Goal: Task Accomplishment & Management: Use online tool/utility

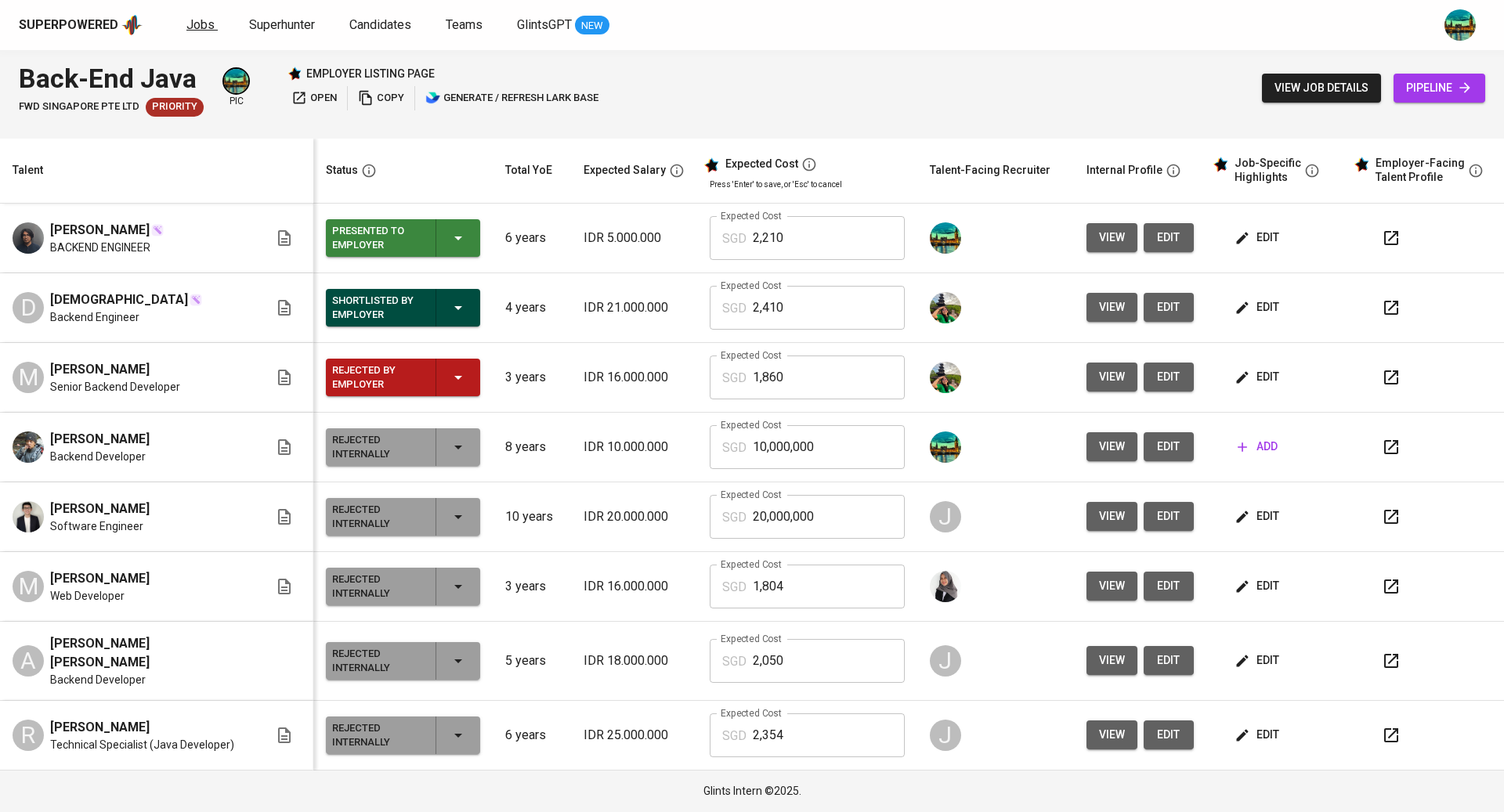
click at [187, 23] on span "Jobs" at bounding box center [200, 24] width 28 height 15
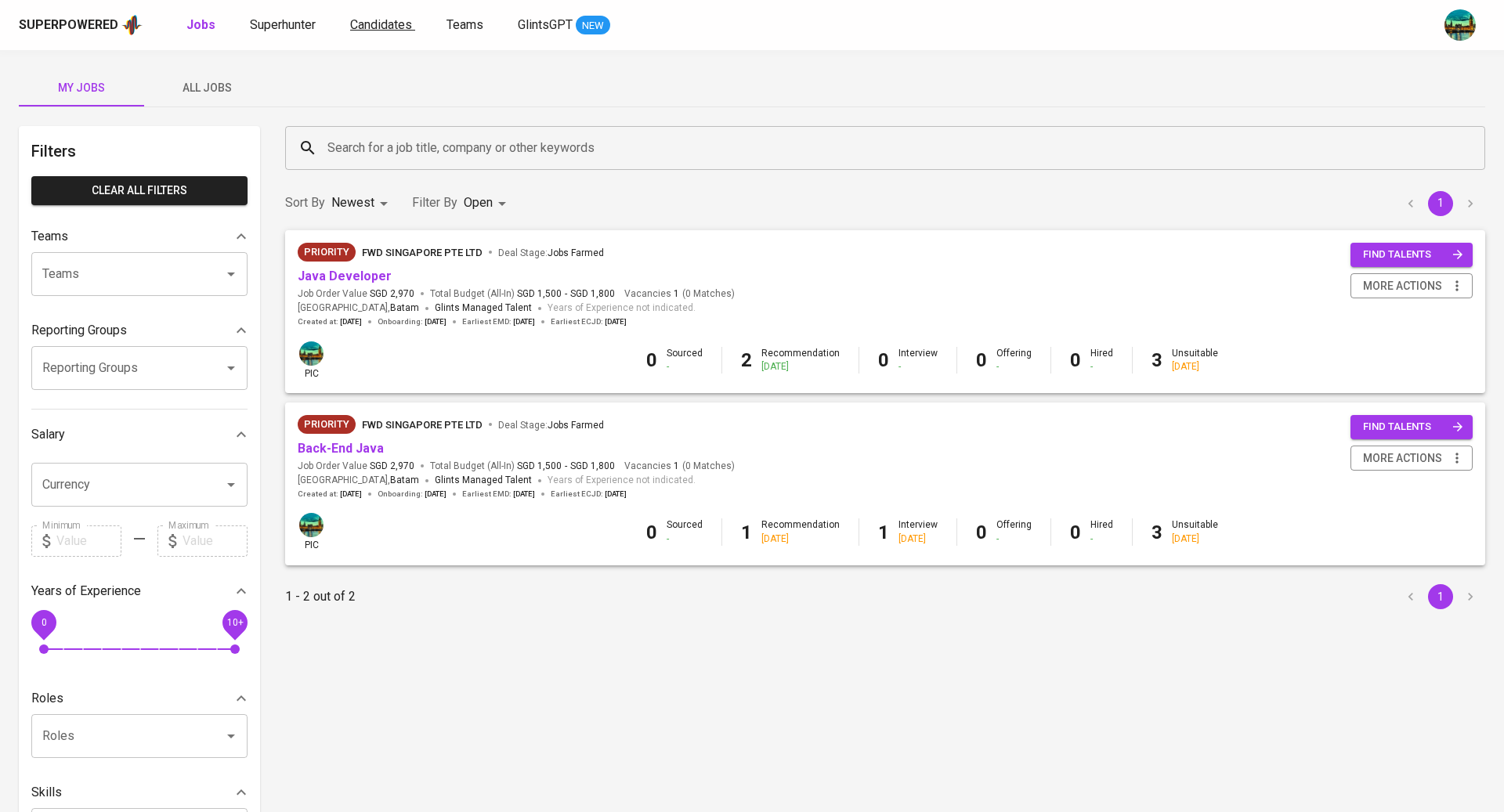
click at [368, 24] on span "Candidates" at bounding box center [381, 24] width 62 height 15
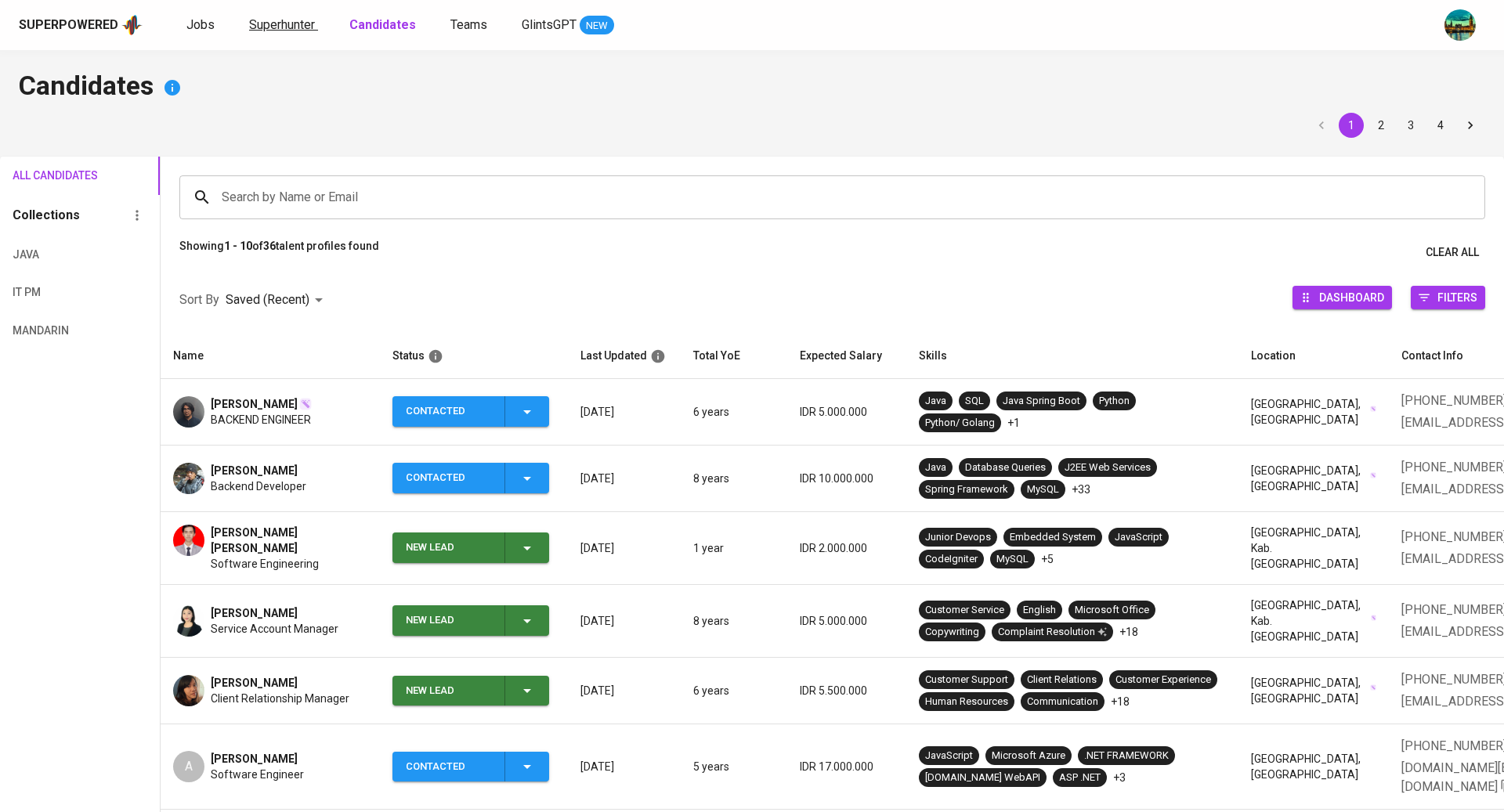
click at [301, 24] on span "Superhunter" at bounding box center [282, 24] width 66 height 15
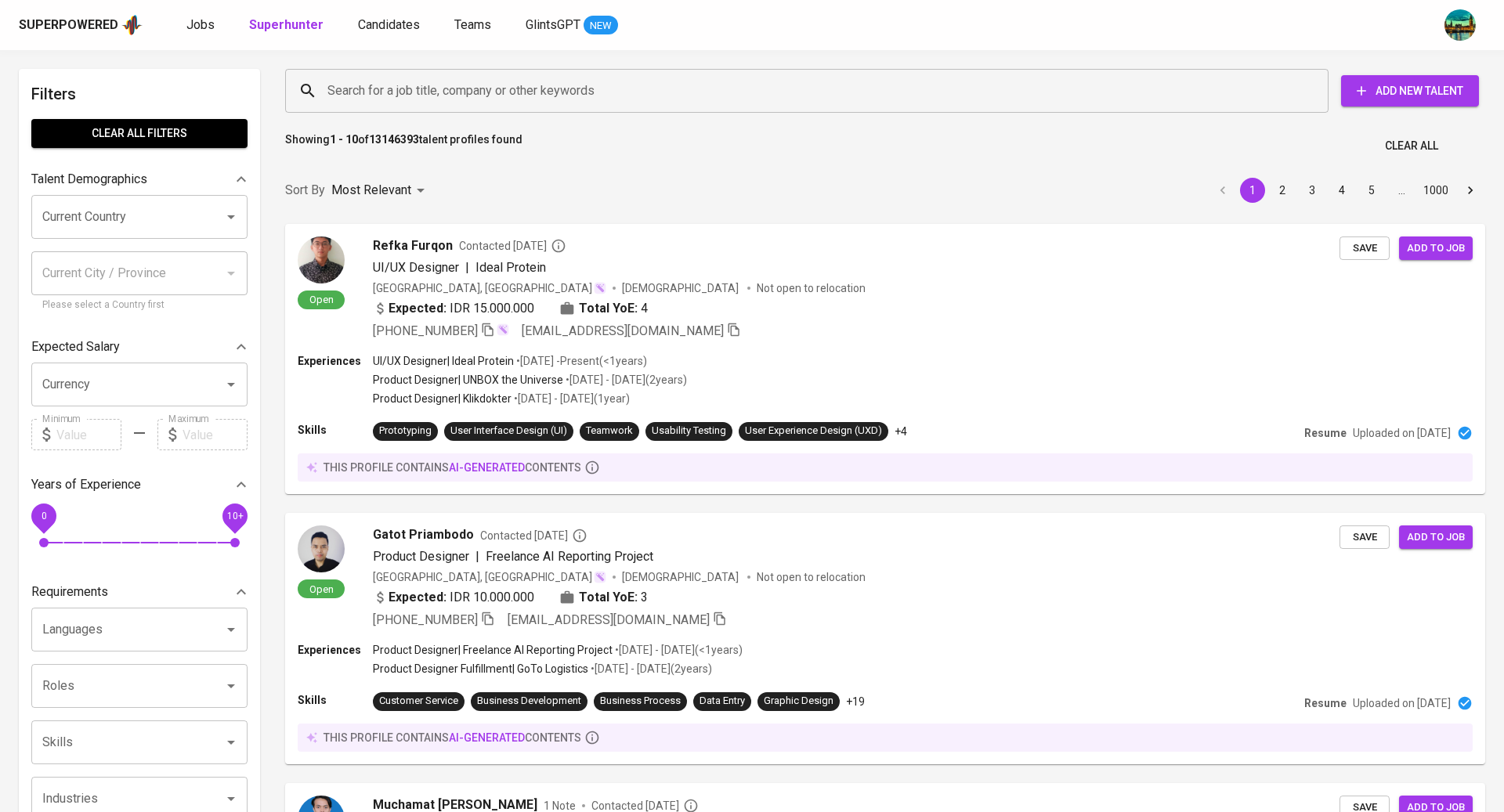
click at [468, 95] on input "Search for a job title, company or other keywords" at bounding box center [810, 91] width 974 height 30
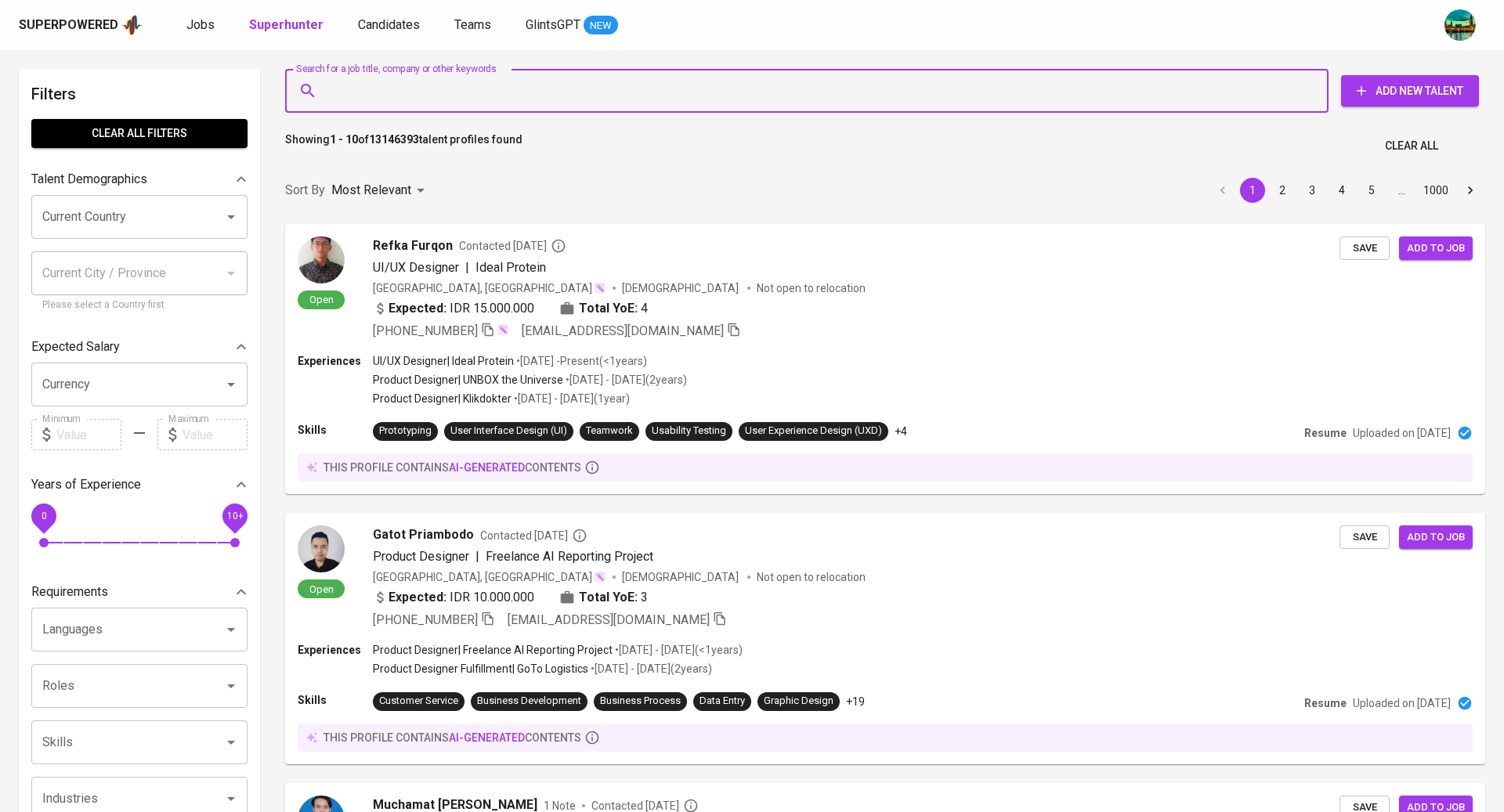
paste input "[EMAIL_ADDRESS][DOMAIN_NAME]"
type input "[EMAIL_ADDRESS][DOMAIN_NAME]"
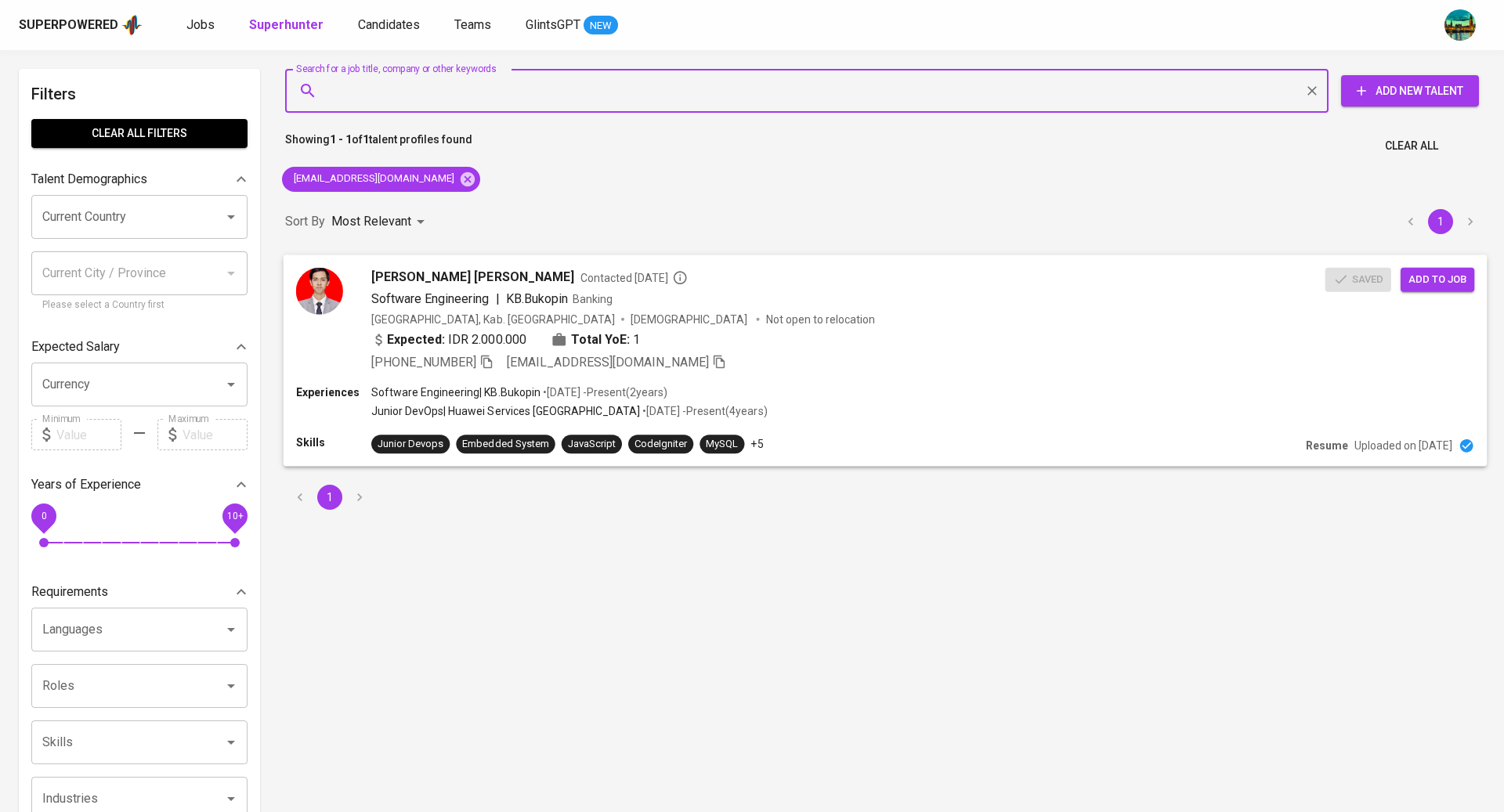
click at [735, 321] on div "Indonesia, Kab. Banyuwangi Male Not open to relocation" at bounding box center [848, 319] width 954 height 16
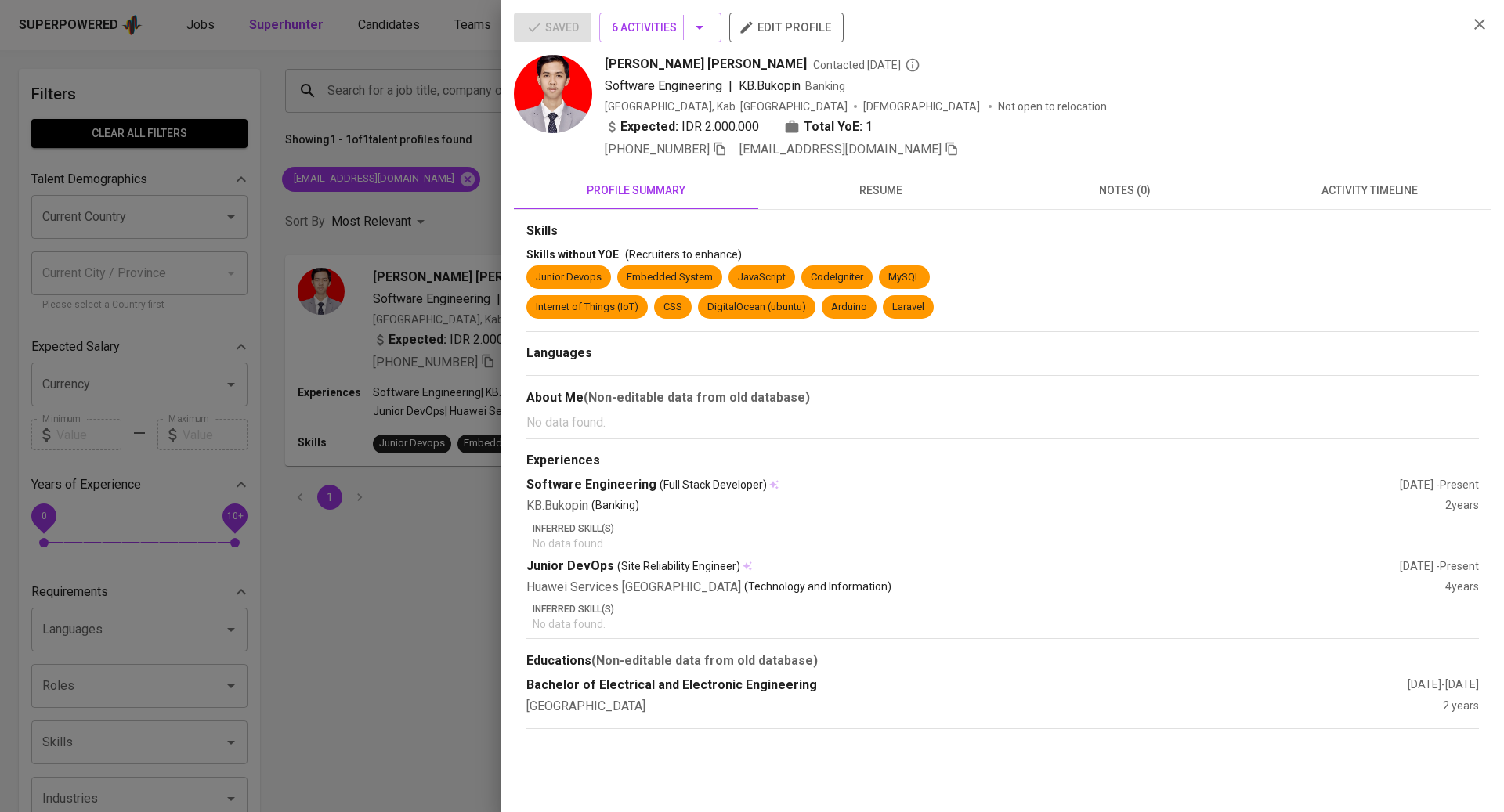
click at [1322, 191] on span "activity timeline" at bounding box center [1369, 191] width 226 height 19
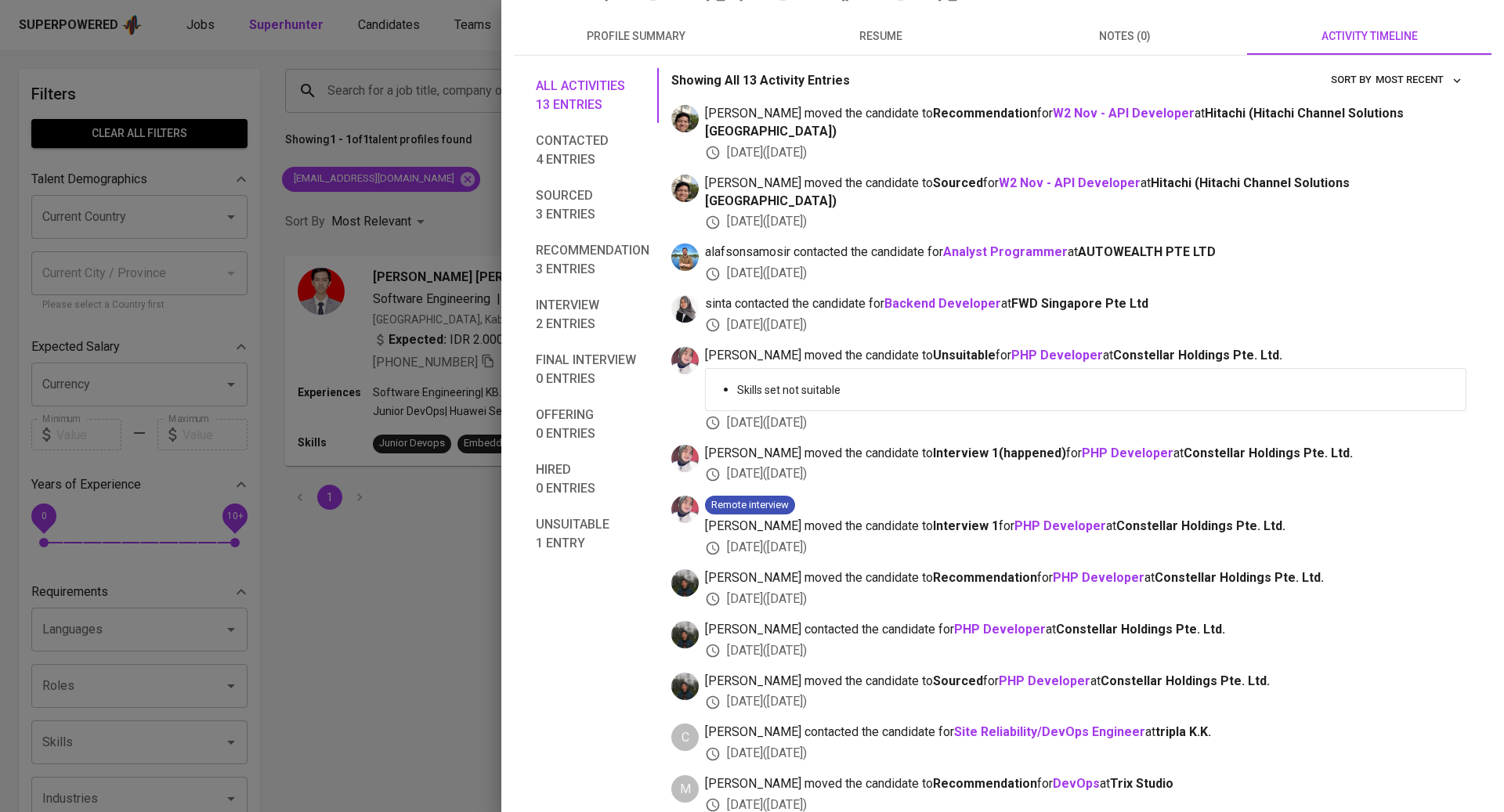
scroll to position [183, 0]
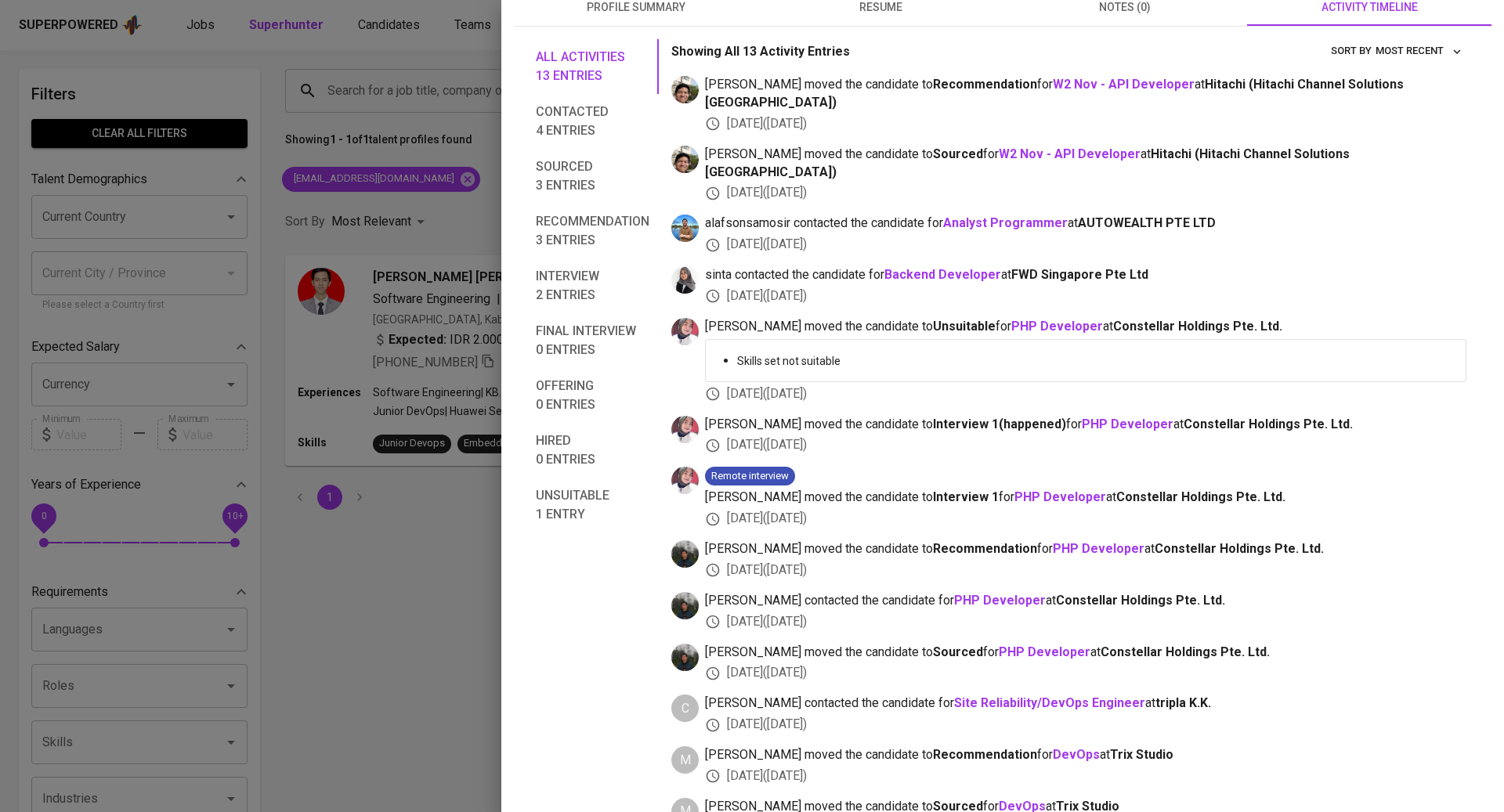
click at [370, 653] on div at bounding box center [752, 406] width 1504 height 812
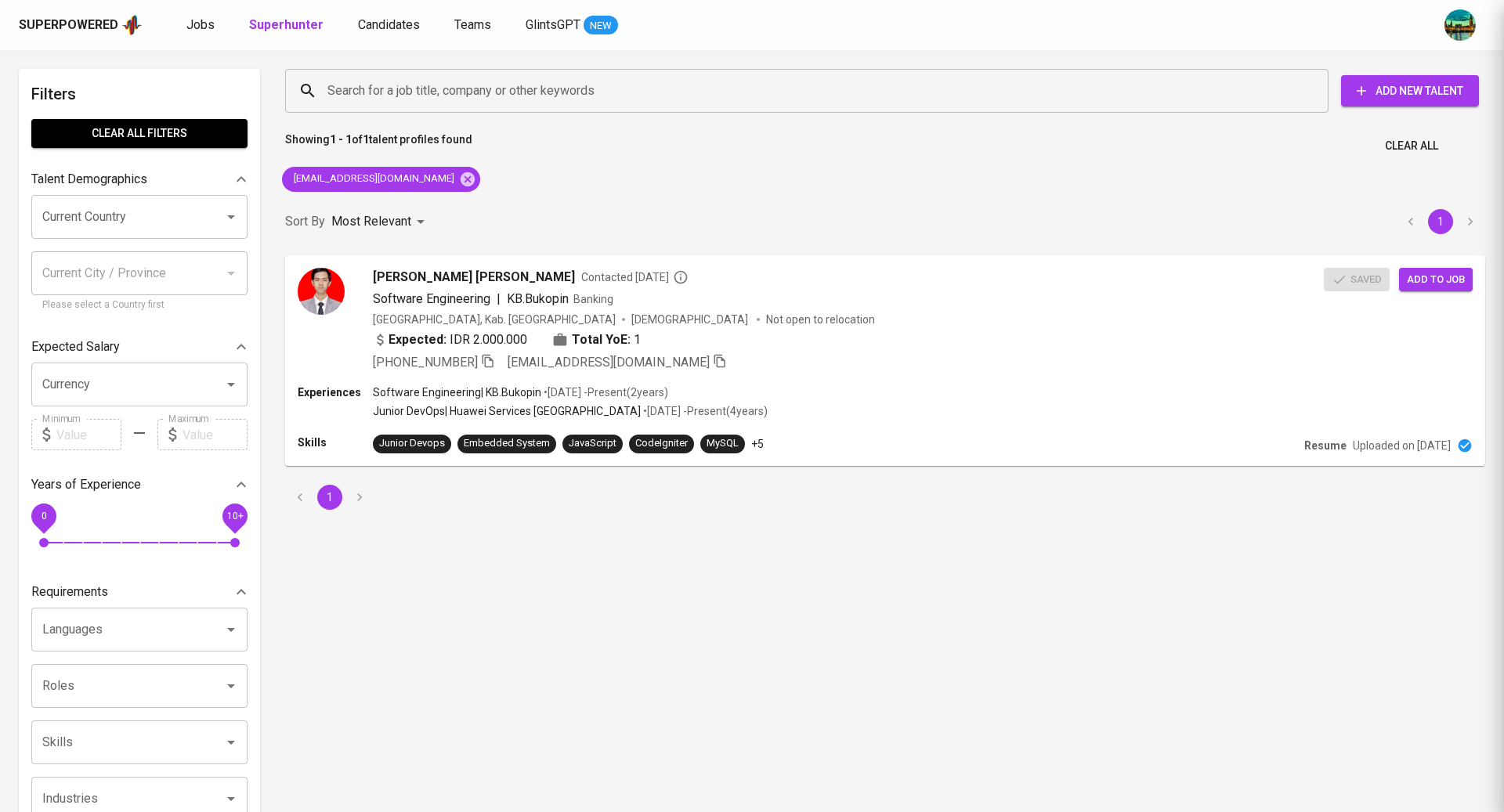
scroll to position [0, 0]
click at [715, 272] on div "Alfi alhuzwiri syam Contacted 1 year ago" at bounding box center [848, 276] width 954 height 19
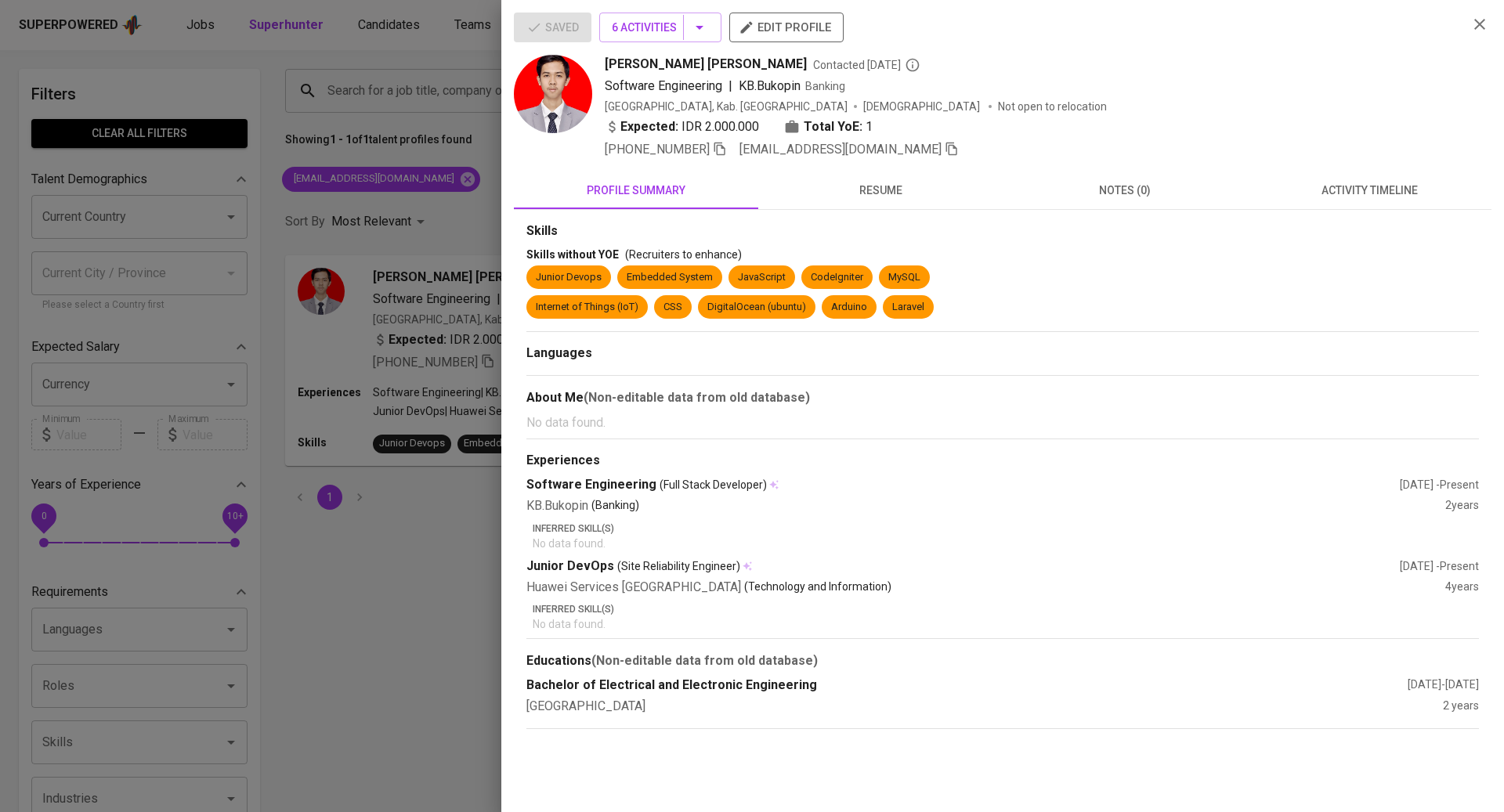
click at [1116, 182] on span "notes (0)" at bounding box center [1124, 191] width 226 height 19
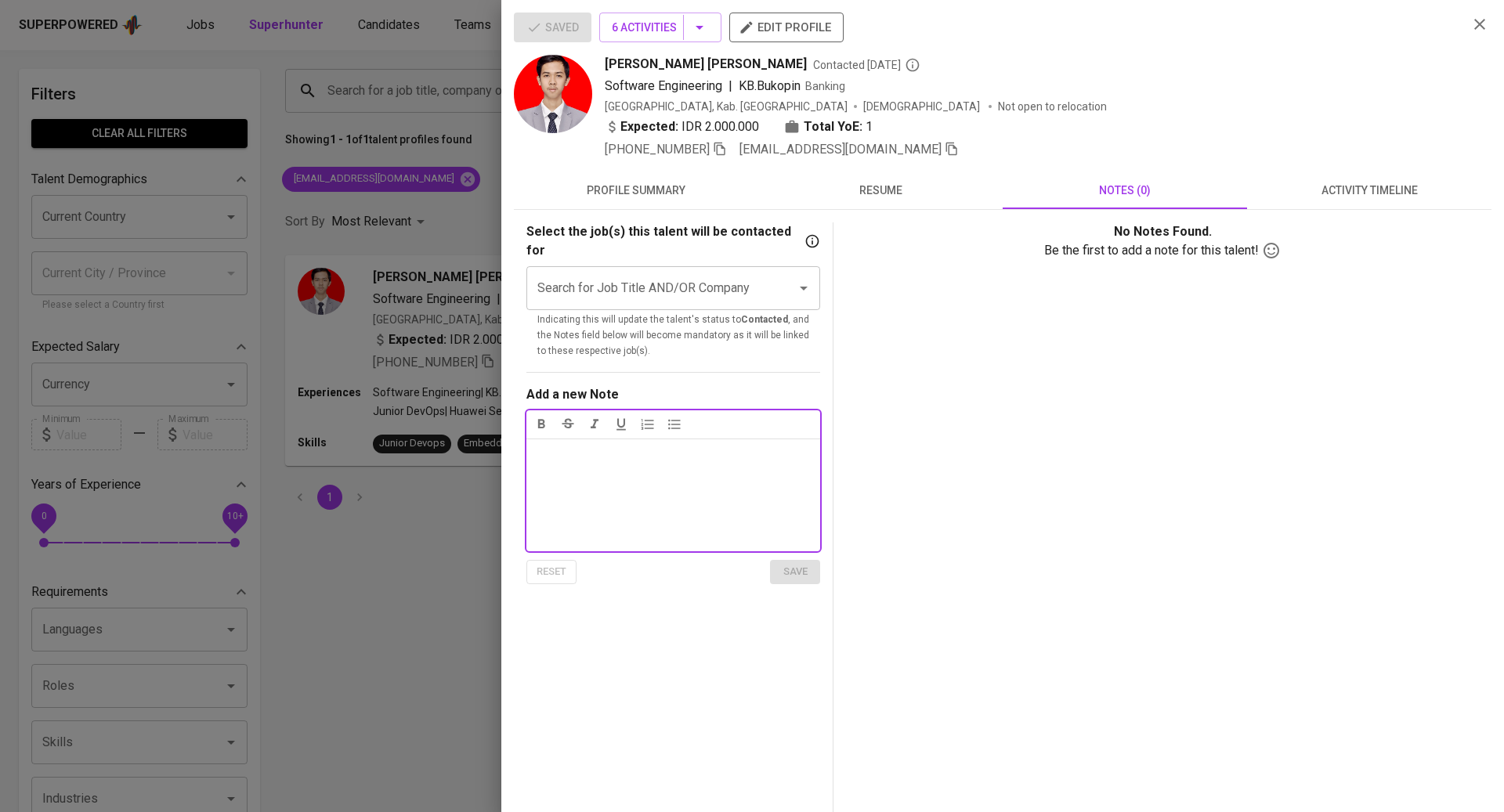
click at [807, 279] on icon "Open" at bounding box center [803, 288] width 19 height 19
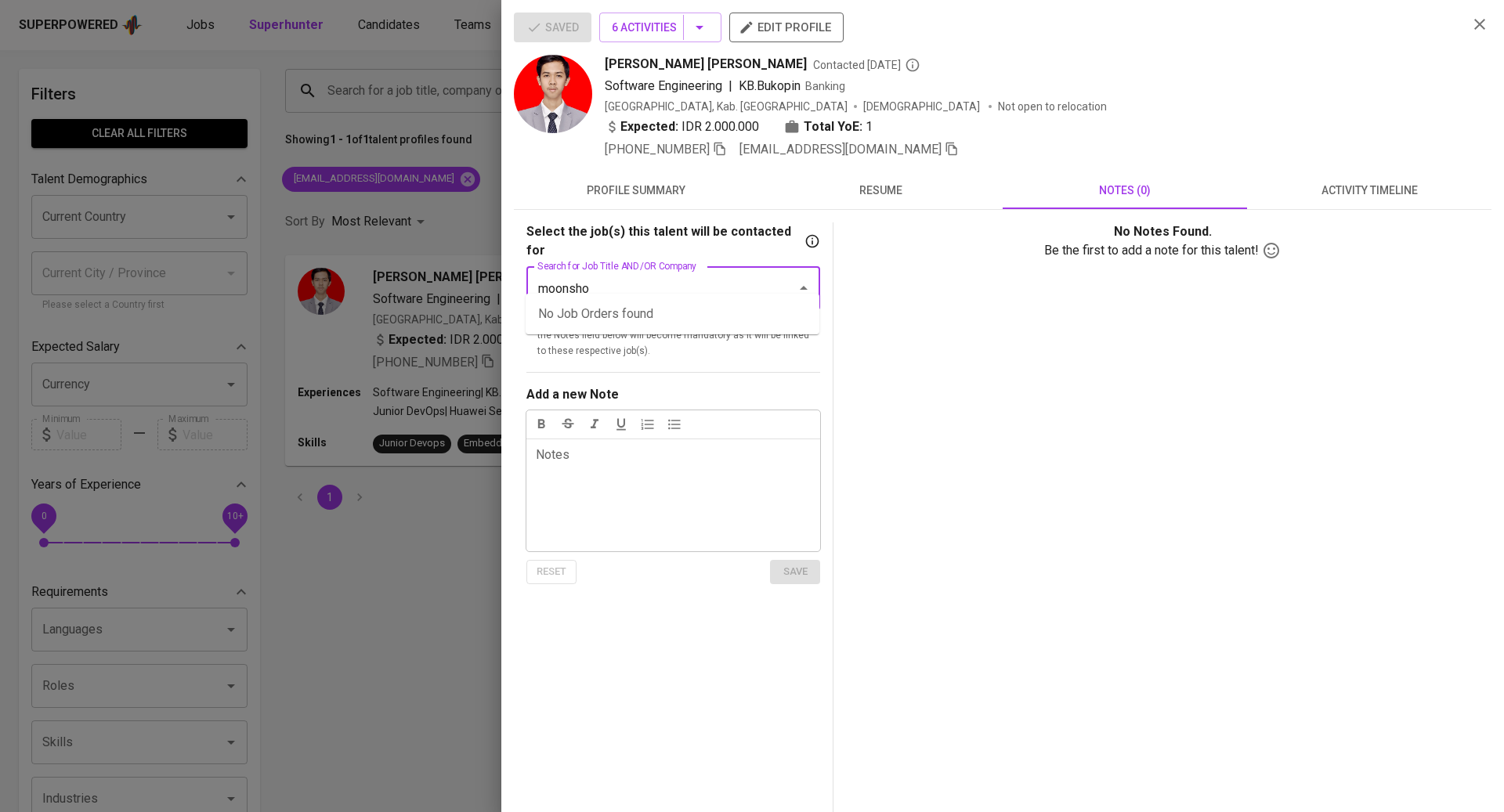
type input "moonshot"
click at [681, 323] on li "Java Microservices Developer (Moonshot Innovations Pte. Ltd.)" at bounding box center [672, 323] width 294 height 47
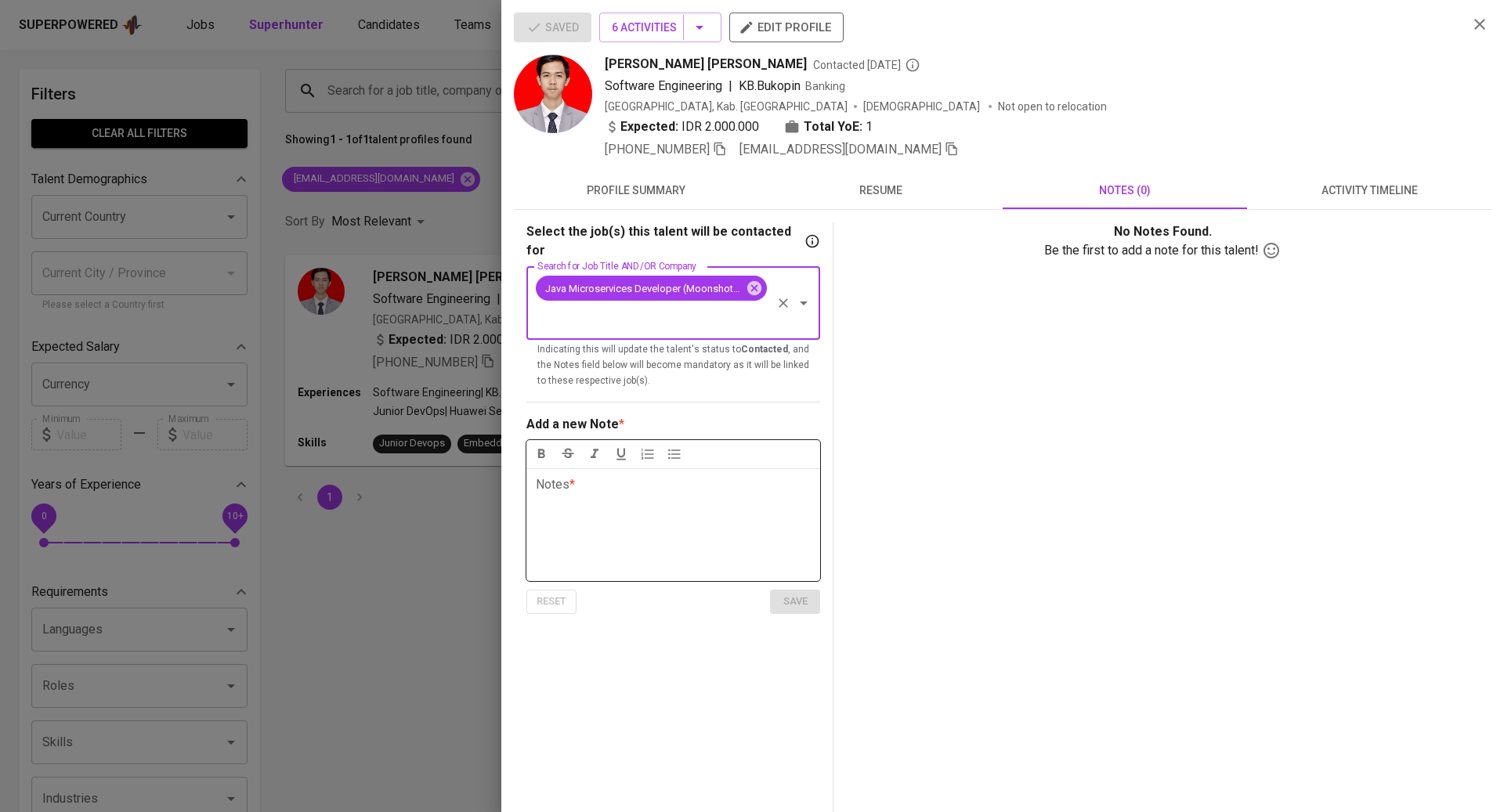
click at [642, 484] on div "Notes * ﻿" at bounding box center [673, 524] width 294 height 112
click at [784, 592] on span "save" at bounding box center [796, 601] width 35 height 18
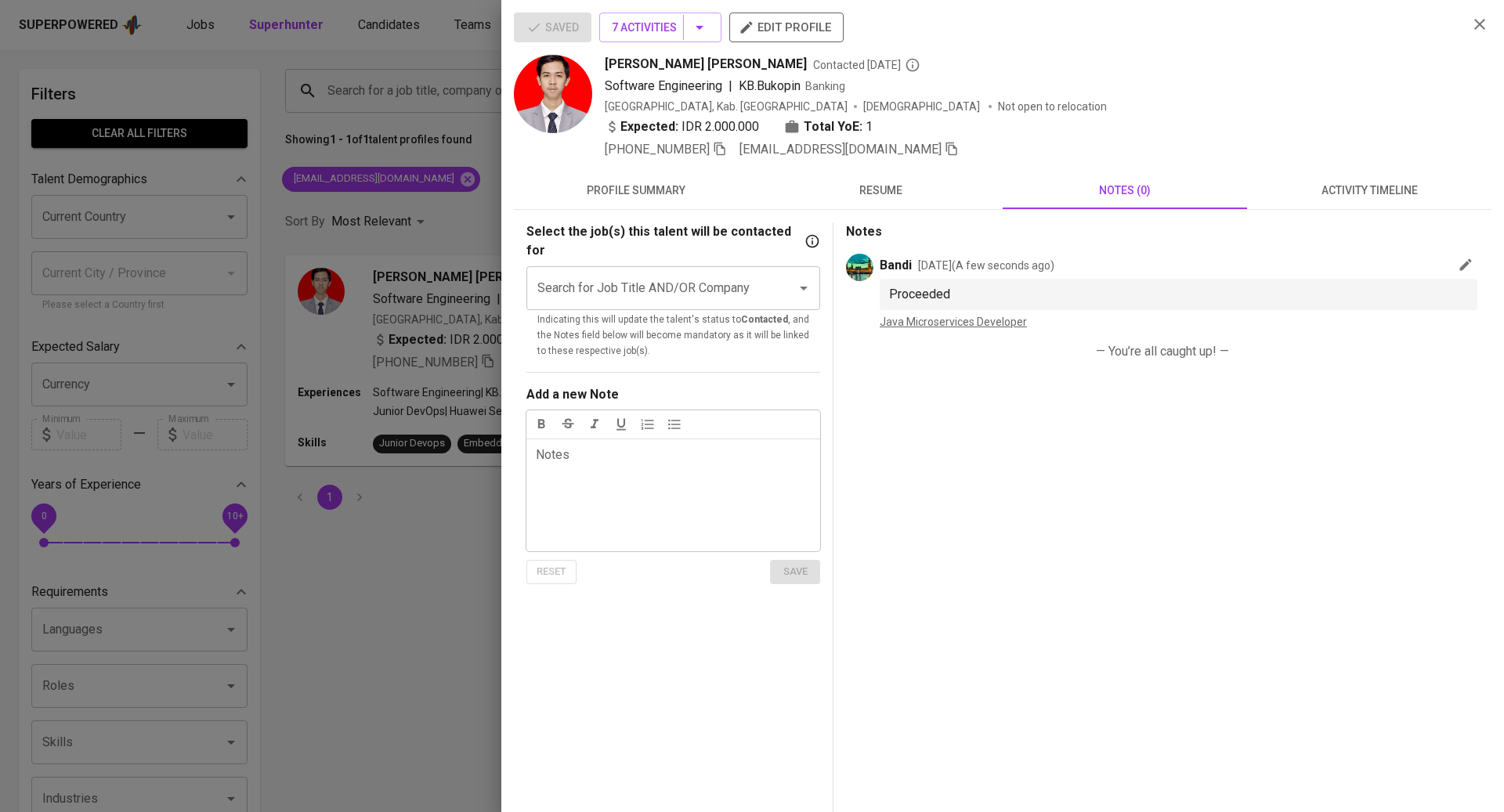
click at [350, 616] on div at bounding box center [752, 406] width 1504 height 812
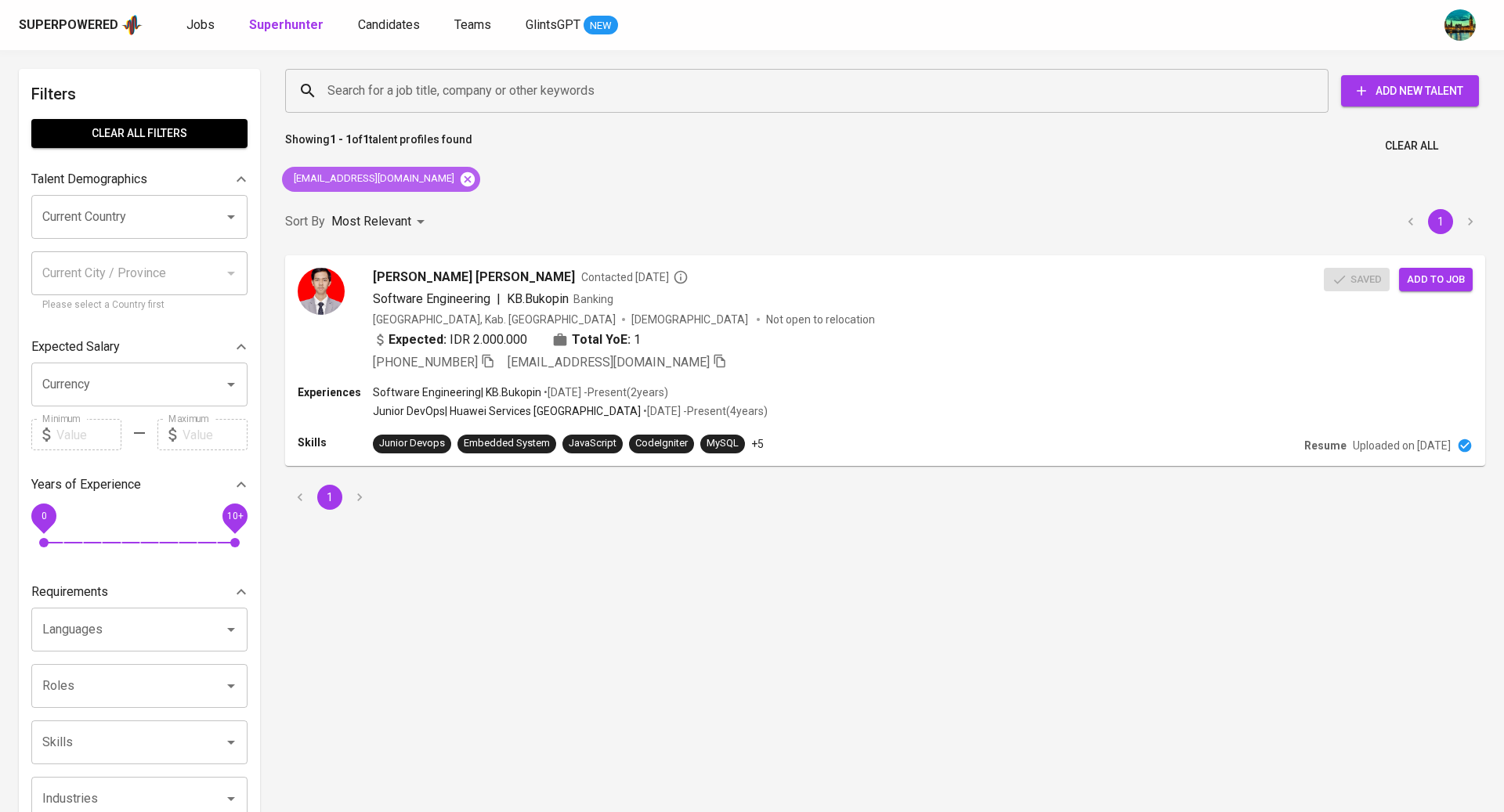
click at [461, 176] on icon at bounding box center [468, 179] width 14 height 14
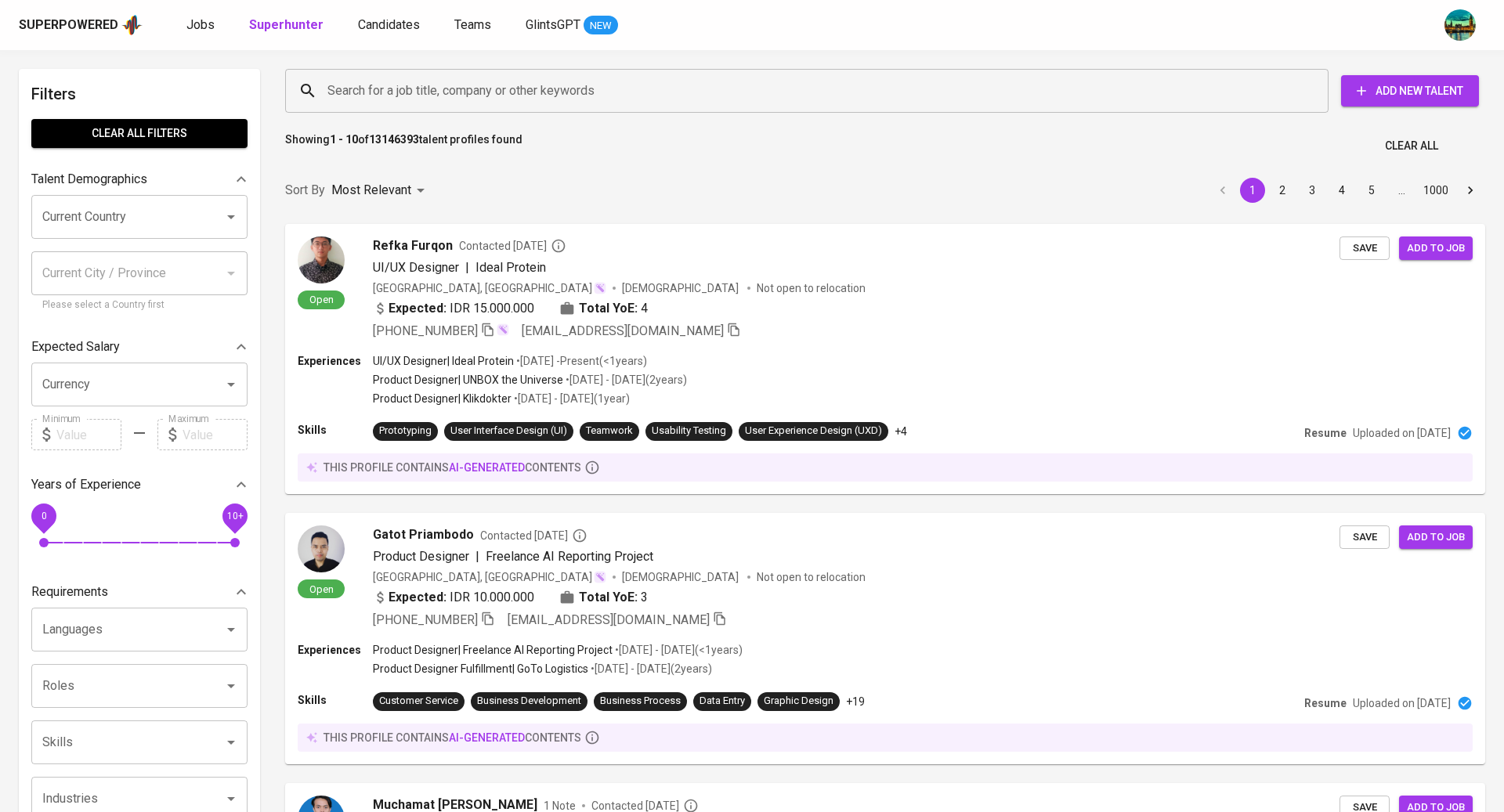
click at [421, 97] on input "Search for a job title, company or other keywords" at bounding box center [810, 91] width 974 height 30
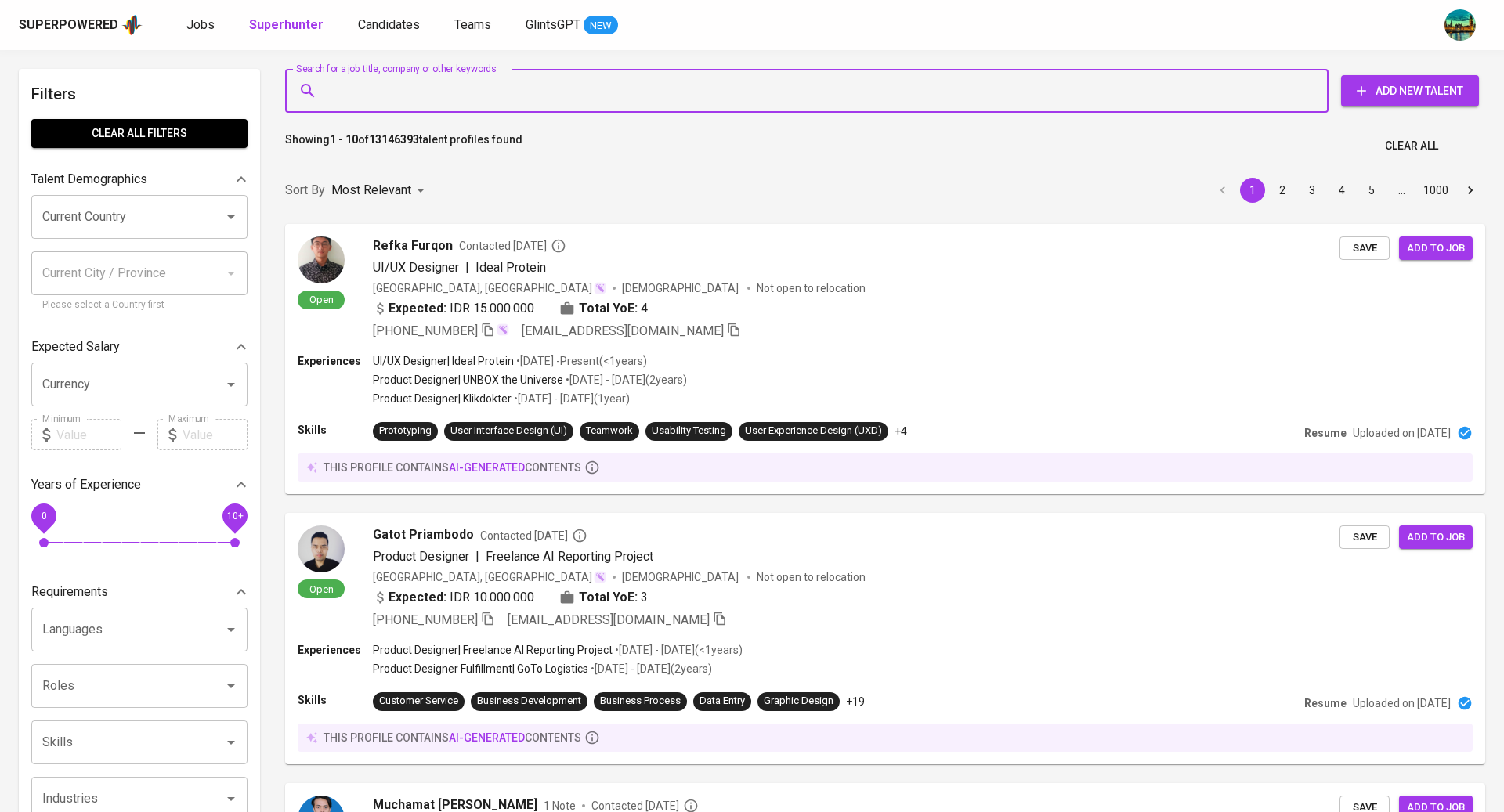
paste input "S sonnyariady@gmail.com"
type input "S sonnyariady@gmail.com"
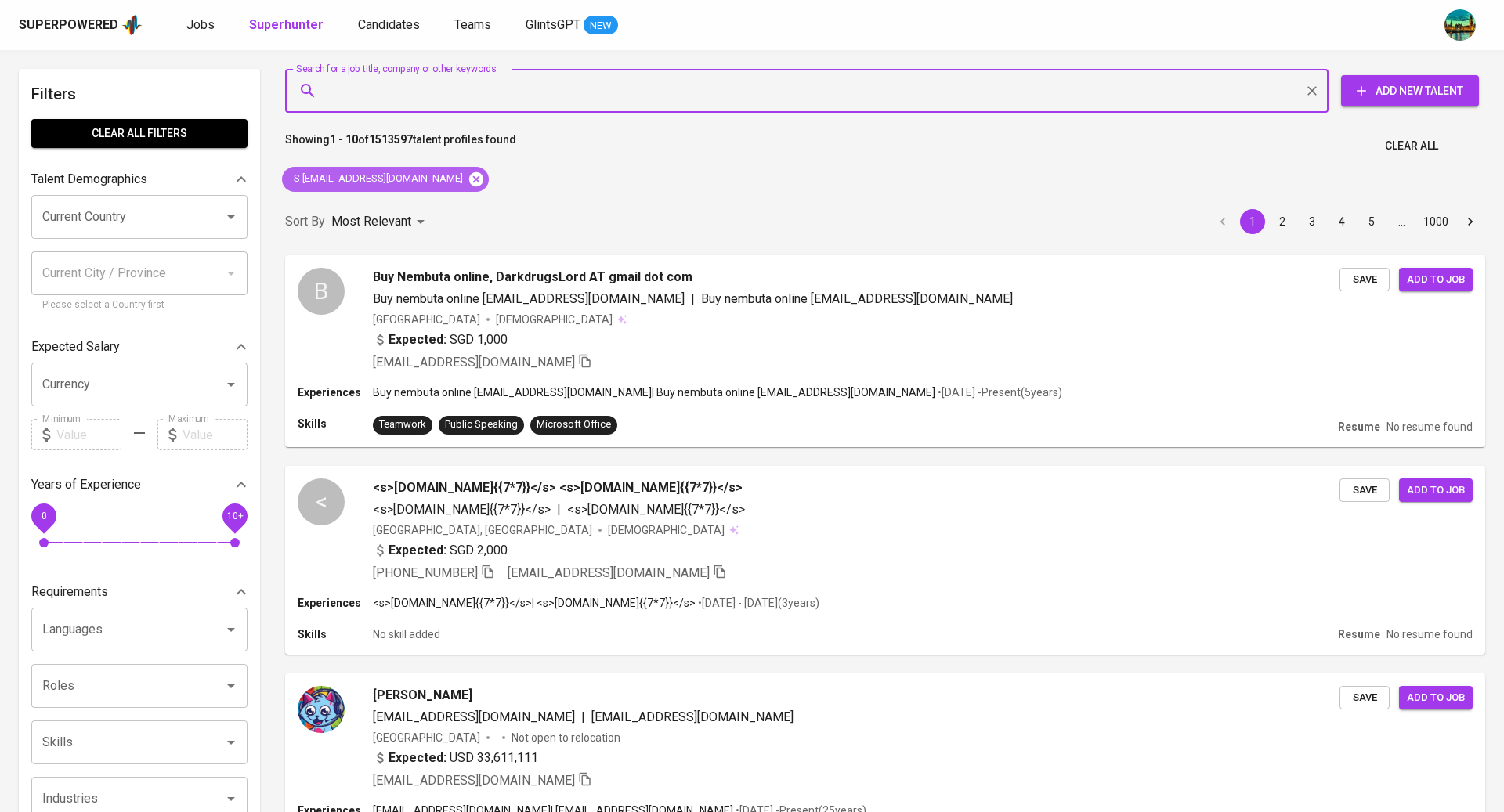
click at [469, 181] on icon at bounding box center [476, 179] width 14 height 14
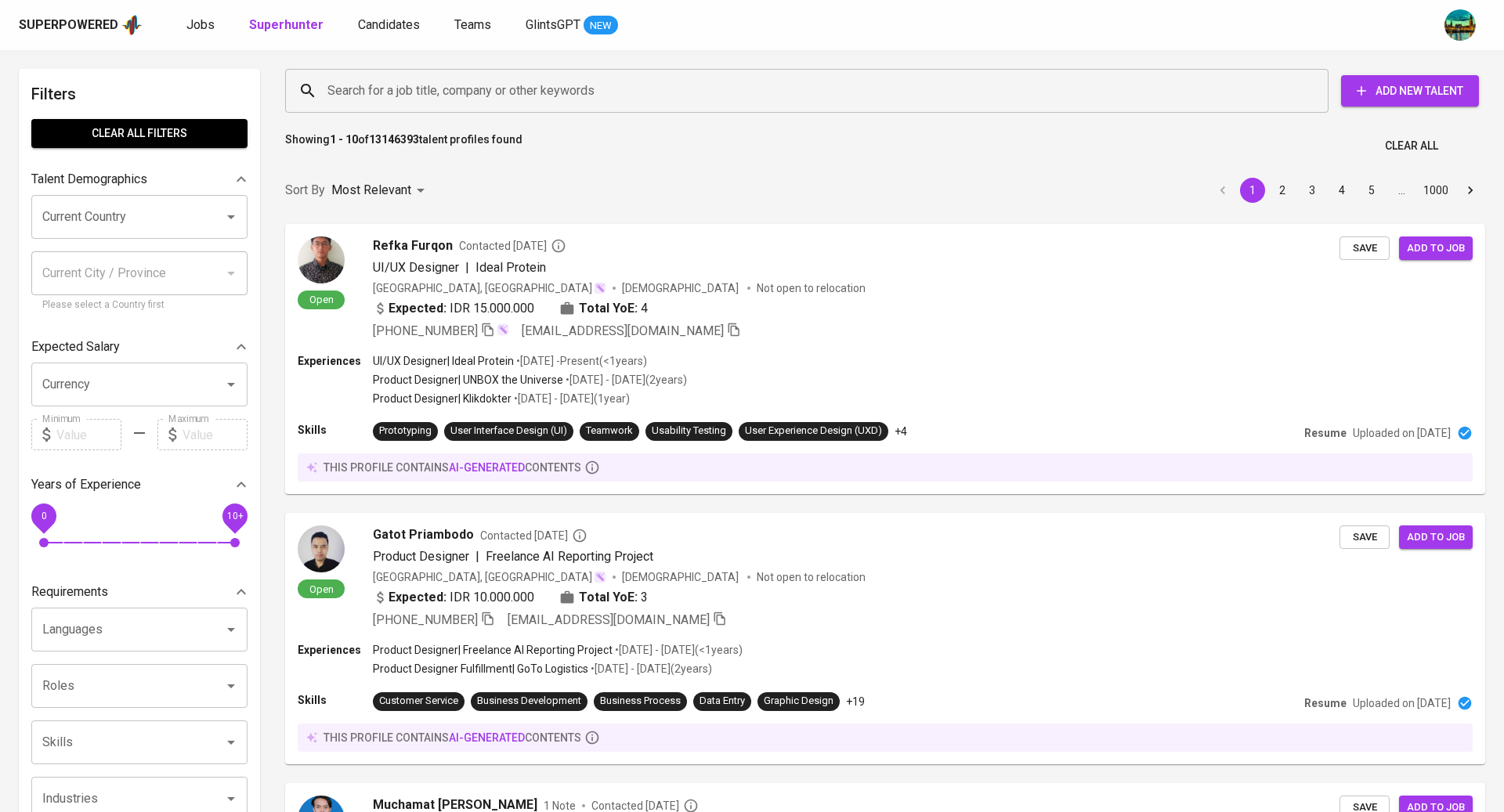
click at [480, 88] on input "Search for a job title, company or other keywords" at bounding box center [810, 91] width 974 height 30
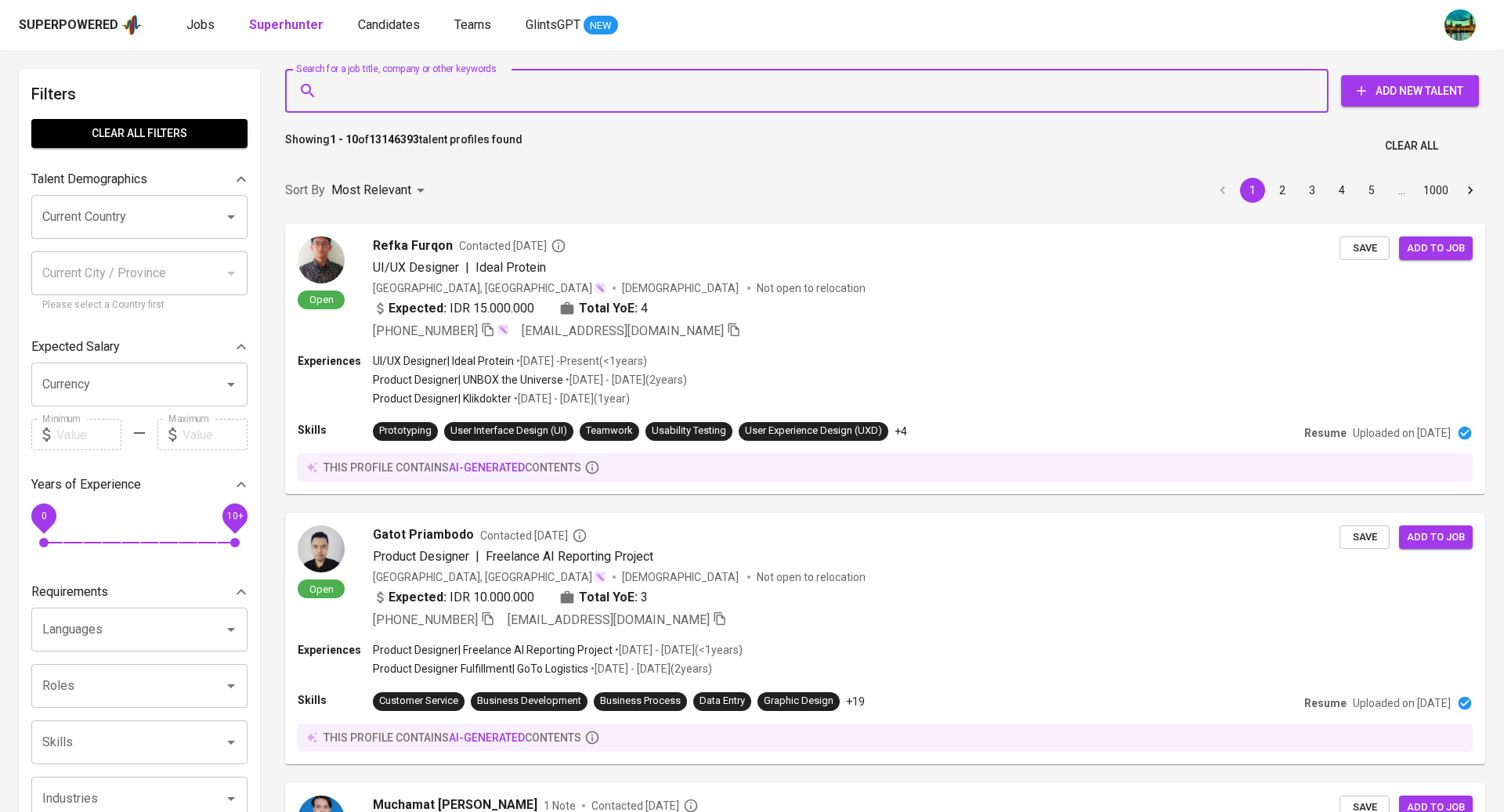
paste input "S sonnyariady@gmail.com"
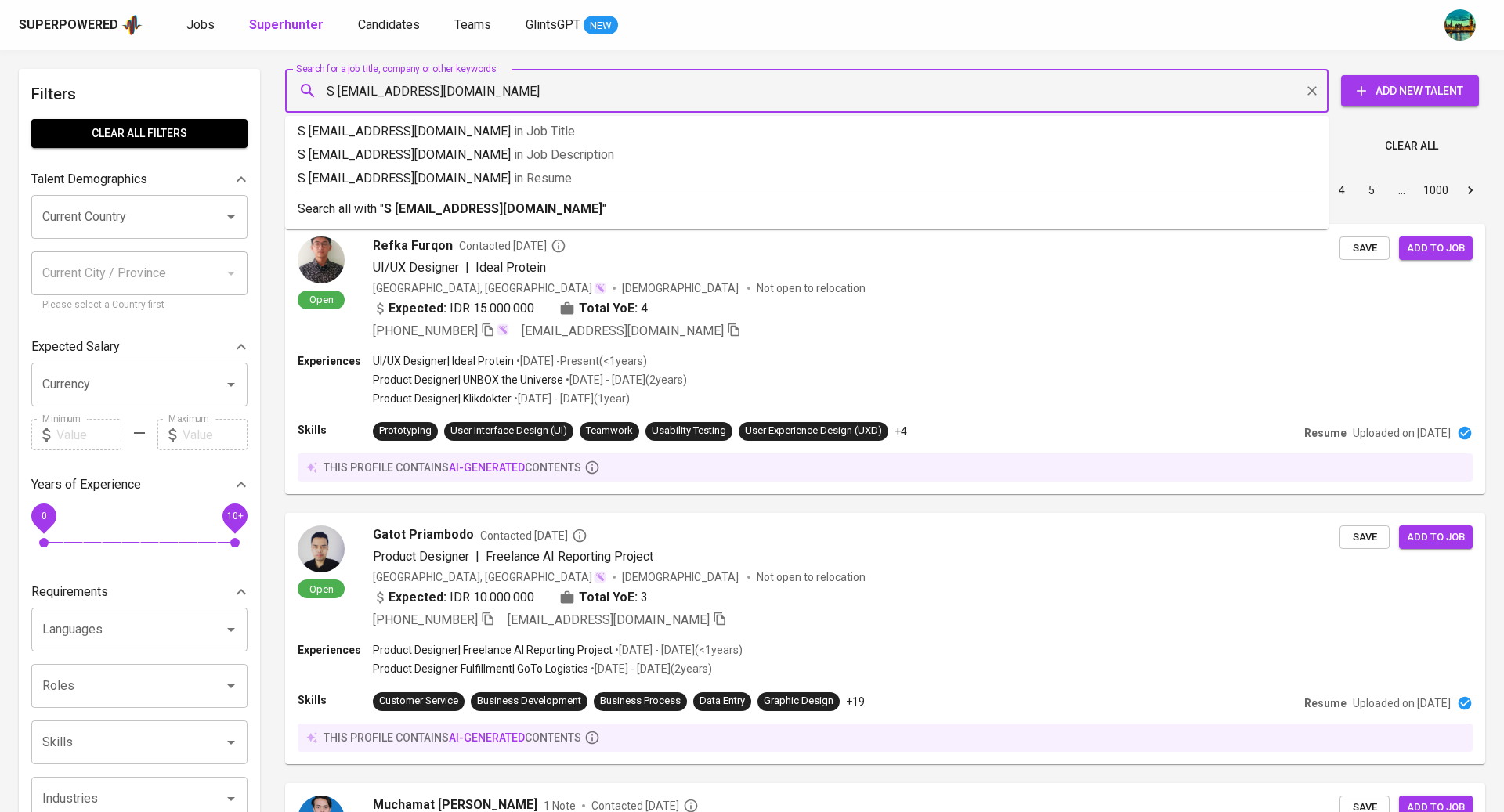
click at [338, 97] on input "S sonnyariady@gmail.com" at bounding box center [810, 91] width 974 height 30
type input "[EMAIL_ADDRESS][DOMAIN_NAME]"
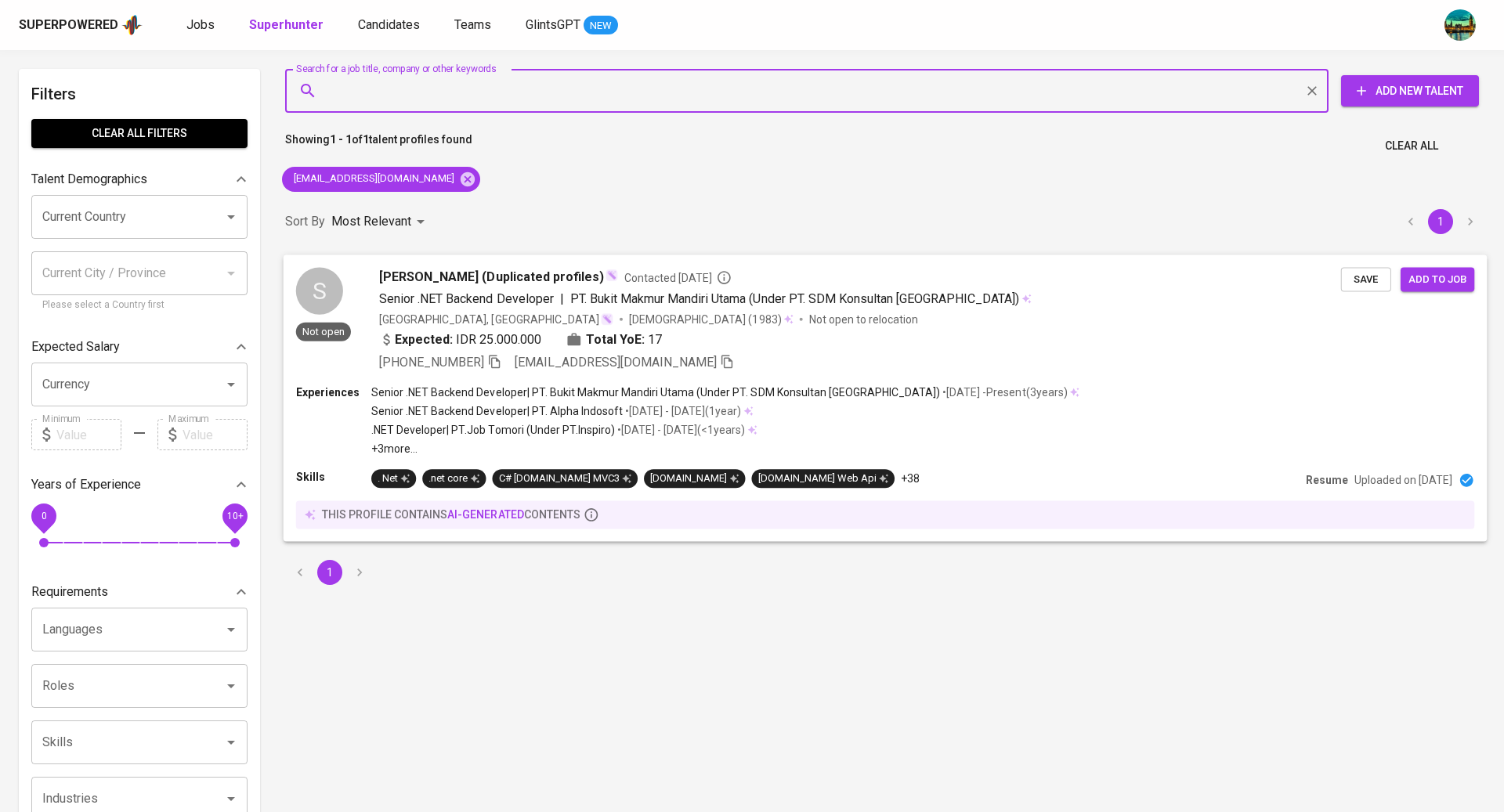
click at [906, 330] on div "Expected: IDR 25.000.000 Total YoE: 17" at bounding box center [860, 341] width 962 height 23
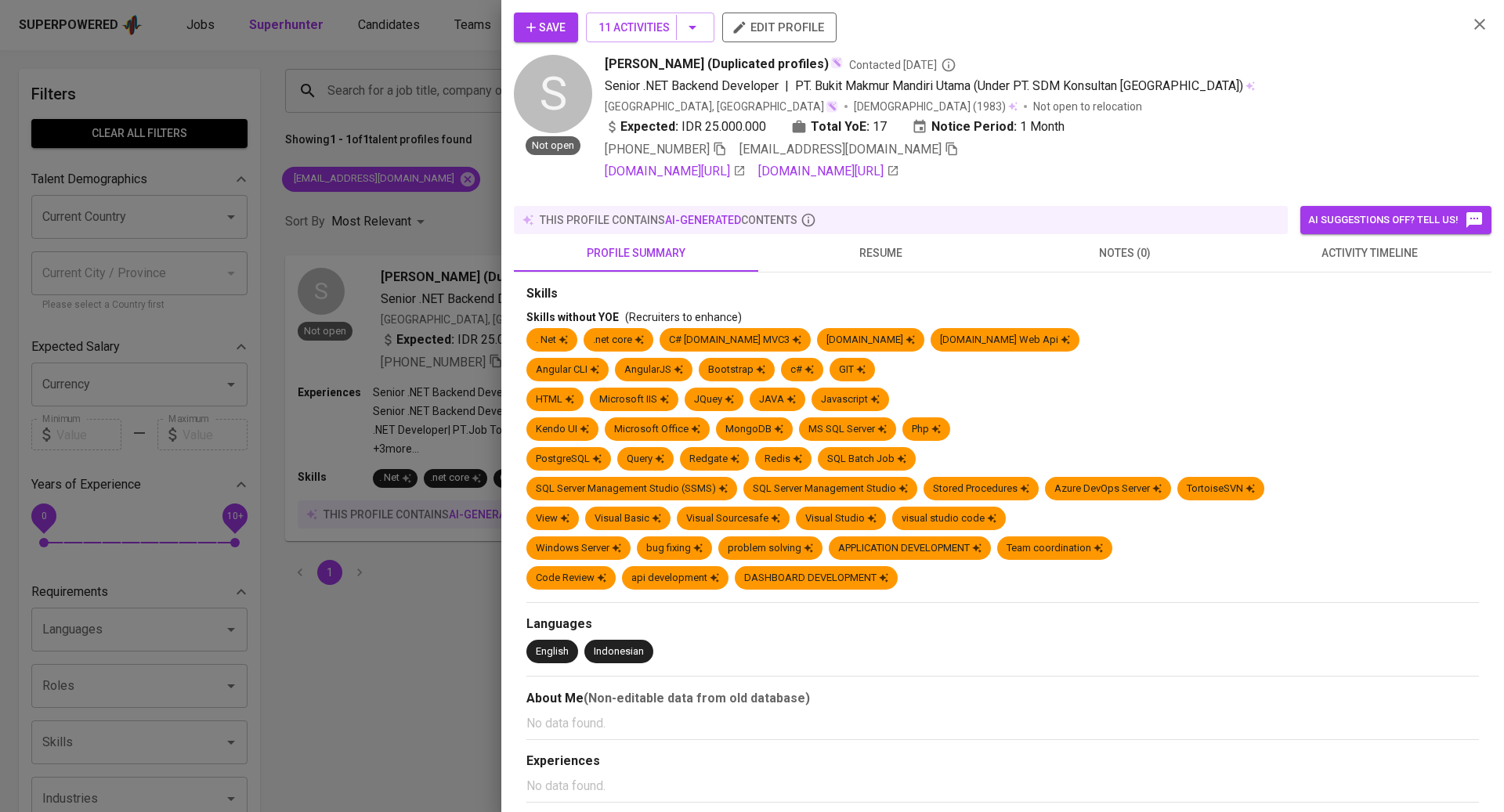
click at [1304, 258] on span "activity timeline" at bounding box center [1369, 254] width 226 height 19
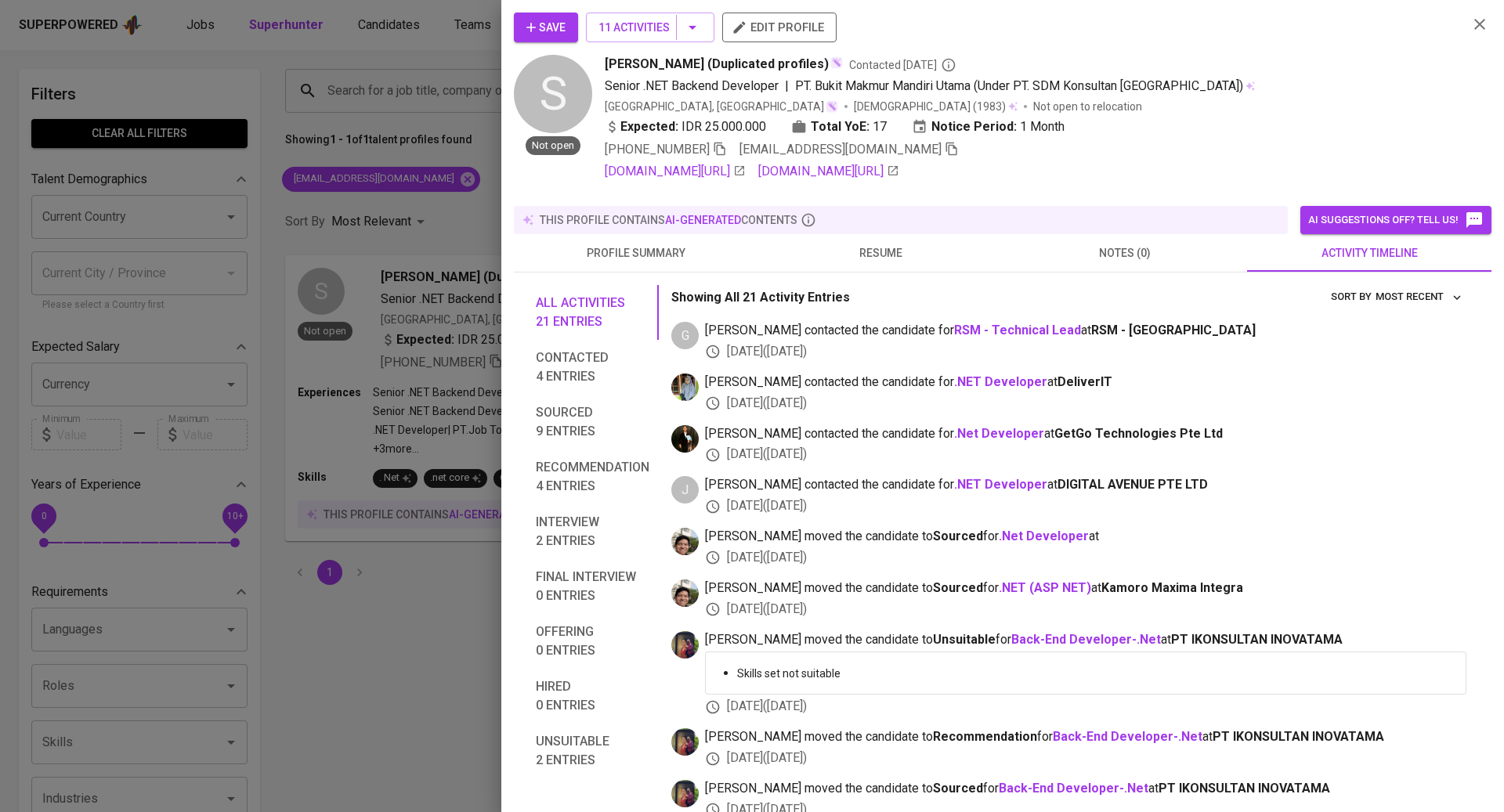
click at [910, 259] on span "resume" at bounding box center [880, 254] width 226 height 19
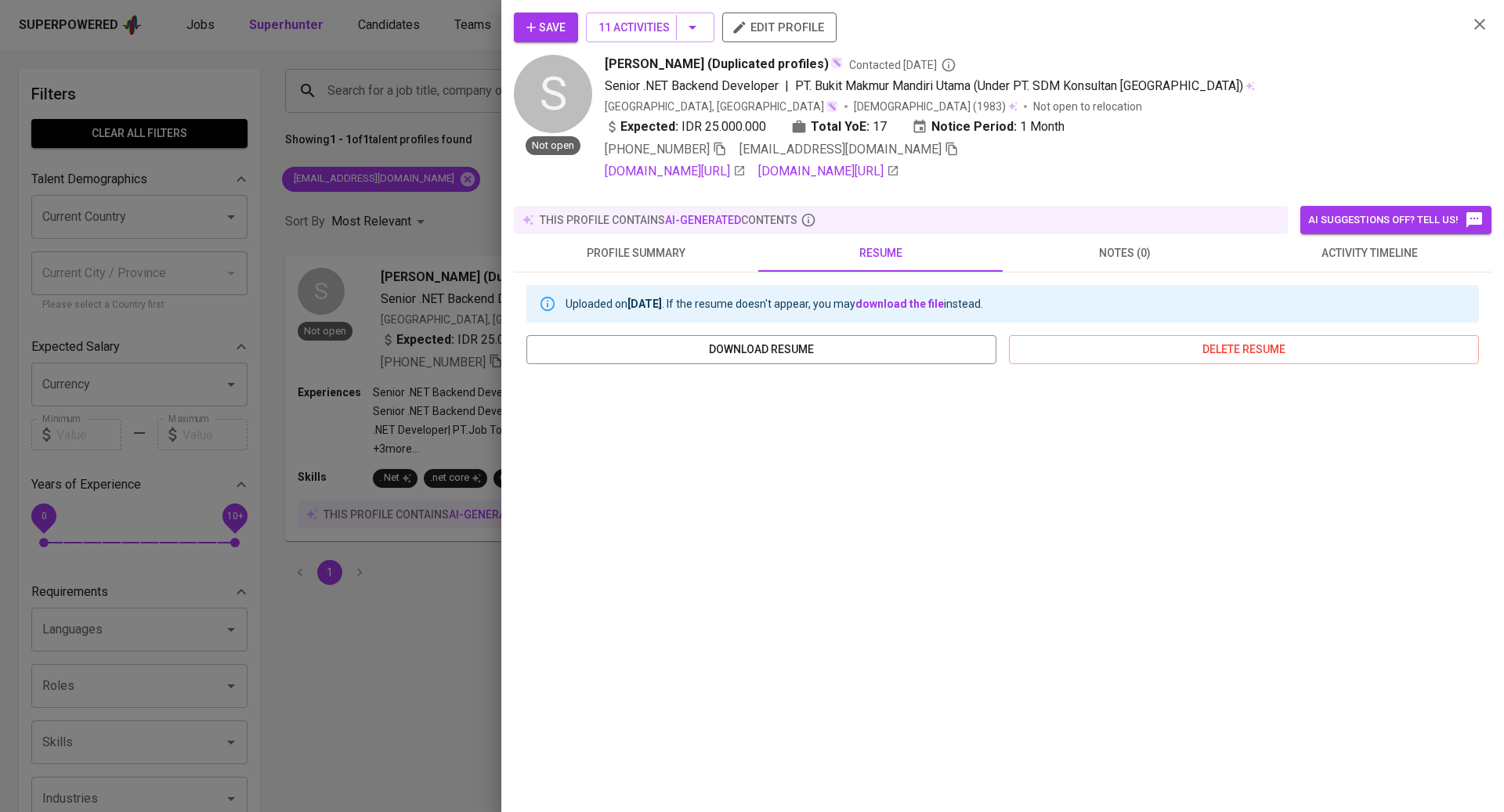
click at [1079, 272] on button "notes (0)" at bounding box center [1124, 253] width 244 height 37
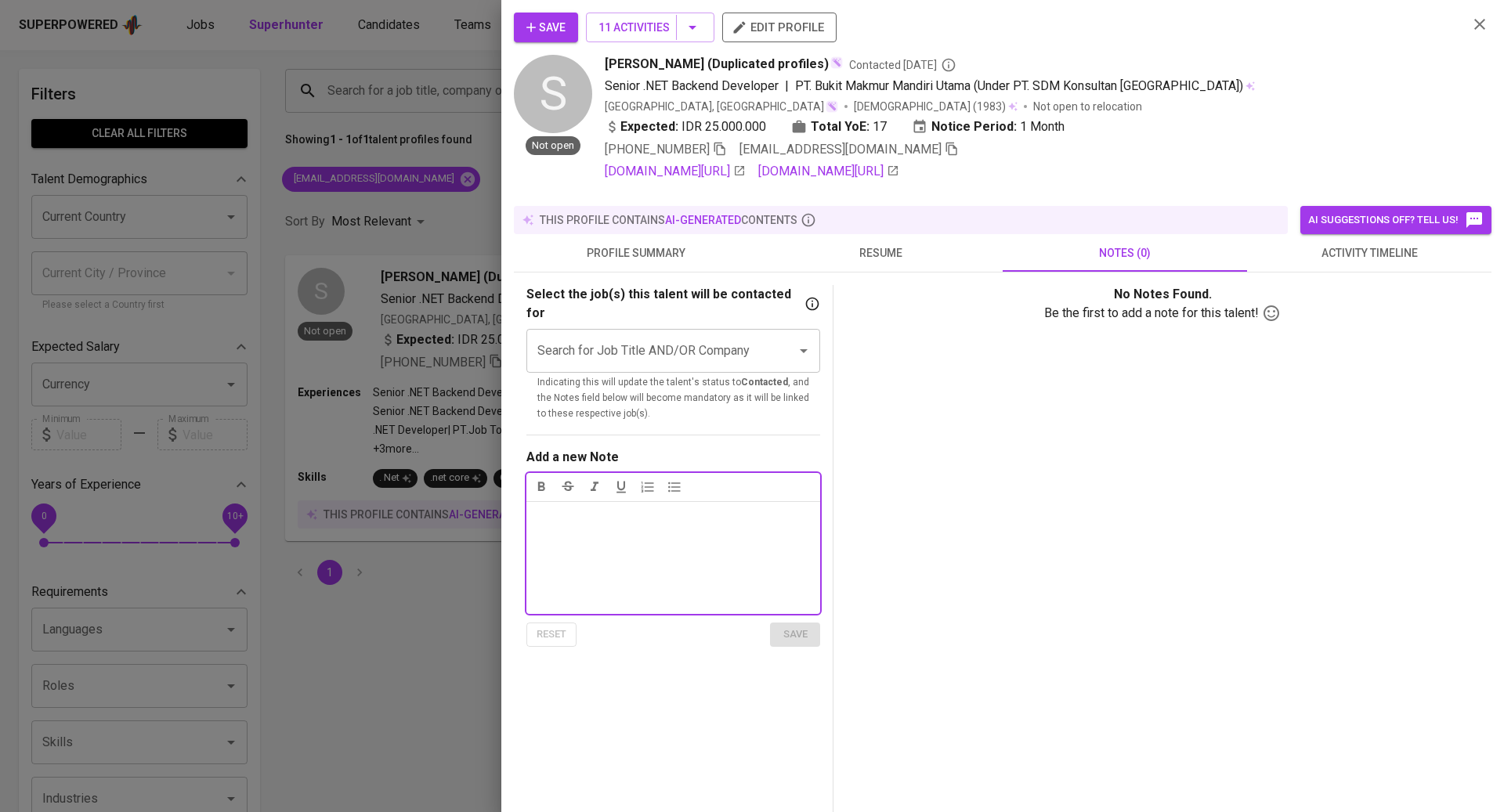
click at [873, 272] on button "resume" at bounding box center [880, 253] width 244 height 37
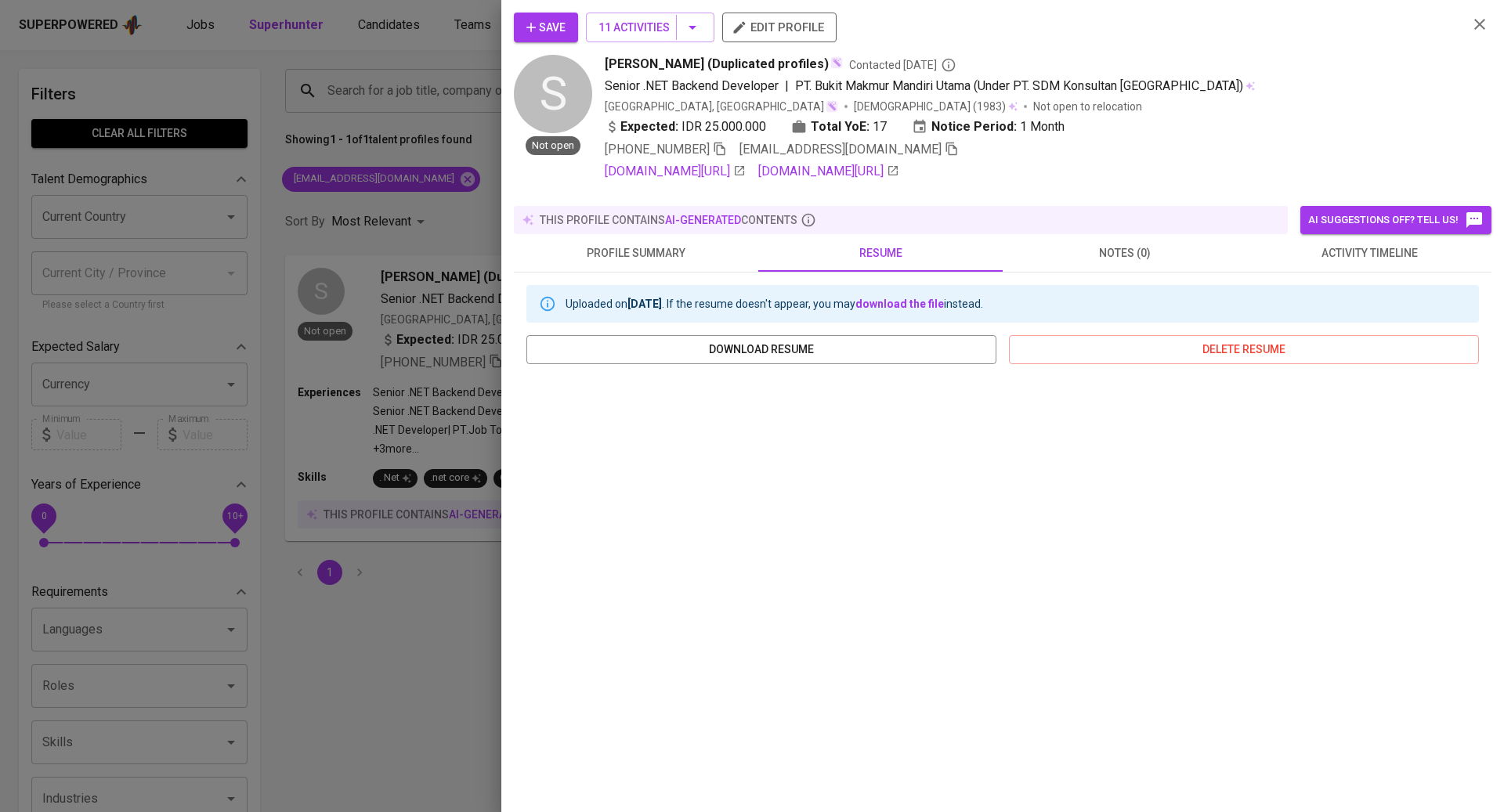
click at [1349, 260] on span "activity timeline" at bounding box center [1369, 254] width 226 height 19
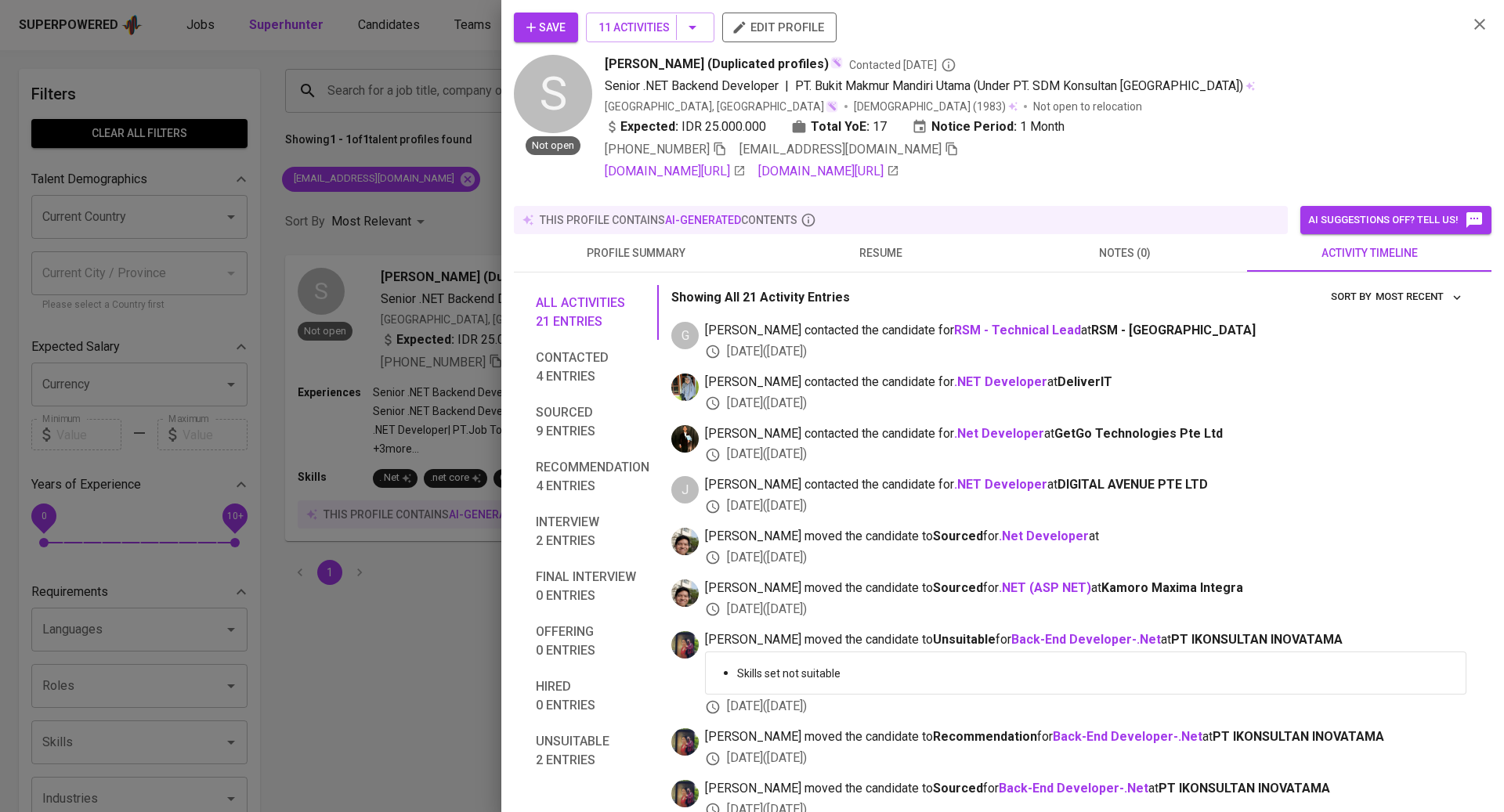
click at [766, 34] on span "edit profile" at bounding box center [779, 27] width 89 height 20
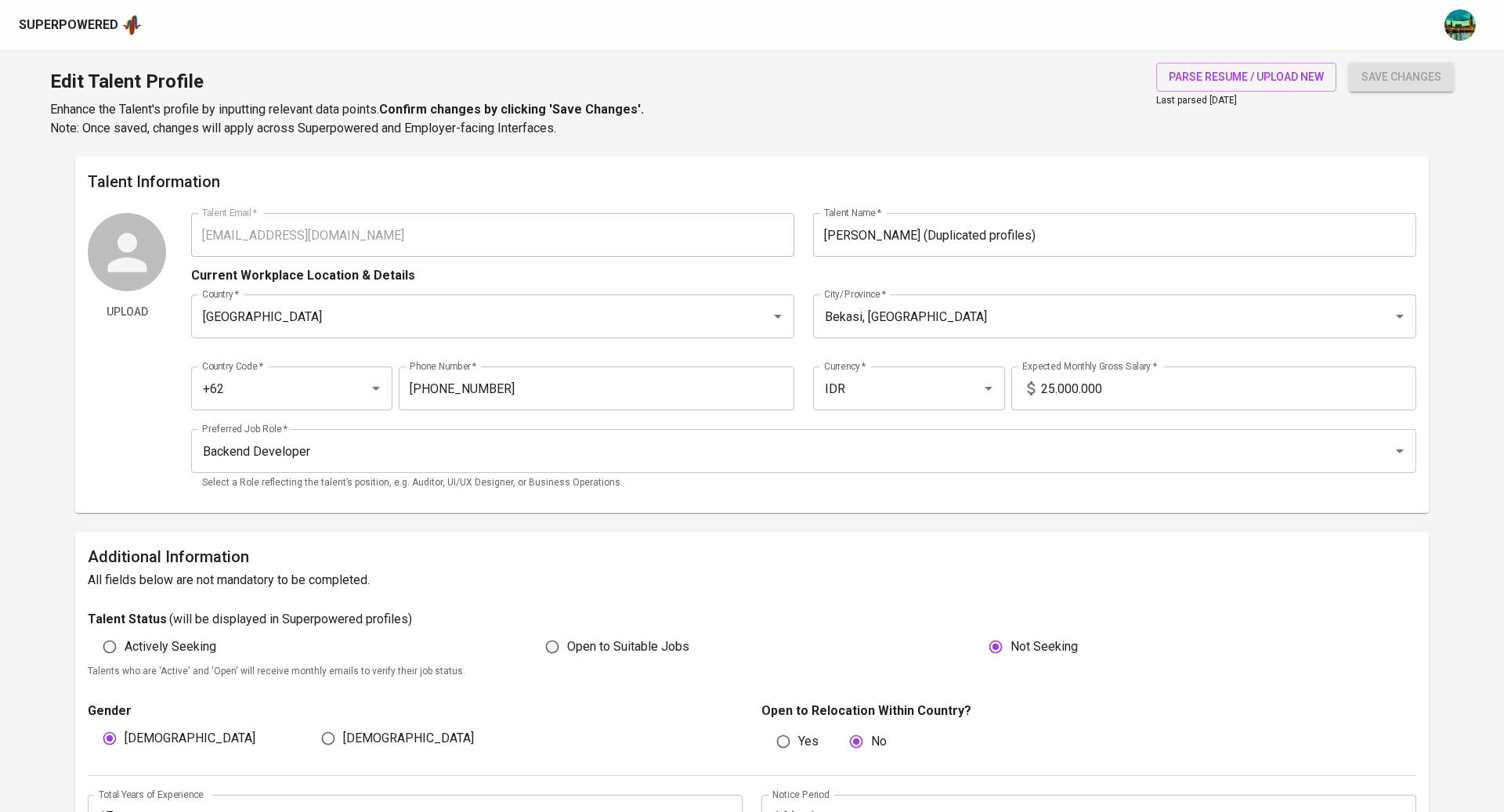
click at [1073, 232] on input "[PERSON_NAME] (Duplicated profiles)" at bounding box center [1114, 234] width 603 height 44
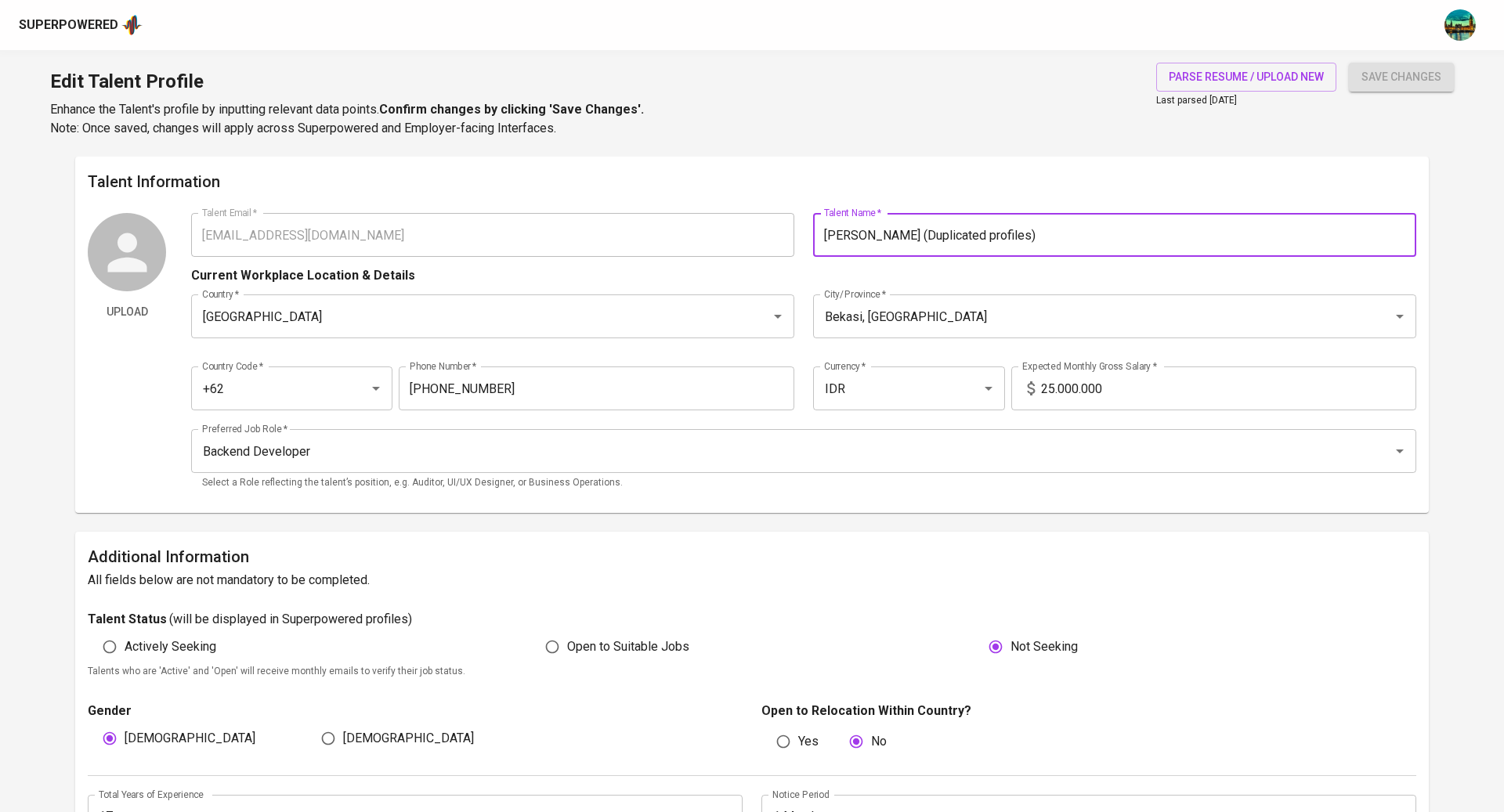
click at [903, 240] on input "[PERSON_NAME] (Duplicated profiles)" at bounding box center [1114, 234] width 603 height 44
type input "[PERSON_NAME]"
click at [1397, 81] on span "save changes" at bounding box center [1401, 77] width 80 height 19
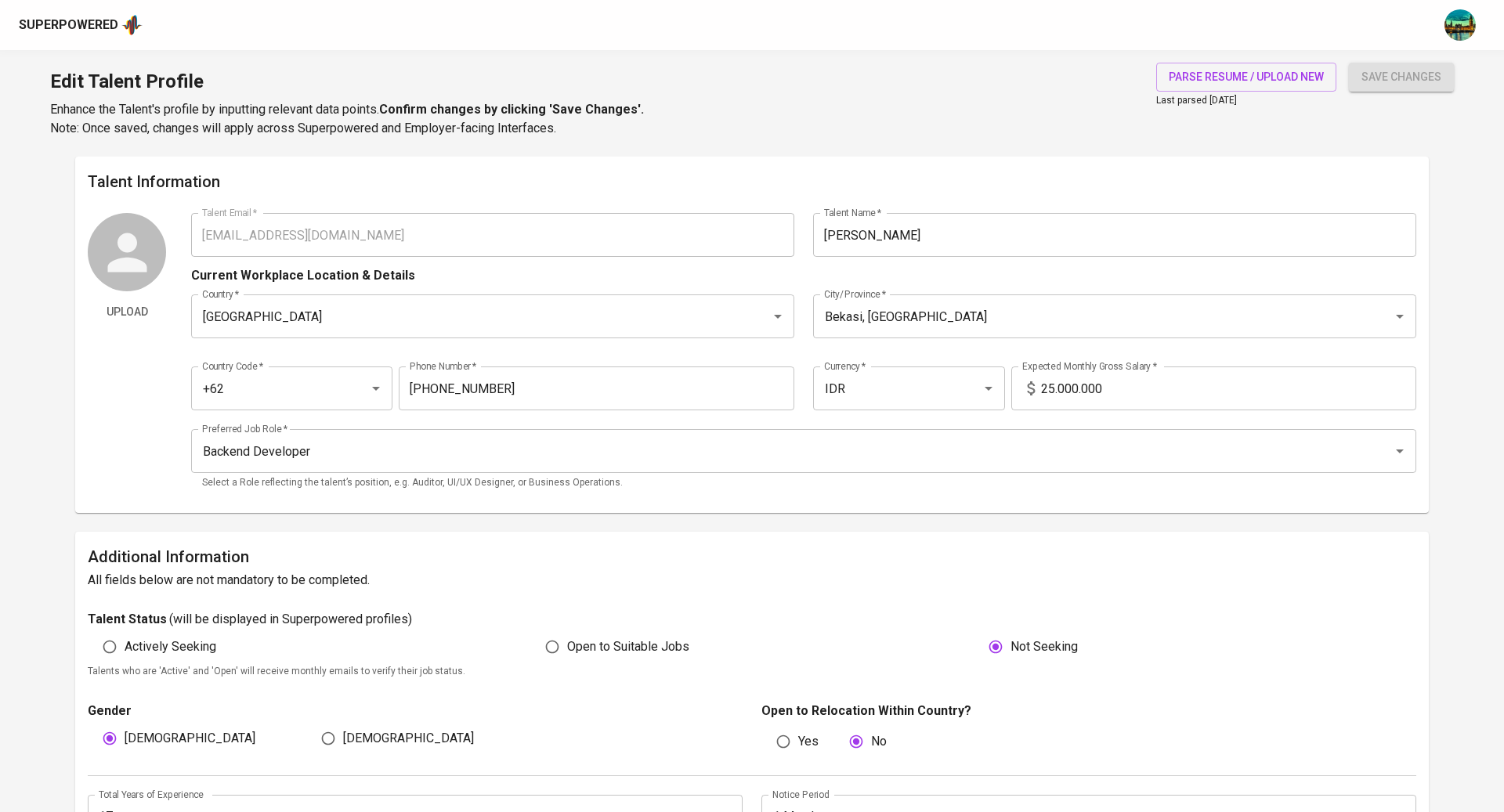
click at [113, 24] on div "Superpowered" at bounding box center [69, 25] width 99 height 18
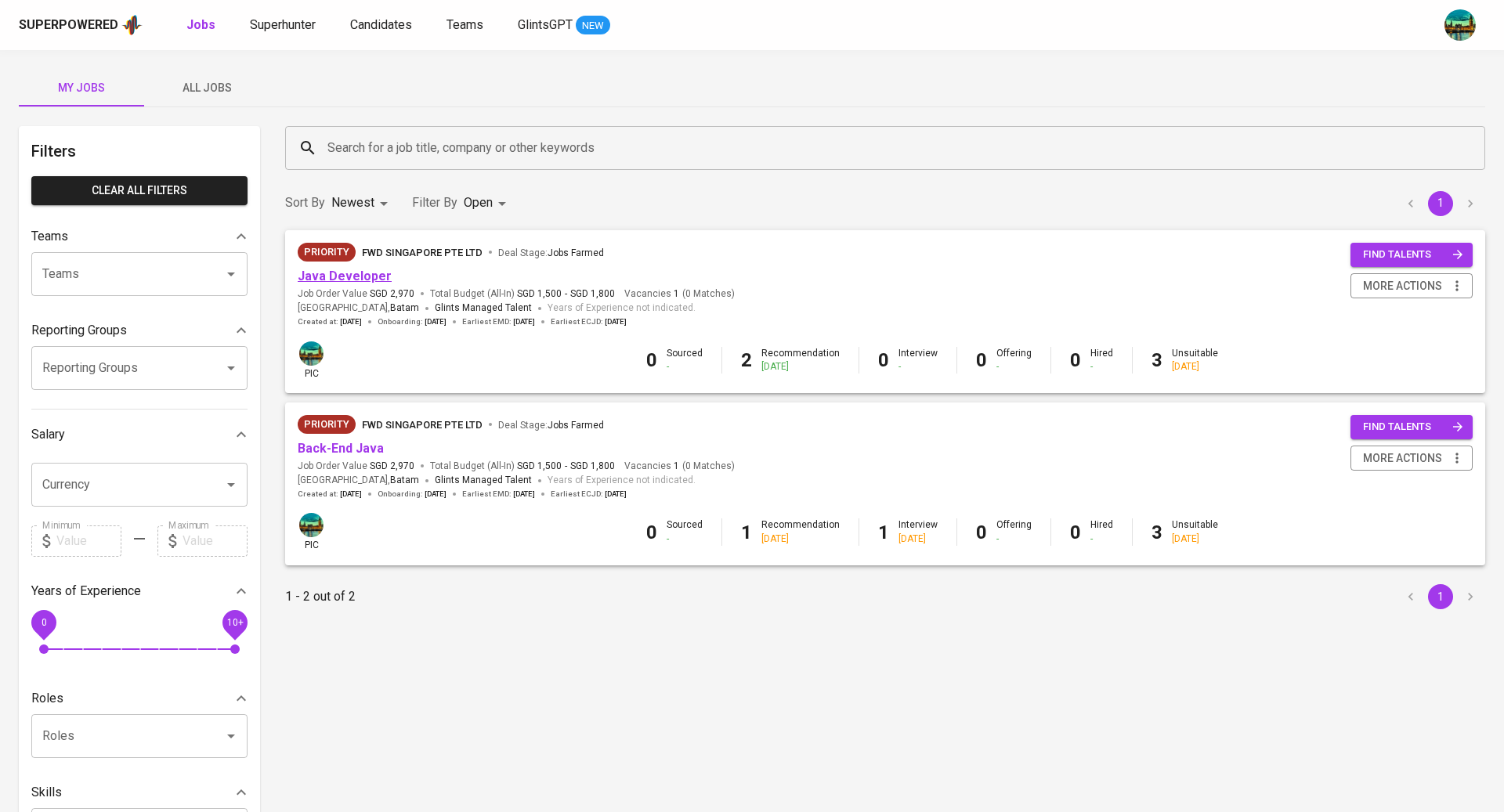
click at [355, 281] on link "Java Developer" at bounding box center [345, 275] width 94 height 15
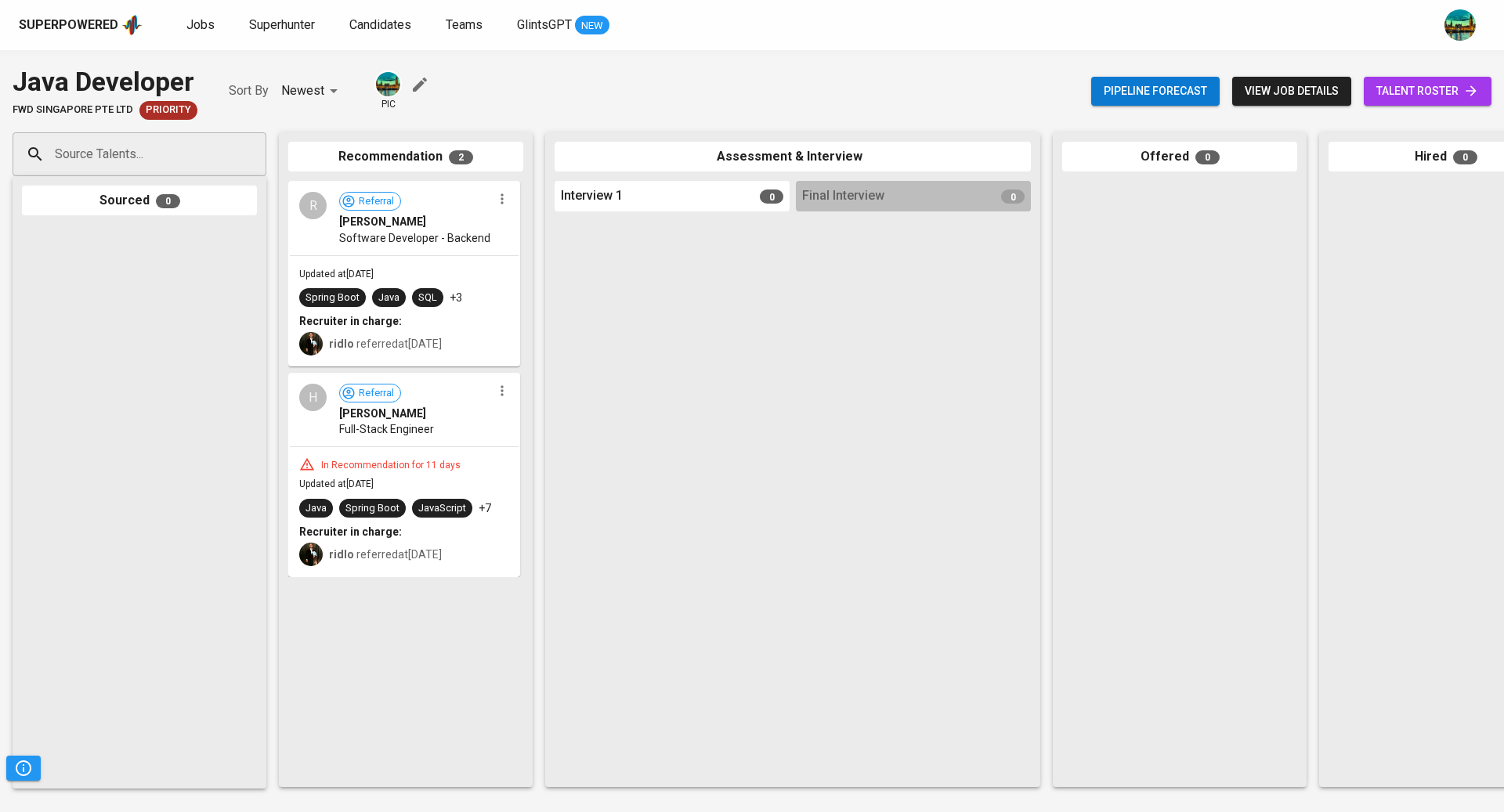
click at [163, 152] on input "Source Talents..." at bounding box center [132, 154] width 165 height 30
paste input "[EMAIL_ADDRESS][DOMAIN_NAME]"
type input "[EMAIL_ADDRESS][DOMAIN_NAME]"
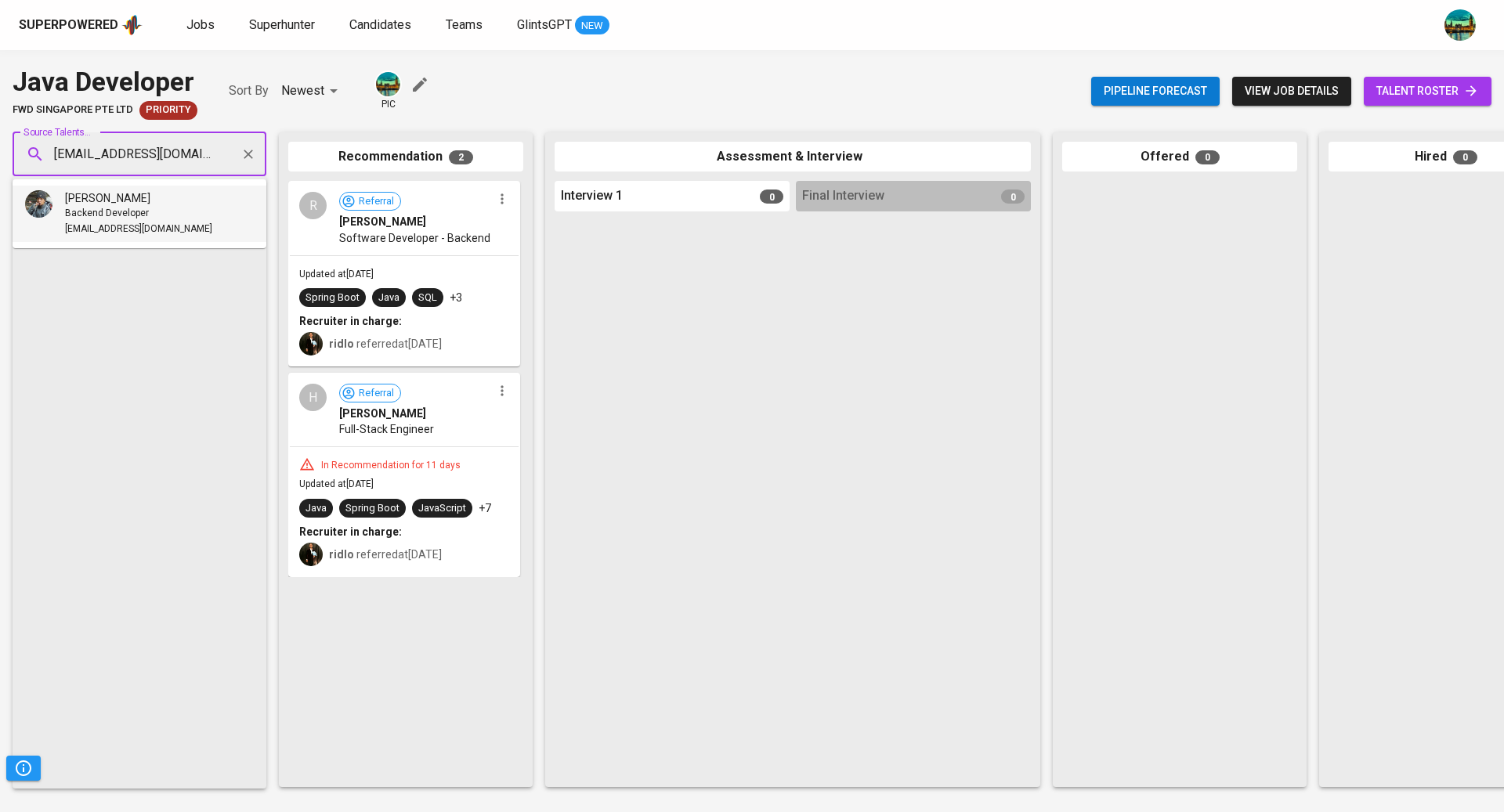
click at [141, 219] on span "Backend Developer" at bounding box center [107, 213] width 84 height 16
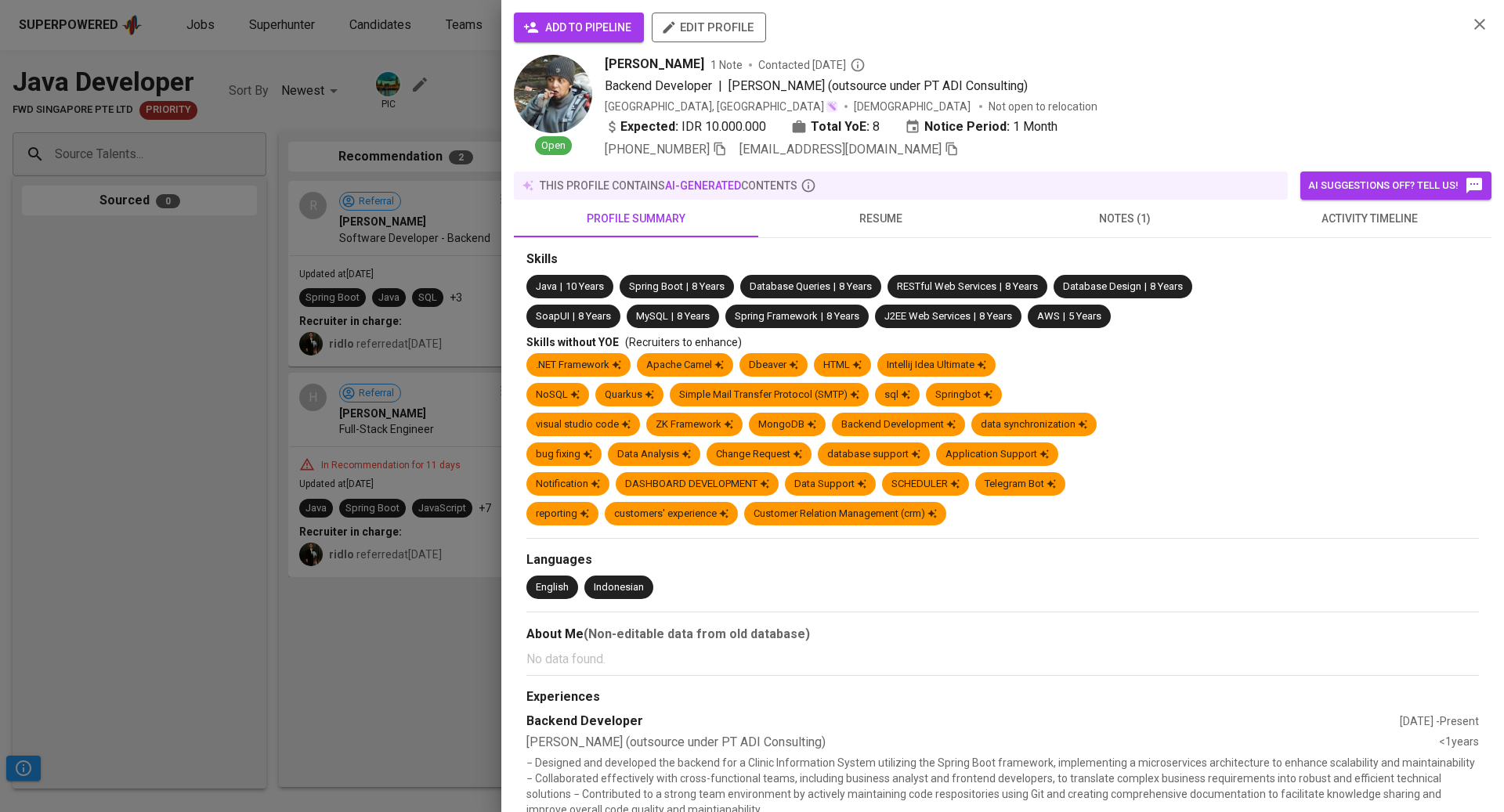
click at [623, 30] on span "add to pipeline" at bounding box center [579, 28] width 105 height 19
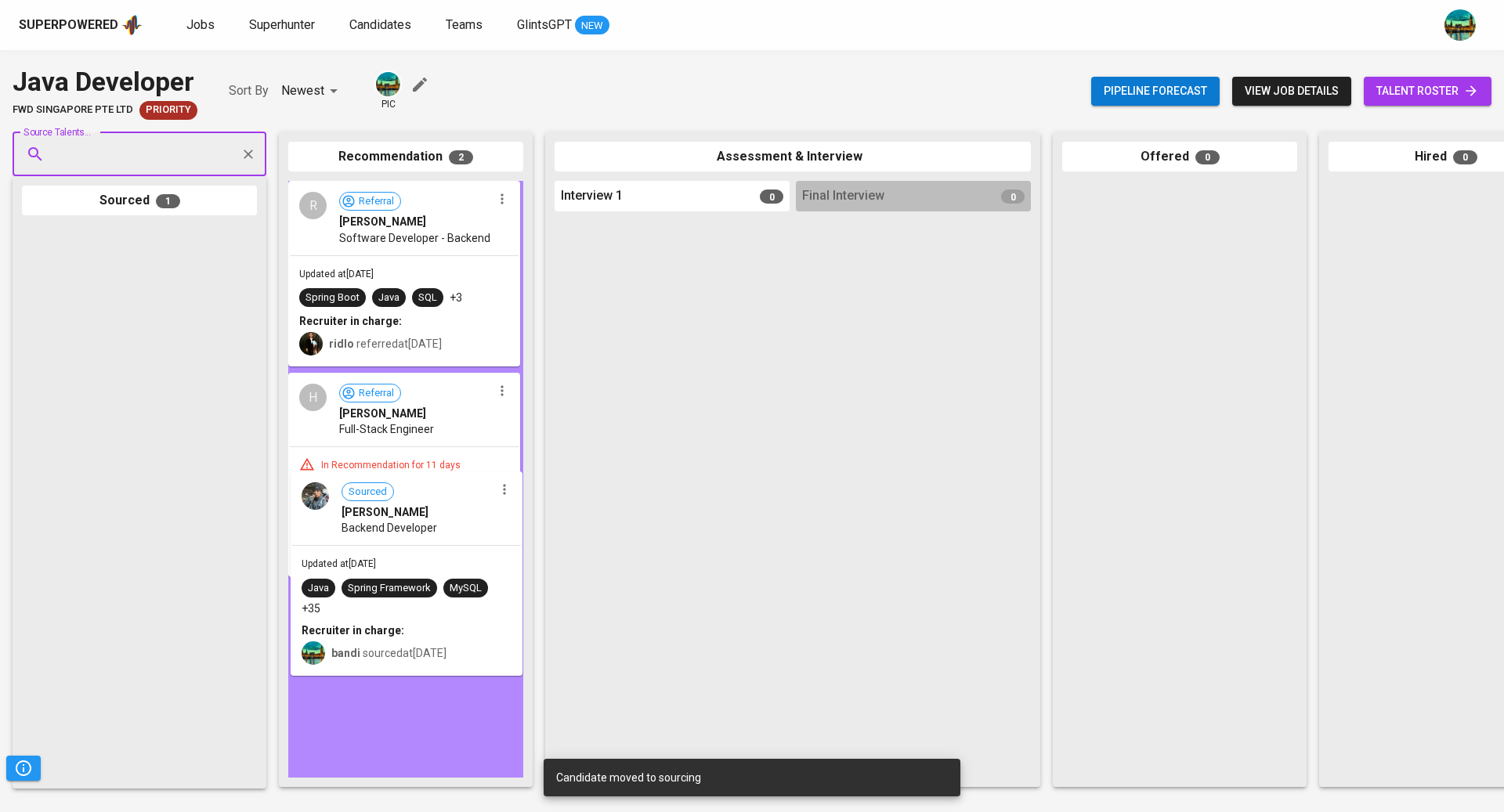
drag, startPoint x: 192, startPoint y: 290, endPoint x: 468, endPoint y: 537, distance: 370.4
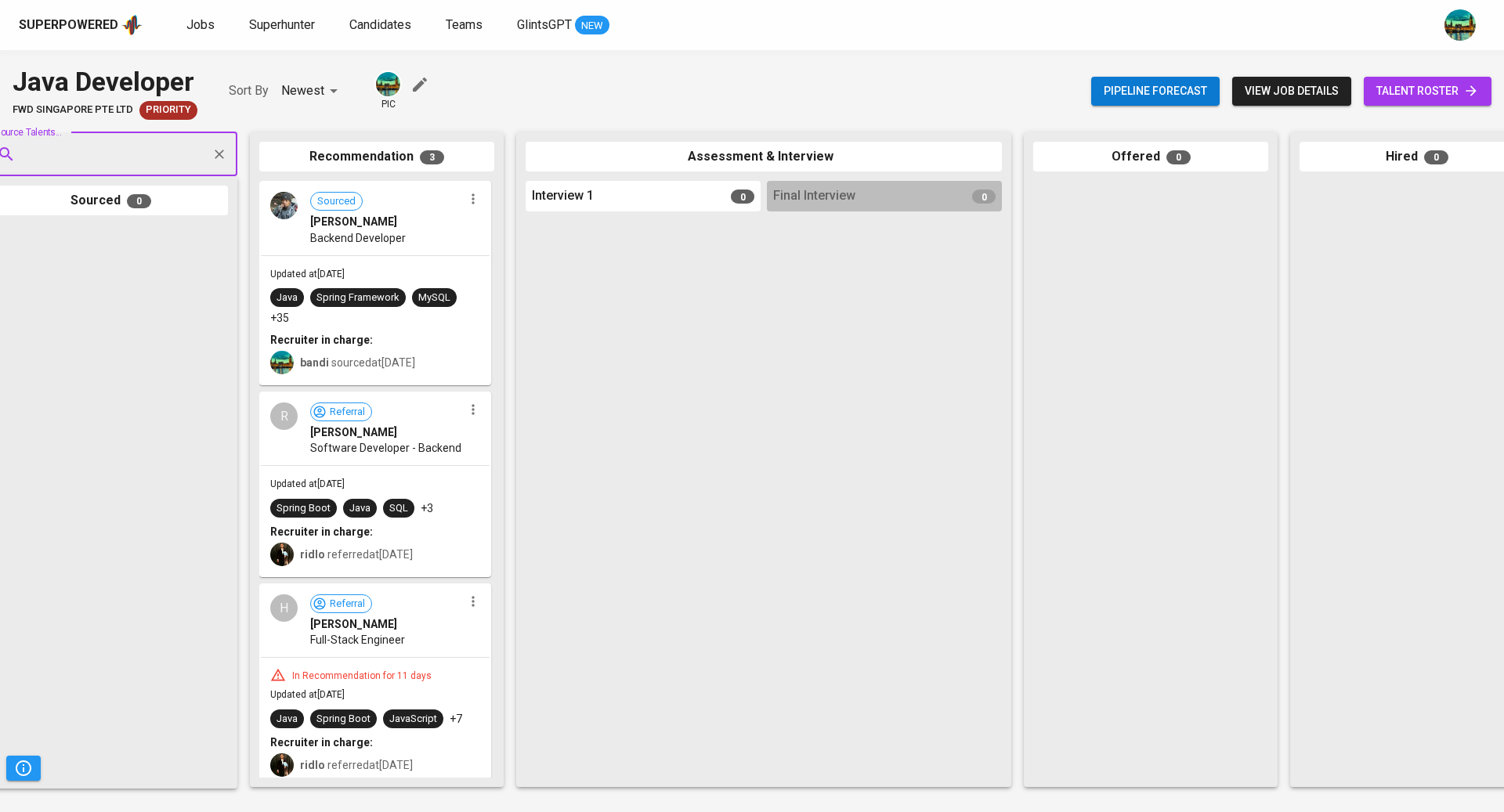
scroll to position [0, 31]
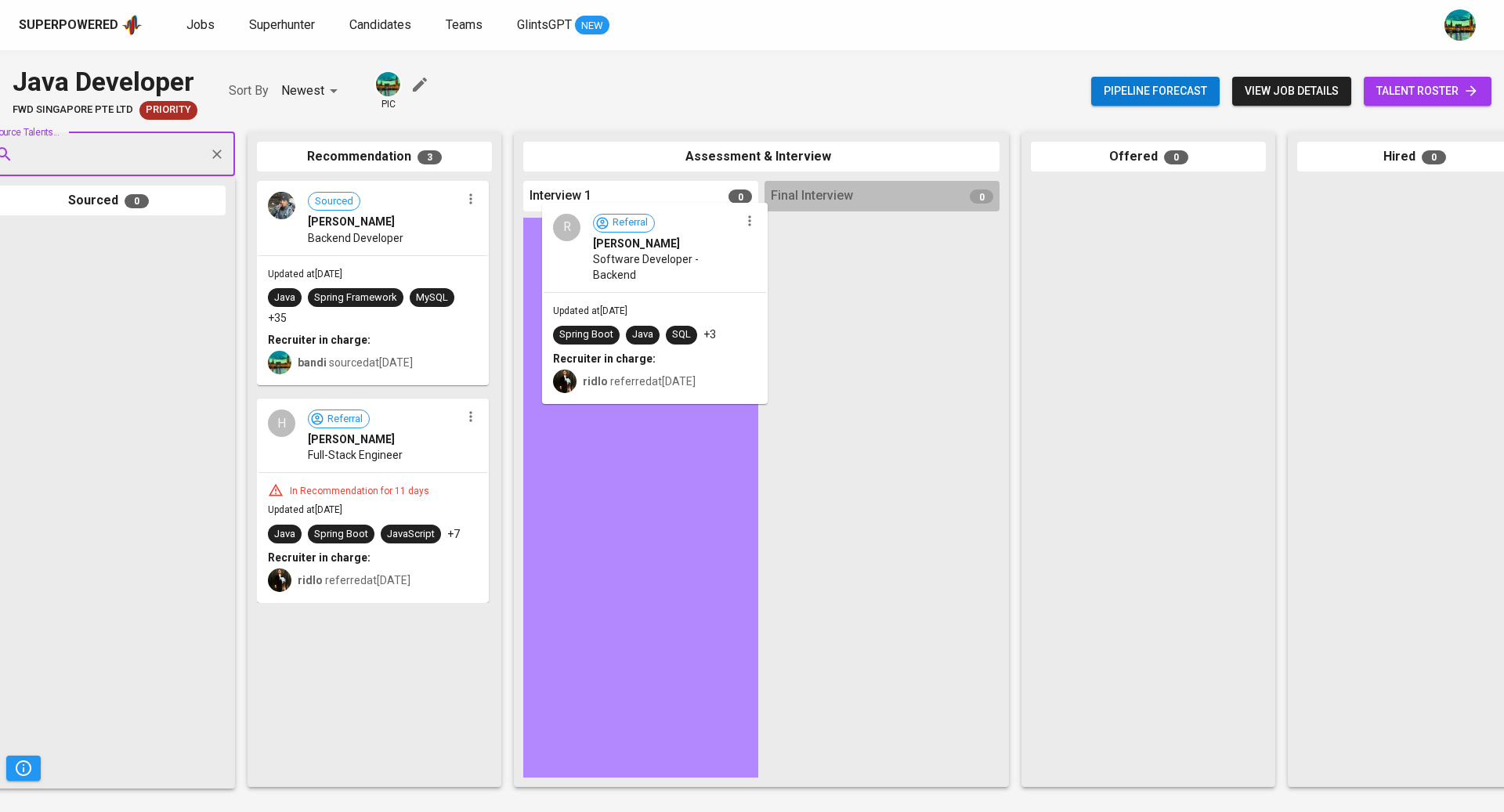
drag, startPoint x: 430, startPoint y: 421, endPoint x: 730, endPoint y: 219, distance: 361.7
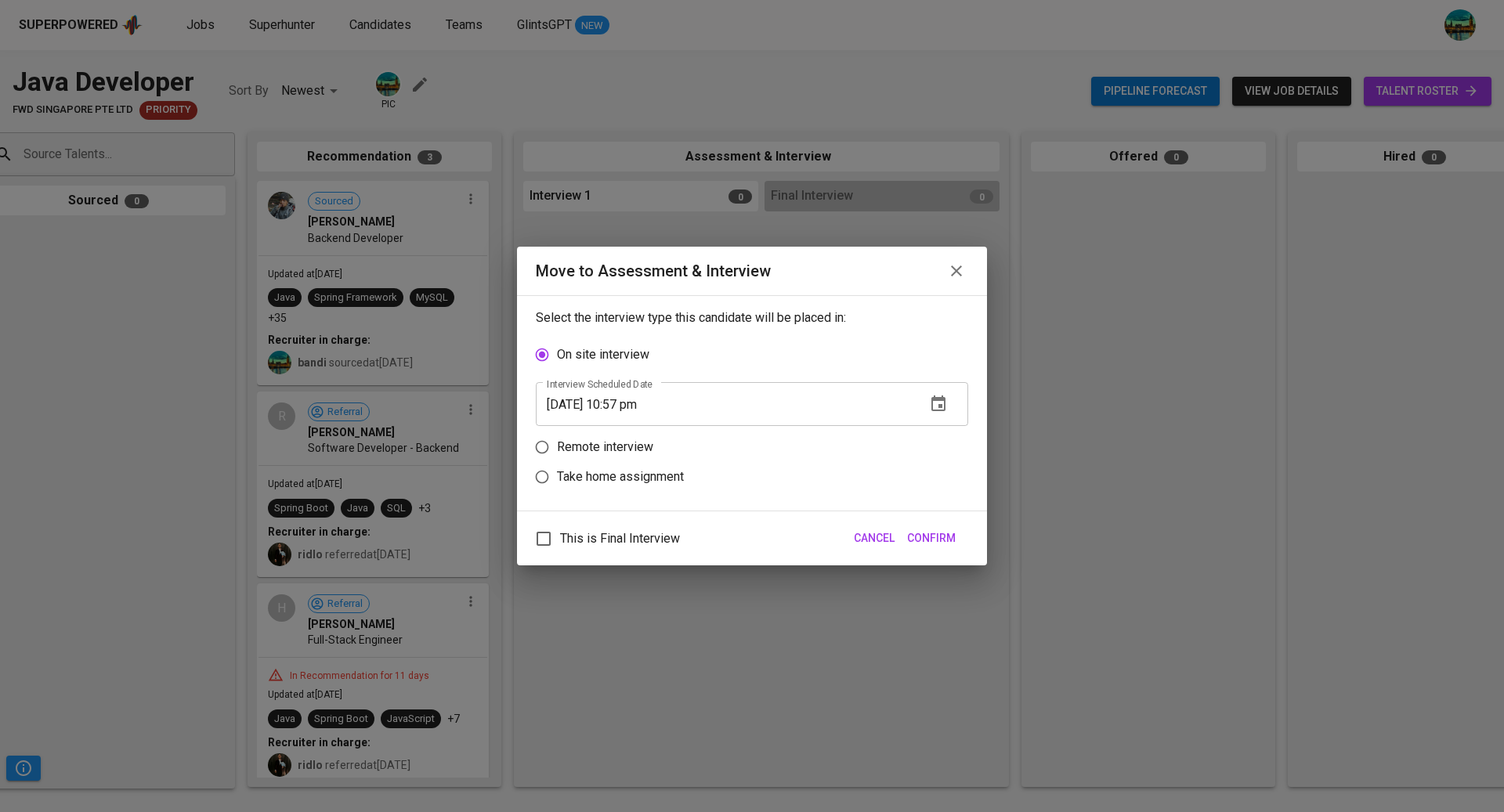
scroll to position [0, 29]
click at [646, 455] on p "Remote interview" at bounding box center [605, 447] width 97 height 19
click at [557, 455] on input "Remote interview" at bounding box center [542, 447] width 30 height 30
radio input "true"
click at [940, 437] on icon "button" at bounding box center [938, 433] width 14 height 16
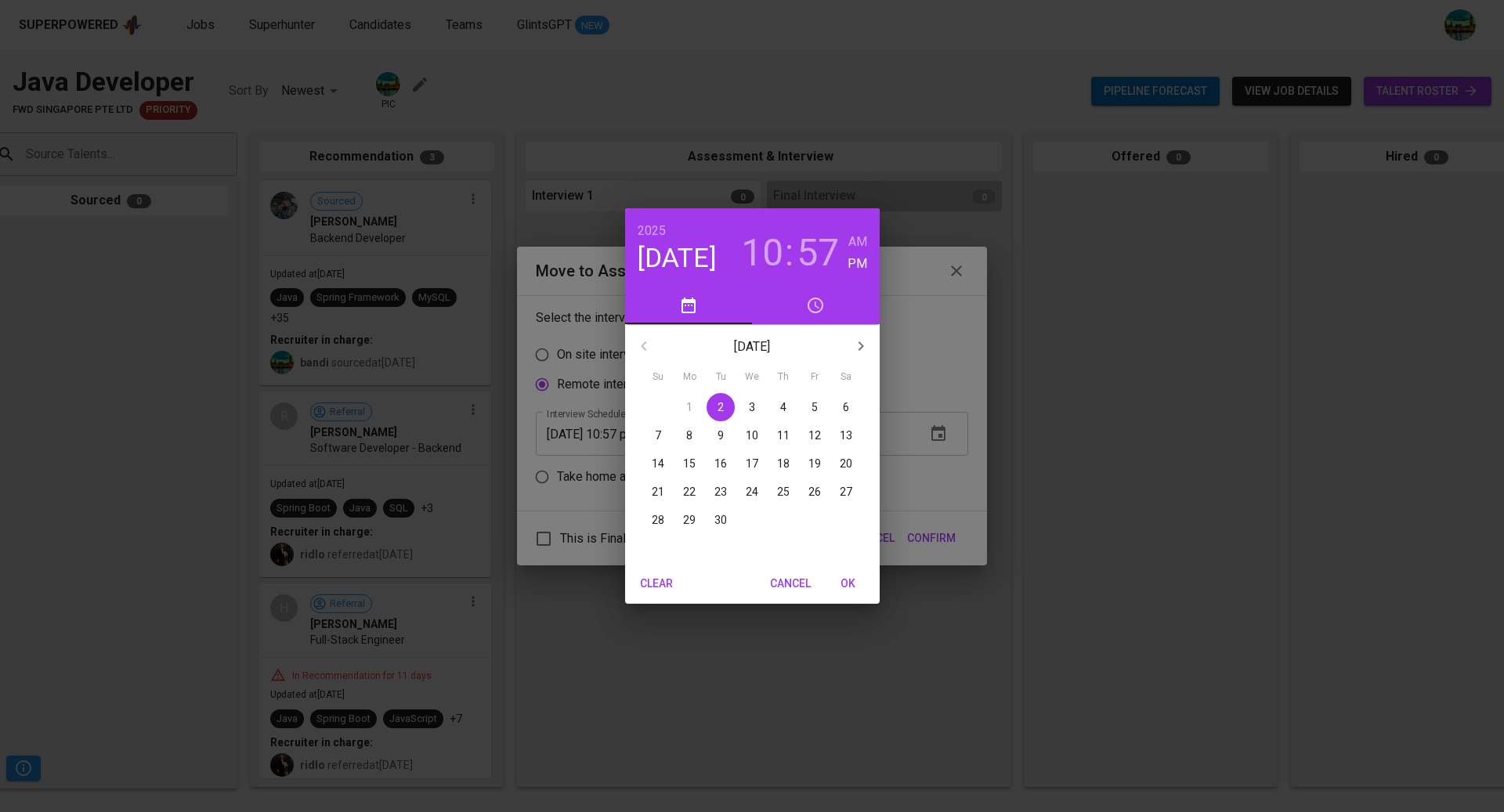
click at [815, 407] on p "5" at bounding box center [814, 407] width 6 height 16
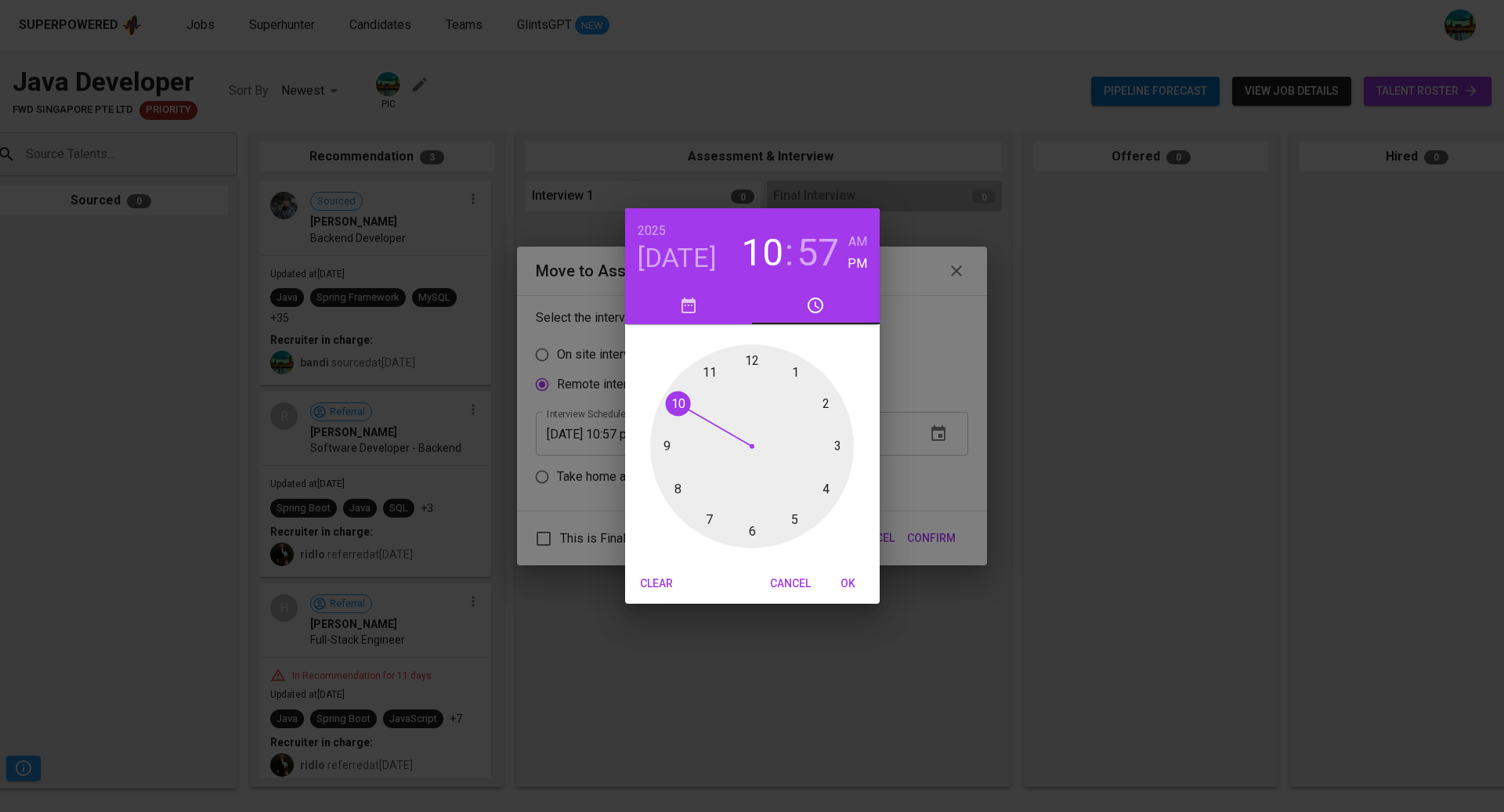
click at [837, 445] on div at bounding box center [752, 446] width 204 height 204
click at [750, 360] on div at bounding box center [752, 446] width 204 height 204
type input "09/05/2025 03:00 pm"
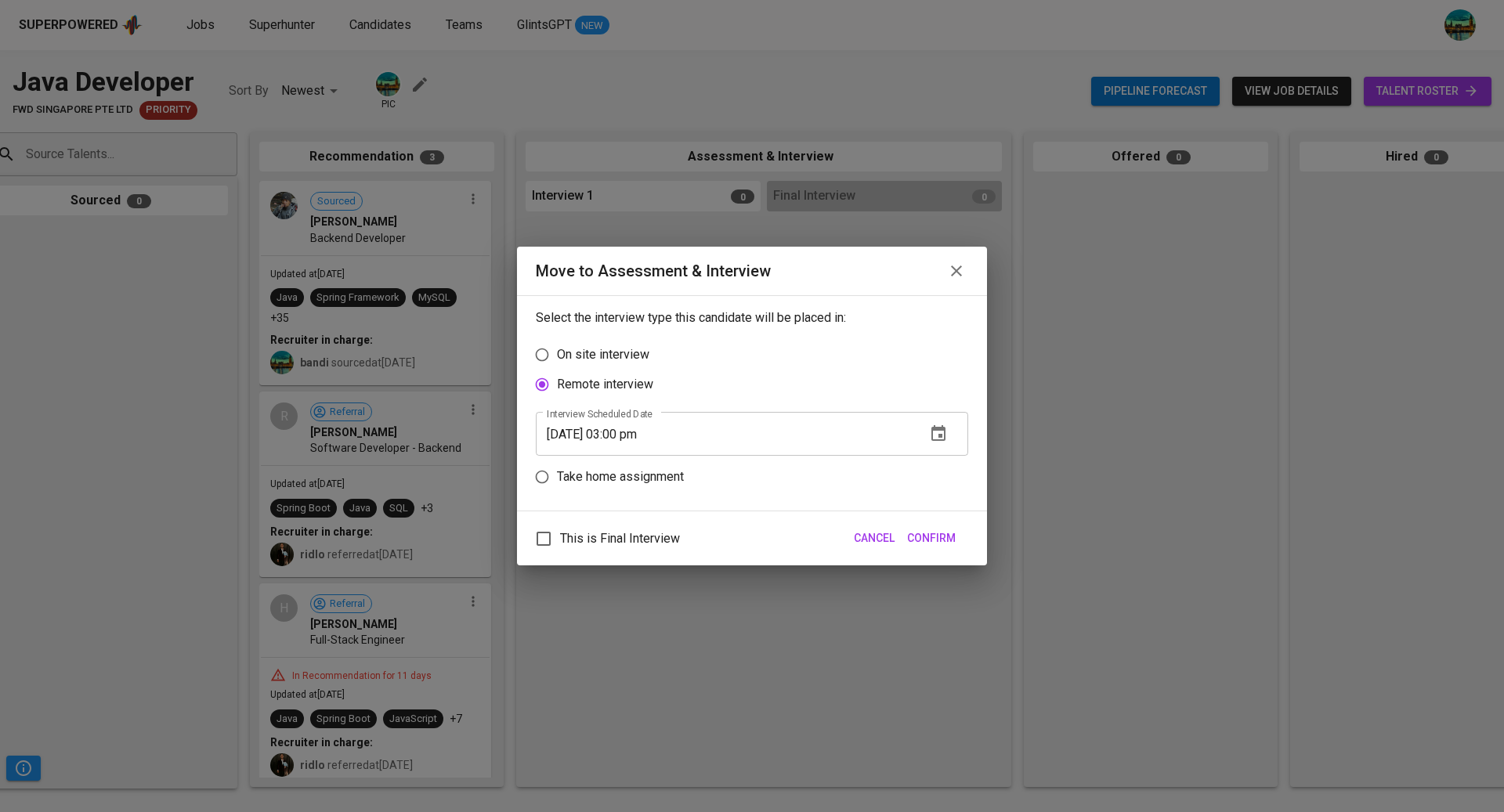
click at [941, 541] on span "Confirm" at bounding box center [932, 538] width 49 height 19
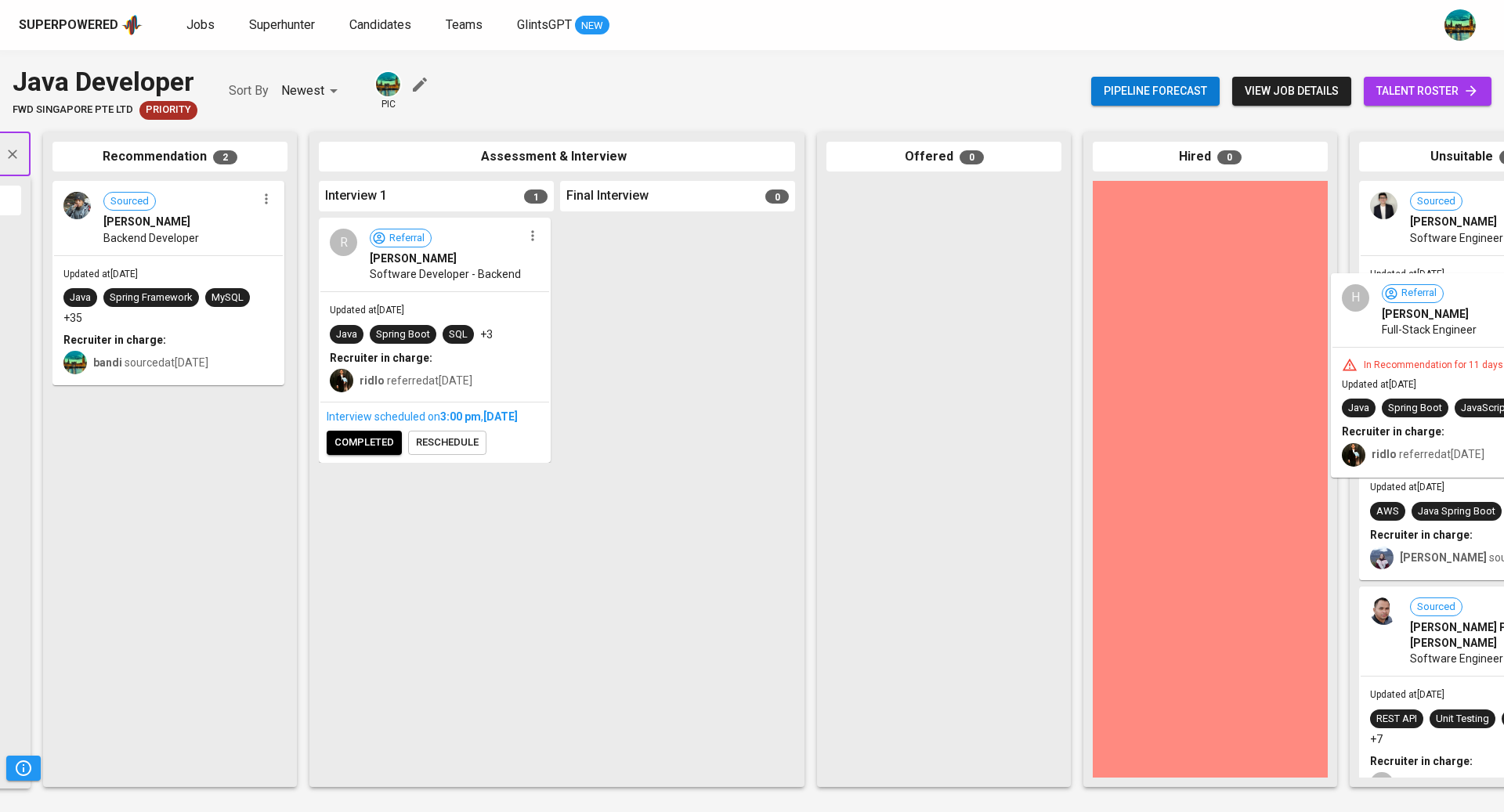
scroll to position [0, 361]
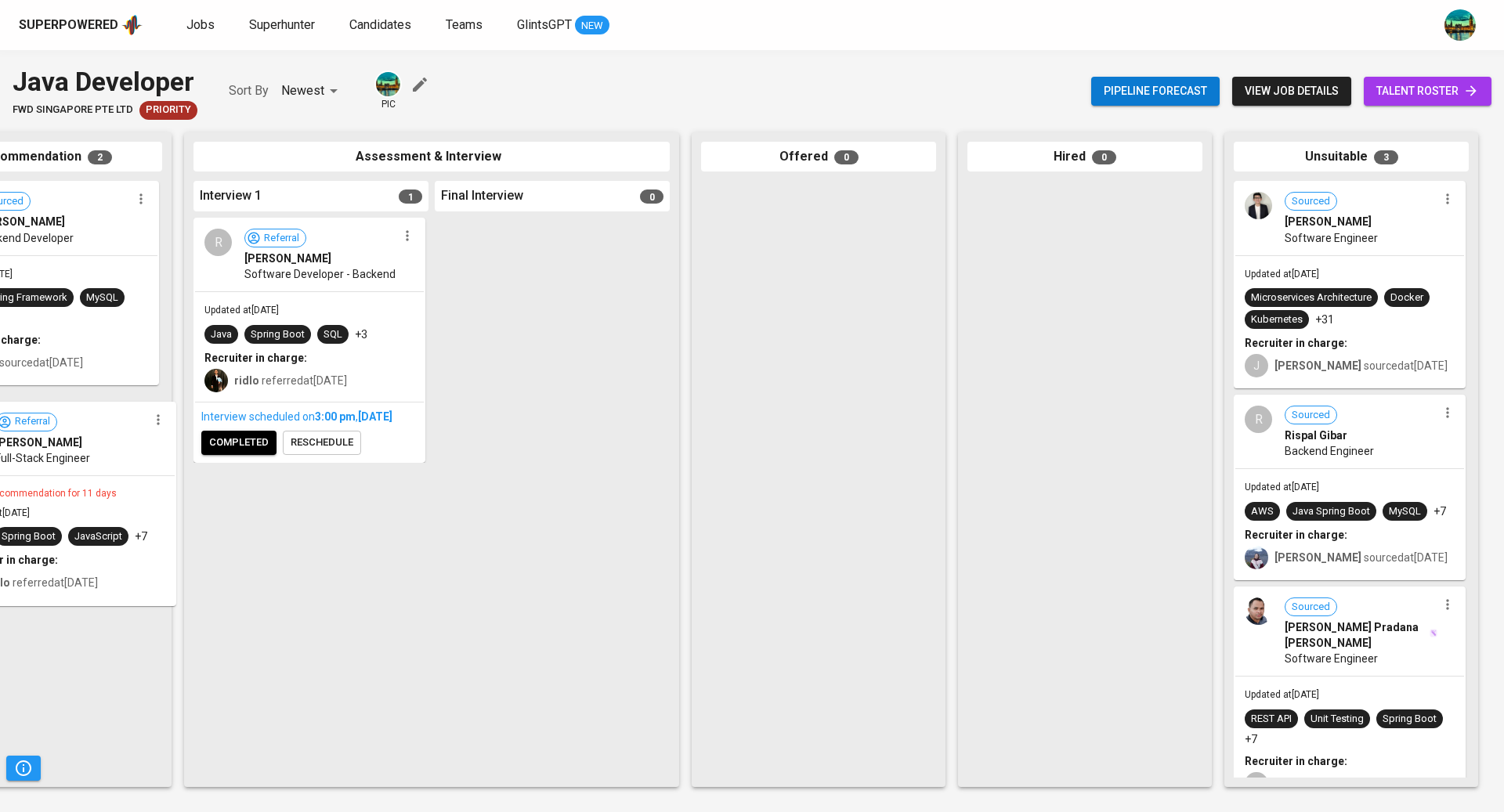
drag, startPoint x: 415, startPoint y: 445, endPoint x: 117, endPoint y: 454, distance: 298.1
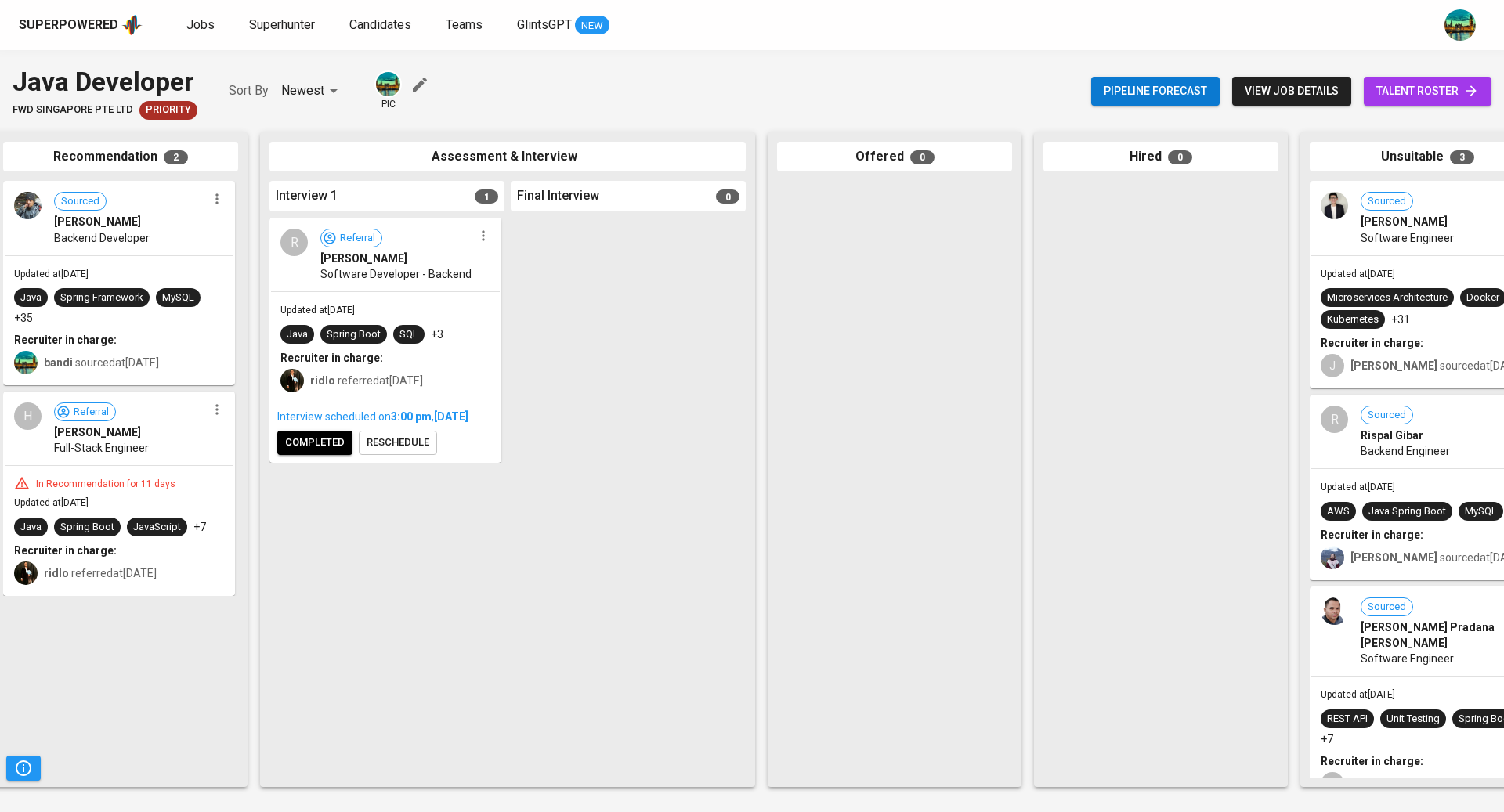
scroll to position [0, 254]
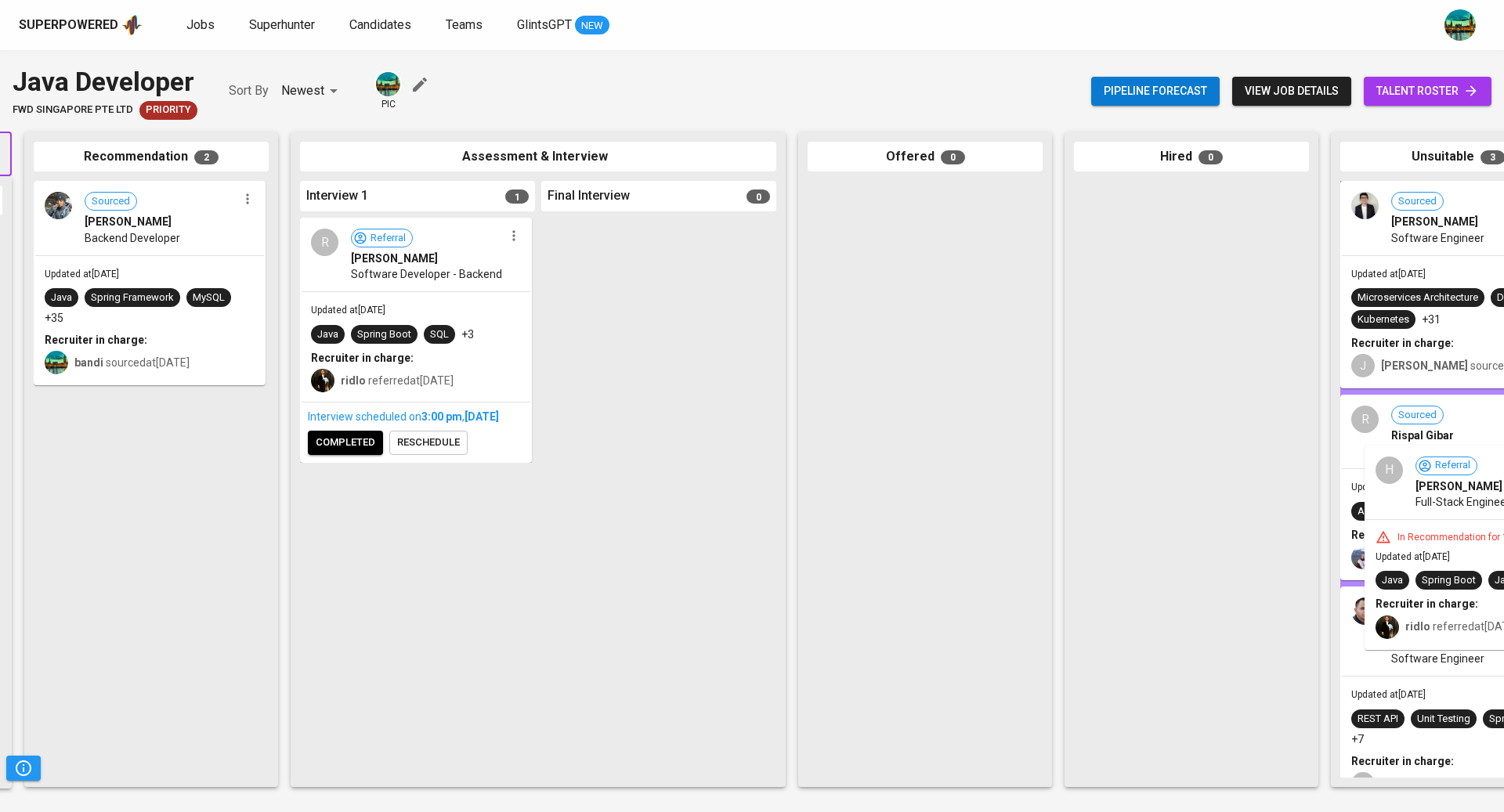
drag, startPoint x: 380, startPoint y: 427, endPoint x: 1497, endPoint y: 499, distance: 1119.3
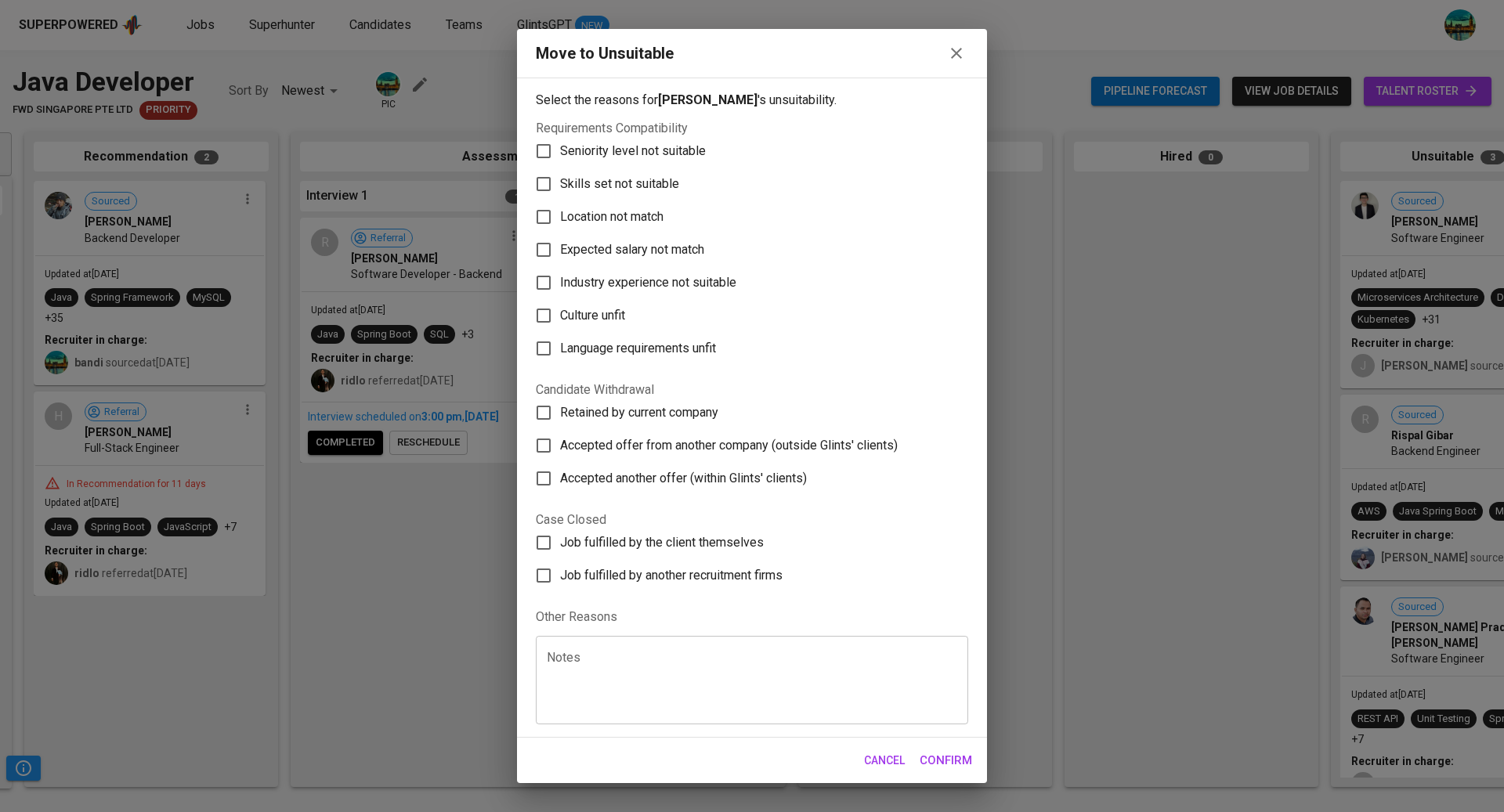
scroll to position [0, 255]
click at [689, 252] on span "Expected salary not match" at bounding box center [632, 250] width 144 height 19
click at [560, 252] on input "Expected salary not match" at bounding box center [544, 250] width 33 height 33
checkbox input "true"
click at [942, 761] on span "Confirm" at bounding box center [945, 760] width 52 height 20
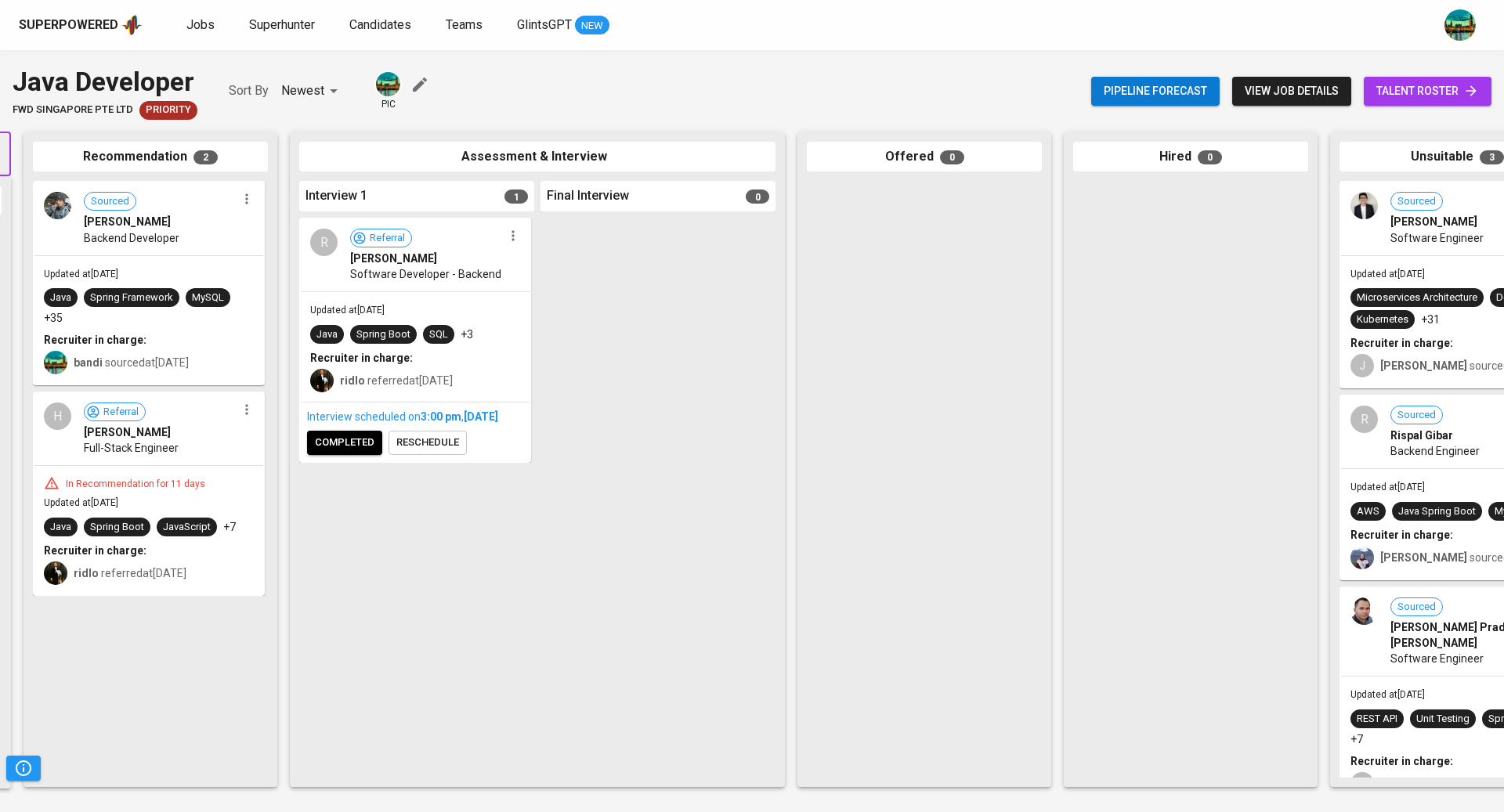
scroll to position [0, 0]
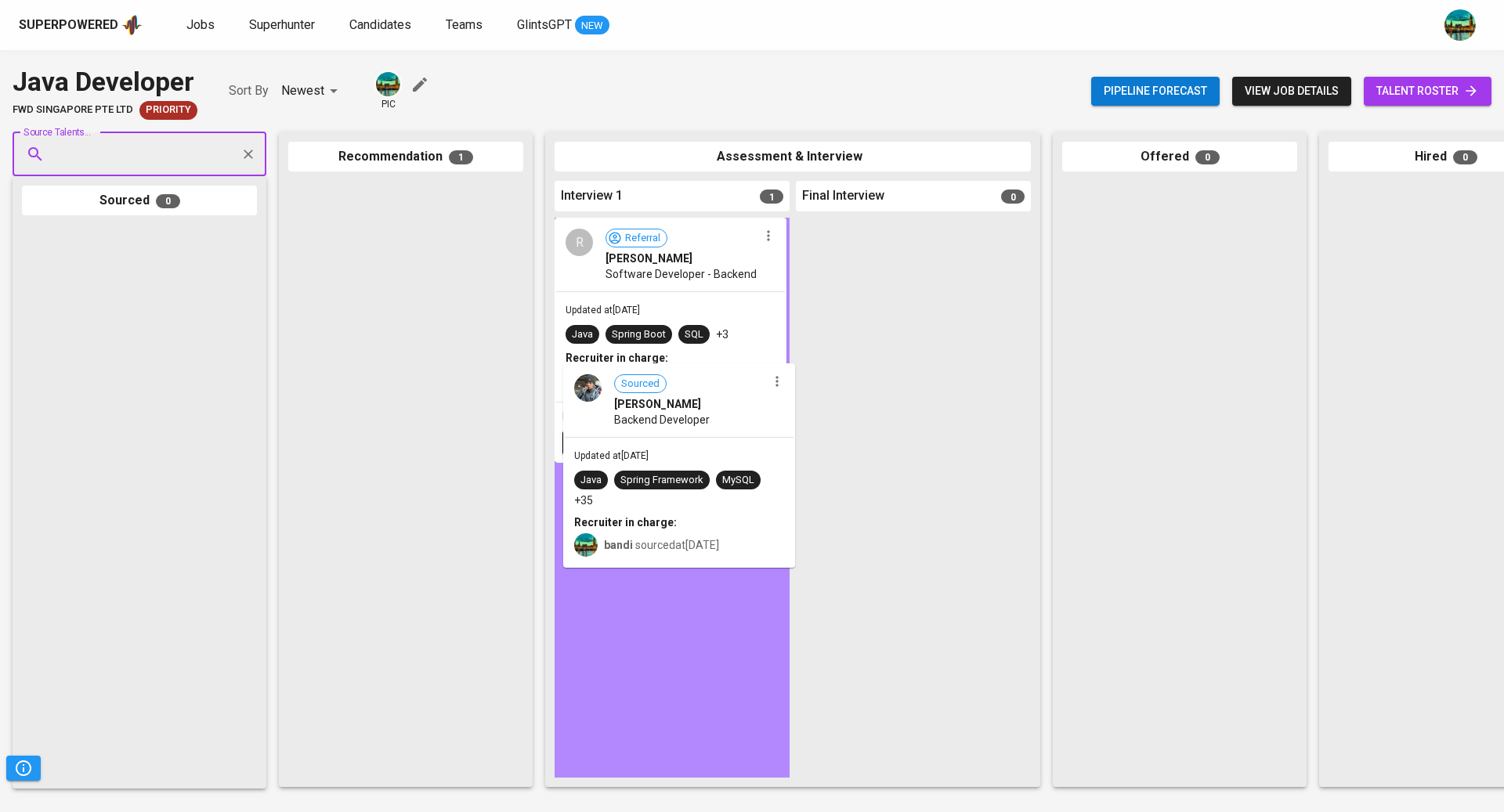
drag, startPoint x: 431, startPoint y: 240, endPoint x: 715, endPoint y: 422, distance: 337.3
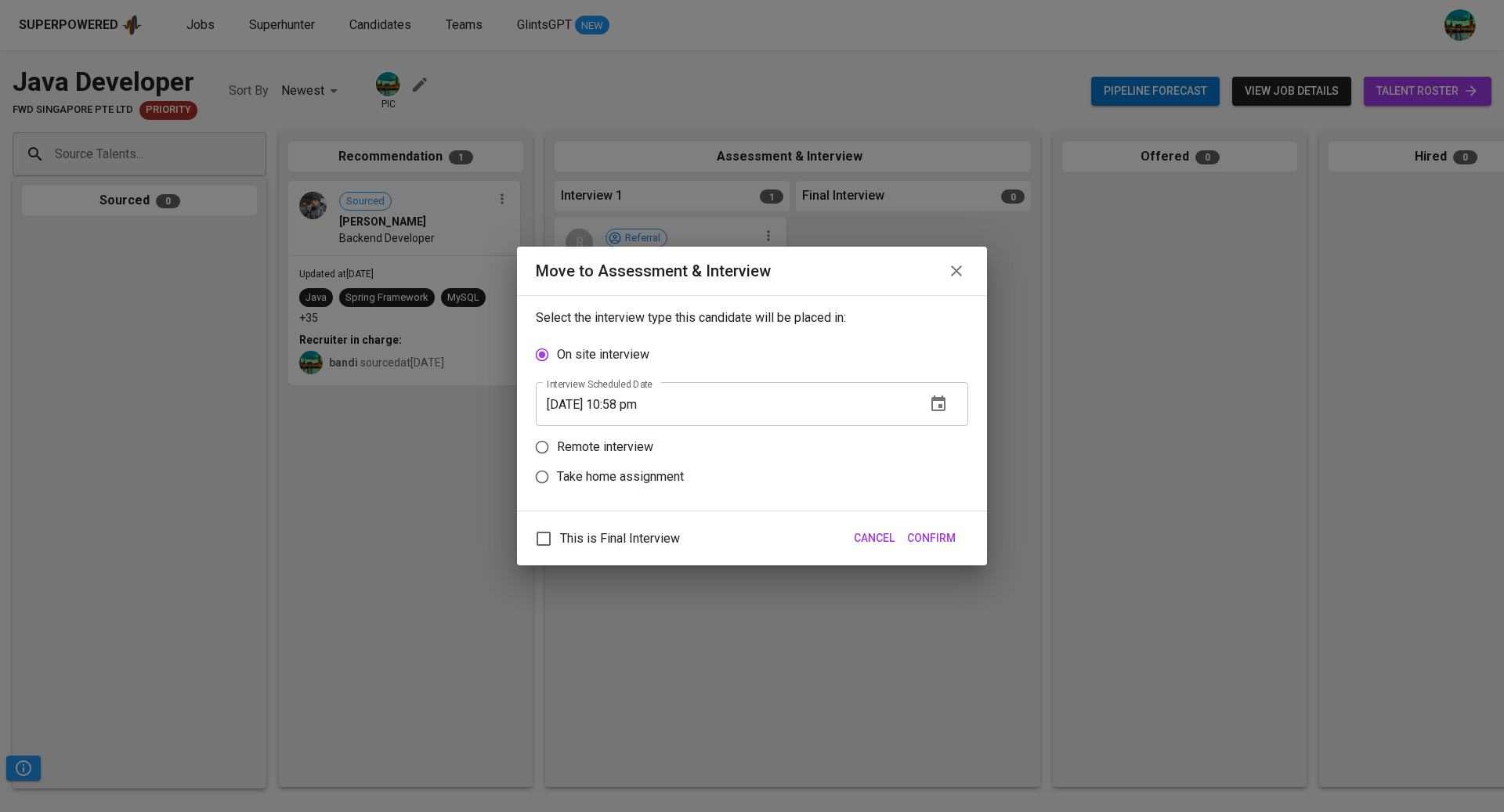
click at [642, 441] on p "Remote interview" at bounding box center [605, 447] width 97 height 19
click at [557, 441] on input "Remote interview" at bounding box center [542, 447] width 30 height 30
radio input "true"
click at [942, 432] on icon "button" at bounding box center [938, 434] width 19 height 19
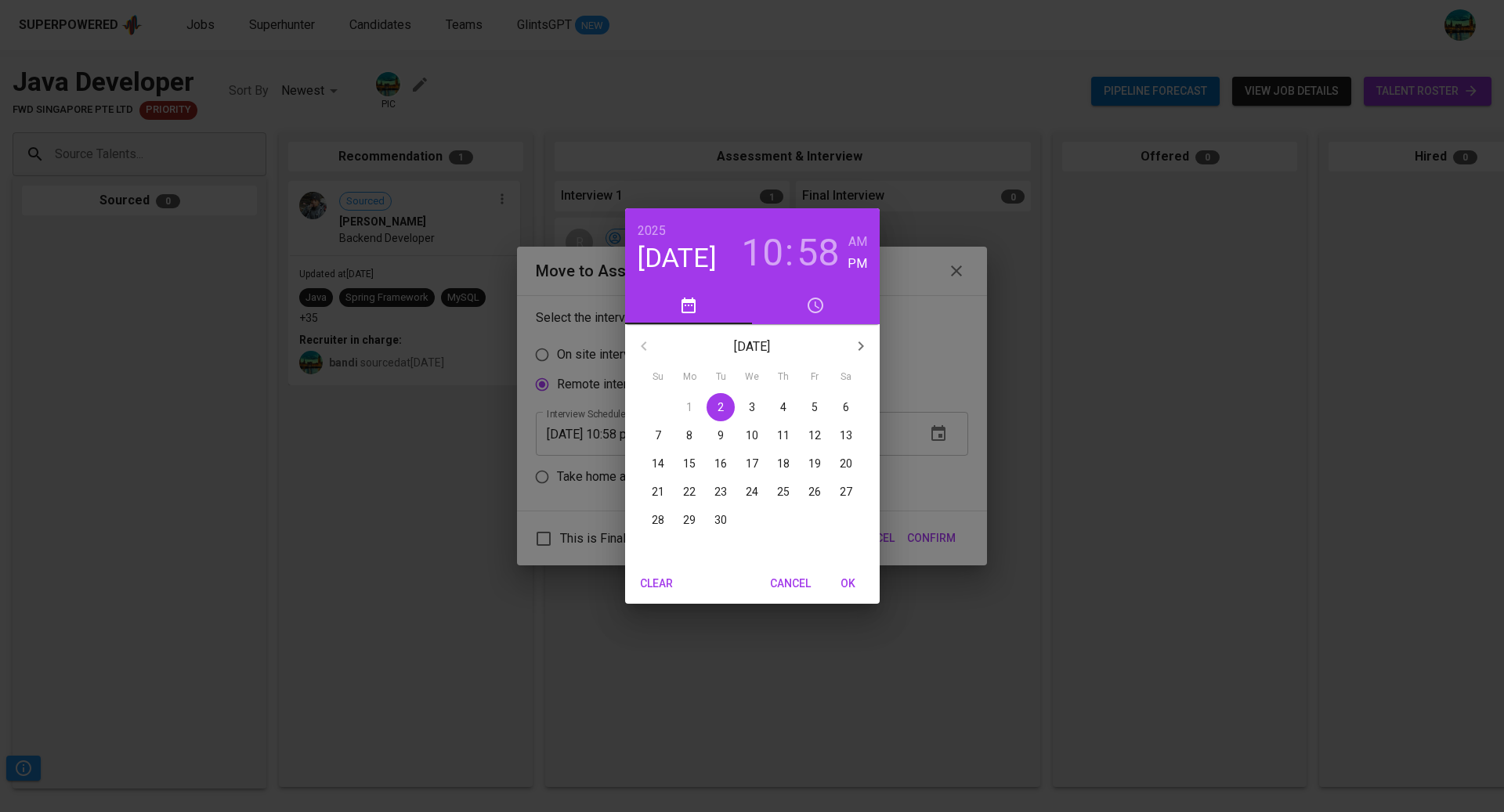
click at [815, 409] on p "5" at bounding box center [814, 407] width 6 height 16
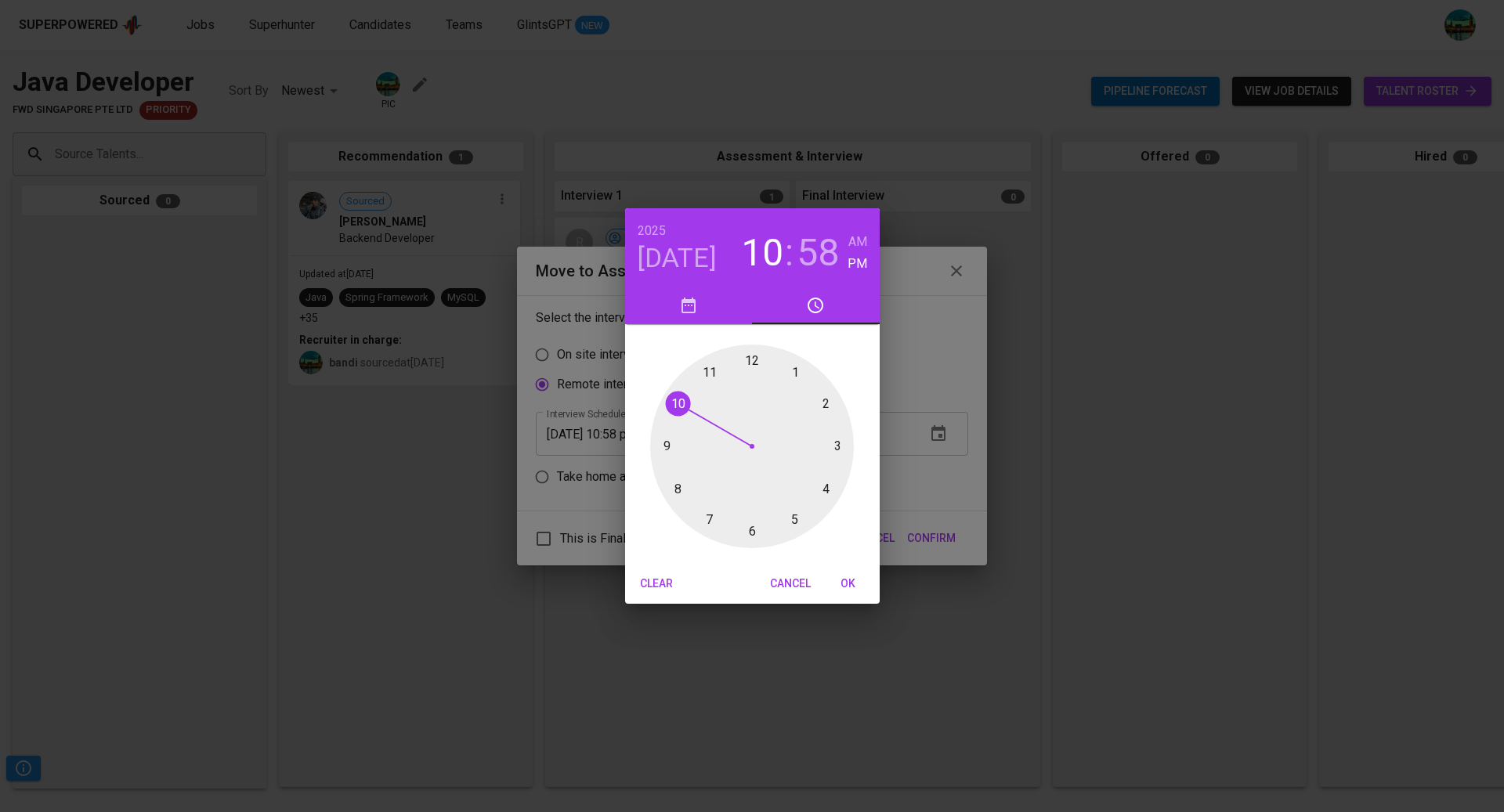
click at [827, 403] on div at bounding box center [752, 446] width 204 height 204
click at [751, 363] on div at bounding box center [752, 446] width 204 height 204
type input "09/05/2025 02:00 pm"
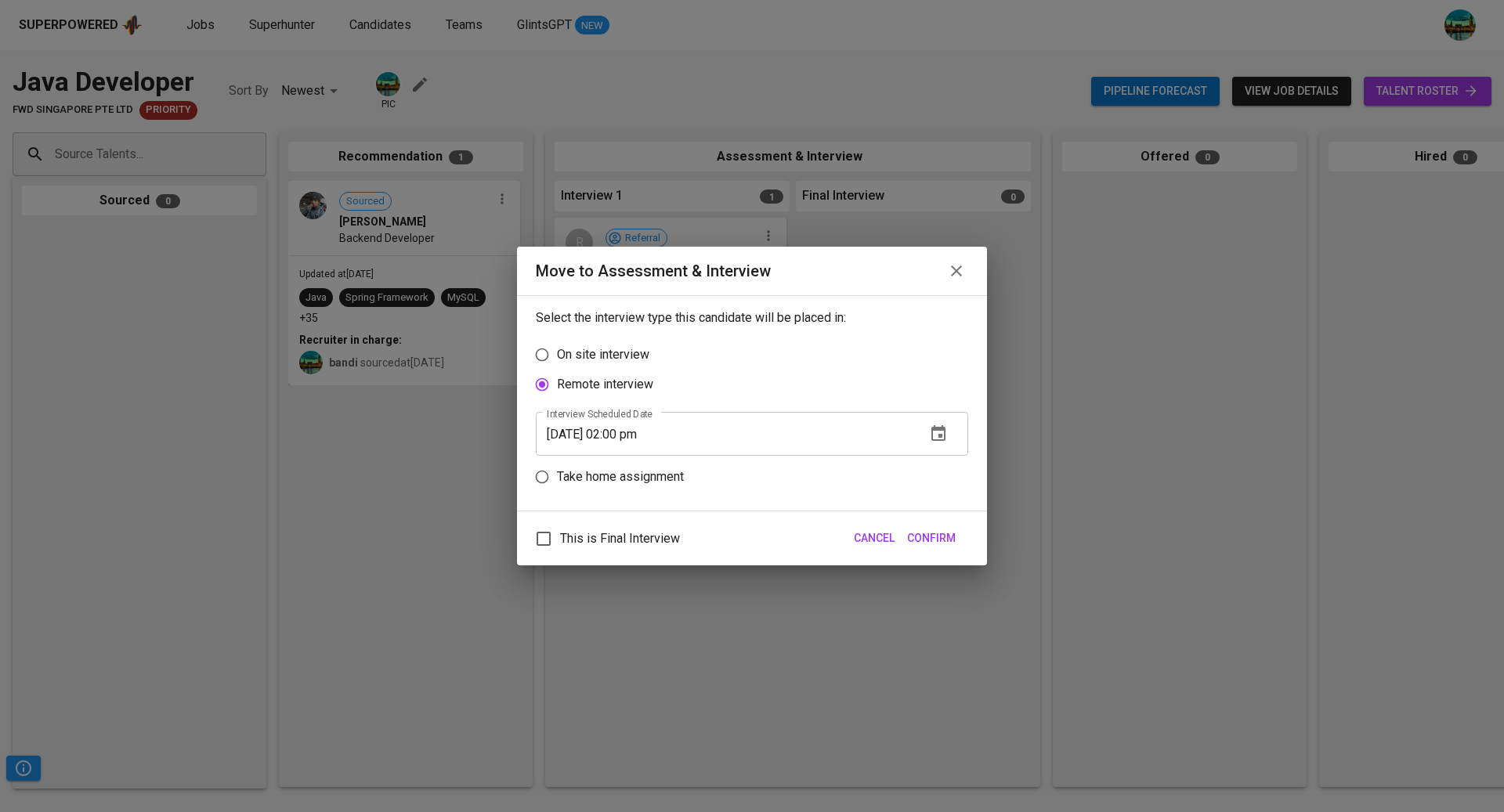
click at [936, 538] on span "Confirm" at bounding box center [932, 538] width 49 height 19
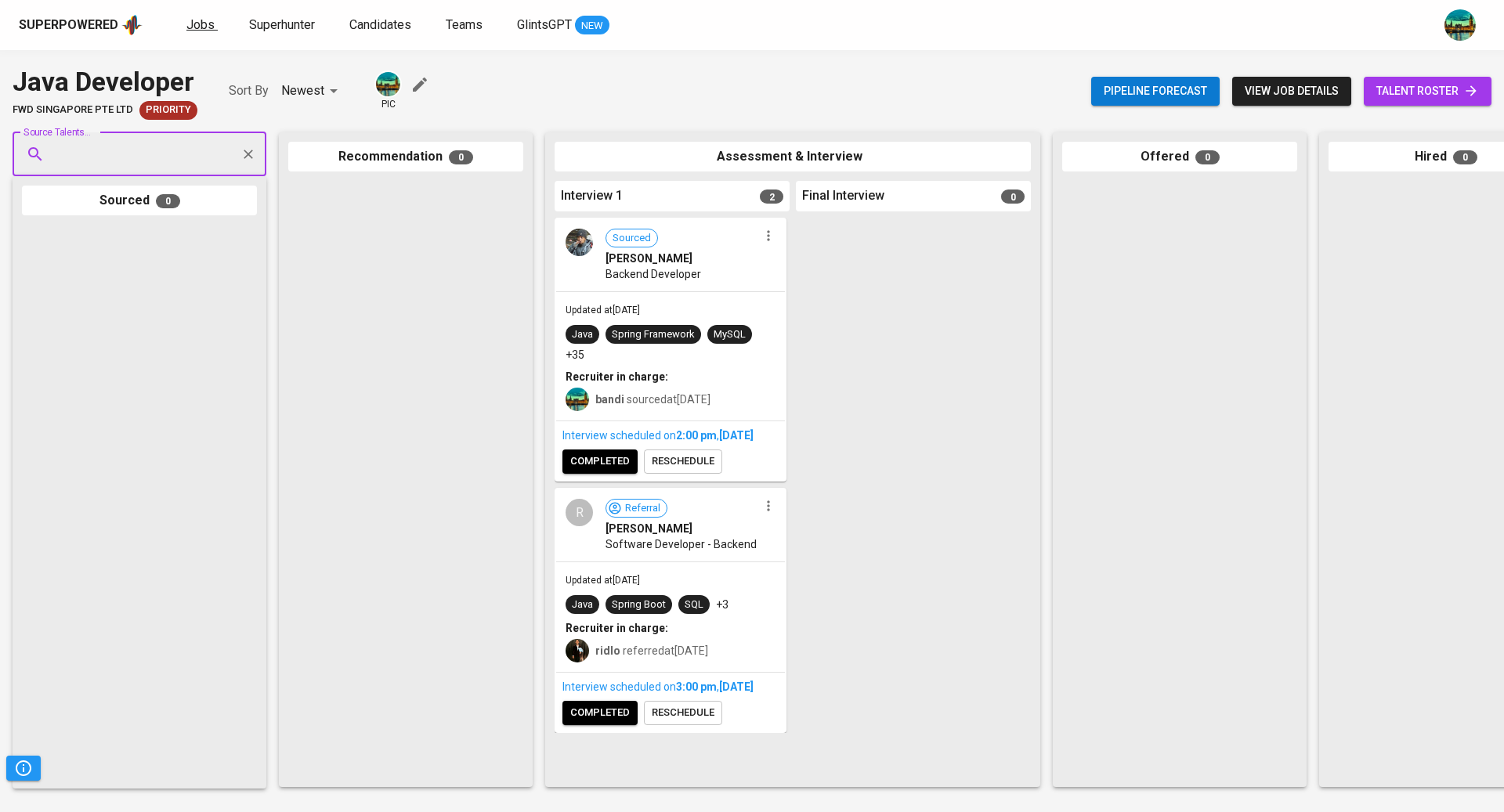
click at [201, 25] on span "Jobs" at bounding box center [200, 24] width 28 height 15
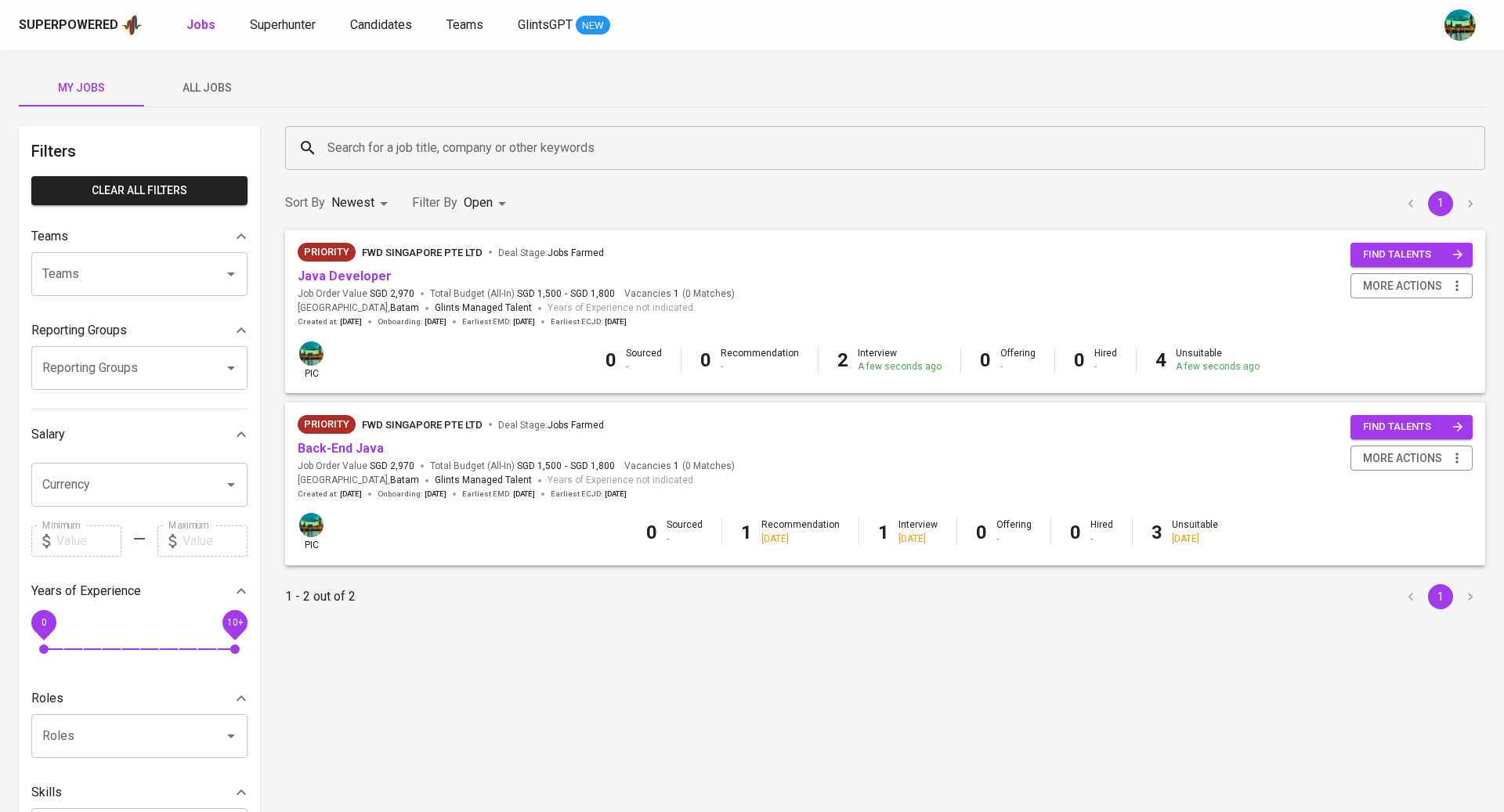
click at [421, 451] on div "Back-End Java" at bounding box center [517, 449] width 437 height 18
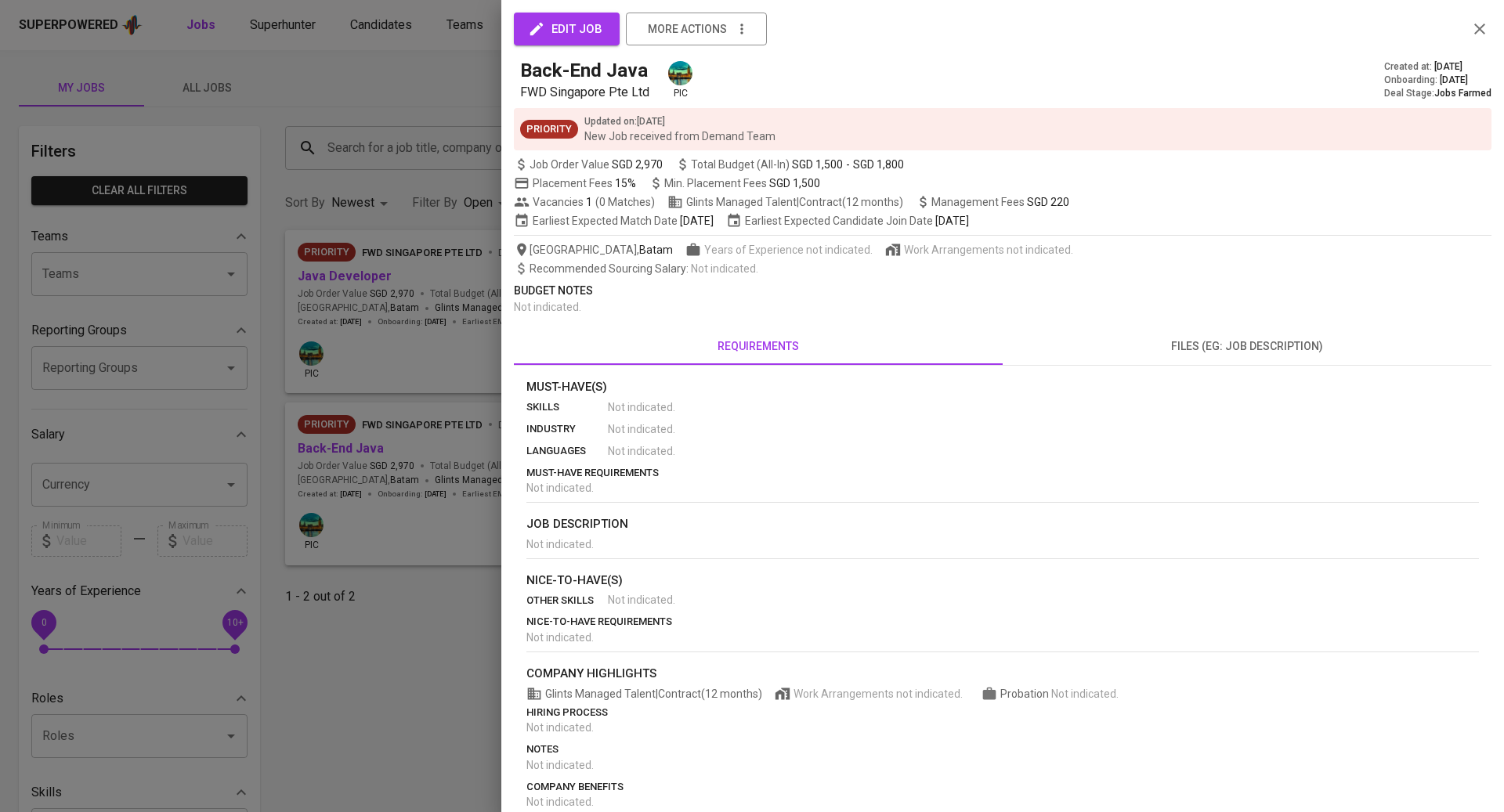
click at [376, 449] on div at bounding box center [752, 406] width 1504 height 812
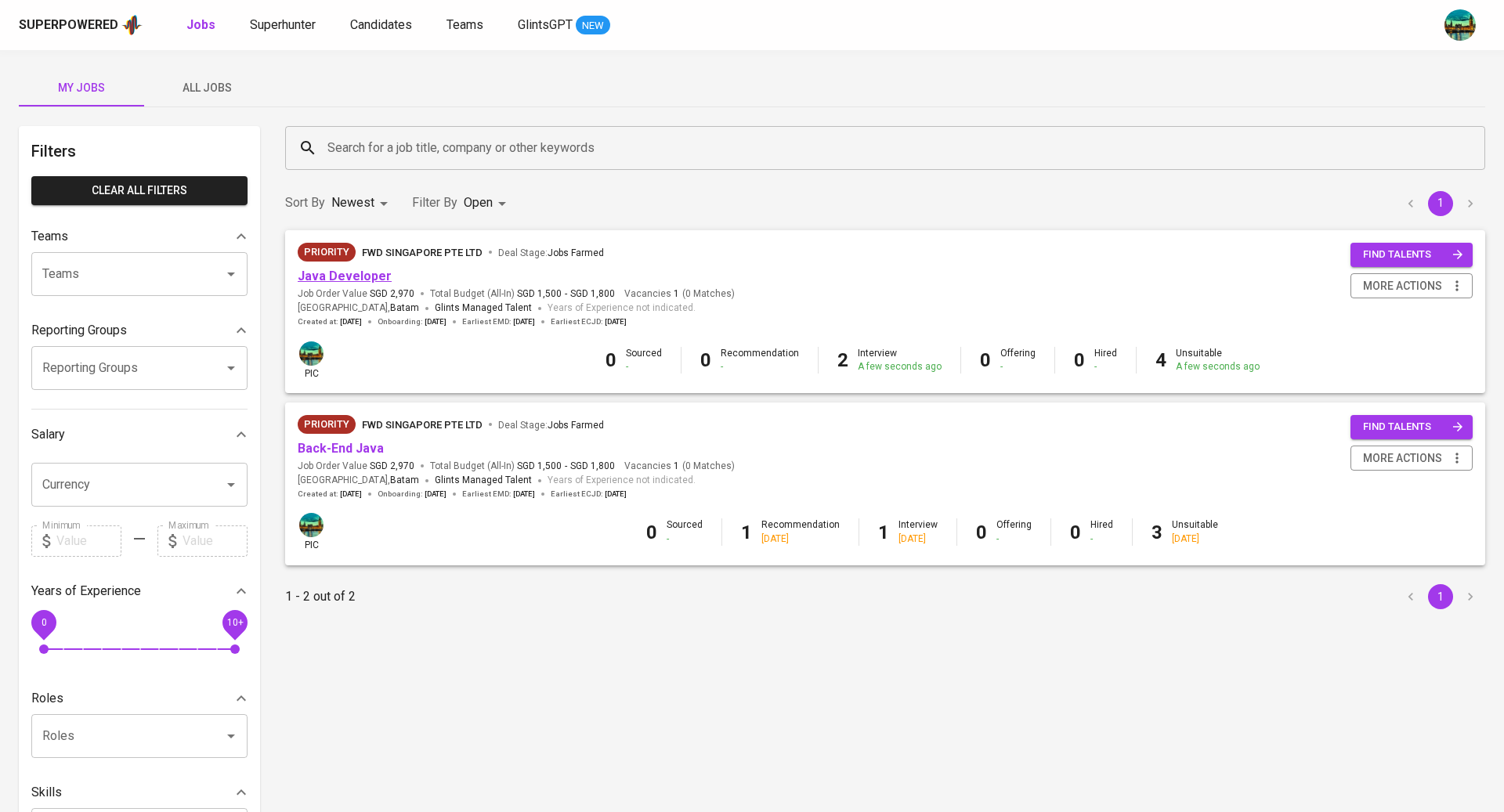
click at [349, 281] on link "Java Developer" at bounding box center [345, 275] width 94 height 15
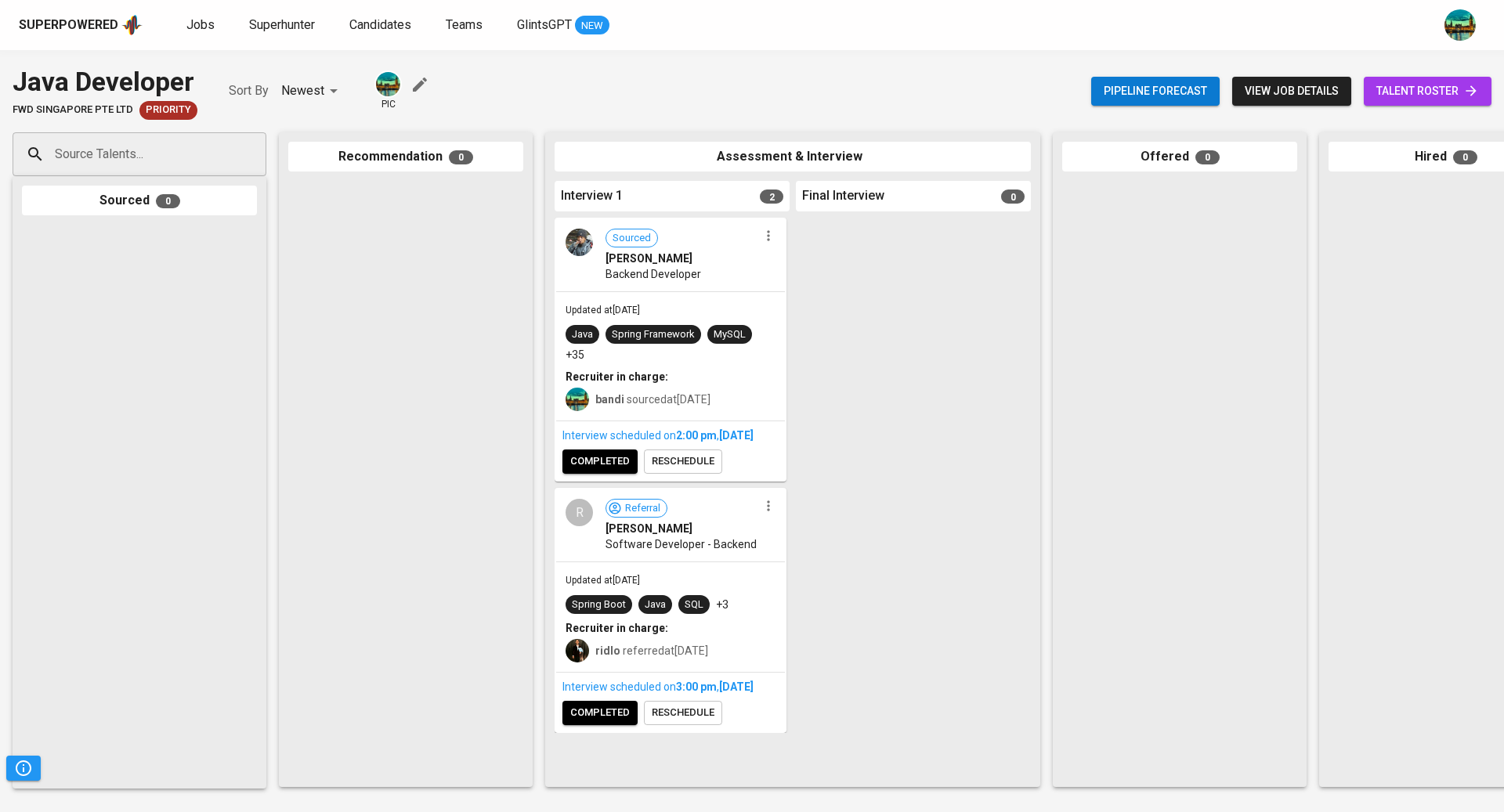
click at [731, 275] on div "Backend Developer" at bounding box center [681, 274] width 152 height 16
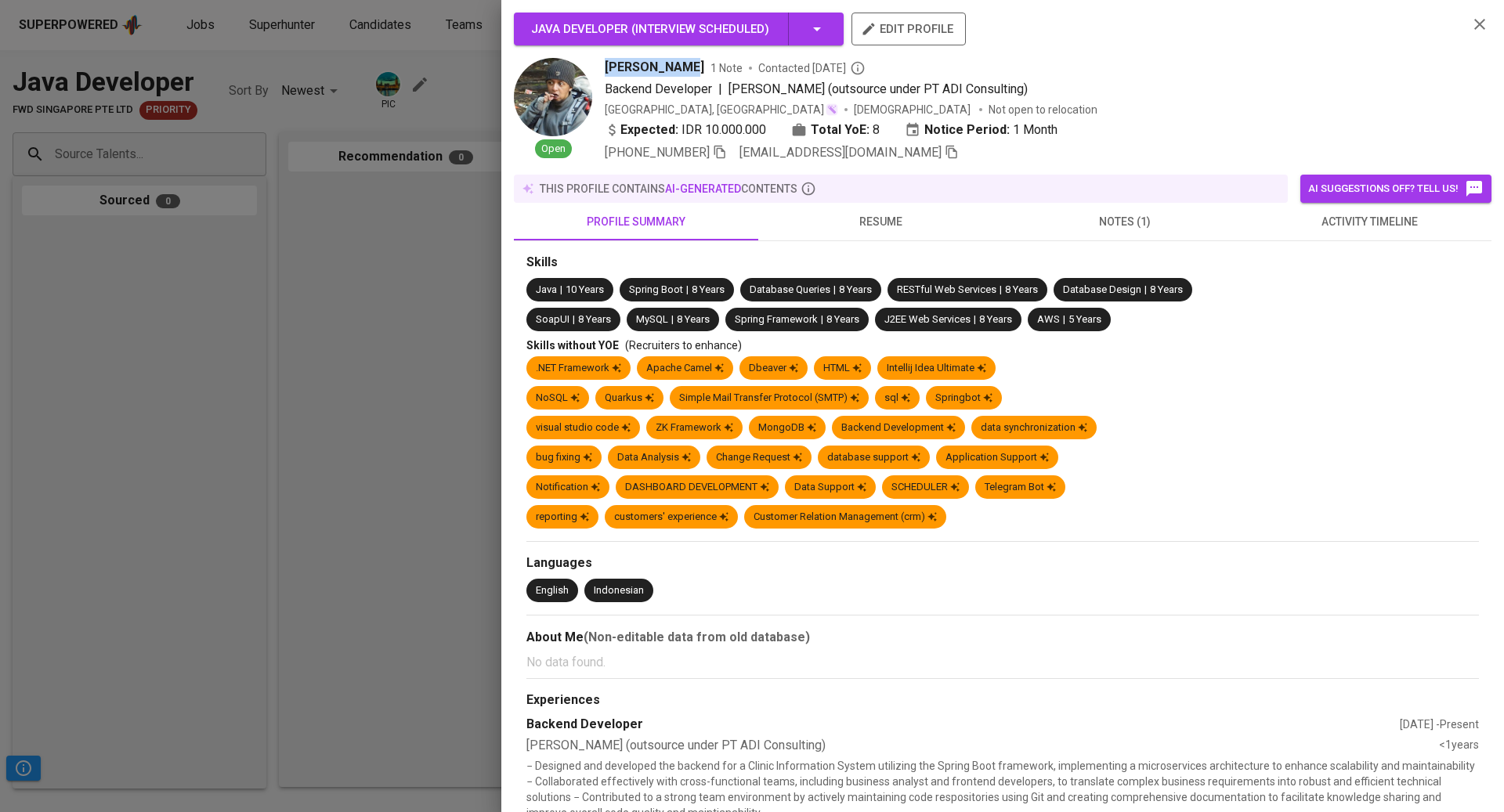
drag, startPoint x: 605, startPoint y: 64, endPoint x: 674, endPoint y: 70, distance: 69.3
click at [674, 70] on span "[PERSON_NAME]" at bounding box center [654, 68] width 99 height 19
copy span "[PERSON_NAME]"
click at [1359, 235] on button "activity timeline" at bounding box center [1369, 221] width 244 height 37
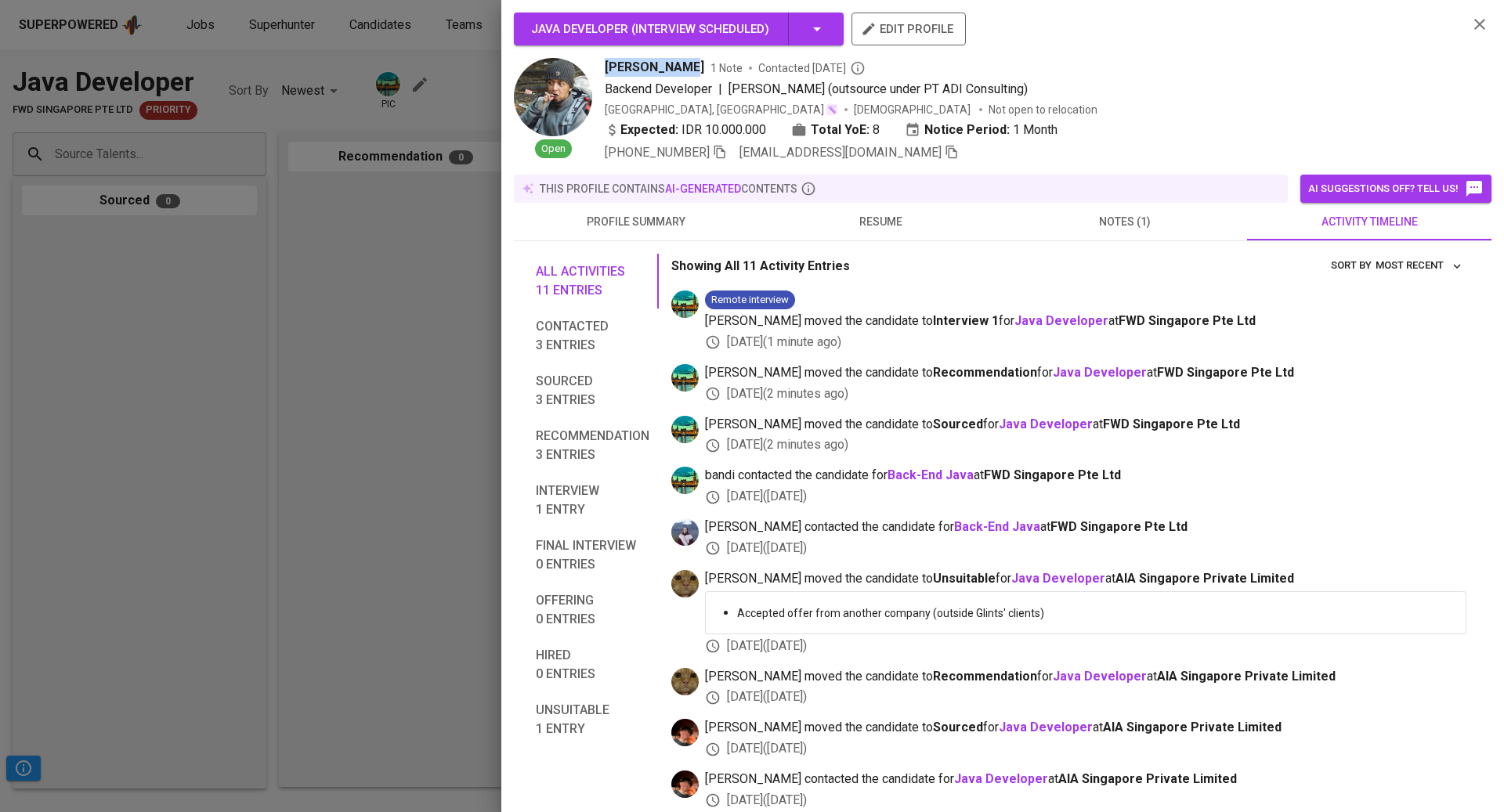
click at [256, 319] on div at bounding box center [752, 406] width 1504 height 812
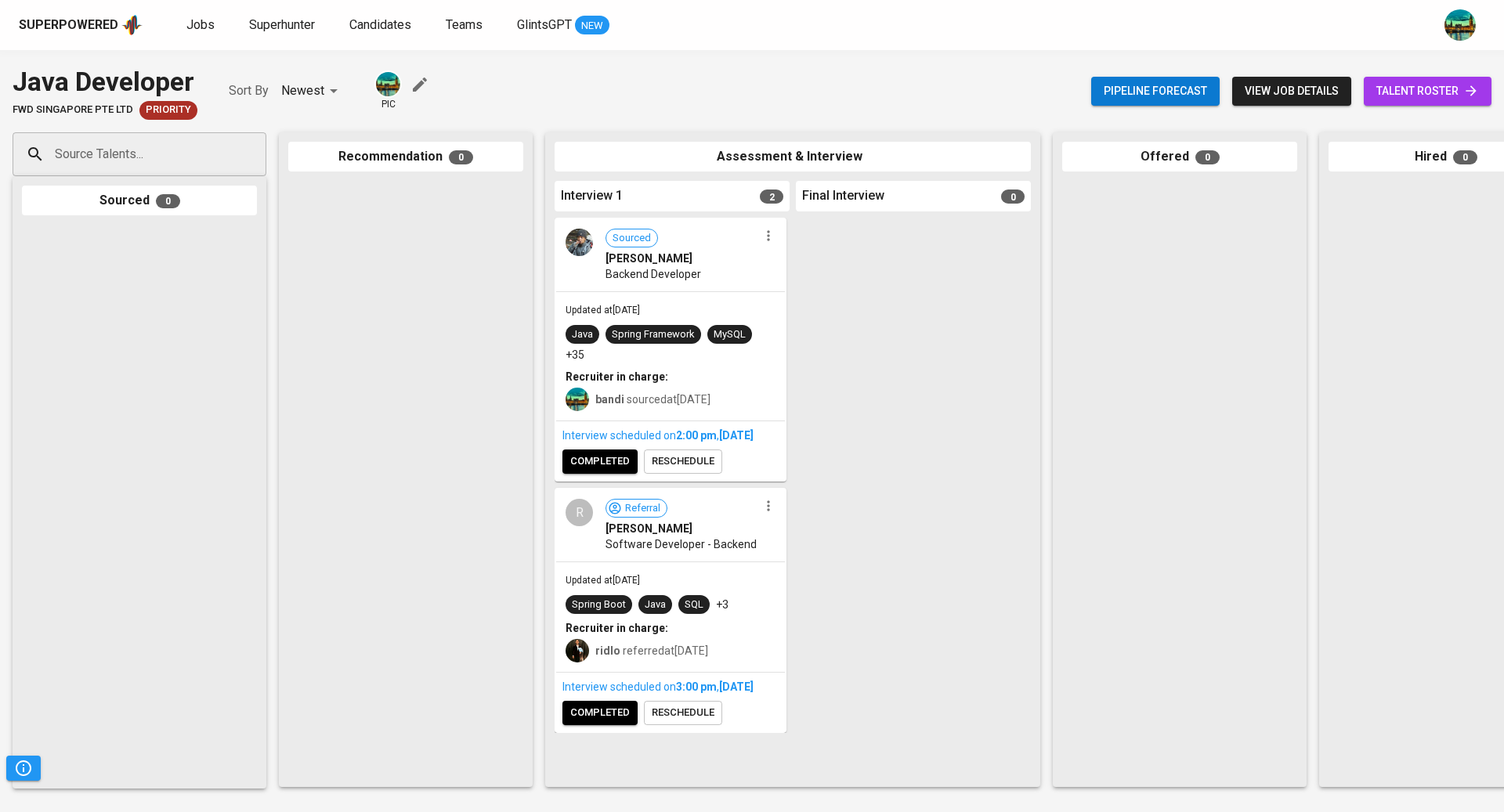
click at [193, 159] on input "Source Talents..." at bounding box center [132, 154] width 165 height 30
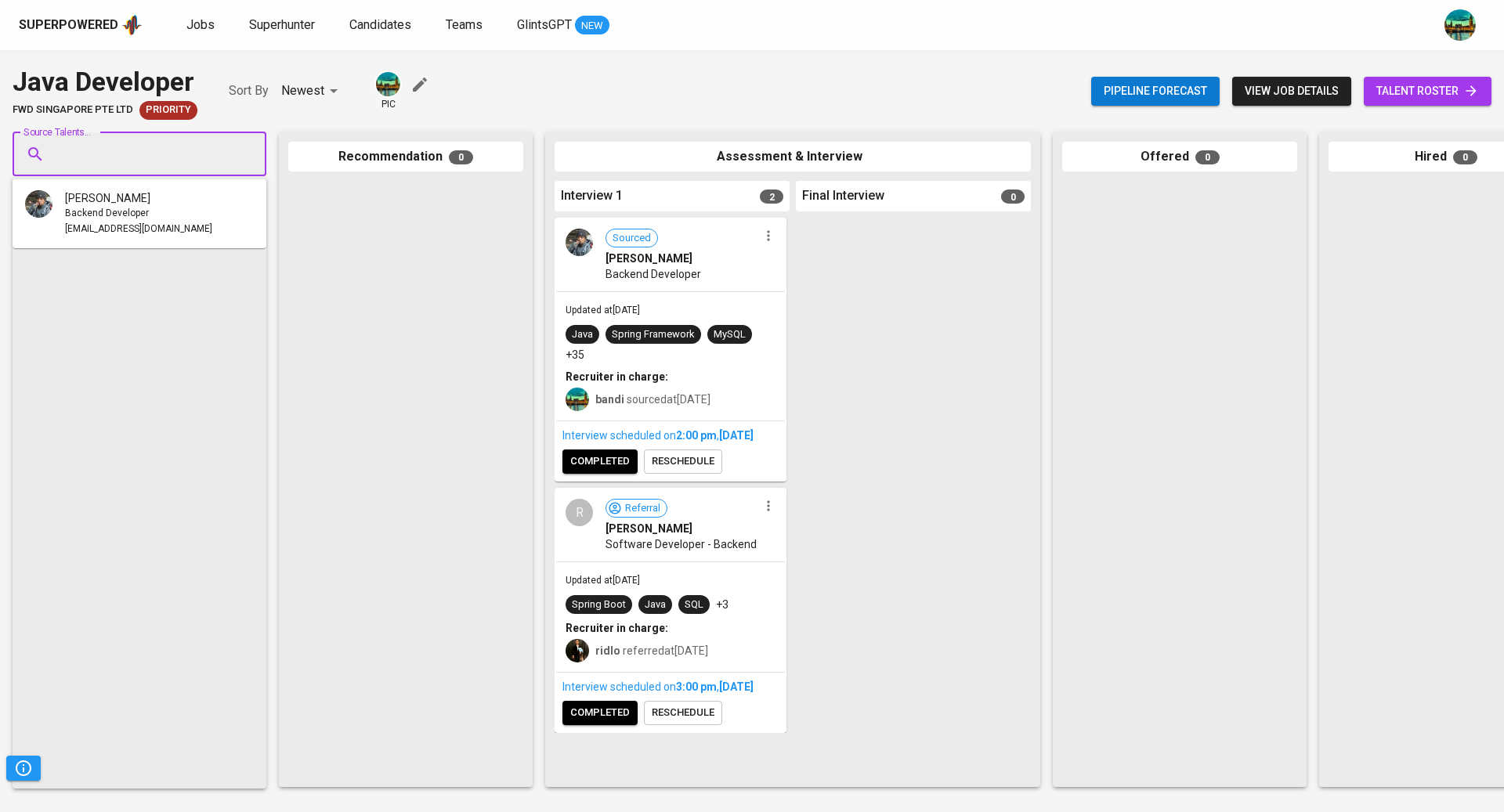
paste input "[EMAIL_ADDRESS][DOMAIN_NAME]"
type input "[EMAIL_ADDRESS][DOMAIN_NAME]"
click at [178, 210] on li "Reza Anugrah Prakasa Java Developer rezaprakasa@gmail.com" at bounding box center [139, 213] width 254 height 57
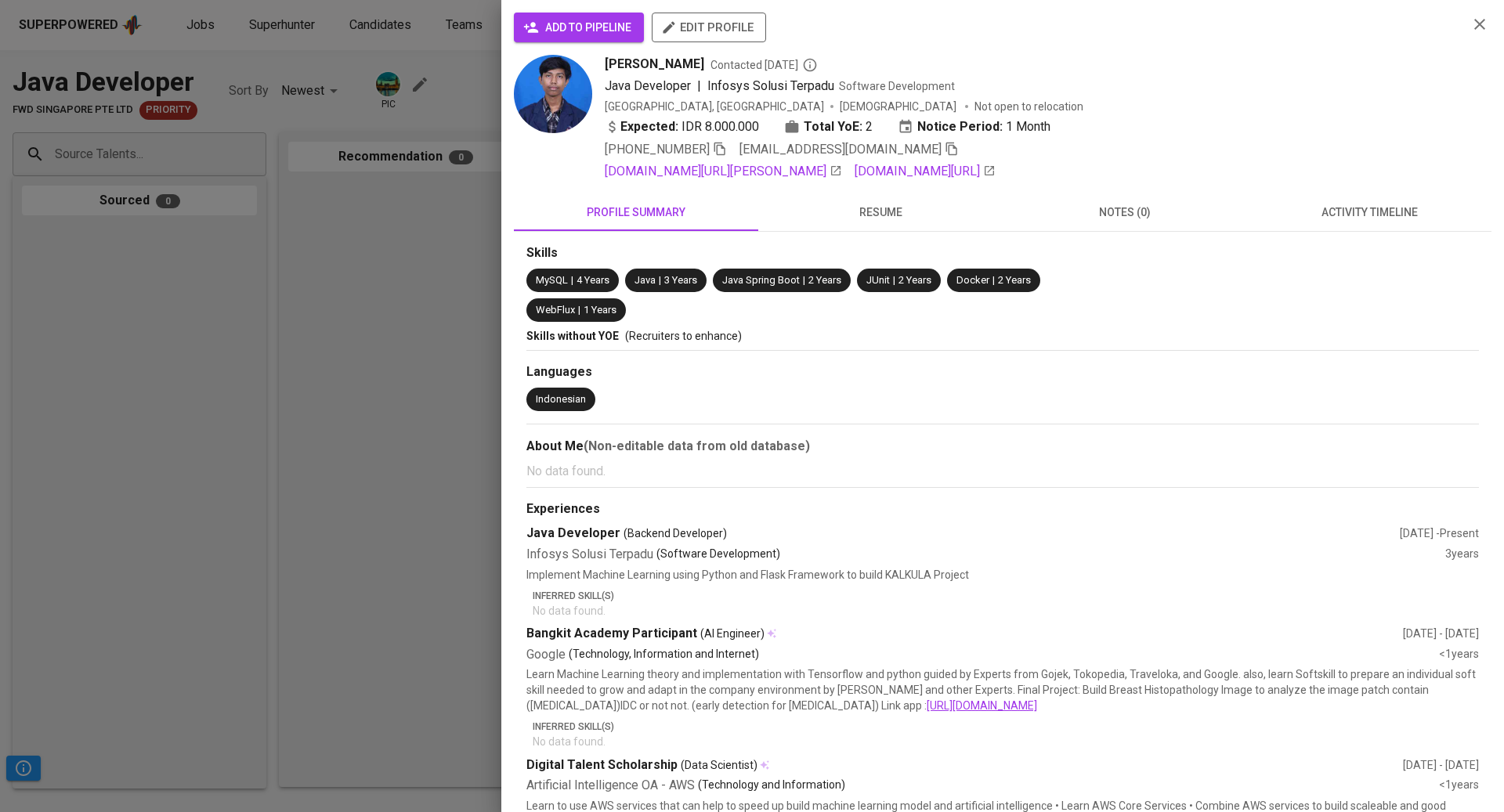
click at [1407, 213] on span "activity timeline" at bounding box center [1369, 213] width 226 height 19
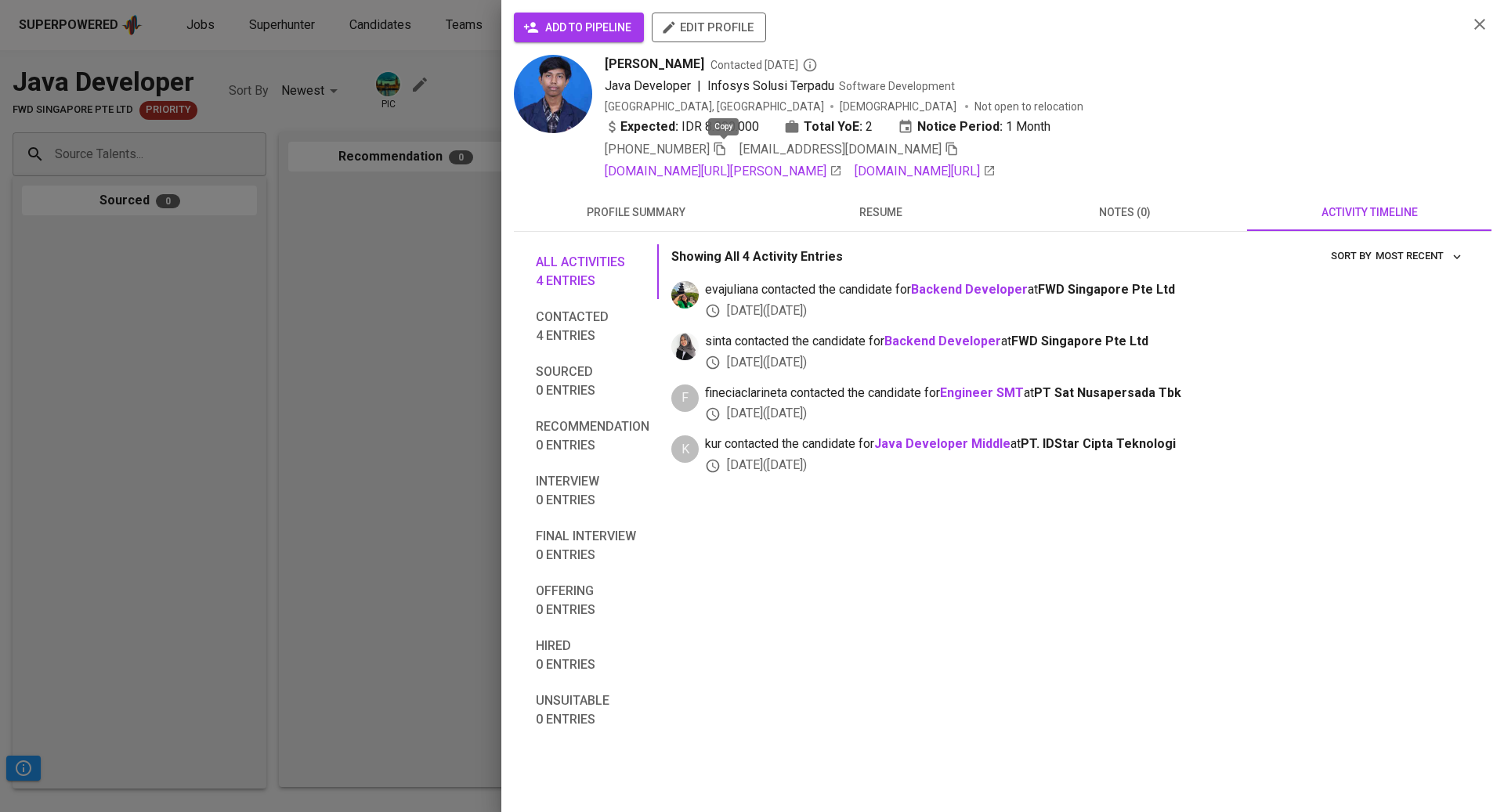
click at [727, 145] on icon "button" at bounding box center [720, 149] width 14 height 14
click at [1113, 222] on button "notes (0)" at bounding box center [1124, 212] width 244 height 37
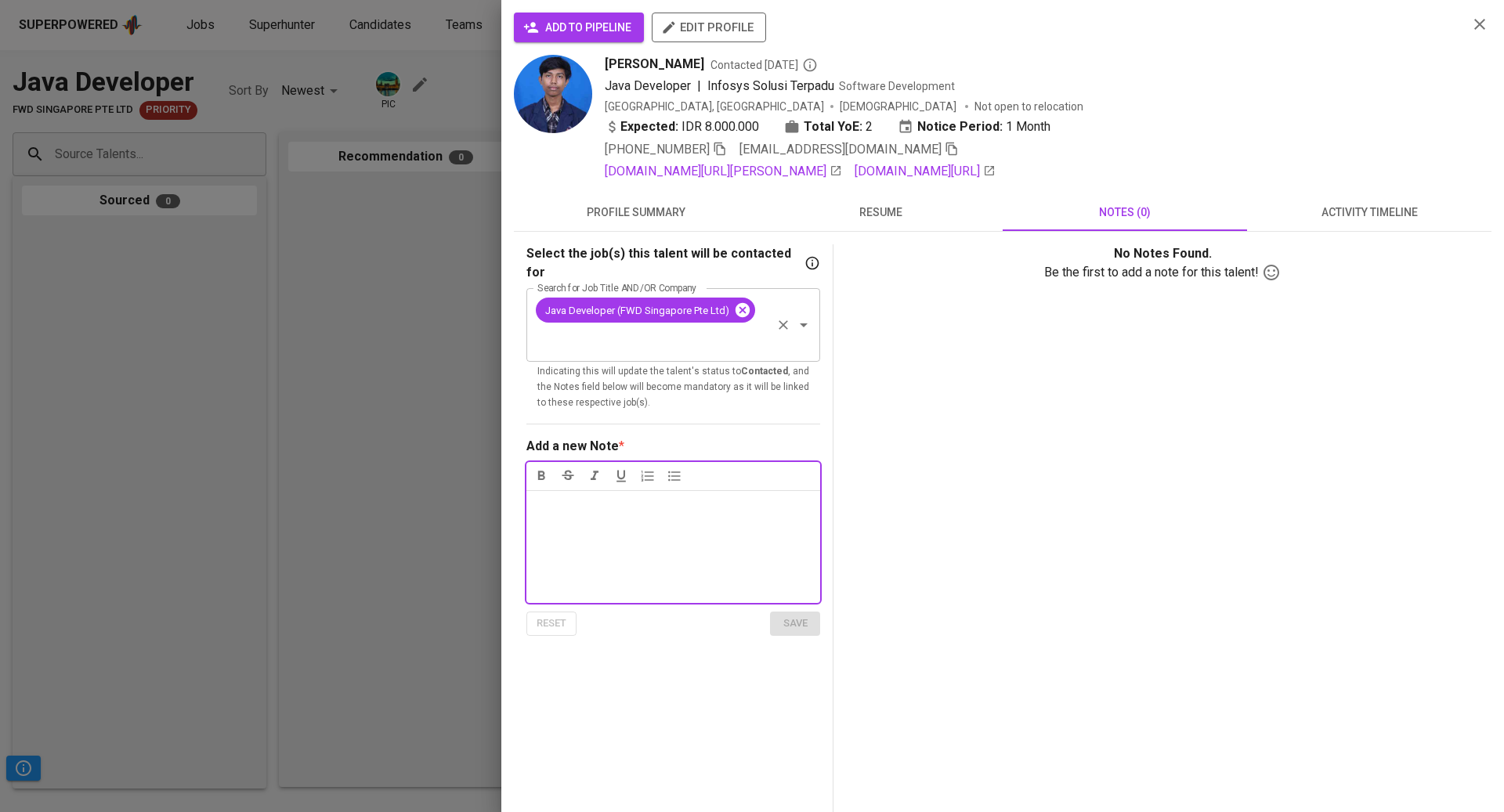
click at [742, 301] on icon at bounding box center [742, 310] width 17 height 17
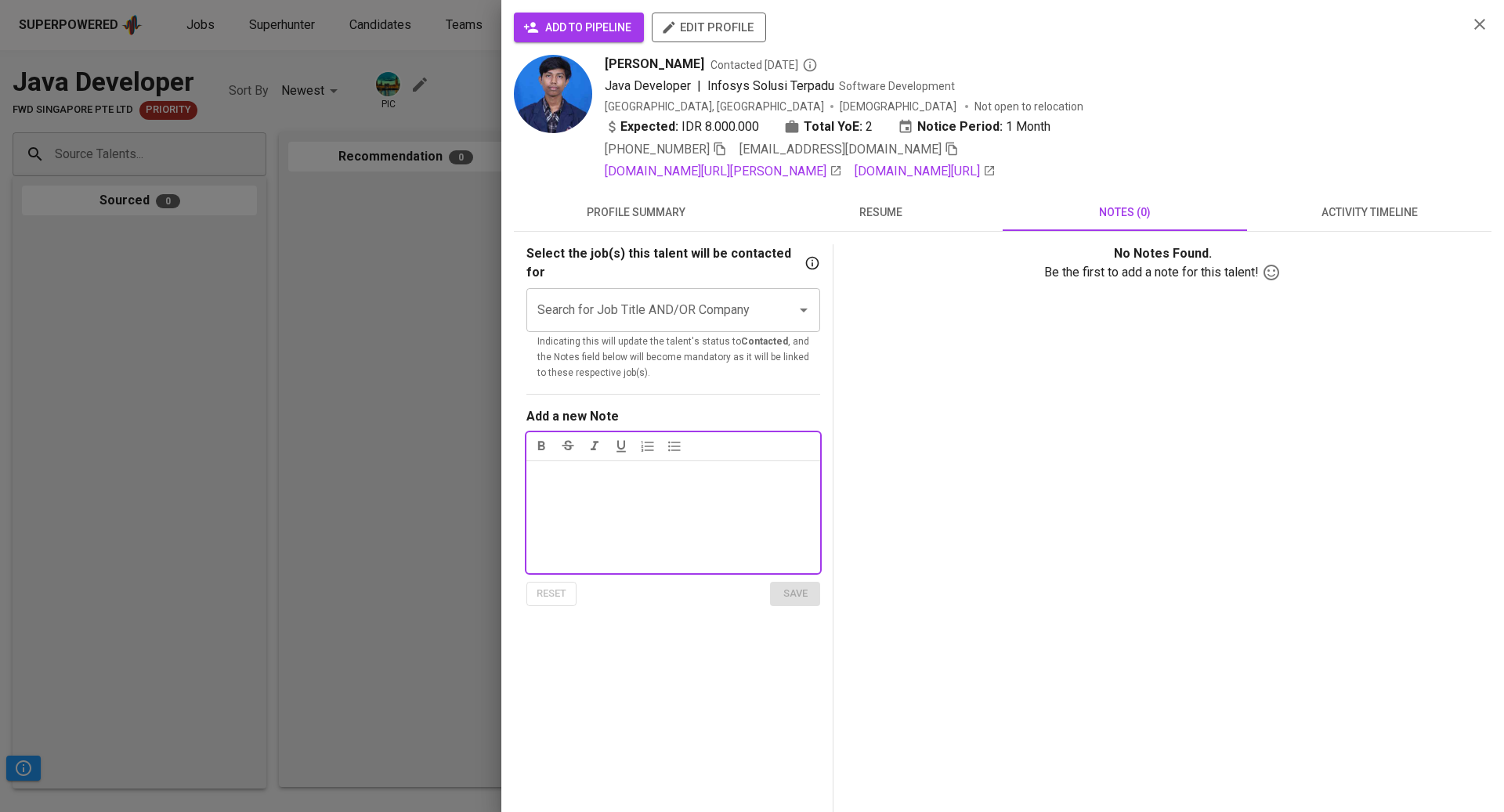
click at [703, 295] on input "Search for Job Title AND/OR Company" at bounding box center [651, 310] width 236 height 30
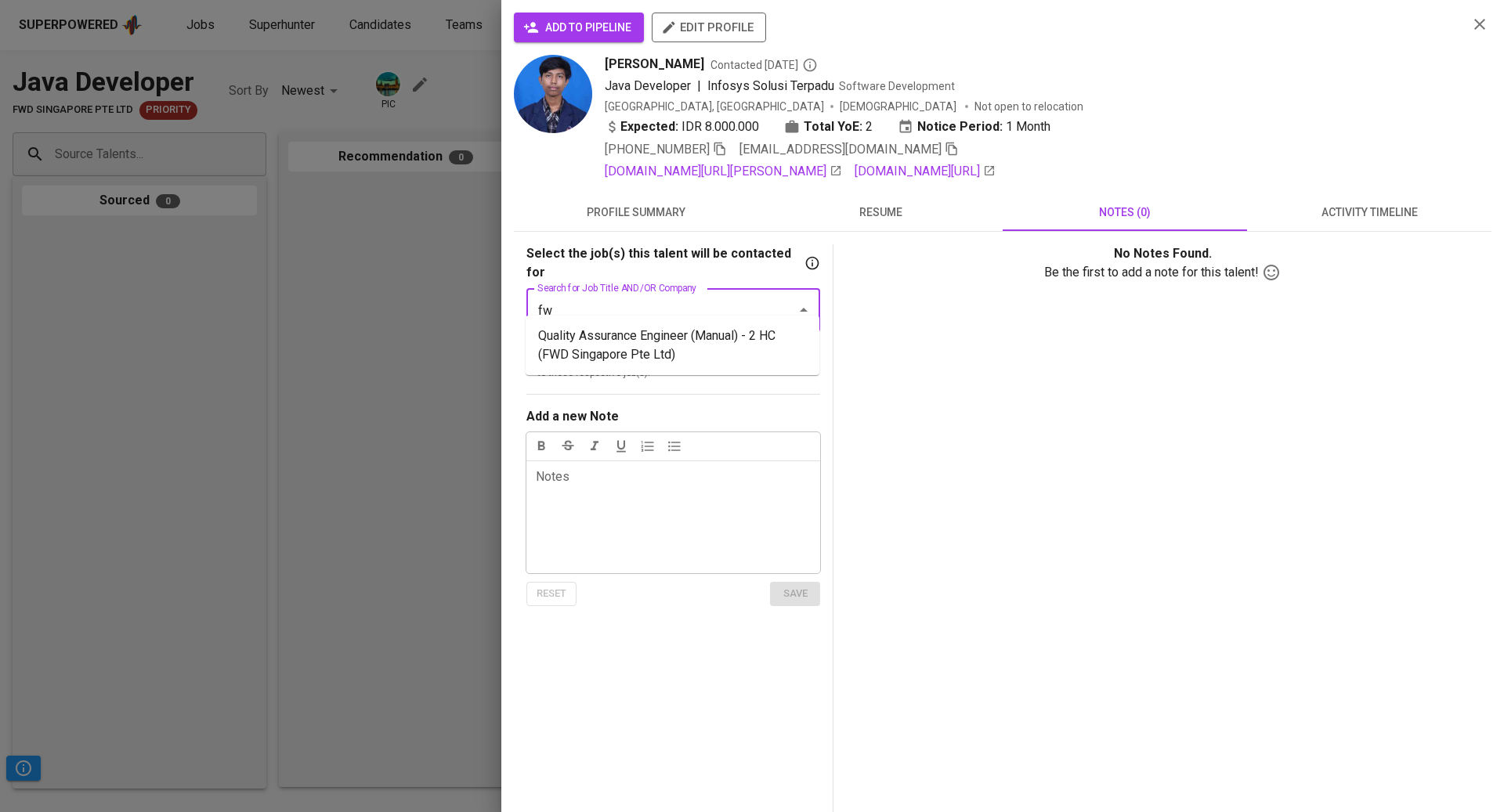
type input "f"
type input "back"
click at [693, 330] on li "Back-End Java (FWD Singapore Pte Ltd)" at bounding box center [672, 335] width 294 height 28
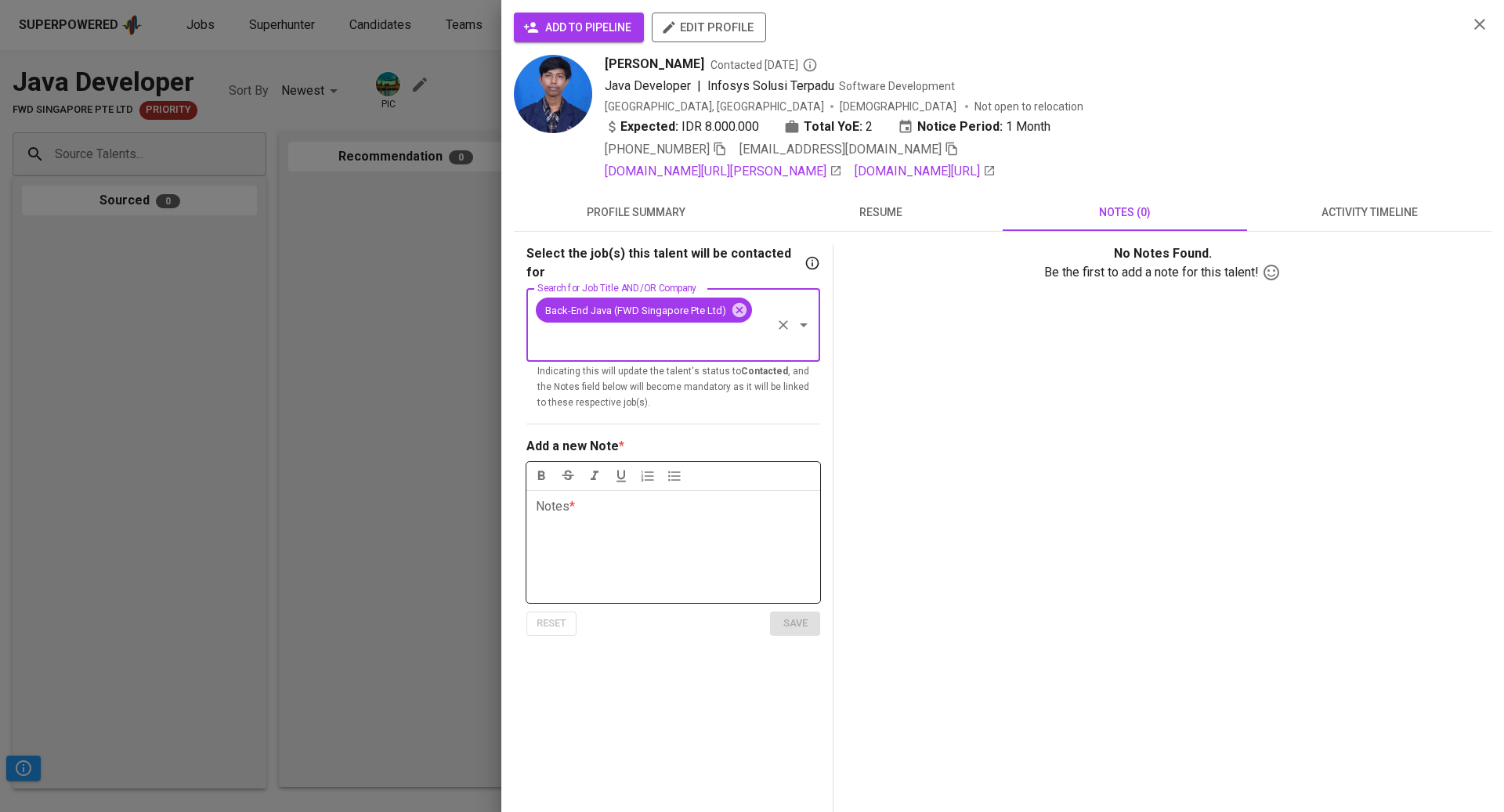
click at [660, 515] on div "Notes * ﻿" at bounding box center [673, 546] width 294 height 112
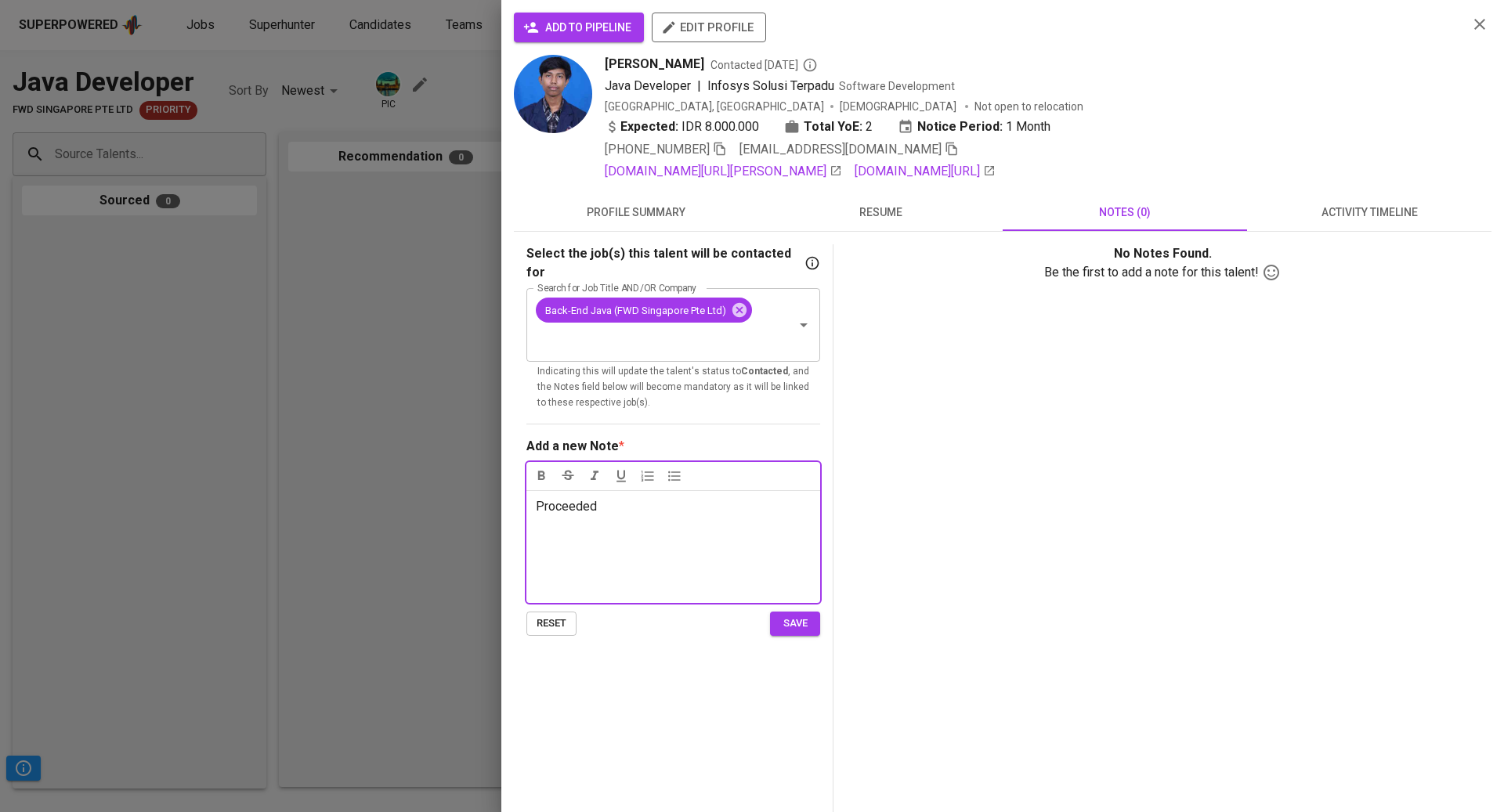
click at [809, 615] on span "save" at bounding box center [796, 624] width 35 height 18
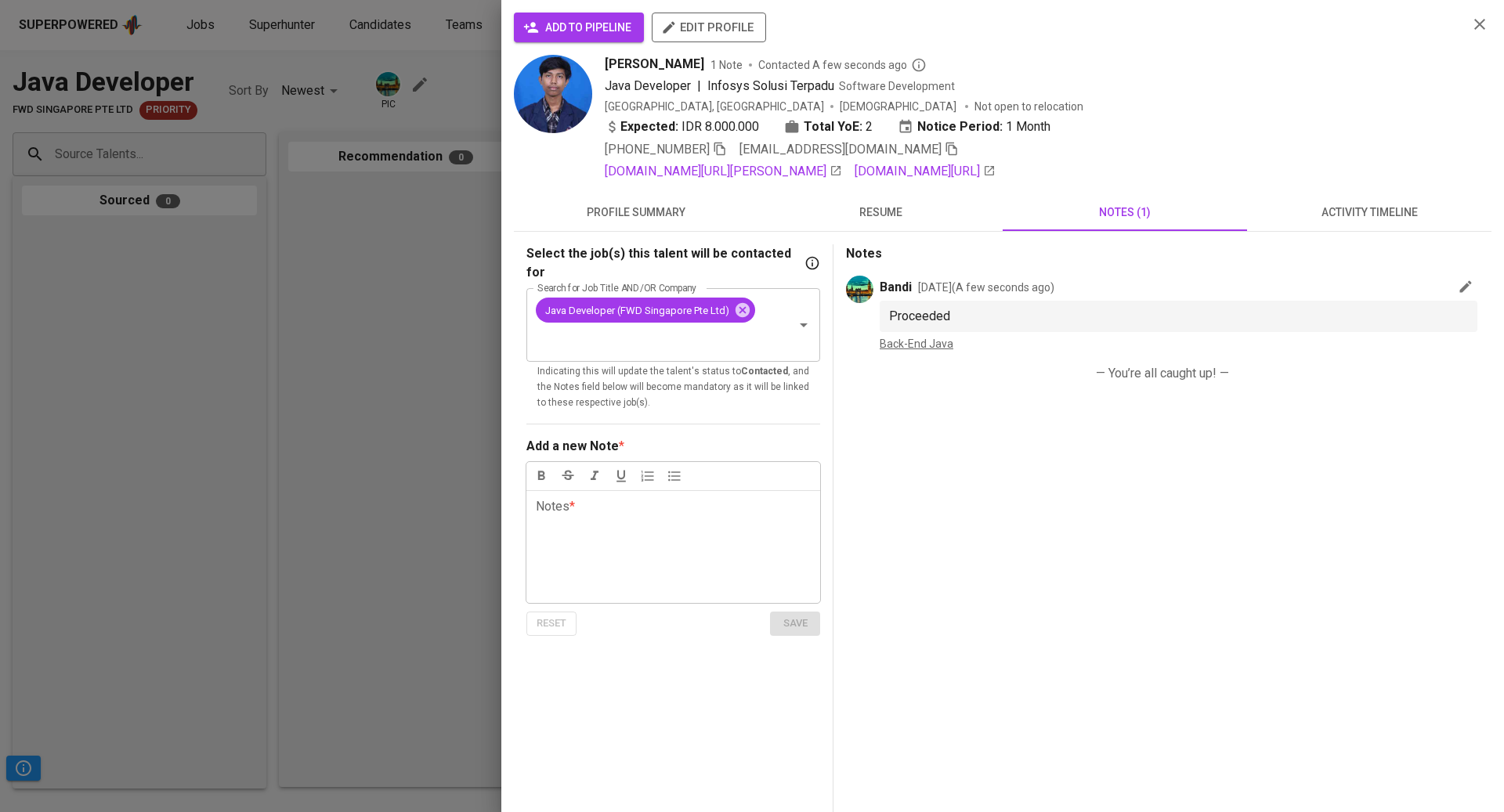
click at [1384, 213] on span "activity timeline" at bounding box center [1369, 213] width 226 height 19
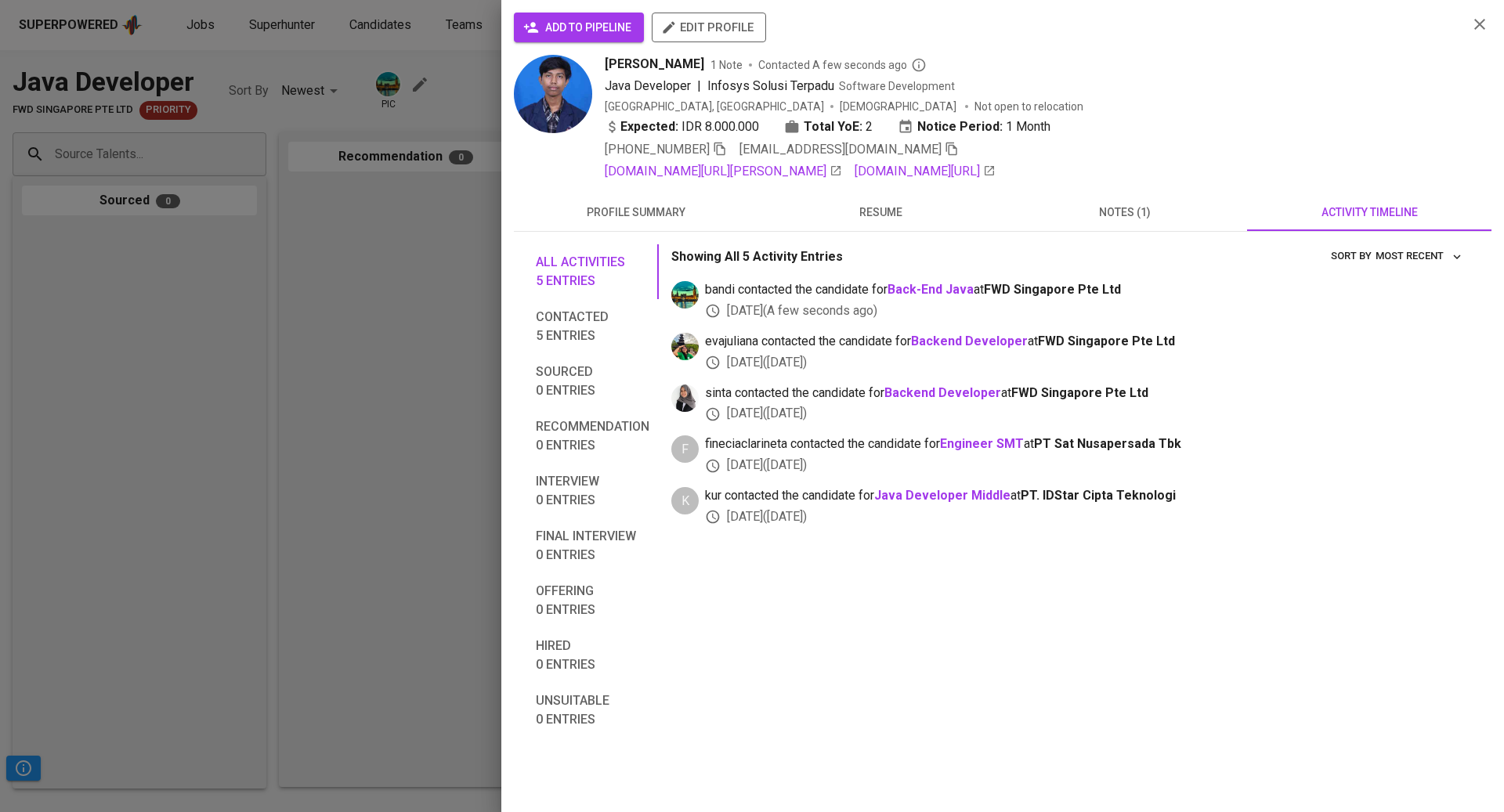
click at [600, 27] on span "add to pipeline" at bounding box center [579, 28] width 105 height 19
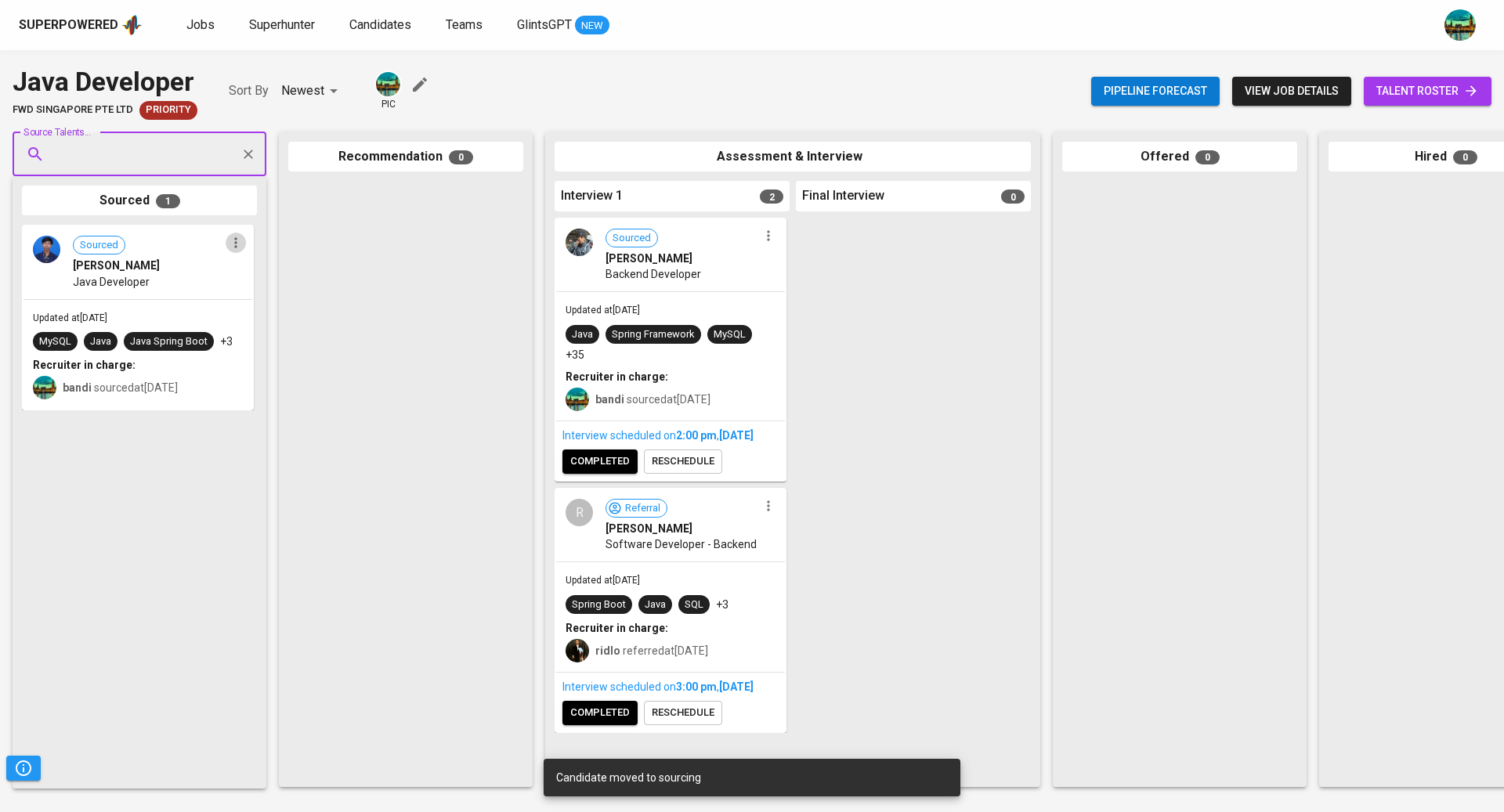
click at [232, 249] on icon "button" at bounding box center [236, 243] width 16 height 16
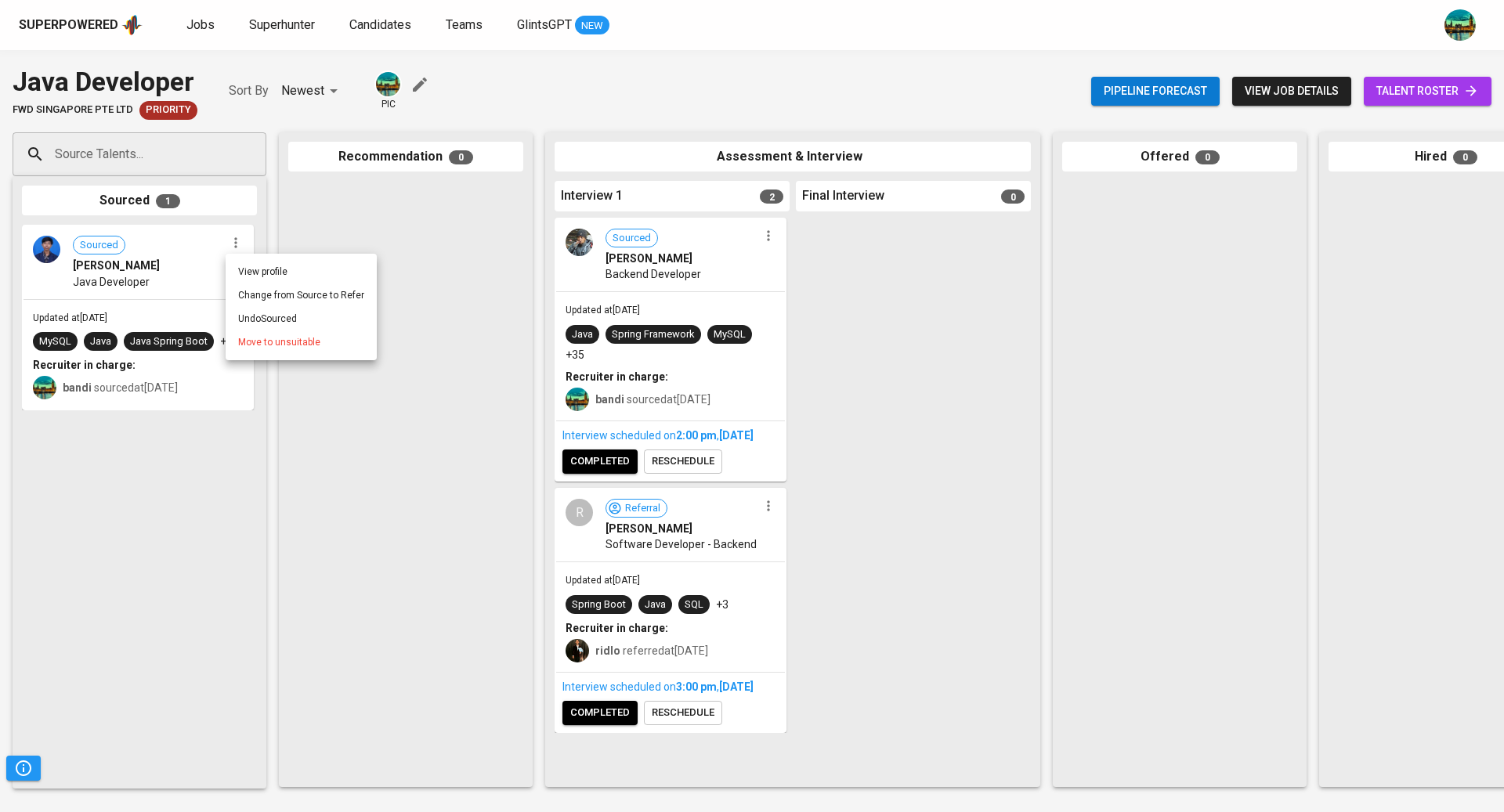
click at [266, 315] on li "Undo Sourced" at bounding box center [301, 318] width 151 height 24
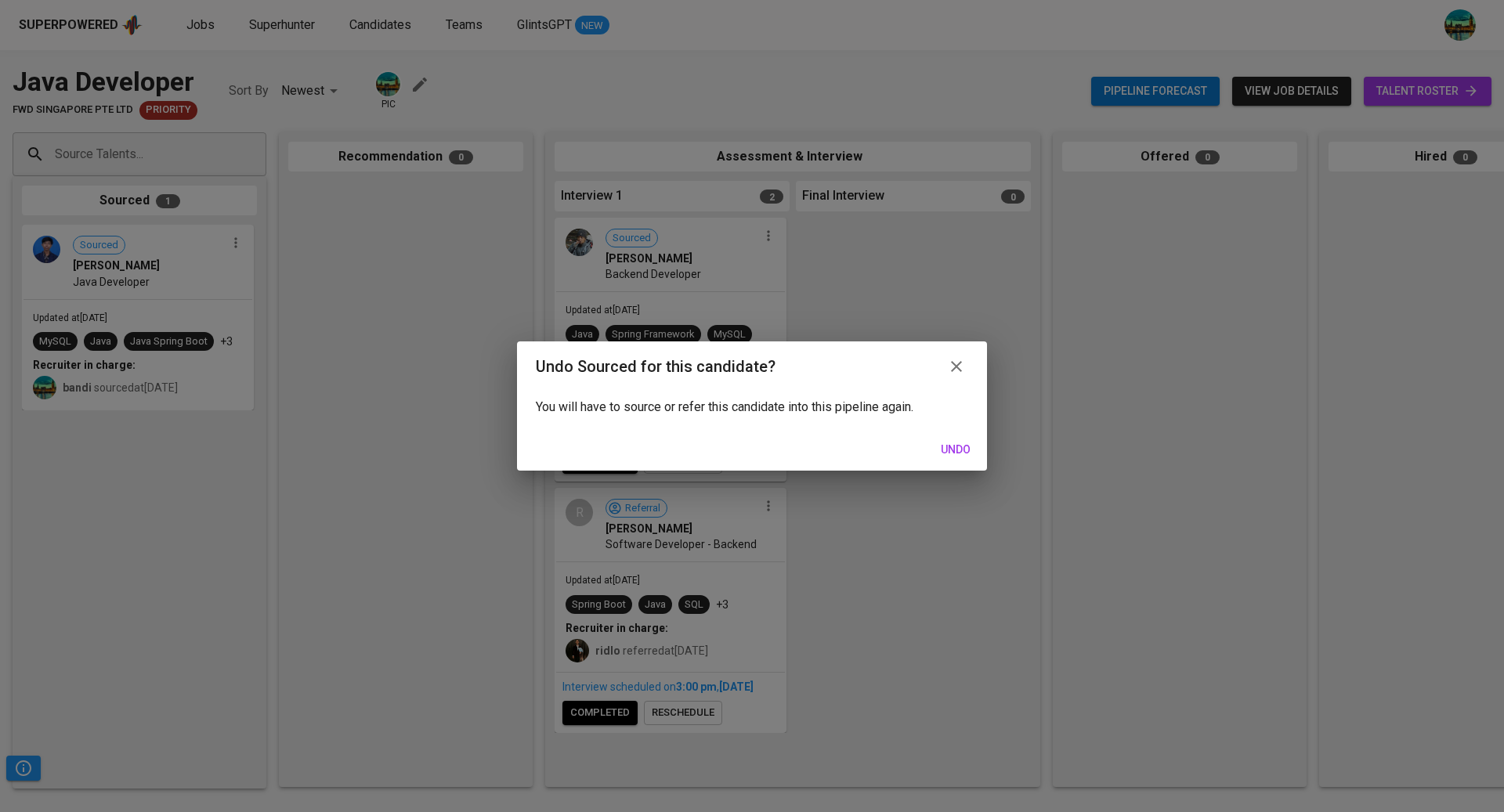
click at [955, 452] on span "Undo" at bounding box center [955, 450] width 37 height 19
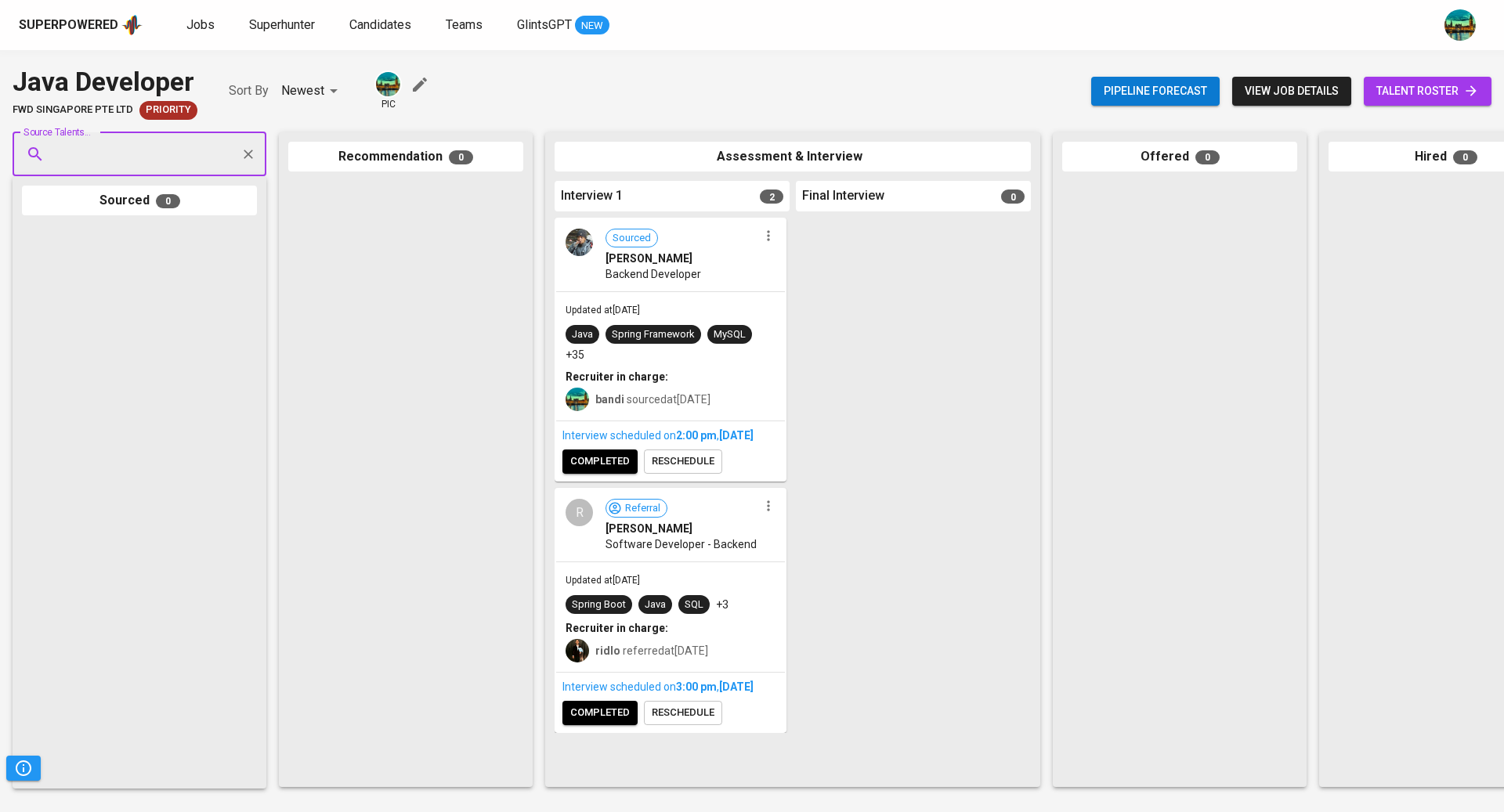
paste input "arif.rahman.rhm@gmail.com"
type input "arif.rahman.rhm@gmail.com"
click at [145, 203] on div "Arif Rahman" at bounding box center [139, 198] width 147 height 16
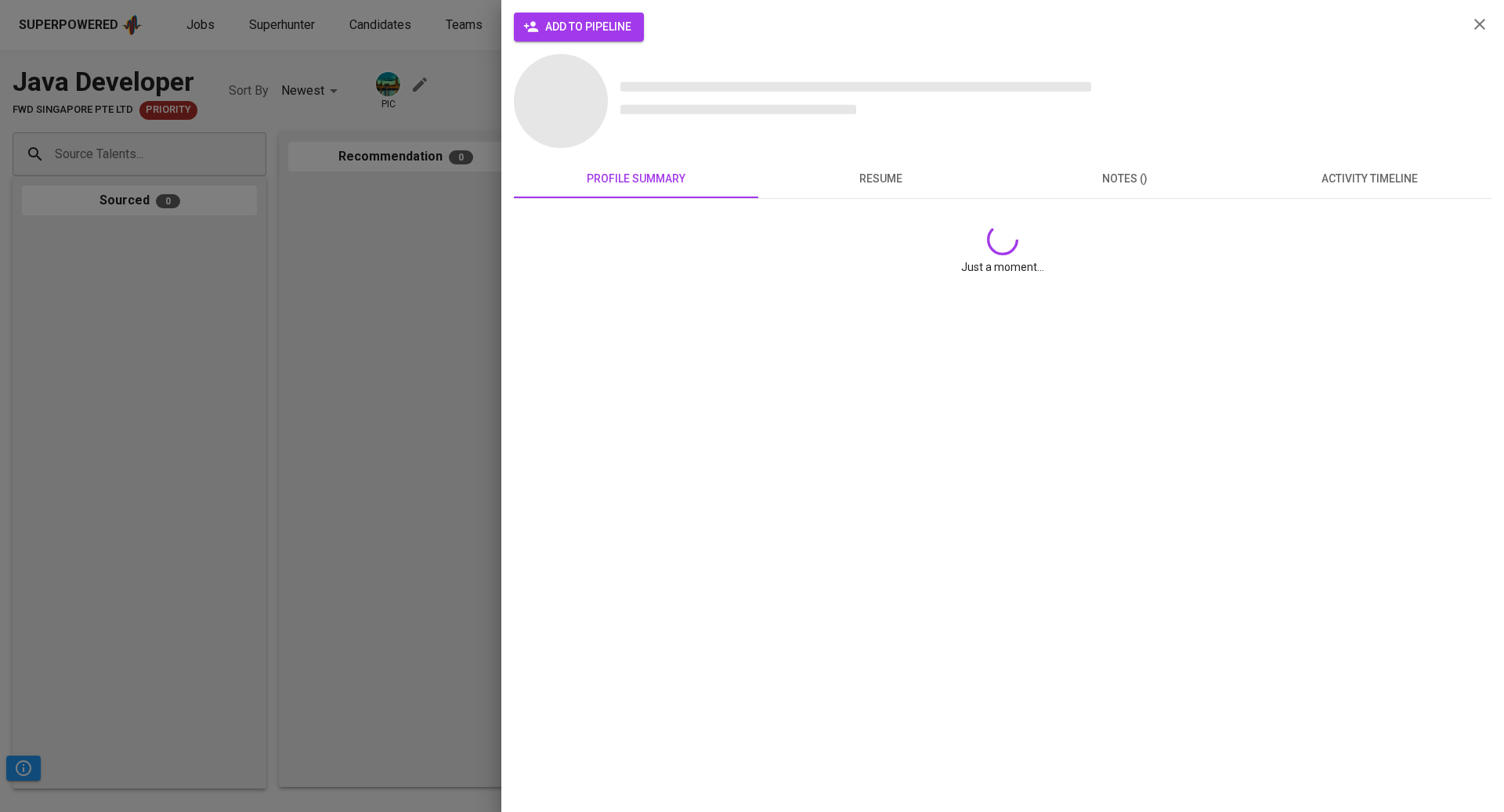
scroll to position [0, 0]
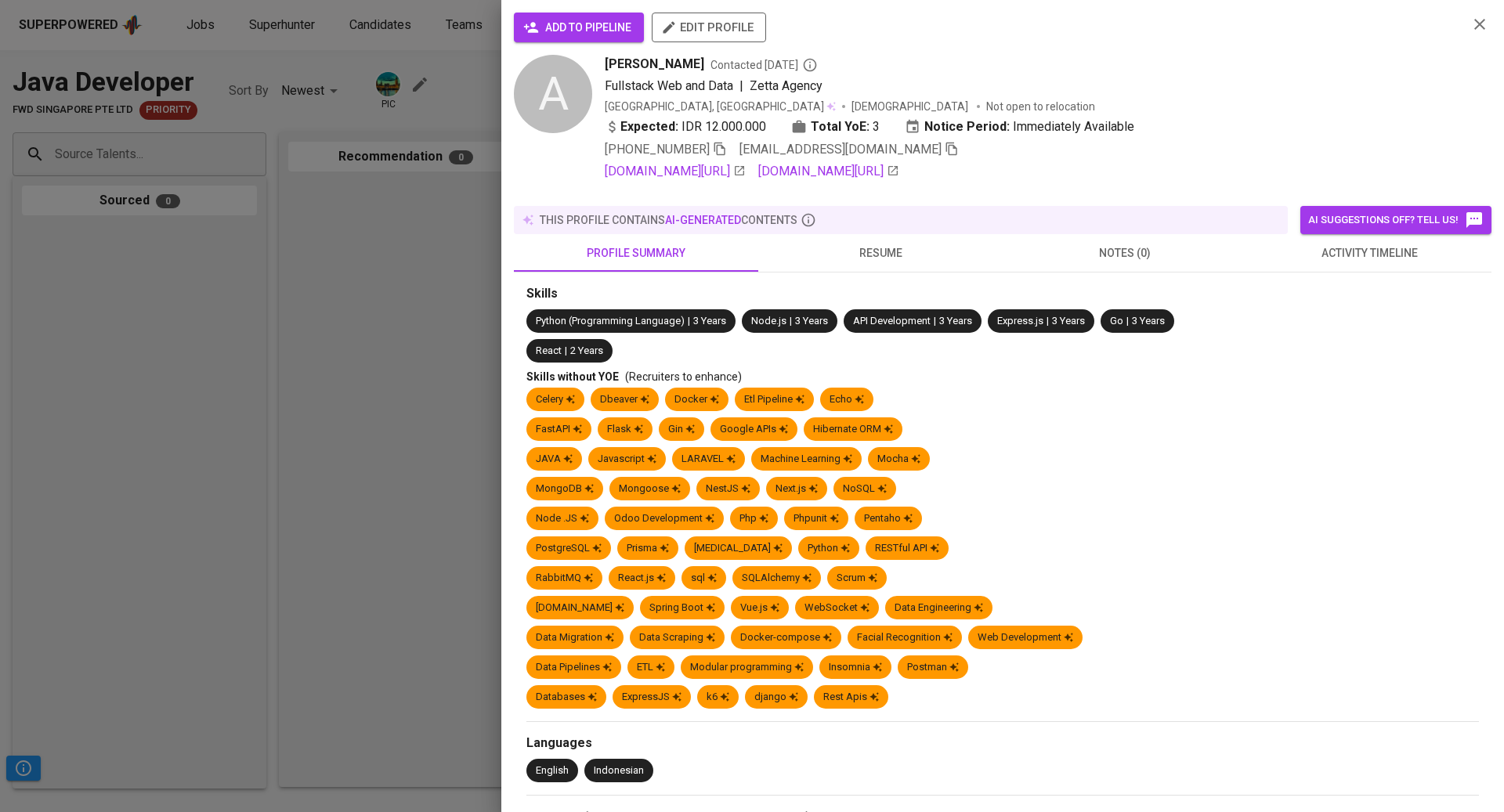
click at [1104, 234] on button "notes (0)" at bounding box center [1124, 253] width 244 height 37
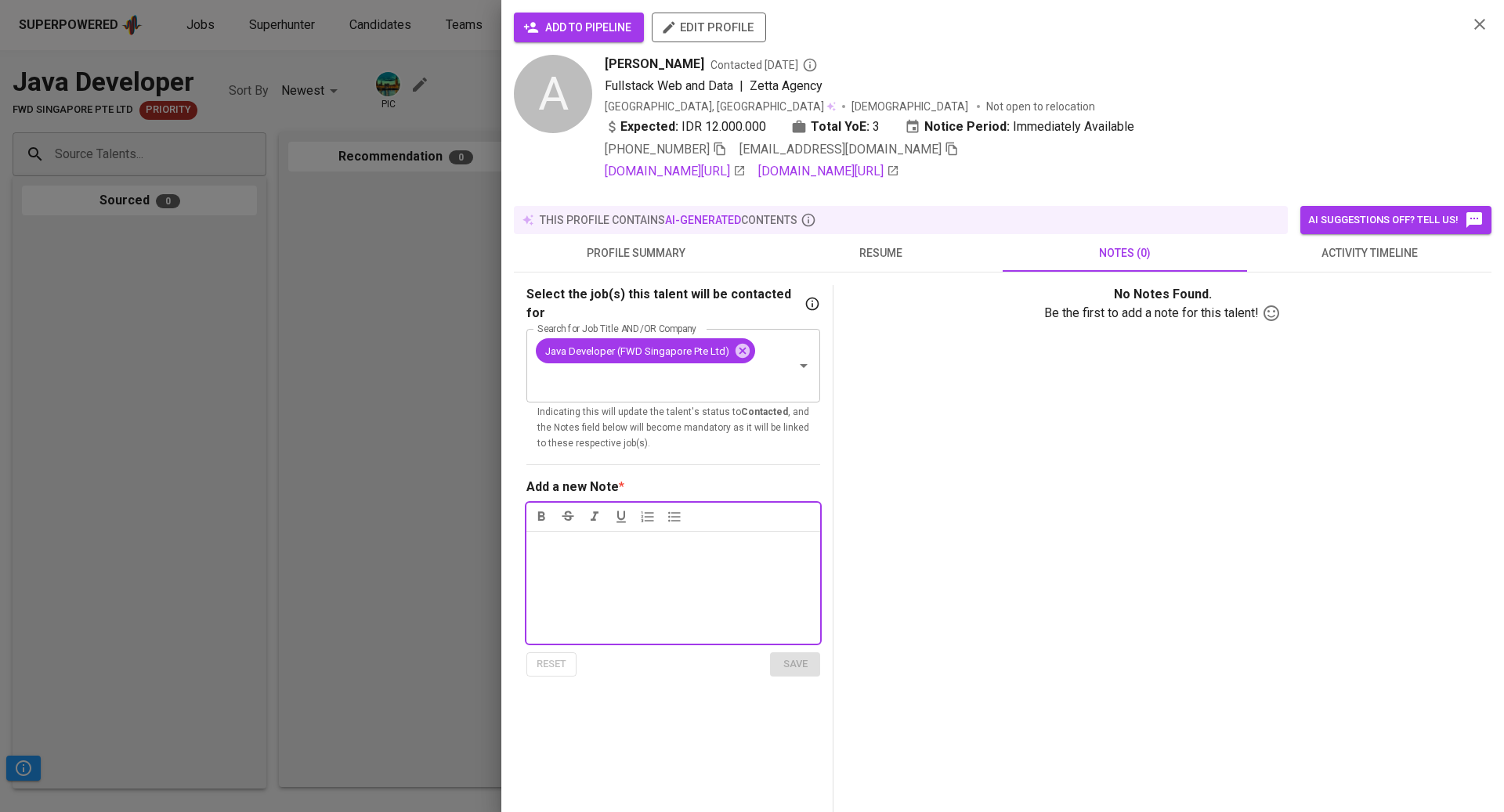
click at [883, 259] on span "resume" at bounding box center [880, 254] width 226 height 19
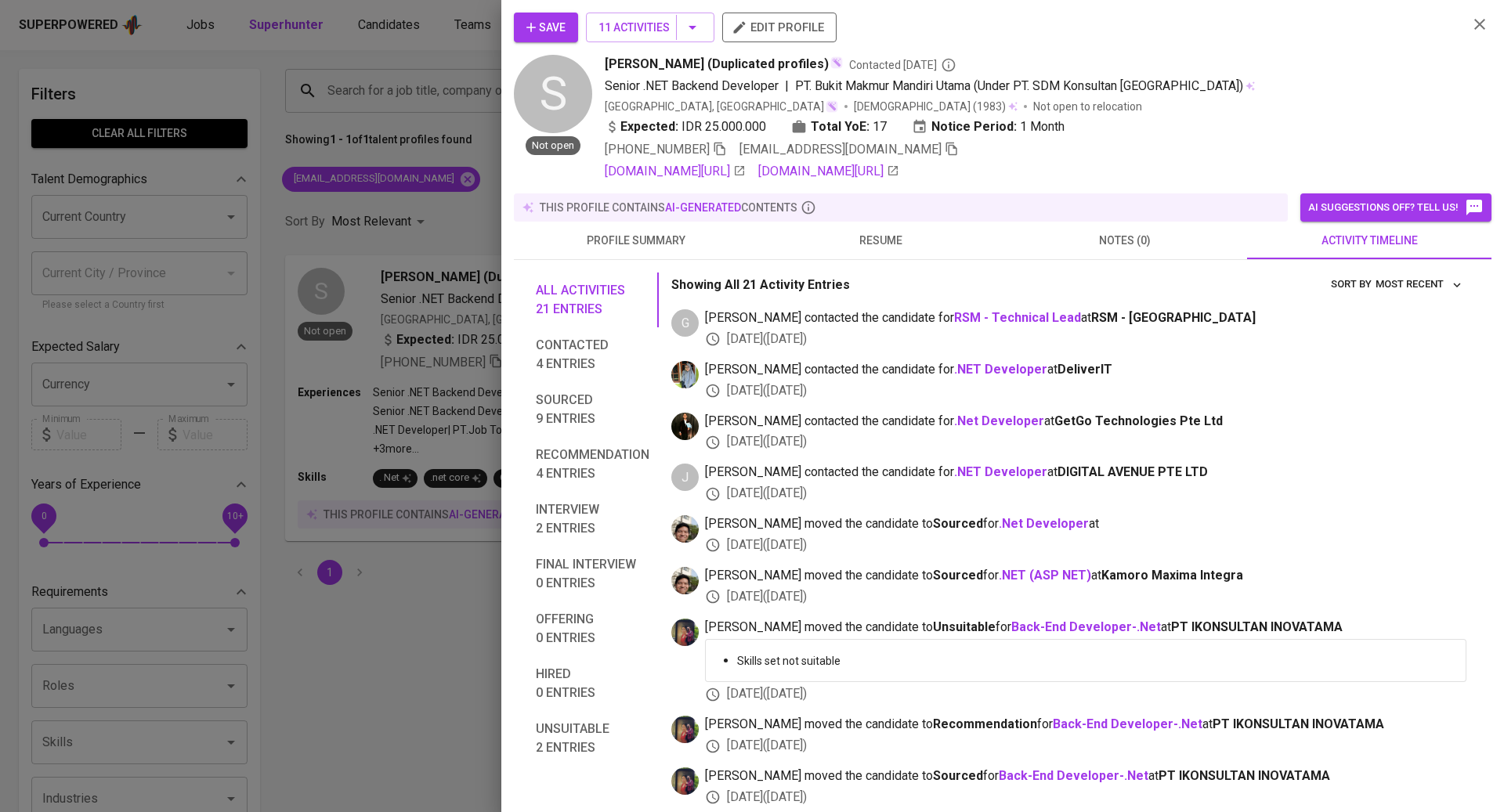
click at [379, 256] on div at bounding box center [752, 406] width 1504 height 812
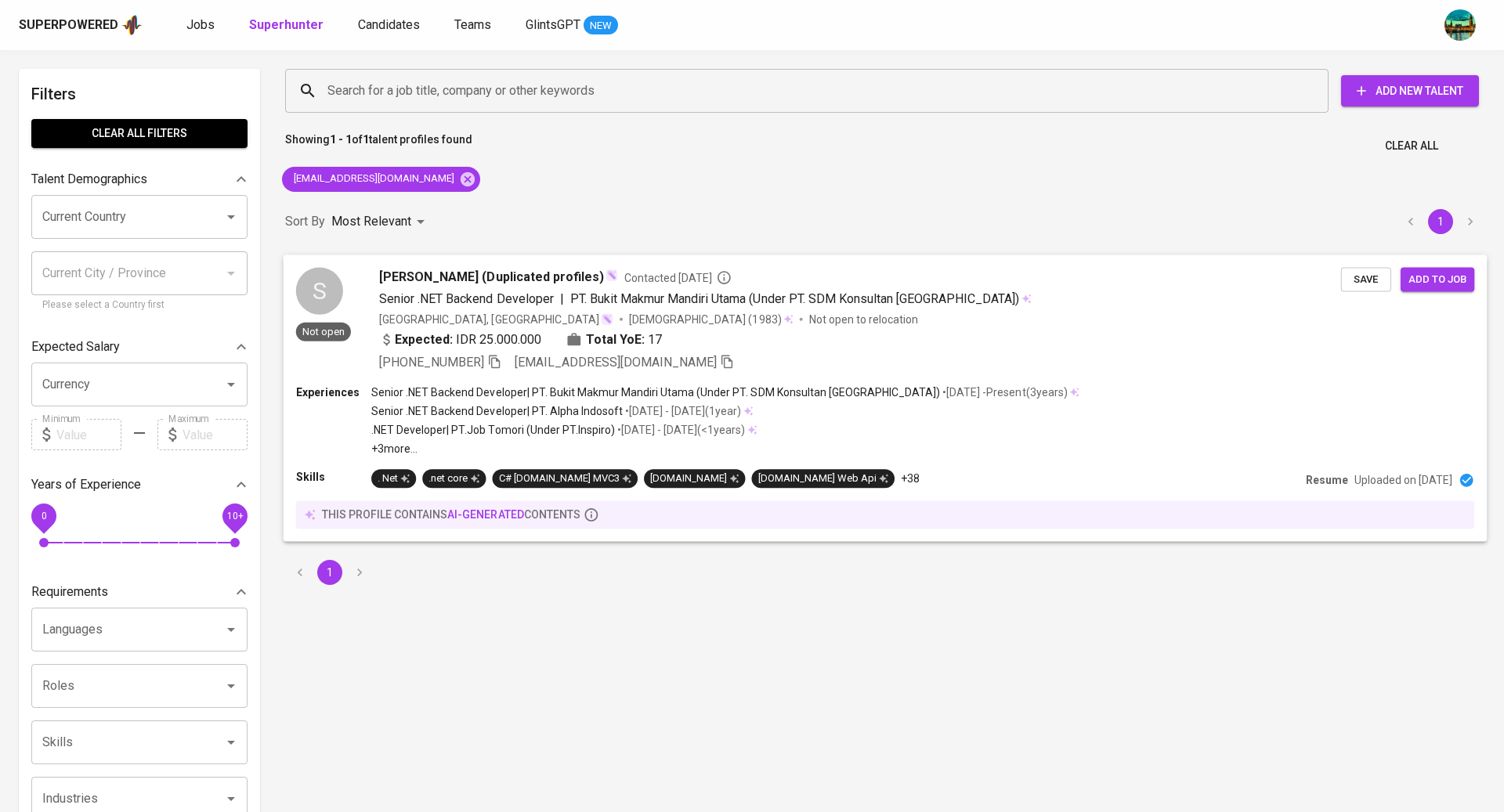
click at [388, 269] on span "[PERSON_NAME] (Duplicated profiles)" at bounding box center [491, 276] width 225 height 19
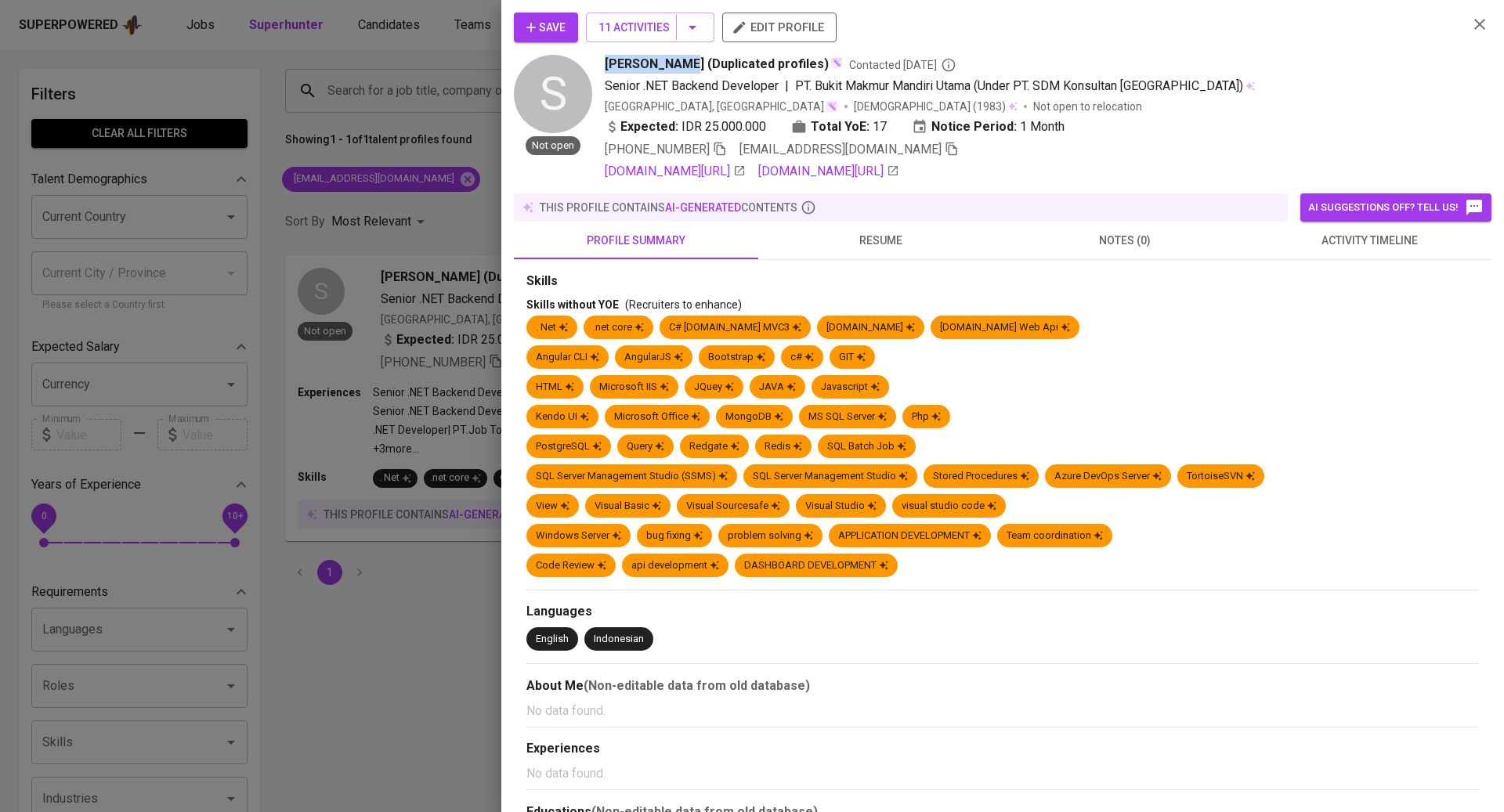
drag, startPoint x: 607, startPoint y: 63, endPoint x: 681, endPoint y: 61, distance: 74.0
click at [681, 61] on span "[PERSON_NAME] (Duplicated profiles)" at bounding box center [716, 64] width 224 height 19
copy span "[PERSON_NAME]"
click at [437, 163] on div at bounding box center [752, 406] width 1504 height 812
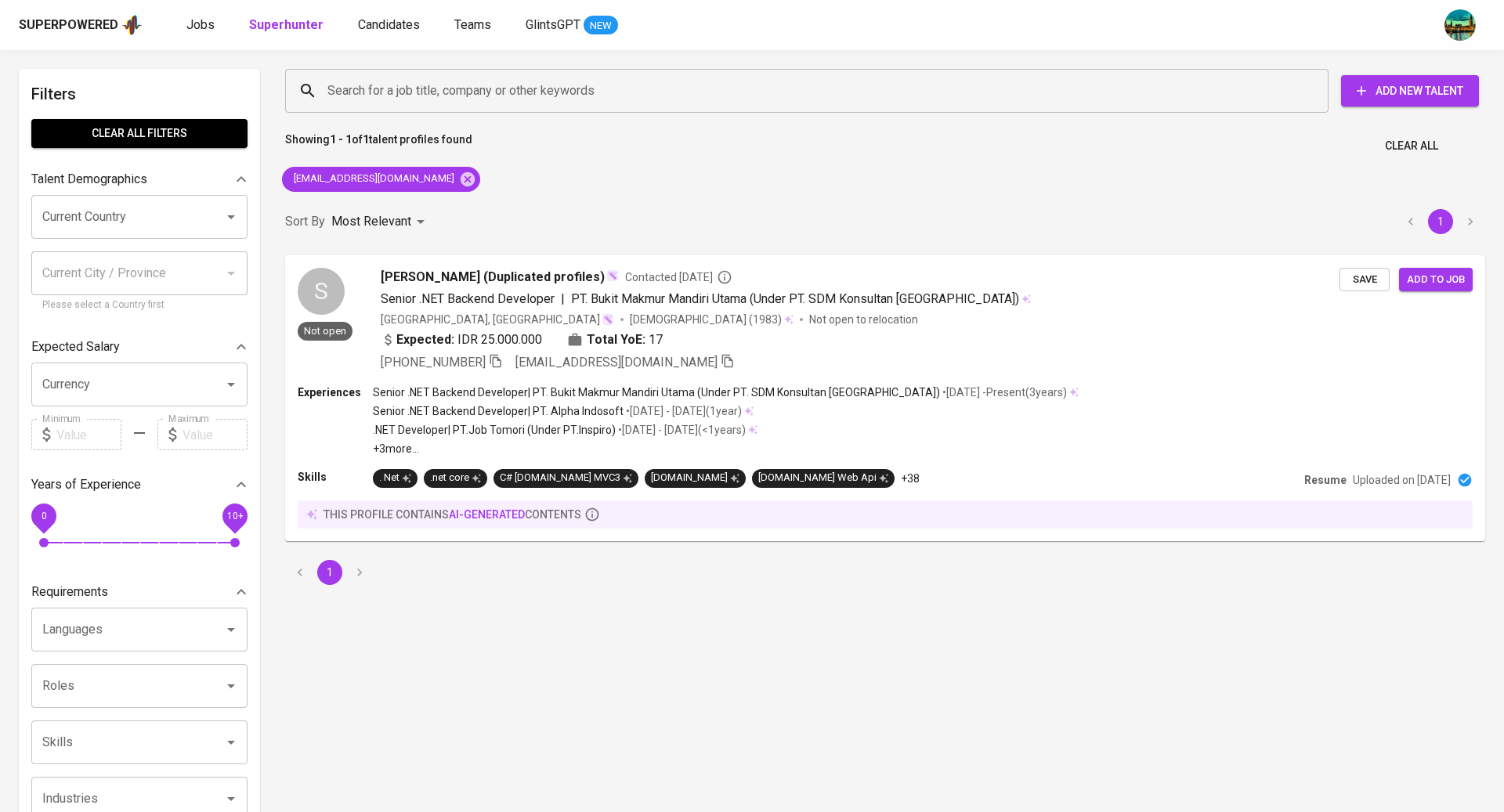
click at [383, 39] on div "Superpowered Jobs Superhunter Candidates Teams GlintsGPT NEW" at bounding box center [752, 25] width 1504 height 51
click at [384, 24] on span "Candidates" at bounding box center [389, 24] width 62 height 15
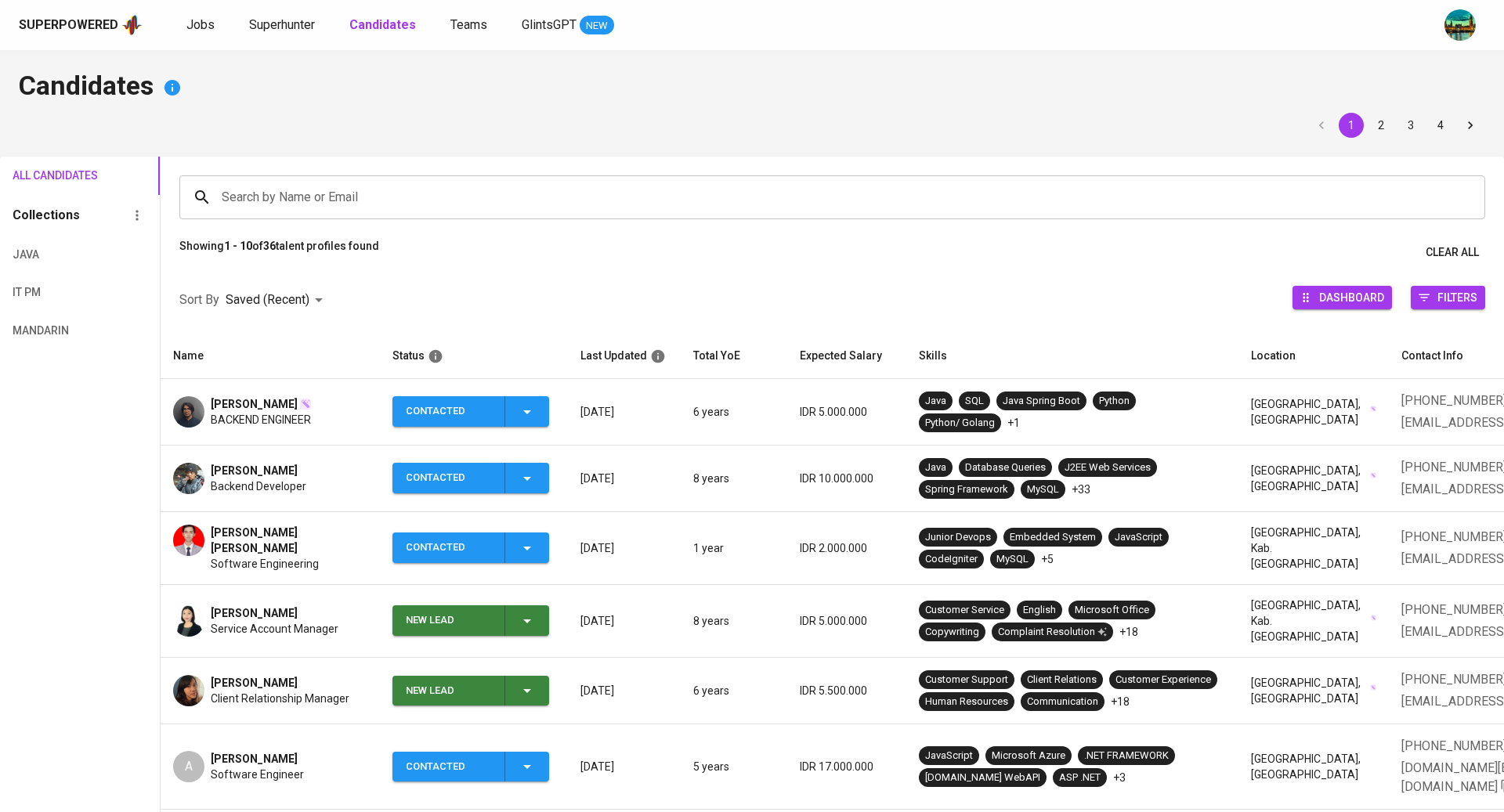
click at [260, 466] on span "[PERSON_NAME]" at bounding box center [254, 470] width 87 height 16
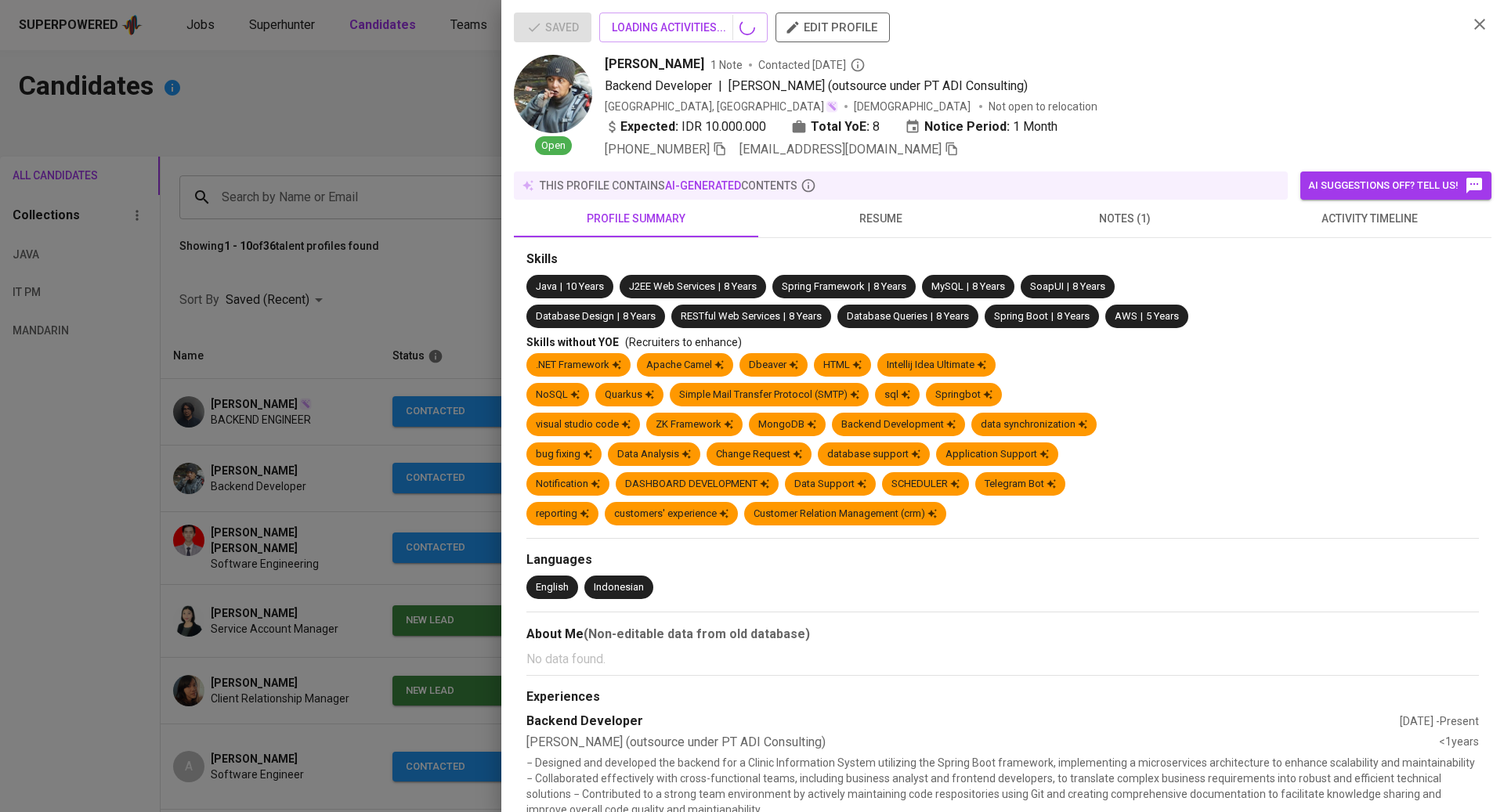
click at [1351, 216] on span "activity timeline" at bounding box center [1369, 219] width 226 height 19
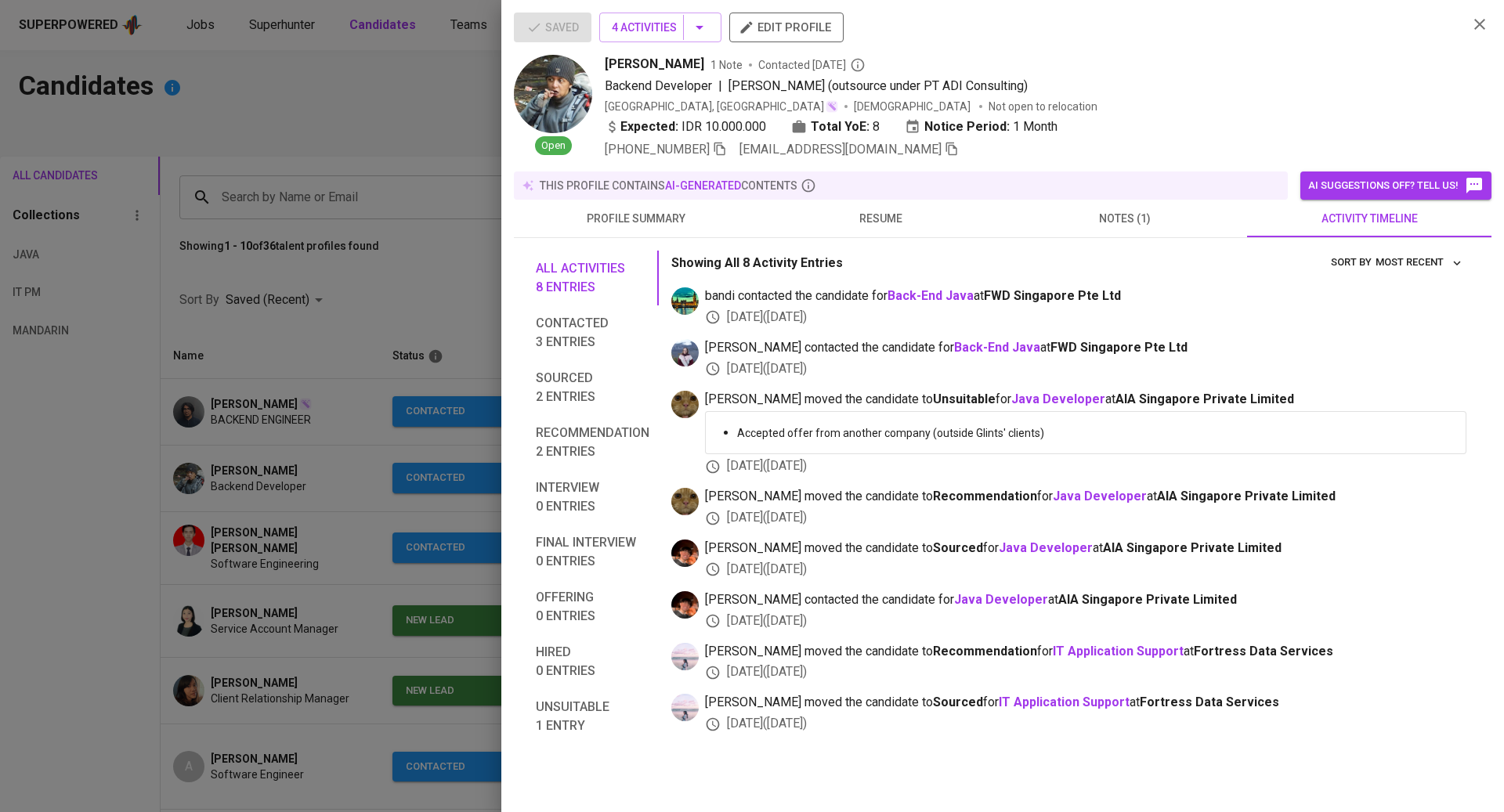
click at [423, 307] on div at bounding box center [752, 406] width 1504 height 812
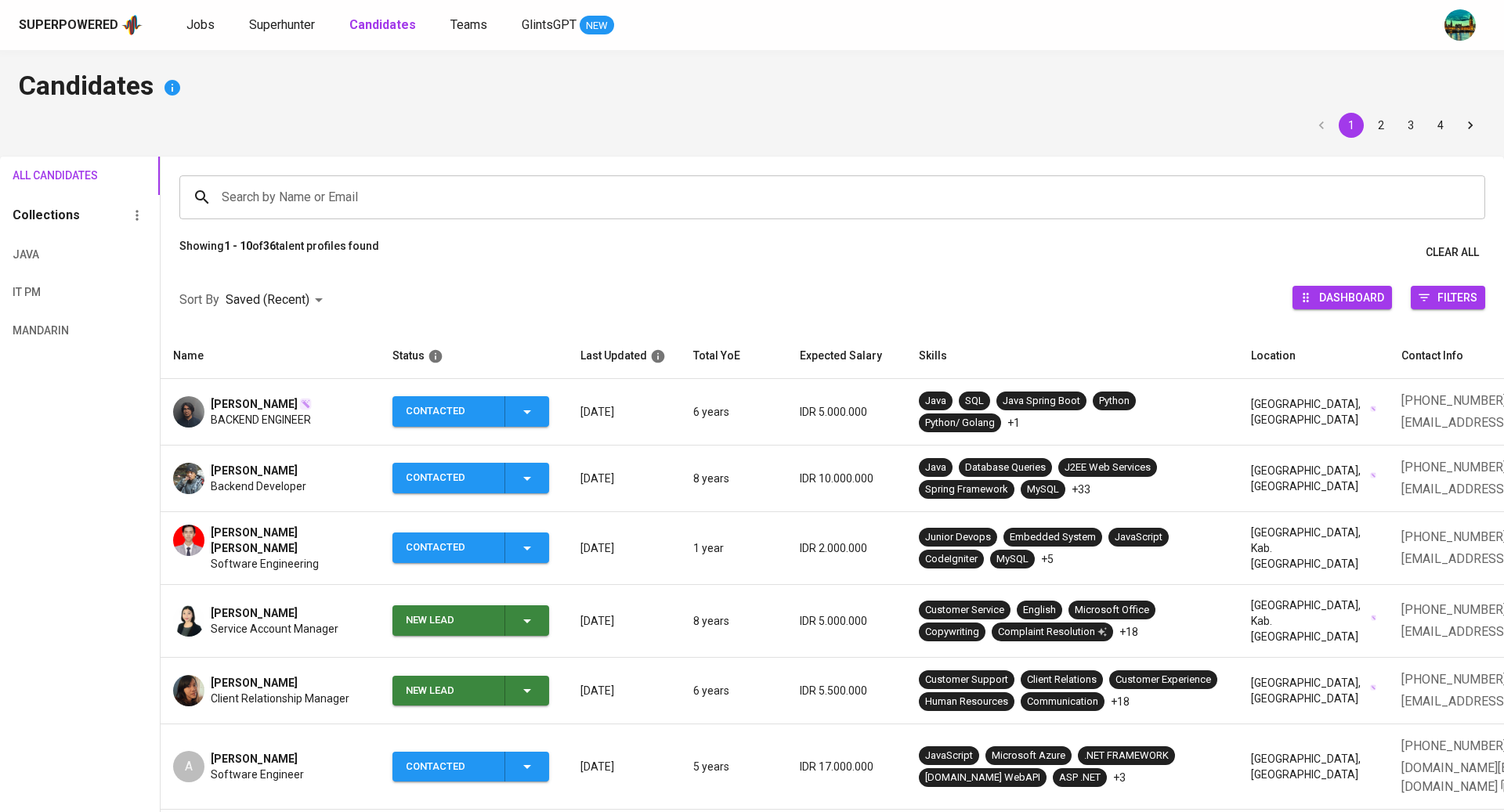
click at [281, 536] on span "[PERSON_NAME] [PERSON_NAME]" at bounding box center [289, 540] width 157 height 31
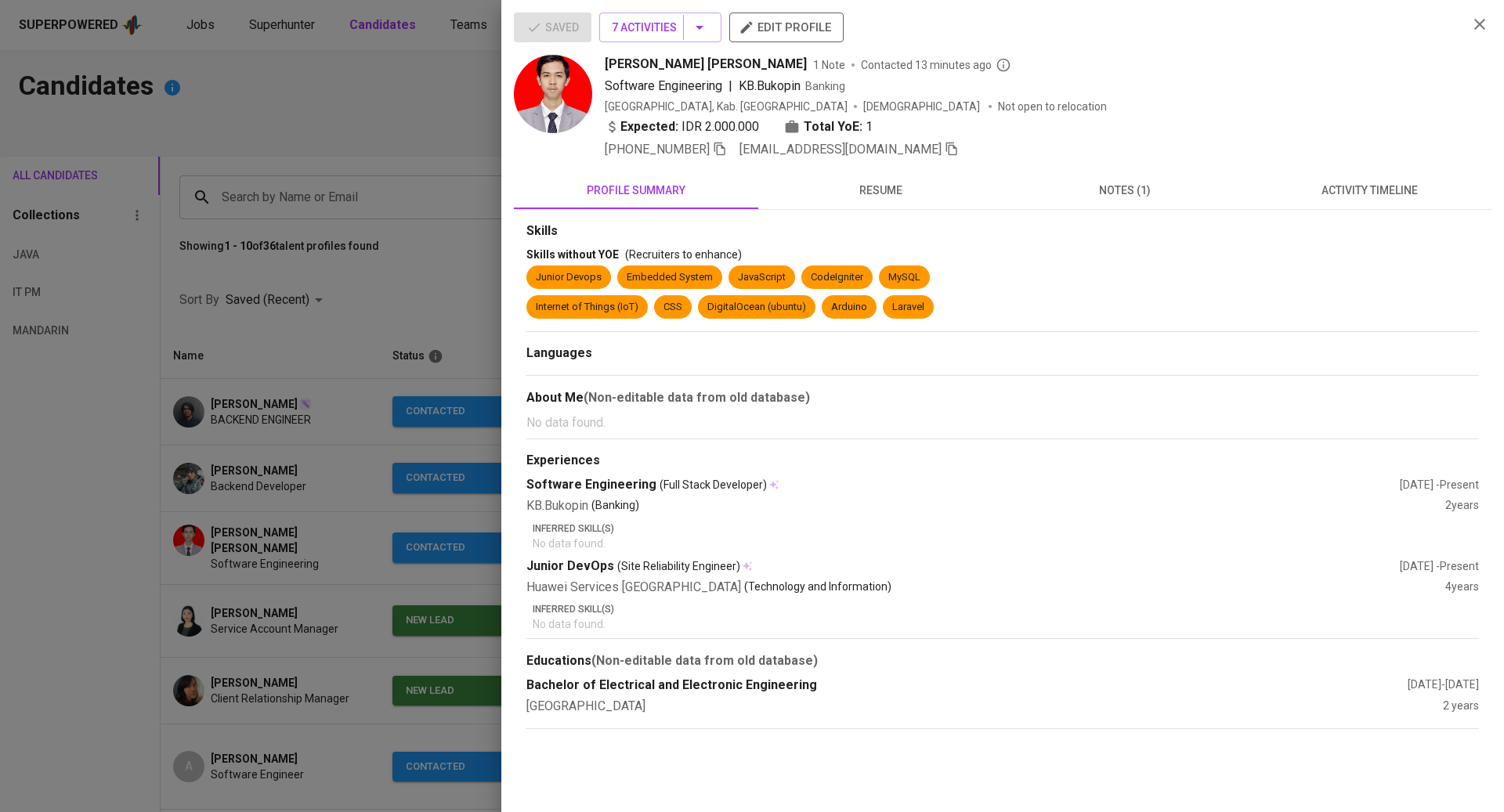
click at [1334, 190] on span "activity timeline" at bounding box center [1369, 191] width 226 height 19
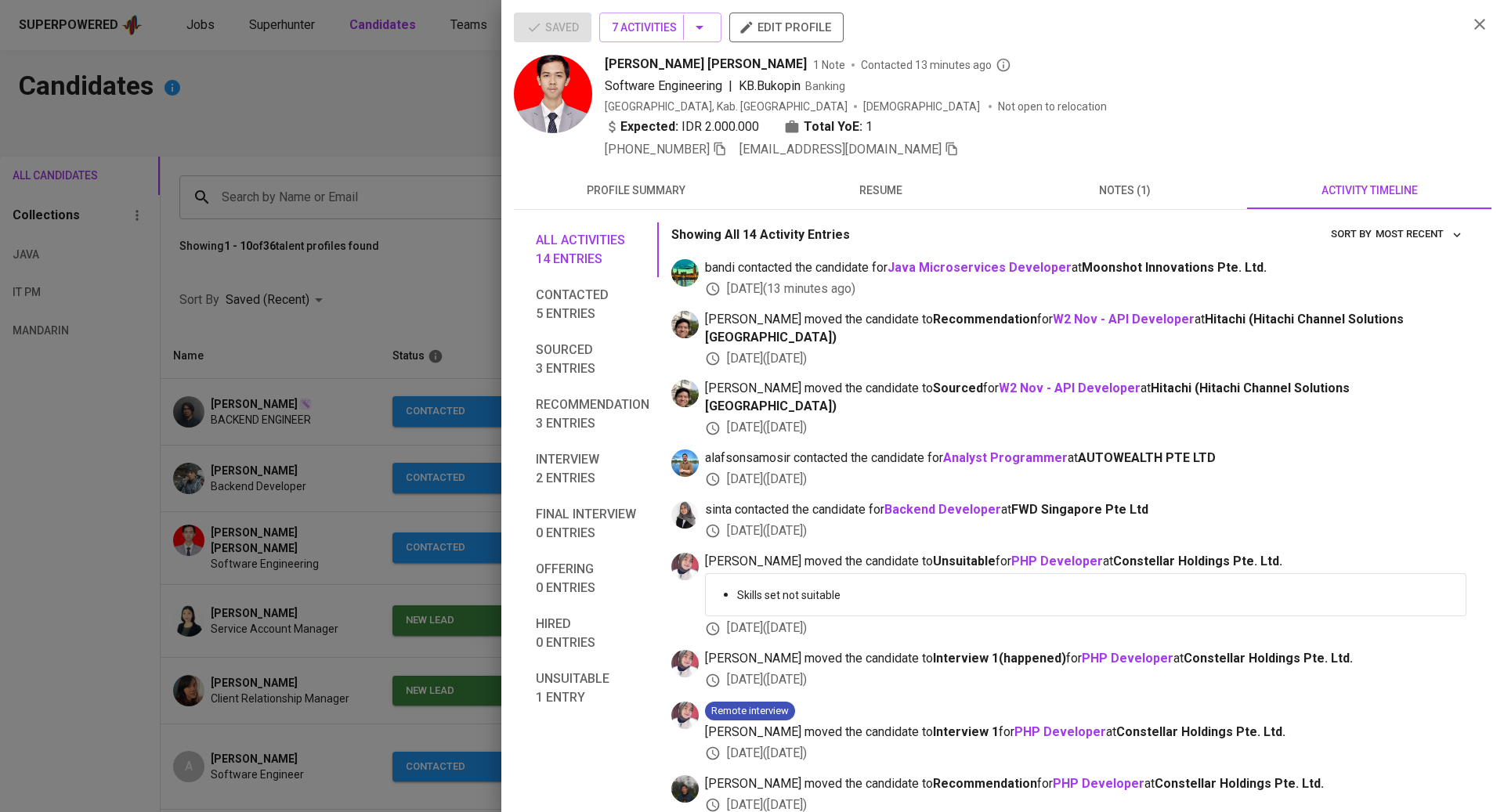
click at [471, 189] on div at bounding box center [752, 406] width 1504 height 812
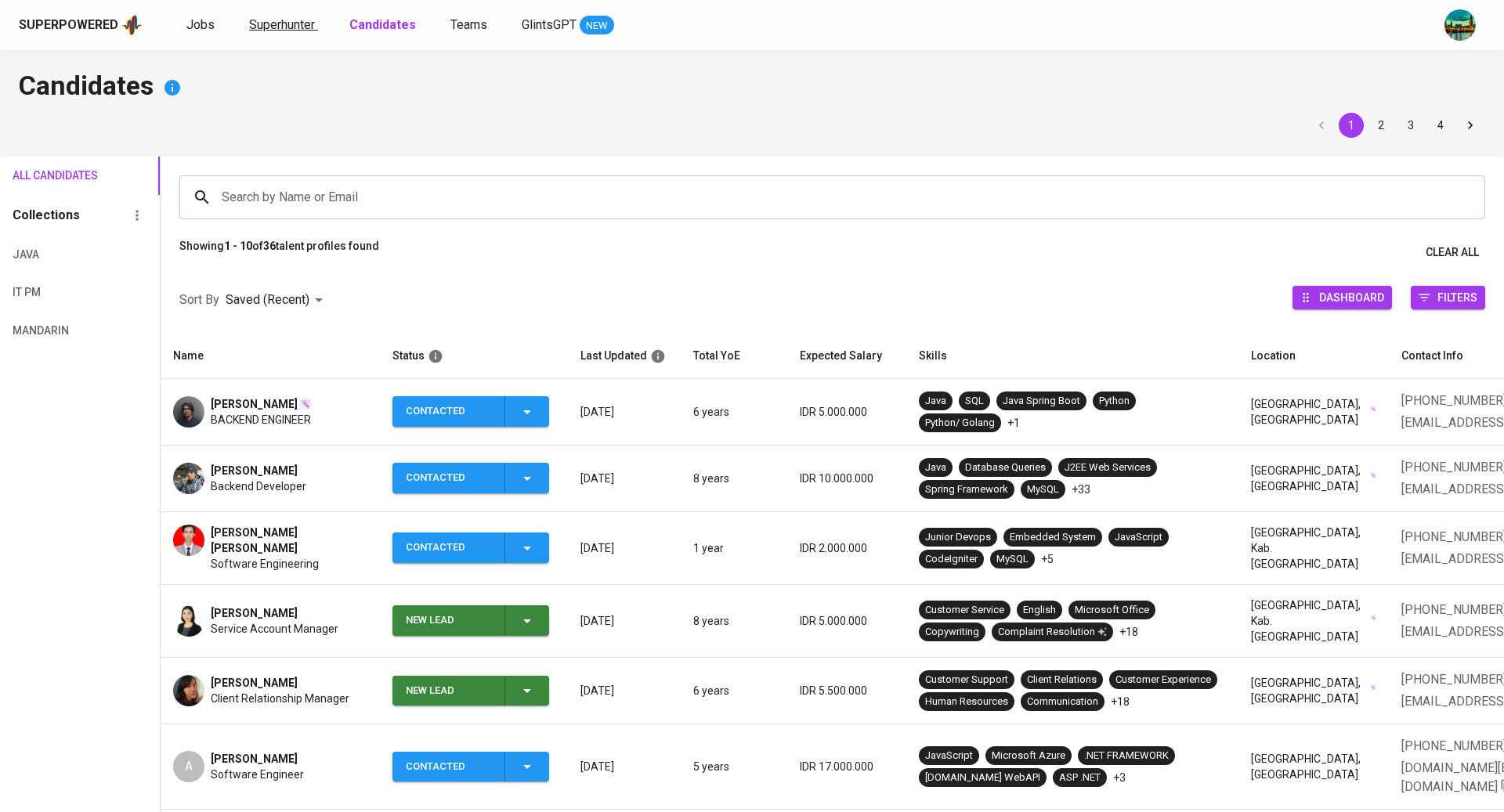
click at [292, 26] on span "Superhunter" at bounding box center [282, 24] width 66 height 15
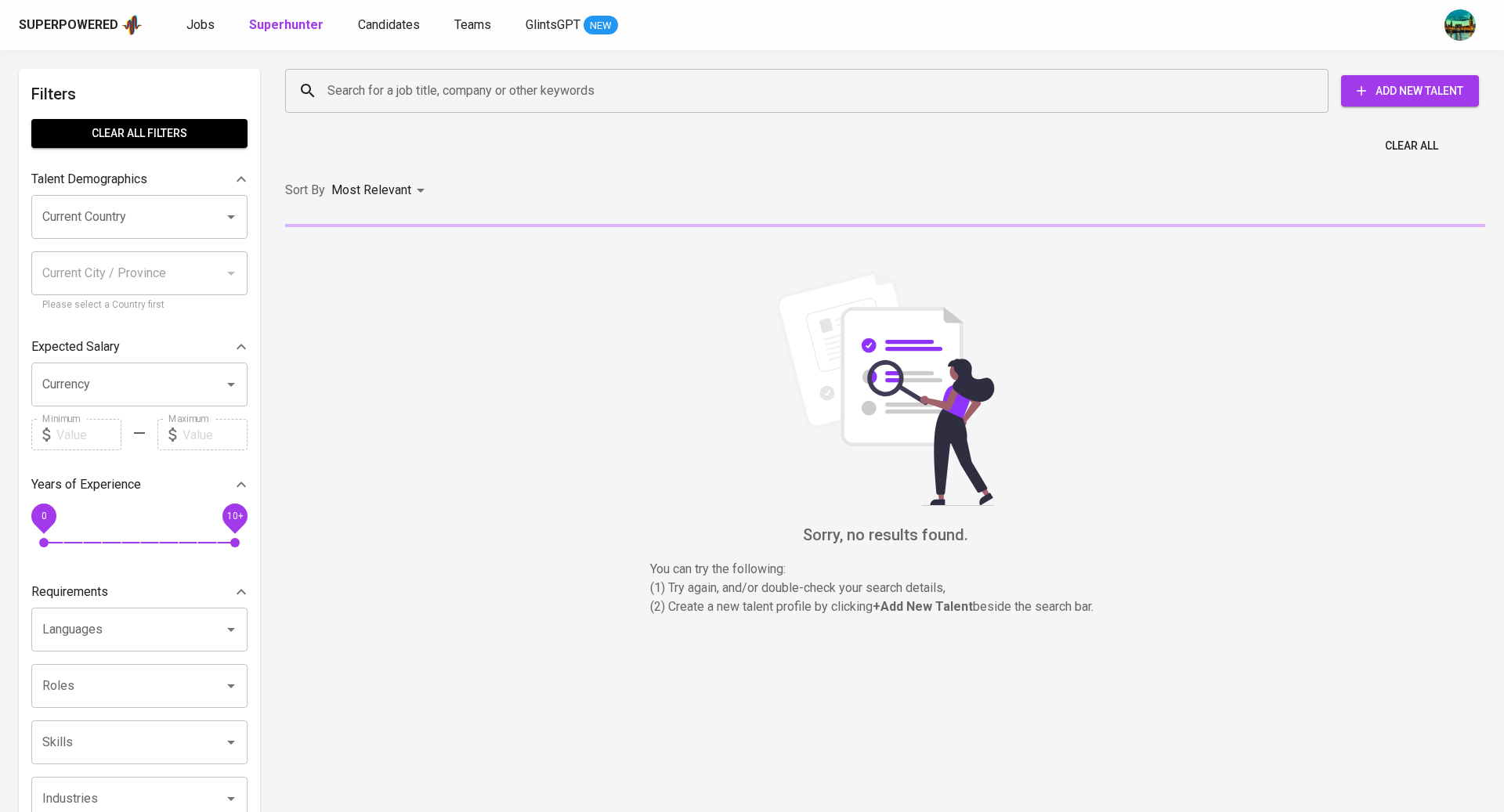
click at [354, 90] on input "Search for a job title, company or other keywords" at bounding box center [810, 91] width 974 height 30
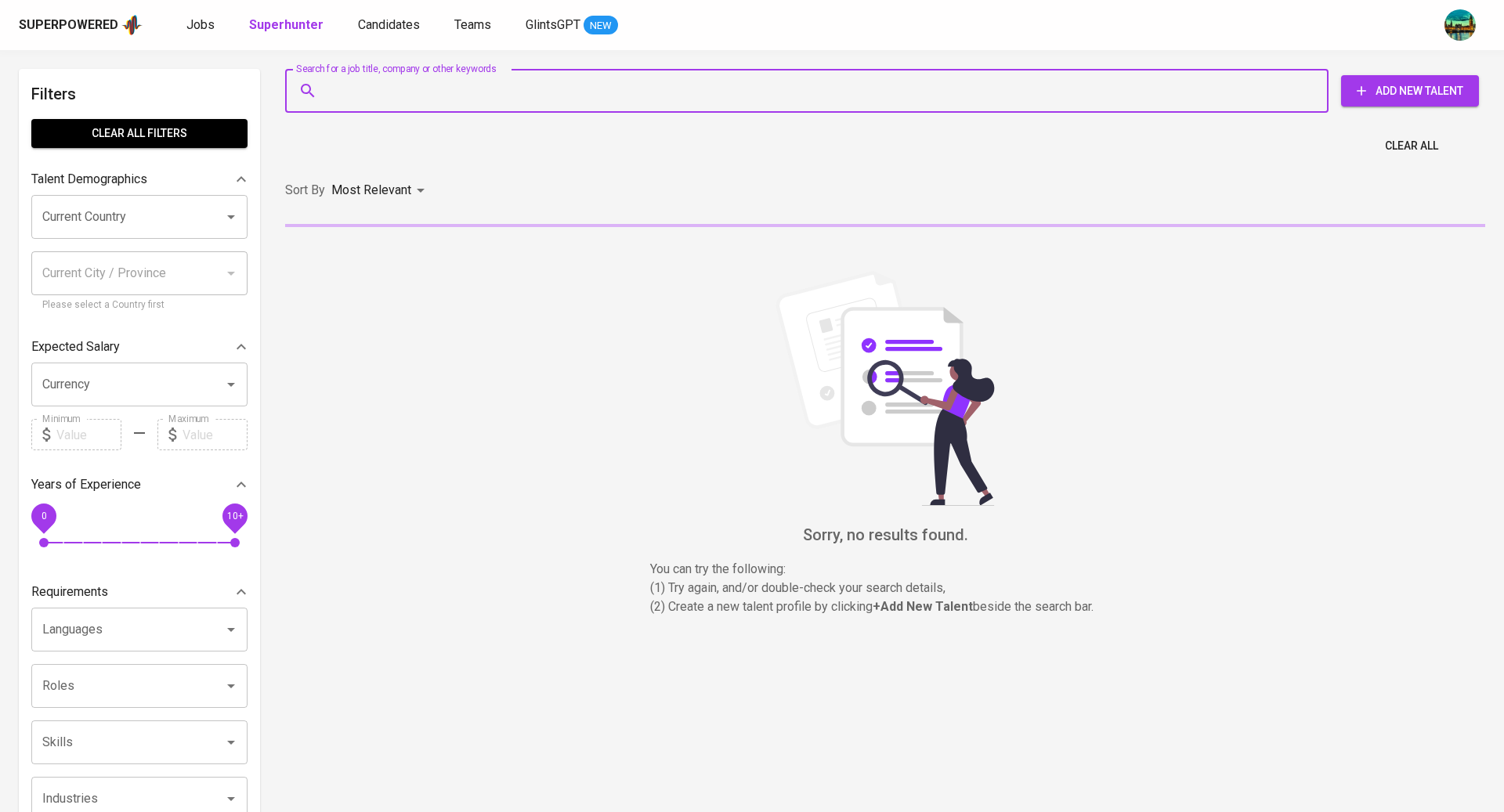
paste input "[EMAIL_ADDRESS][DOMAIN_NAME]"
type input "[EMAIL_ADDRESS][DOMAIN_NAME]"
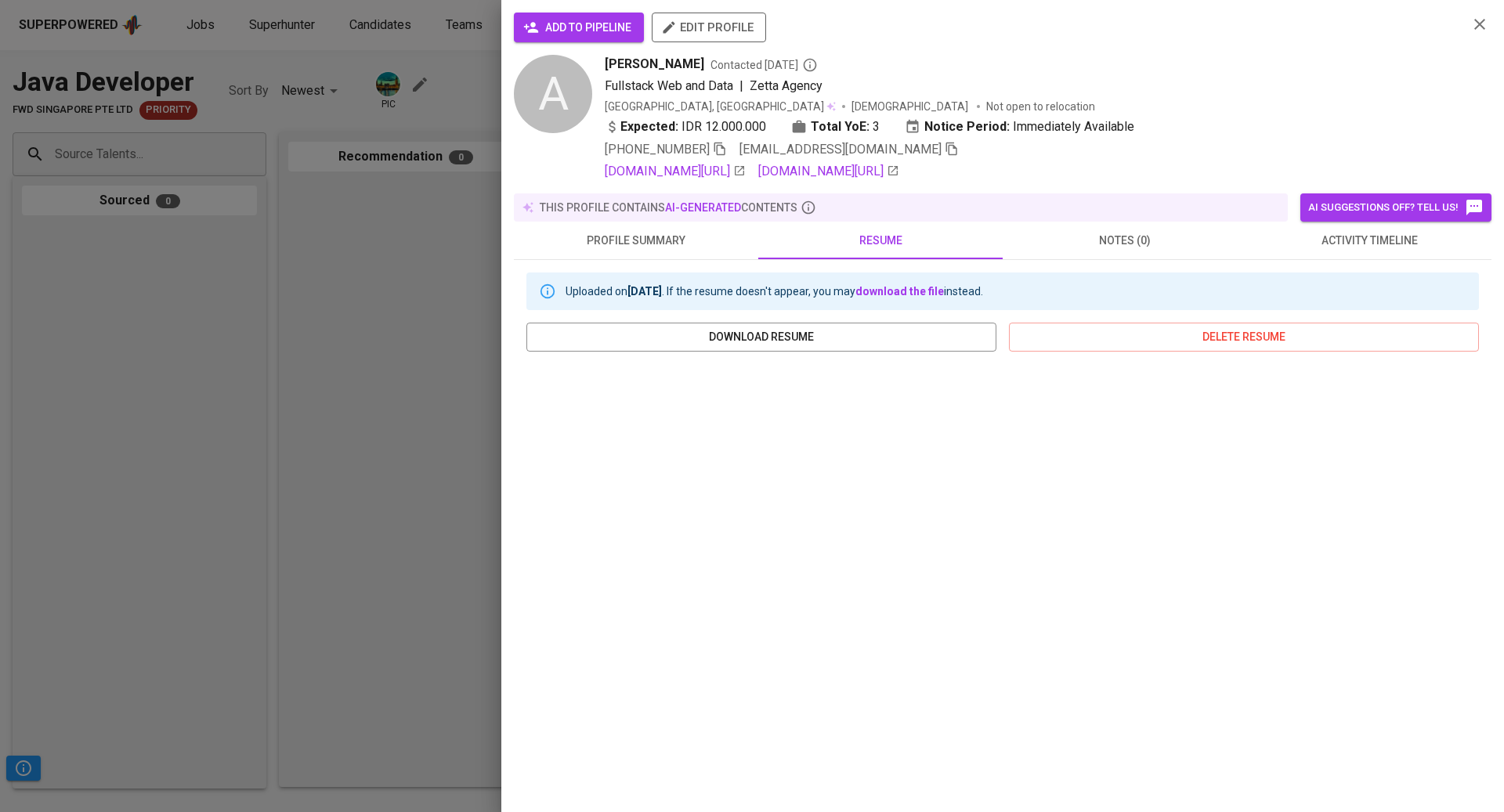
click at [197, 180] on div at bounding box center [752, 406] width 1504 height 812
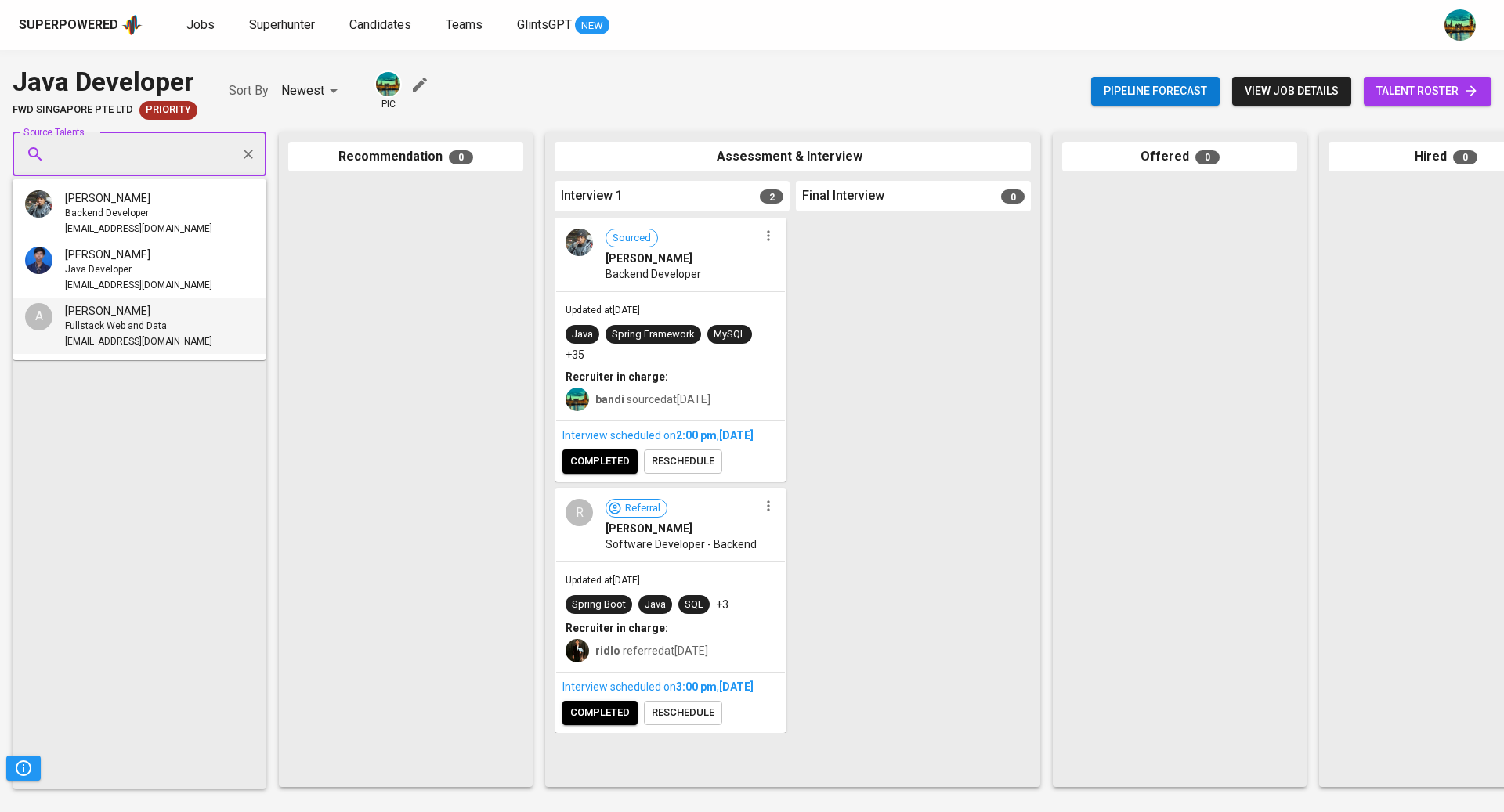
click at [179, 167] on input "Source Talents..." at bounding box center [132, 154] width 165 height 30
paste input "inggiskurnia32@gmail.com"
type input "inggiskurnia32@gmail.com"
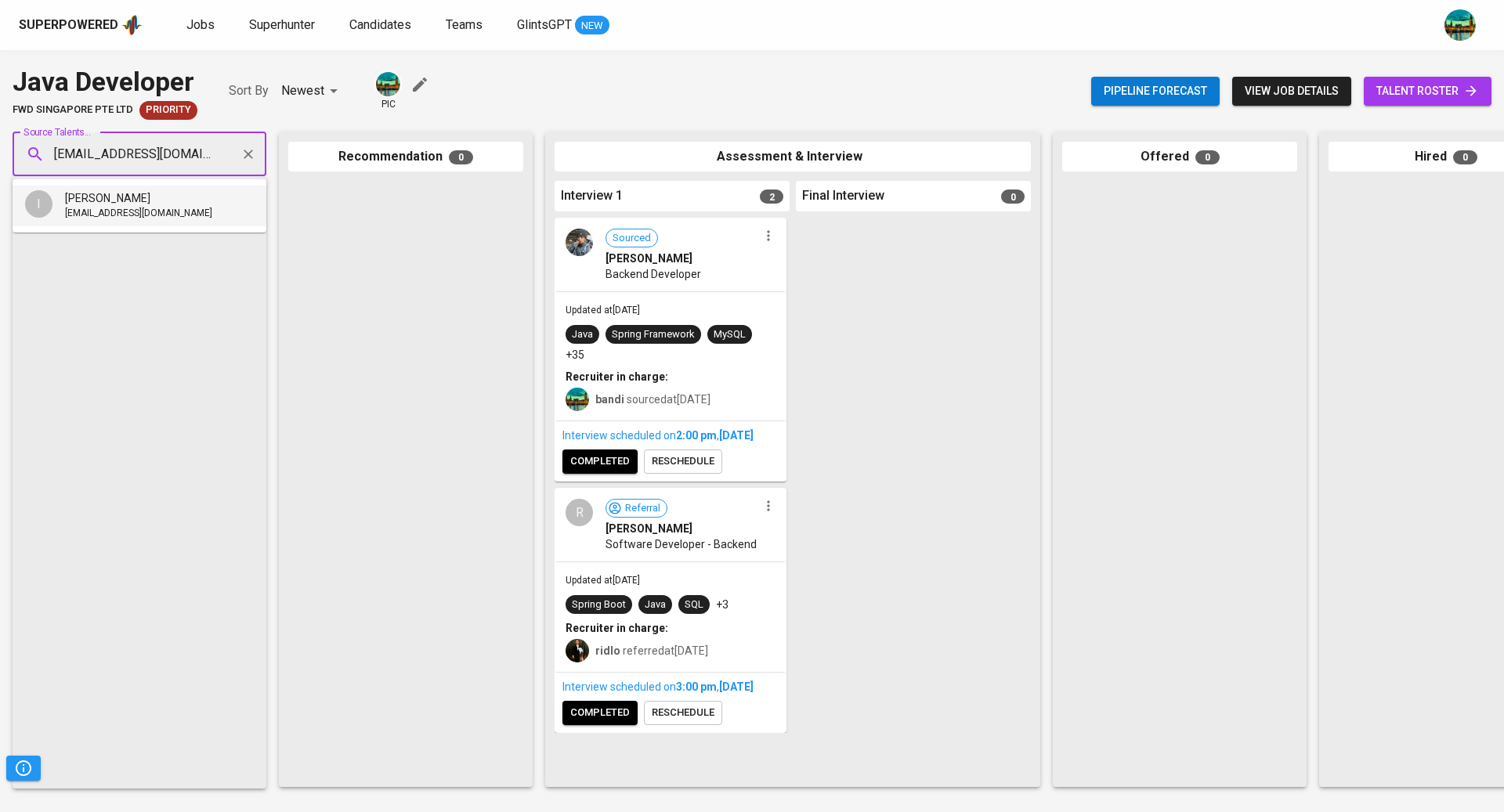
click at [170, 203] on div "inggis kurnia" at bounding box center [139, 198] width 147 height 16
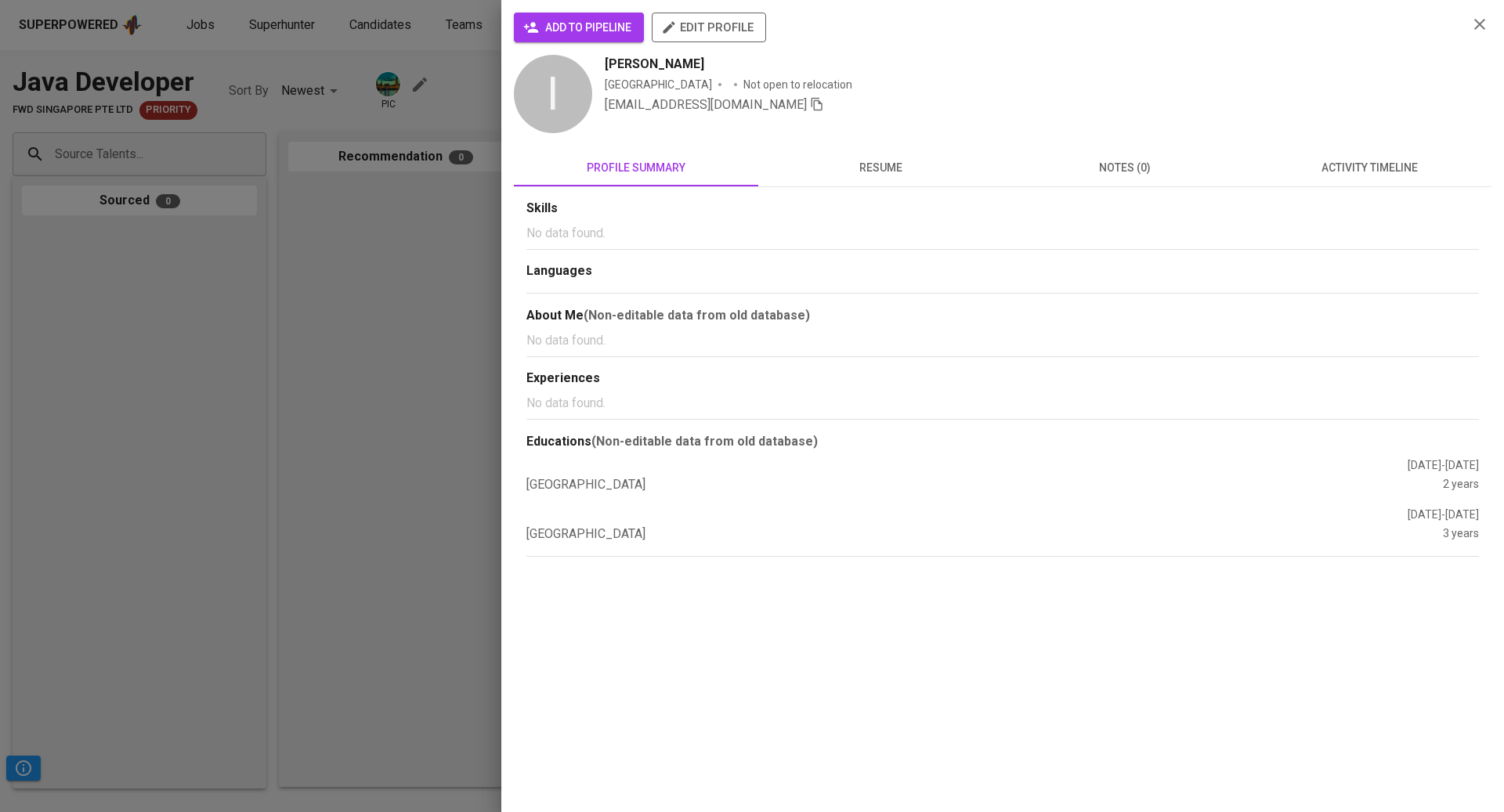
click at [898, 171] on span "resume" at bounding box center [880, 168] width 226 height 19
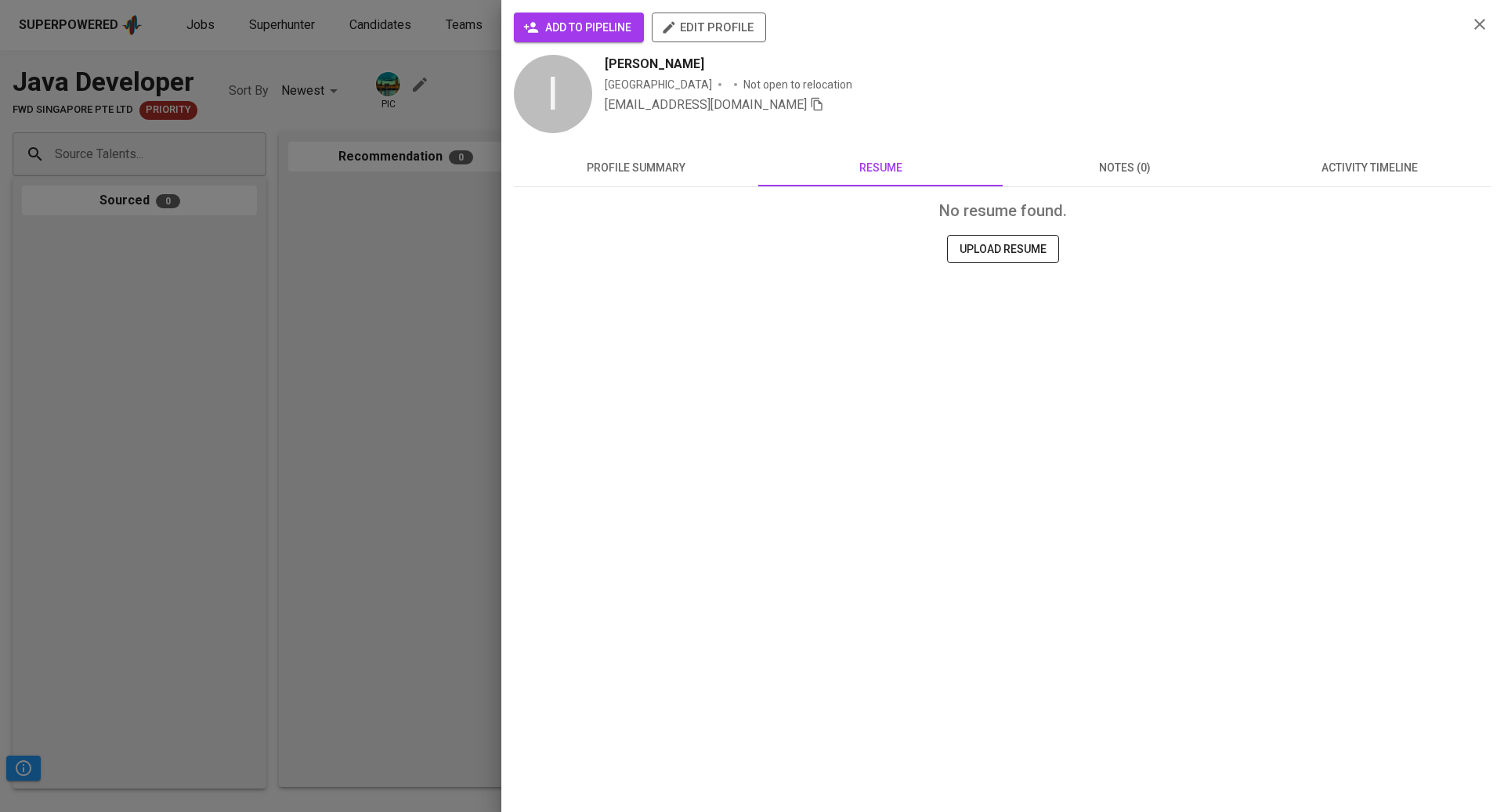
click at [702, 165] on span "profile summary" at bounding box center [635, 168] width 226 height 19
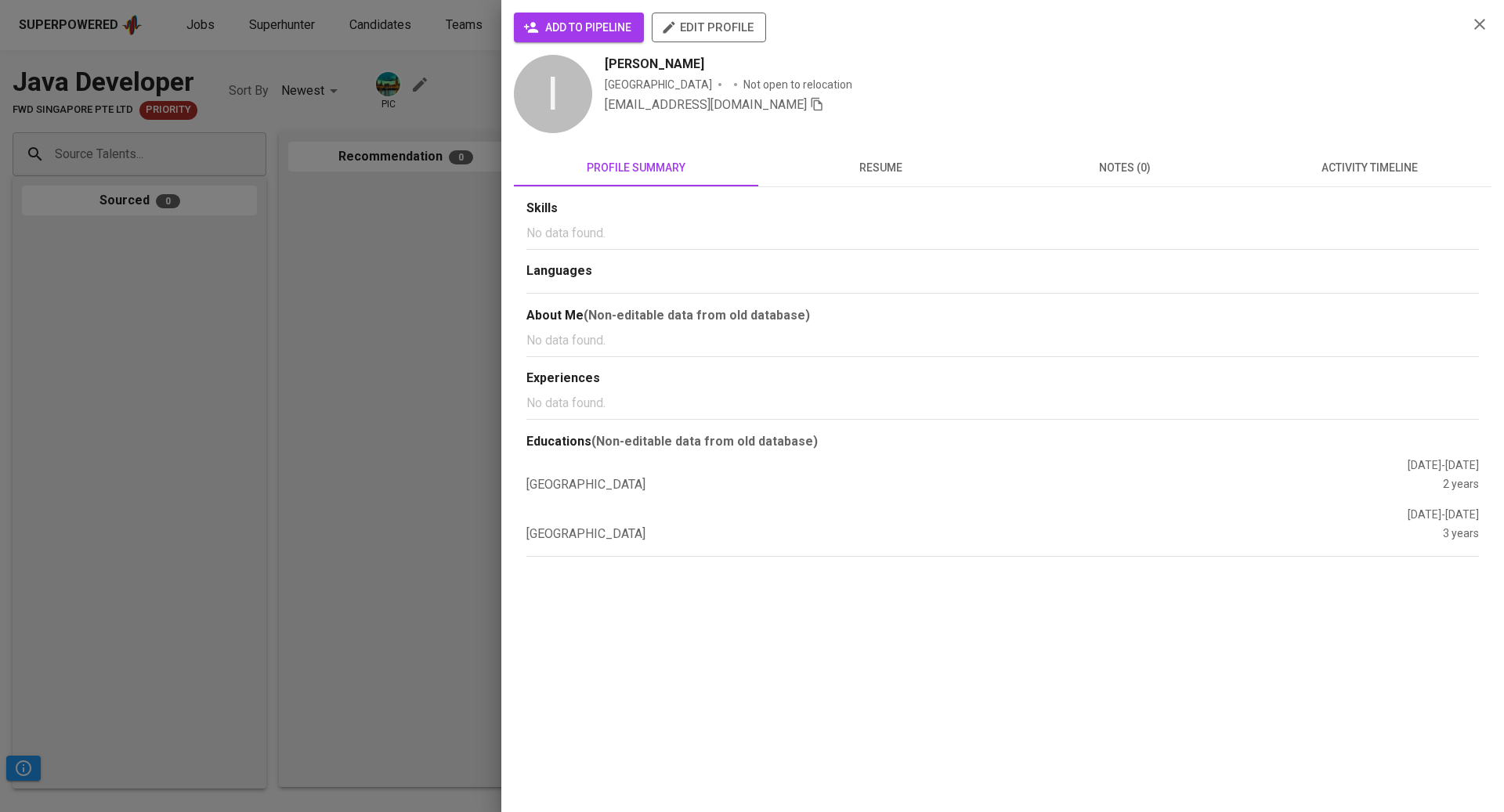
click at [301, 193] on div at bounding box center [752, 406] width 1504 height 812
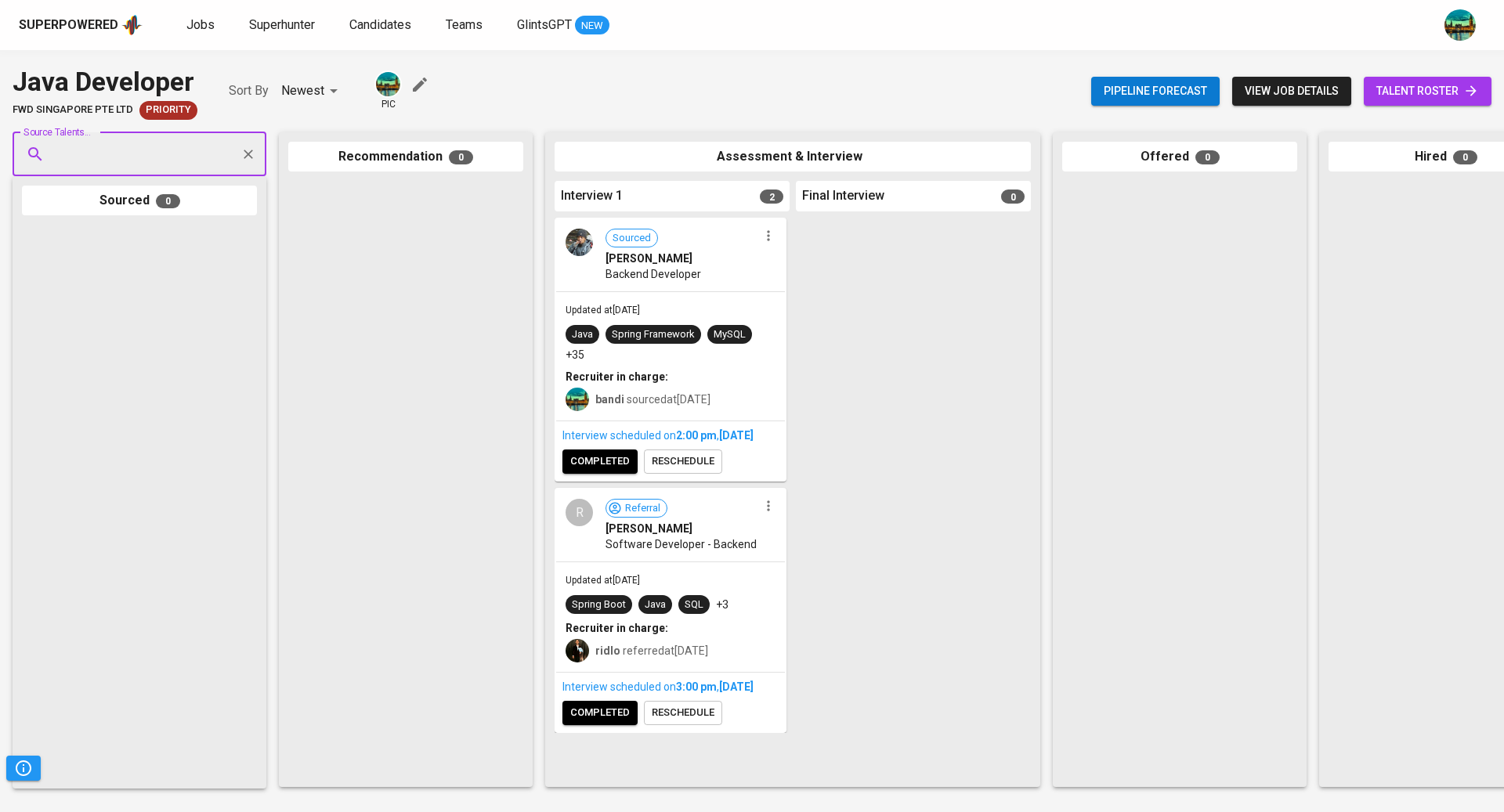
paste input "fikriibrahim1999@gmail.com"
type input "fikriibrahim1999@gmail.com"
click at [198, 224] on li "F Fikri Backend Developer fikriibrahim1999@gmail.com" at bounding box center [139, 213] width 254 height 57
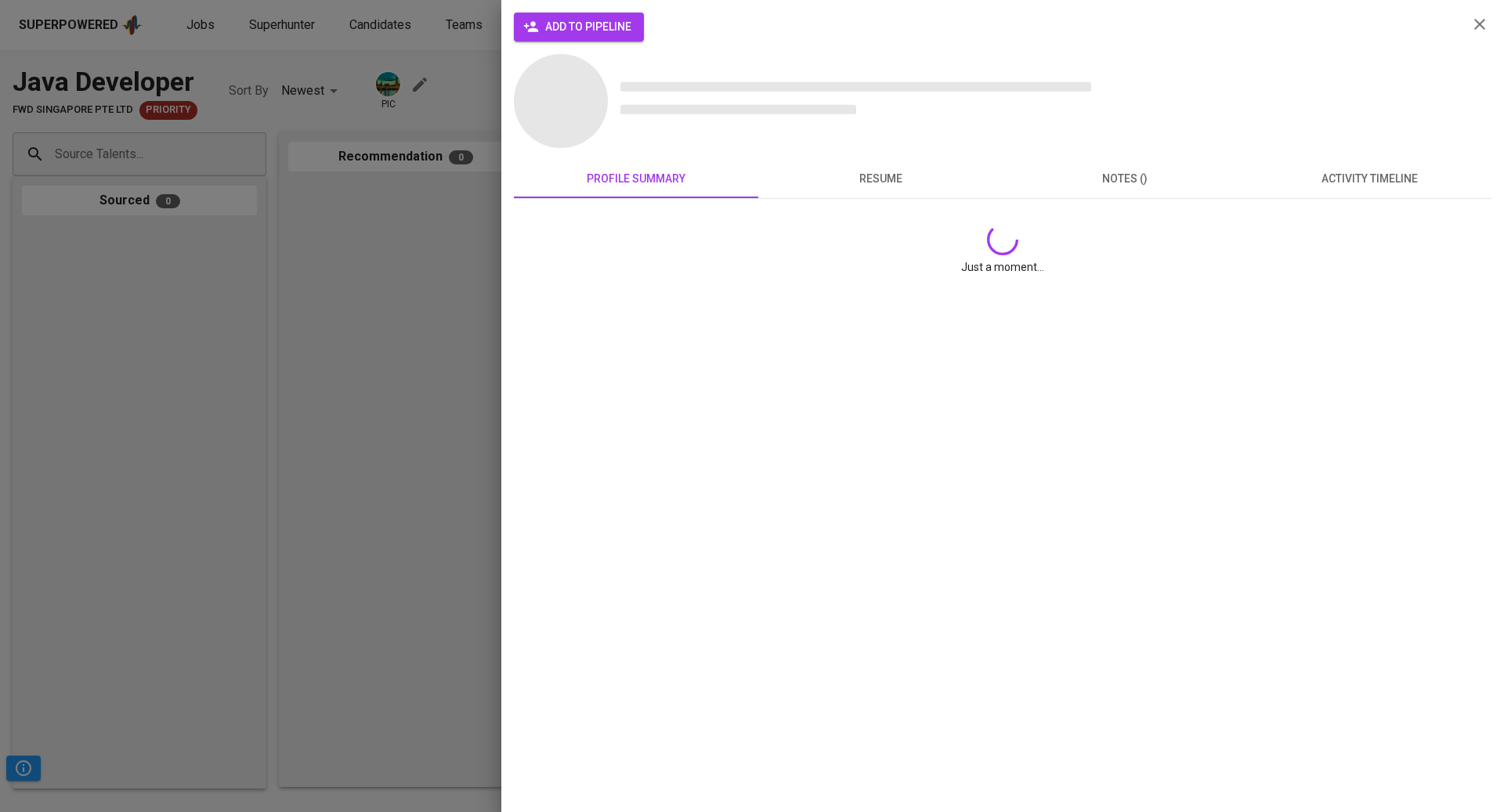
scroll to position [0, 0]
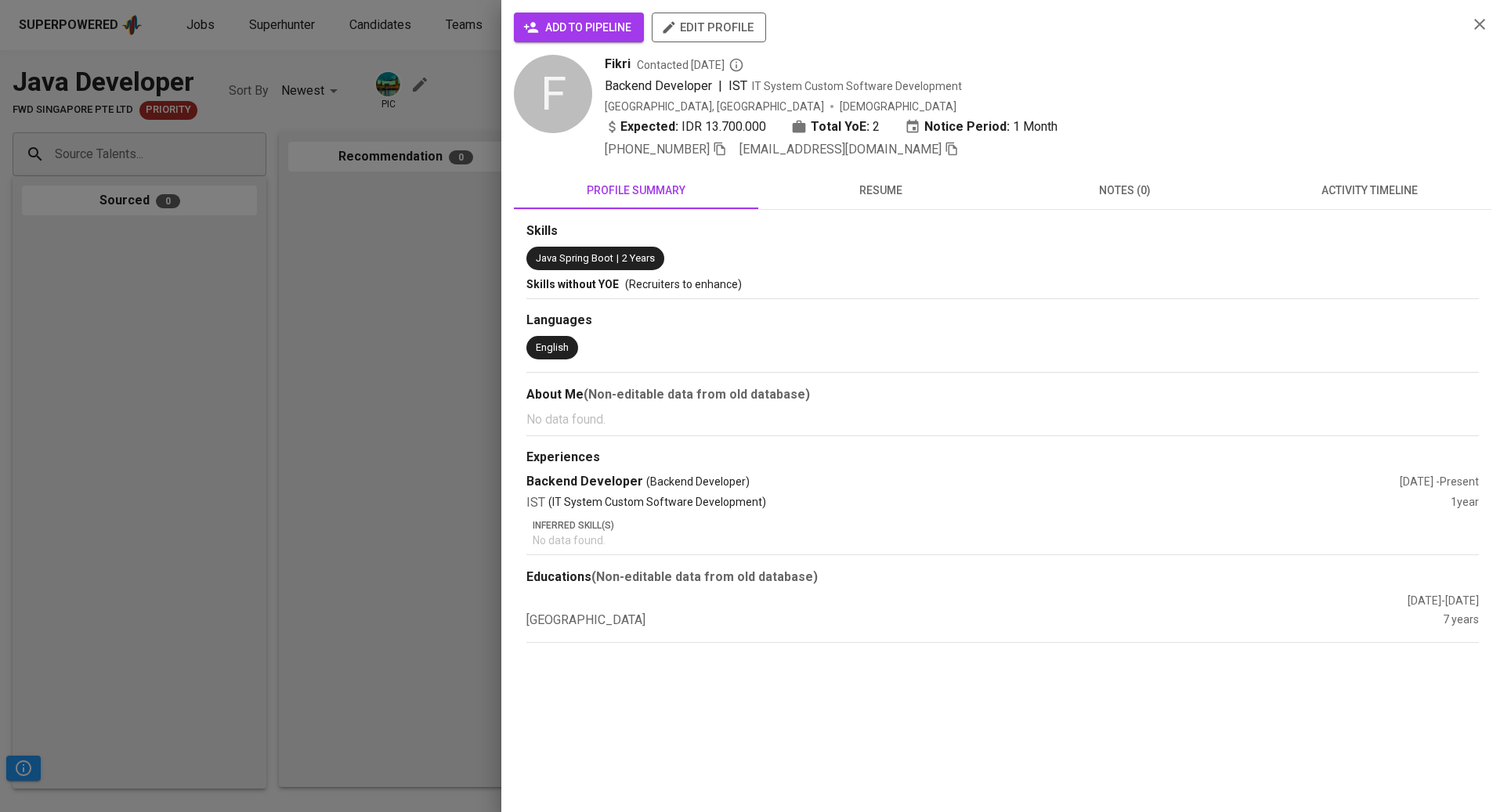
click at [1374, 190] on span "activity timeline" at bounding box center [1369, 191] width 226 height 19
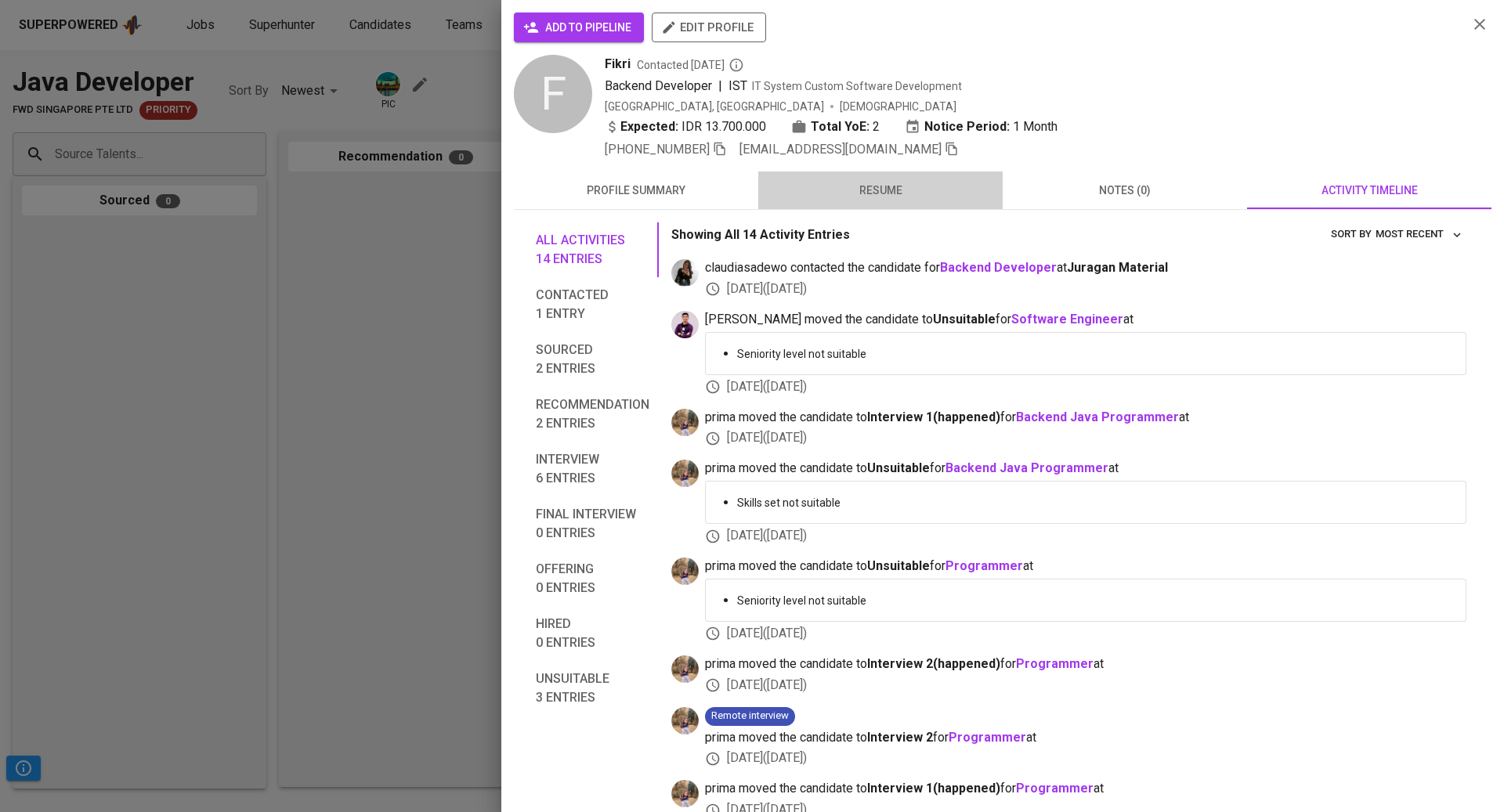
click at [918, 191] on span "resume" at bounding box center [880, 191] width 226 height 19
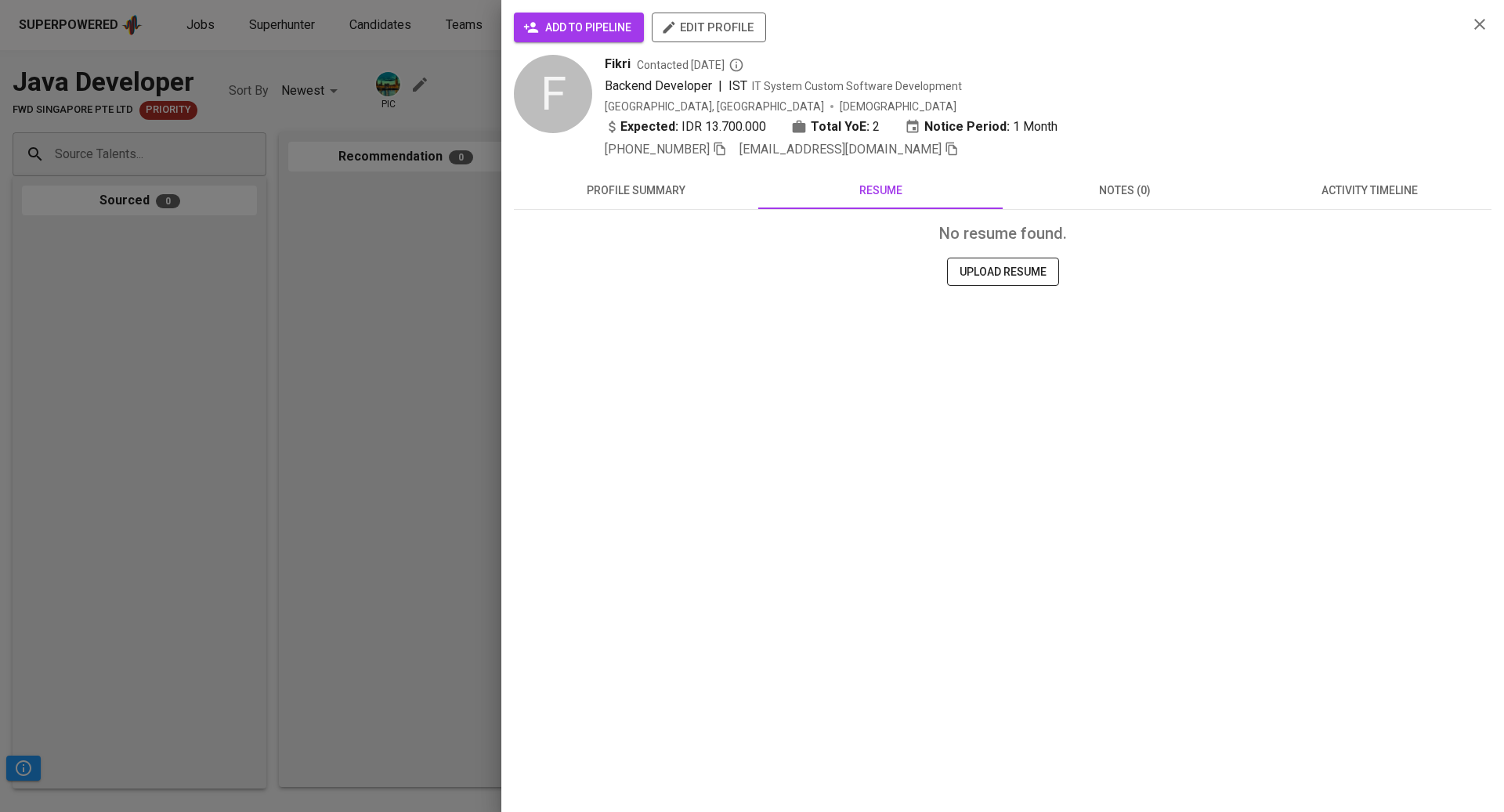
click at [1329, 206] on button "activity timeline" at bounding box center [1369, 190] width 244 height 37
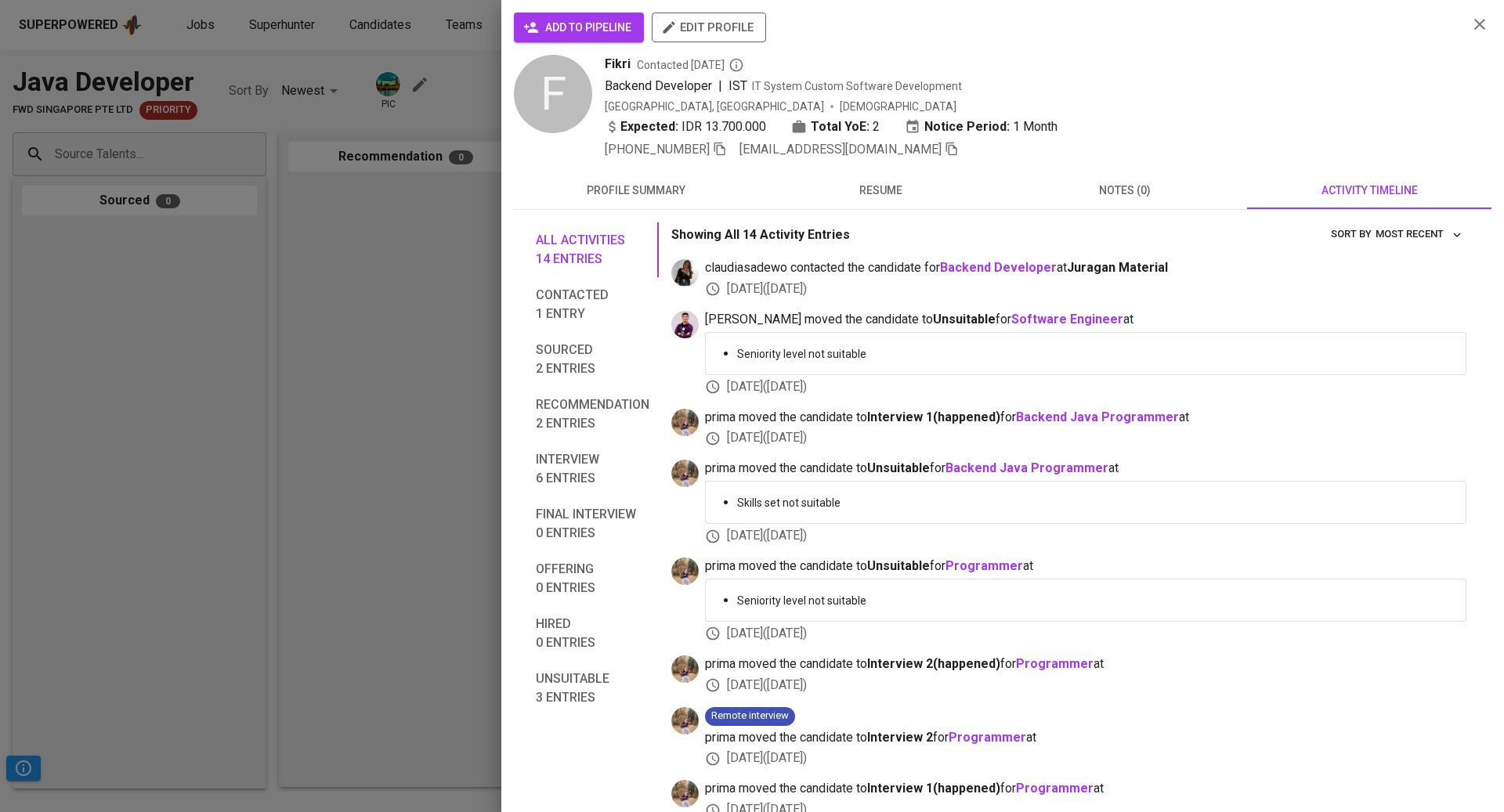
click at [158, 159] on div at bounding box center [752, 406] width 1504 height 812
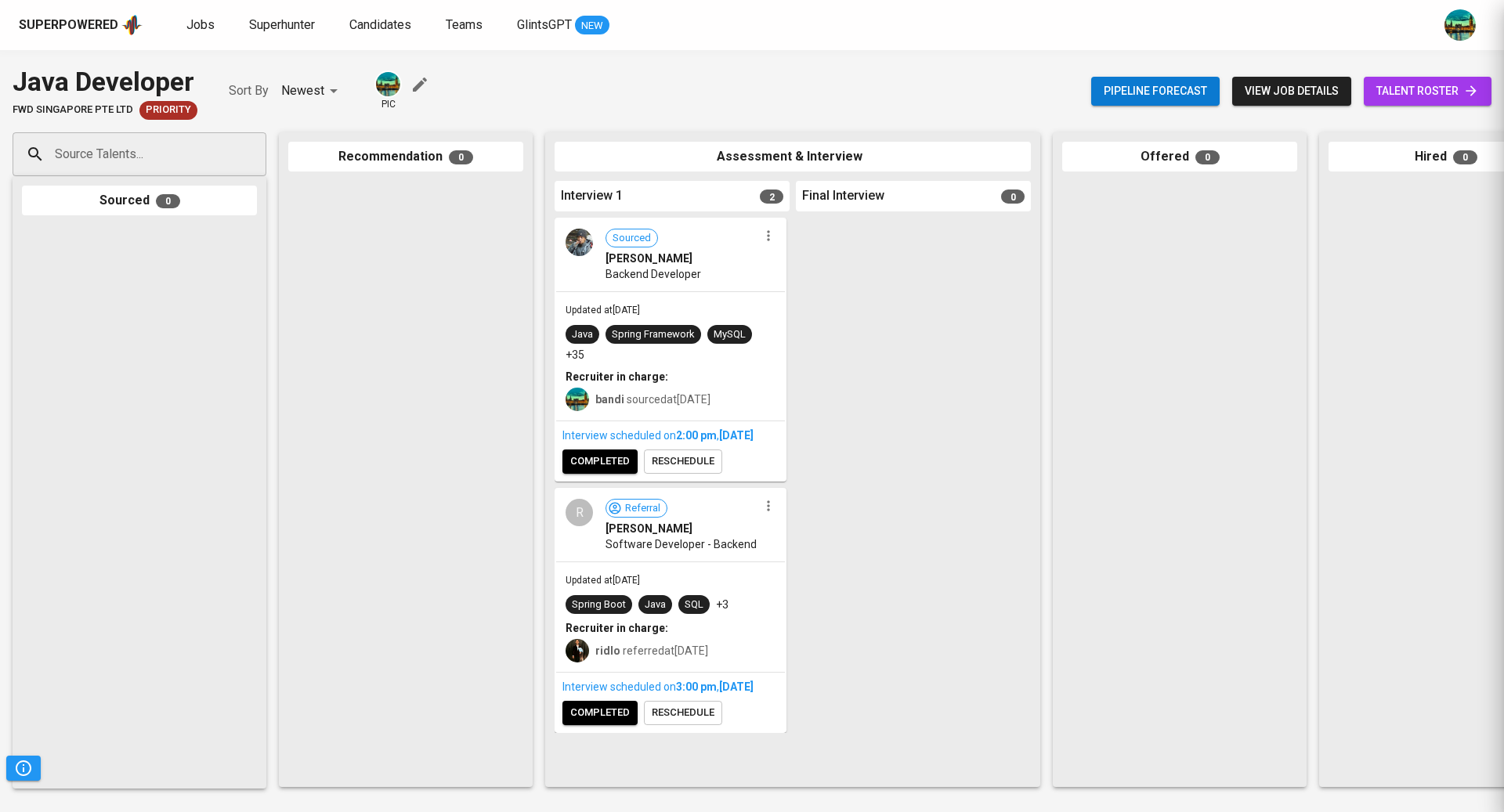
click at [158, 159] on div at bounding box center [752, 406] width 1504 height 812
click at [158, 159] on input "Source Talents..." at bounding box center [132, 154] width 165 height 30
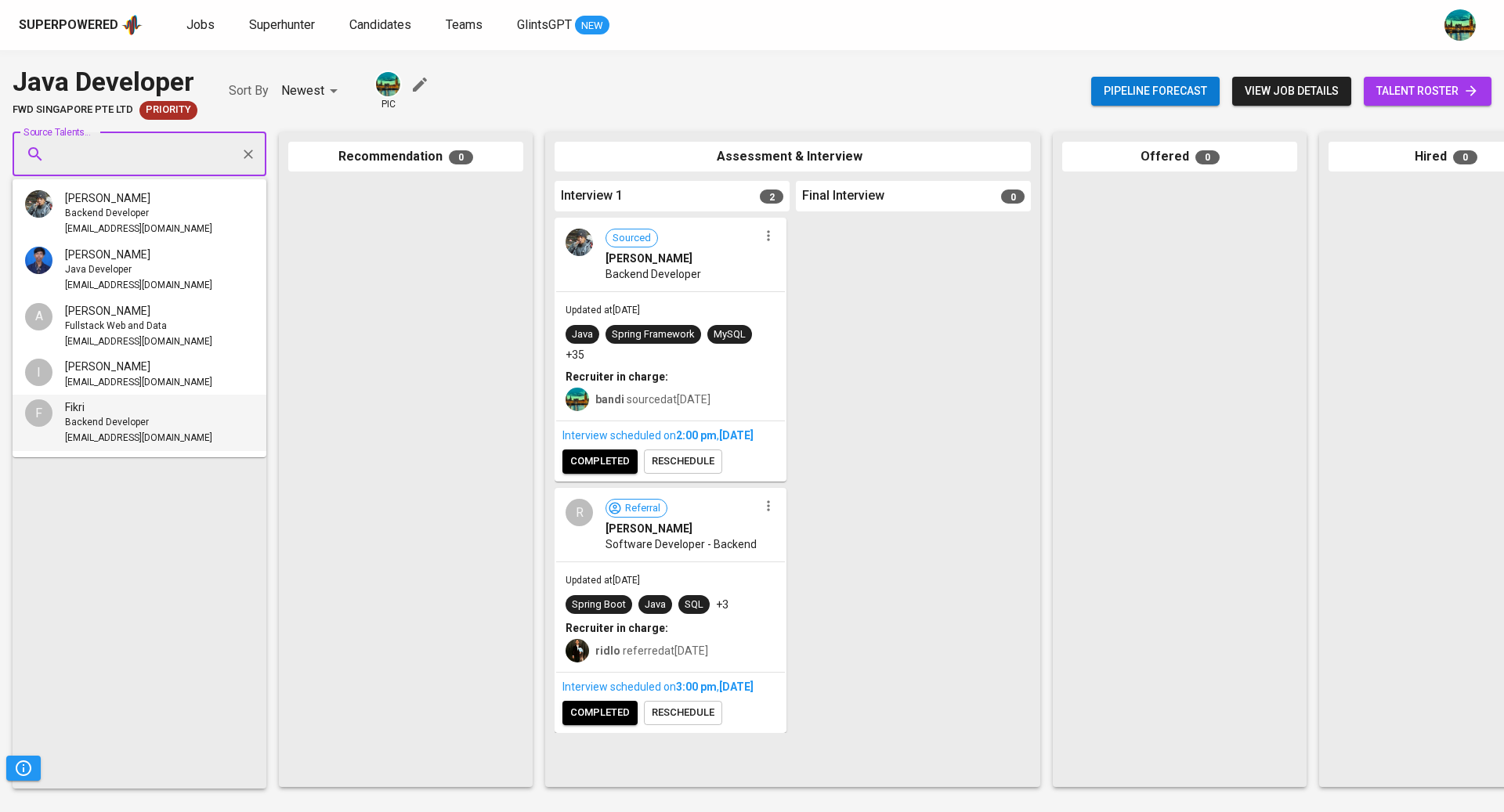
paste input "[EMAIL_ADDRESS][DOMAIN_NAME]"
type input "[EMAIL_ADDRESS][DOMAIN_NAME]"
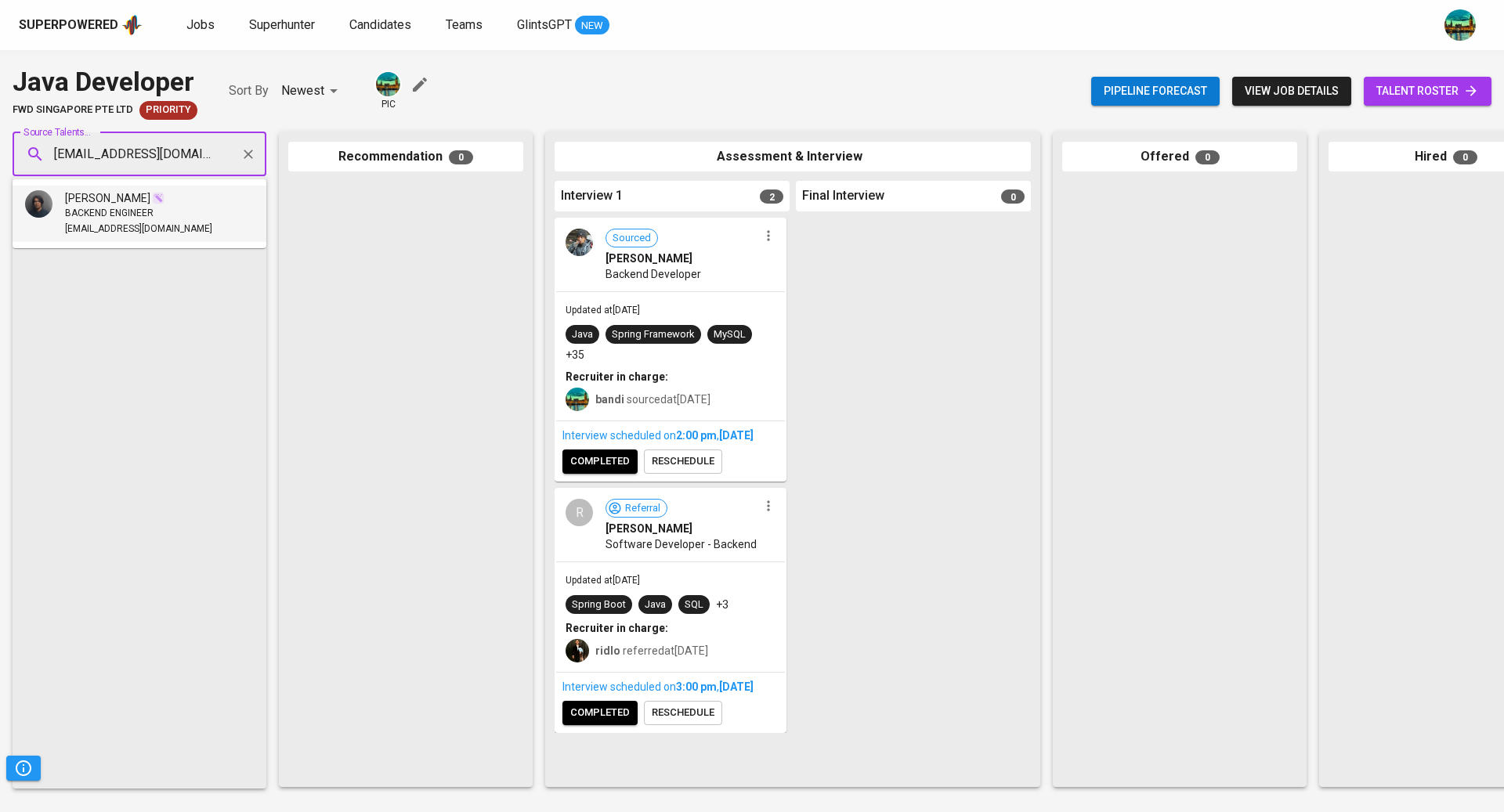
click at [154, 206] on div "BACKEND ENGINEER" at bounding box center [139, 213] width 147 height 16
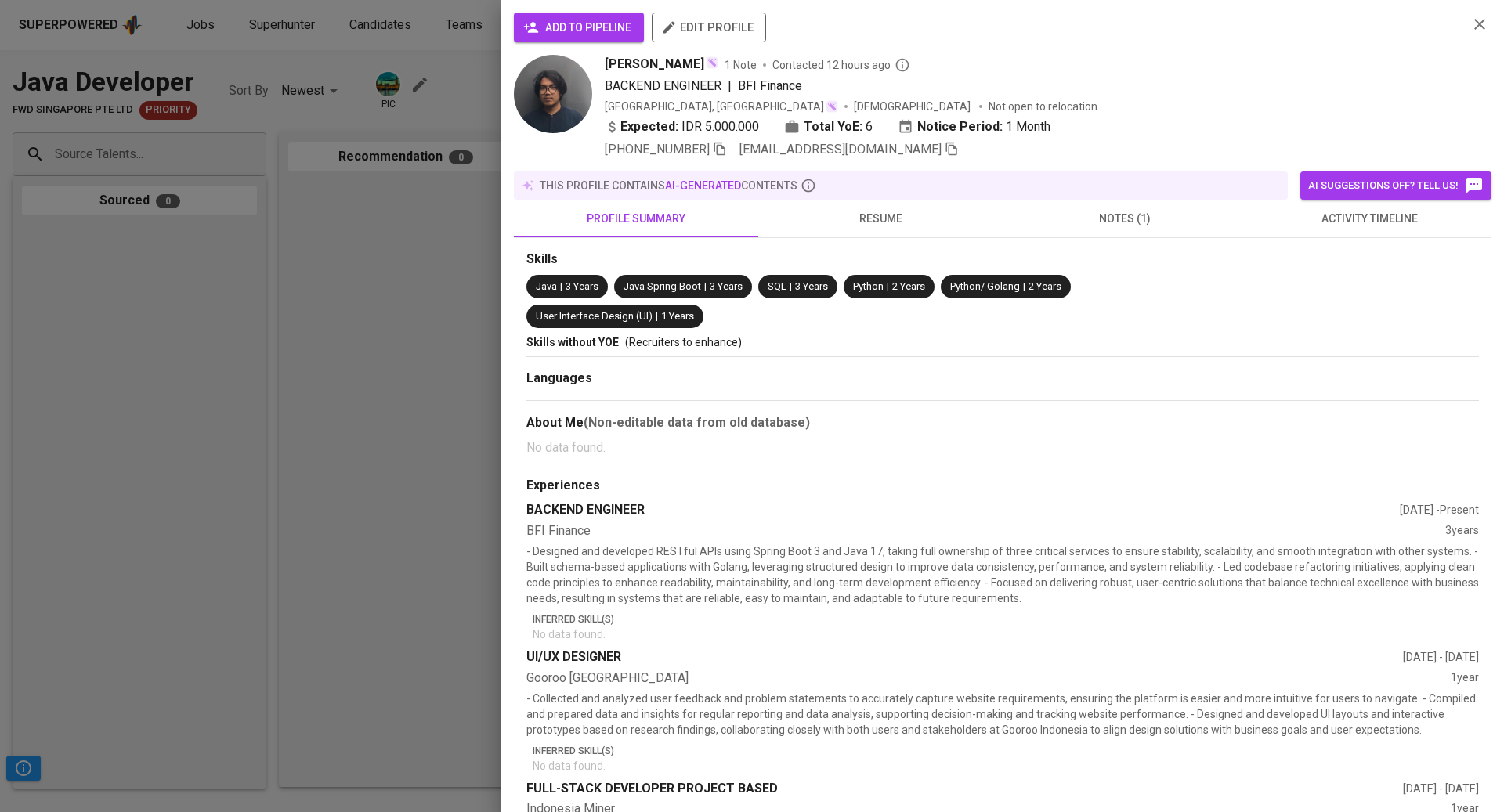
click at [1347, 228] on button "activity timeline" at bounding box center [1369, 218] width 244 height 37
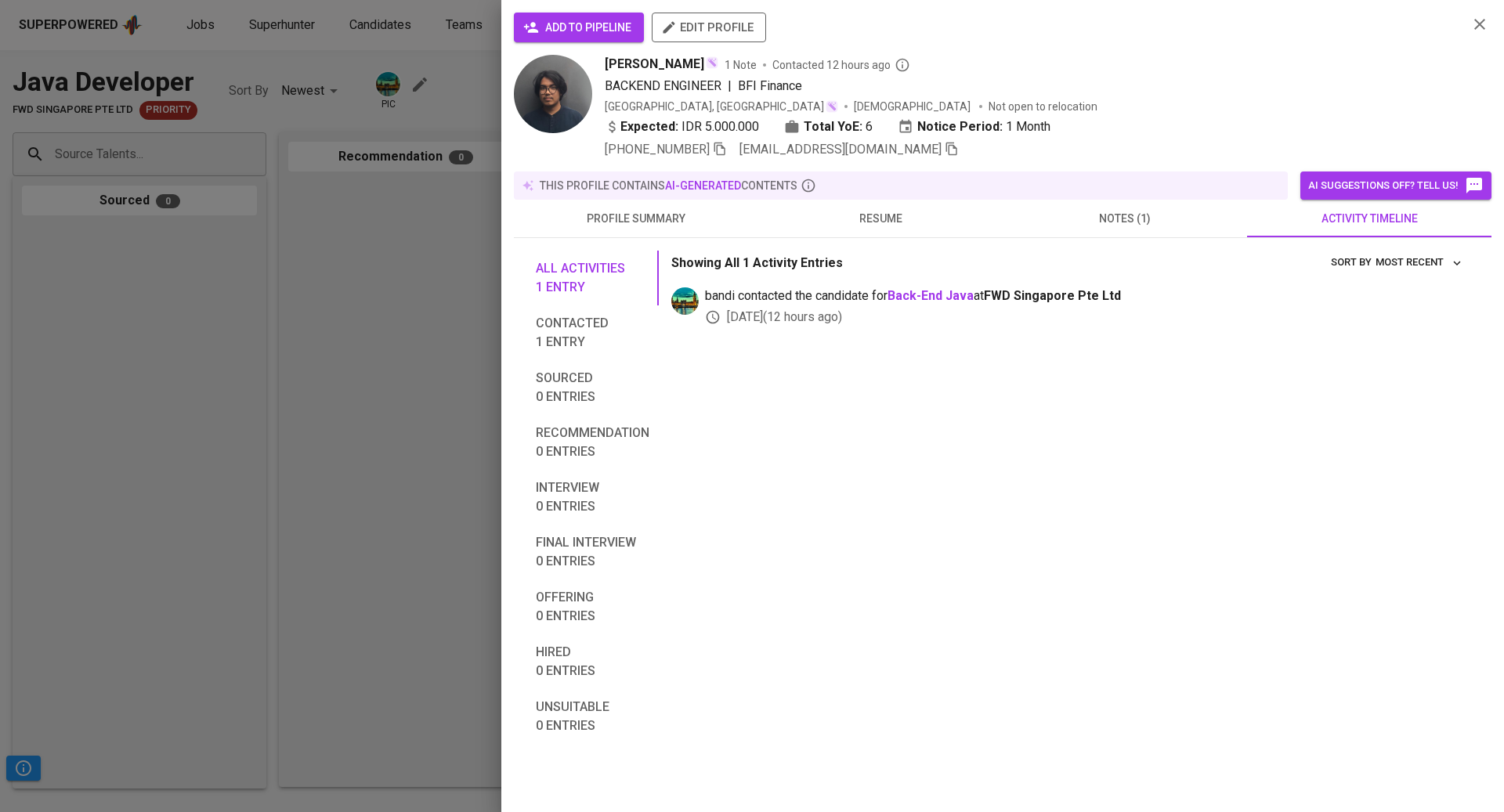
click at [327, 62] on div at bounding box center [752, 406] width 1504 height 812
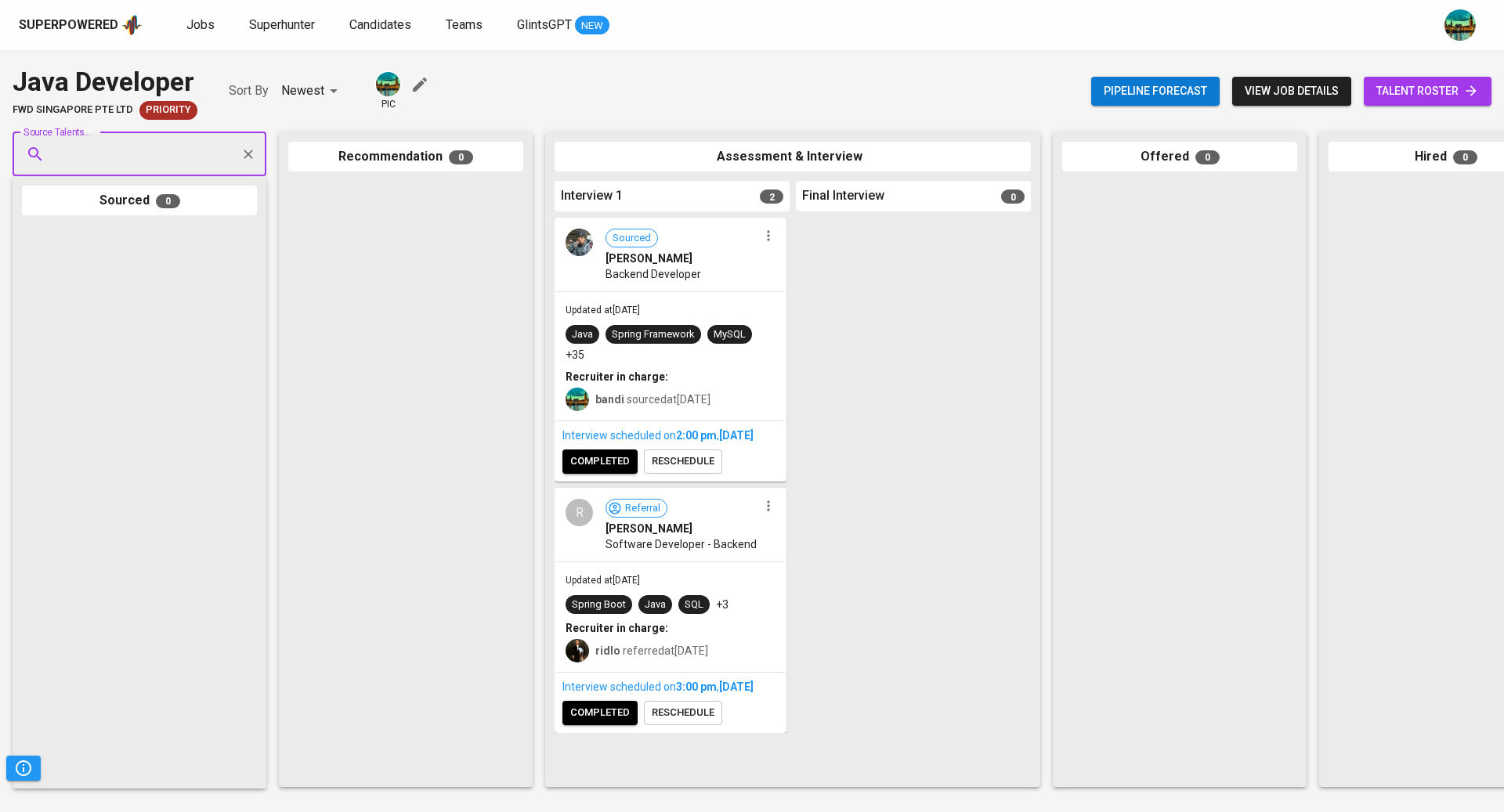
paste input "andhikaekananda@gmail.com"
type input "andhikaekananda@gmail.com"
paste input "andrew.khosugih@gmail.com"
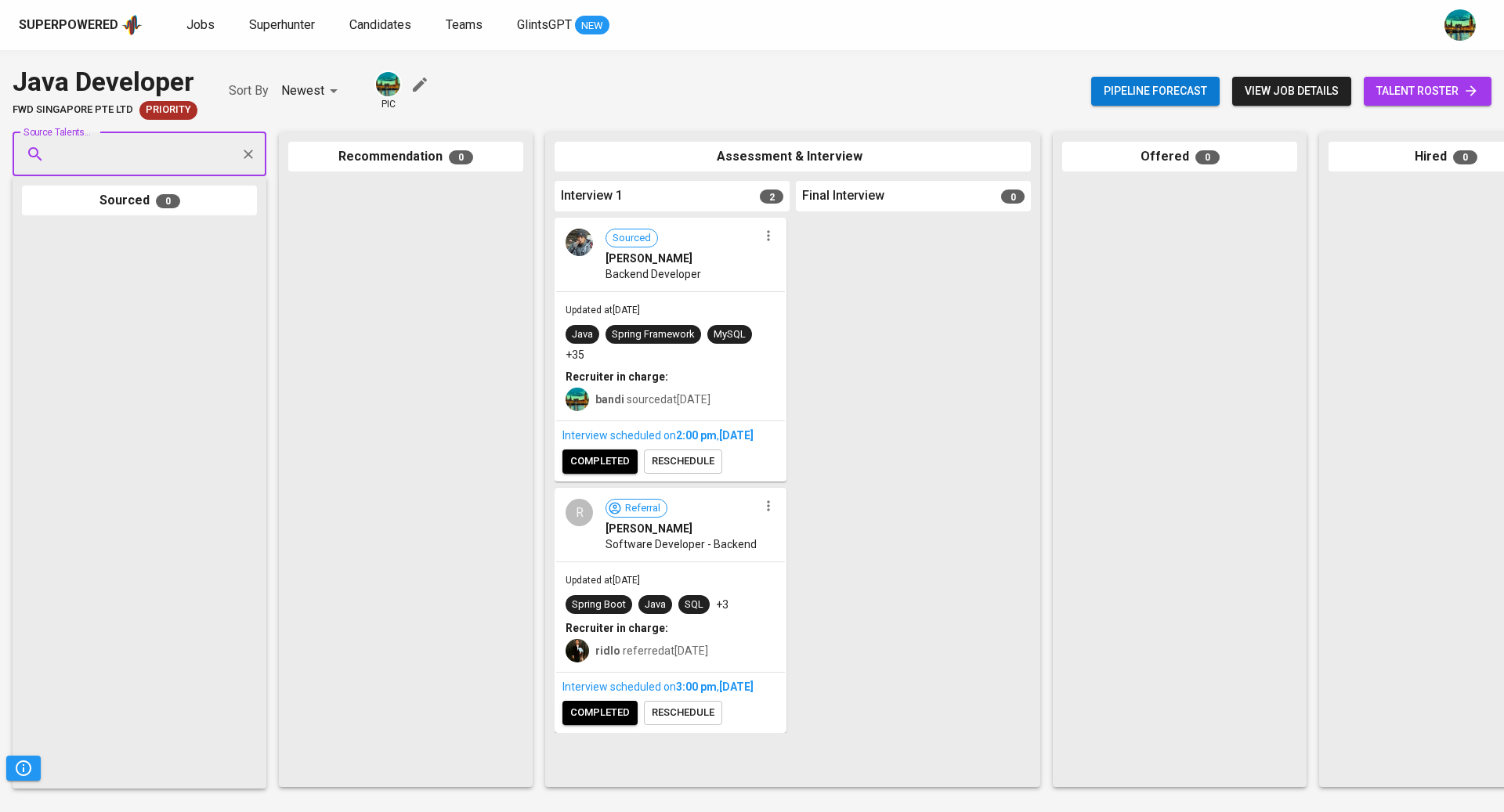
type input "andrew.khosugih@gmail.com"
click at [167, 204] on div "Andrew Khosugih" at bounding box center [174, 198] width 218 height 16
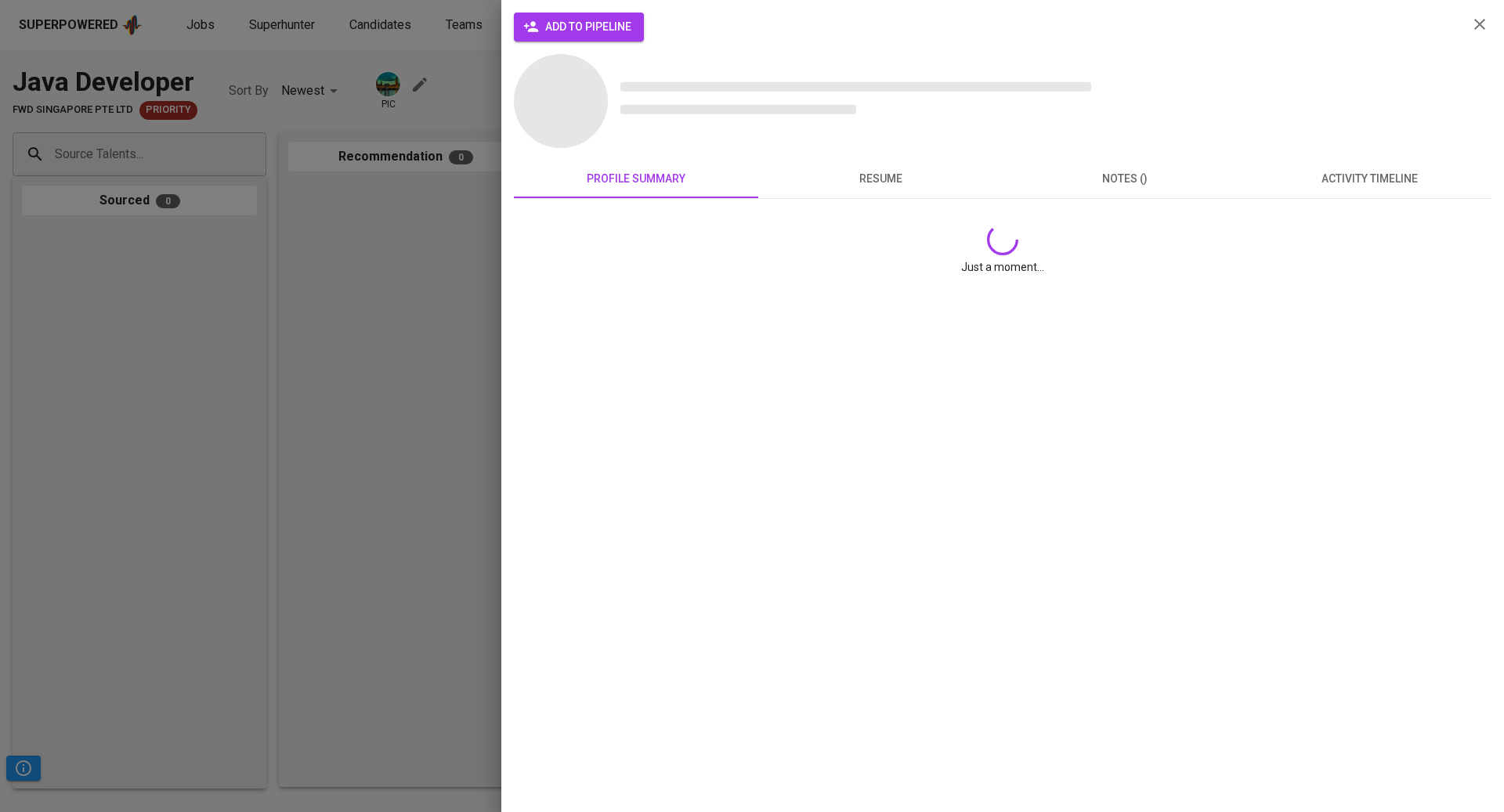
scroll to position [0, 0]
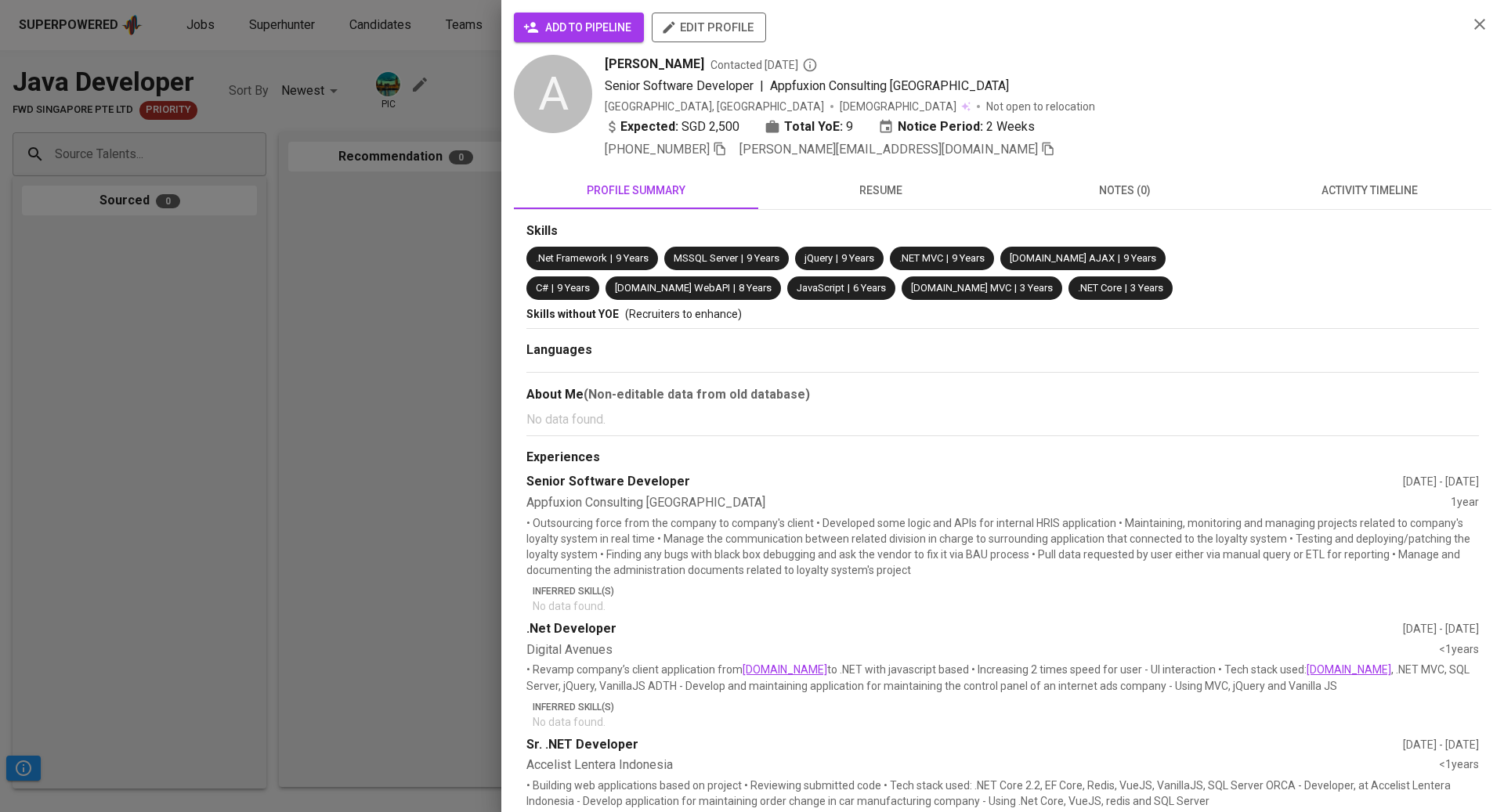
click at [1357, 190] on span "activity timeline" at bounding box center [1369, 191] width 226 height 19
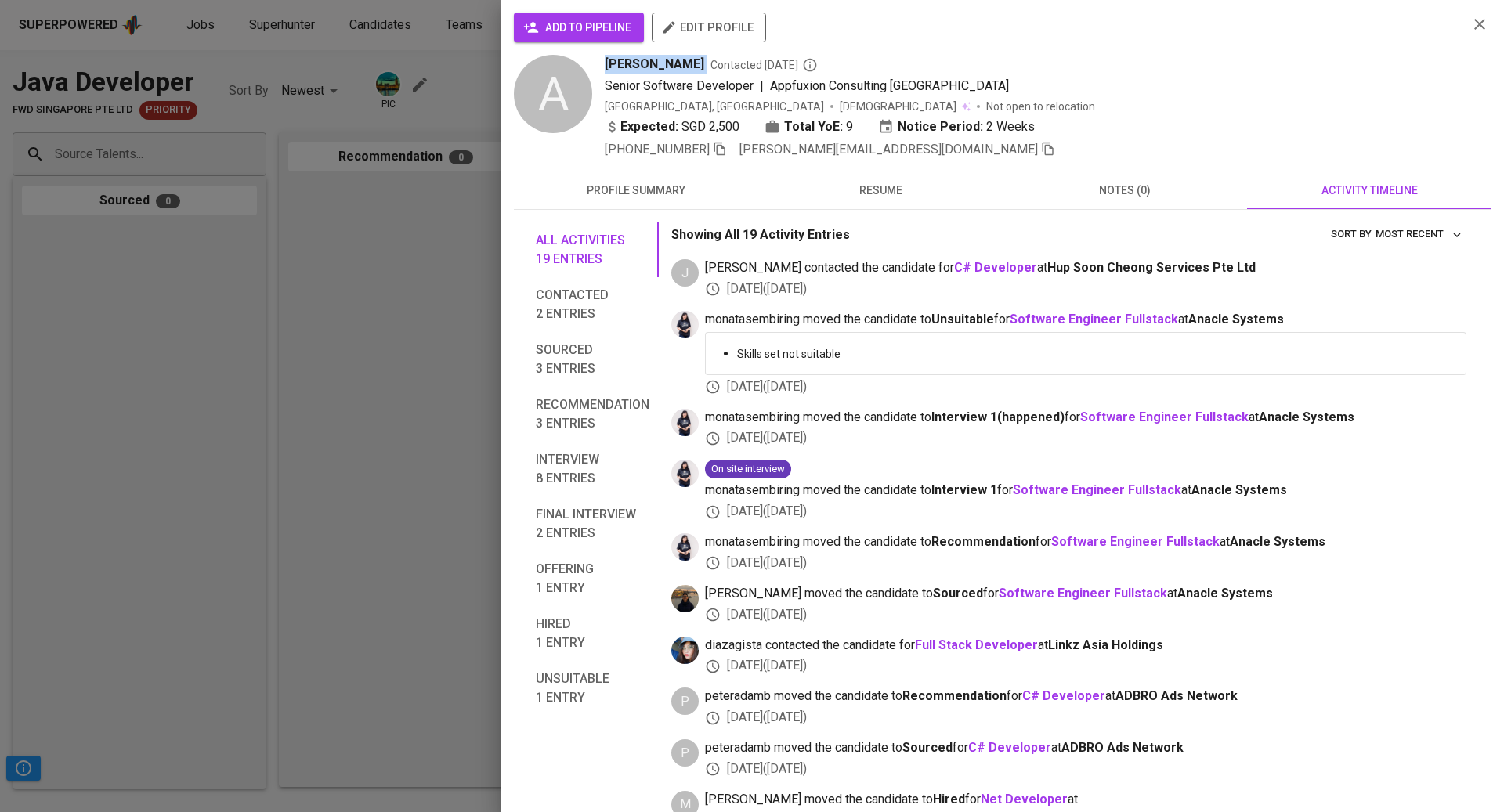
drag, startPoint x: 594, startPoint y: 60, endPoint x: 714, endPoint y: 69, distance: 120.3
click at [714, 69] on div "A Andrew Khosugih Contacted 5 months ago Senior Software Developer | Appfuxion …" at bounding box center [985, 107] width 941 height 105
copy span "Andrew Khosugih"
click at [316, 120] on div at bounding box center [752, 406] width 1504 height 812
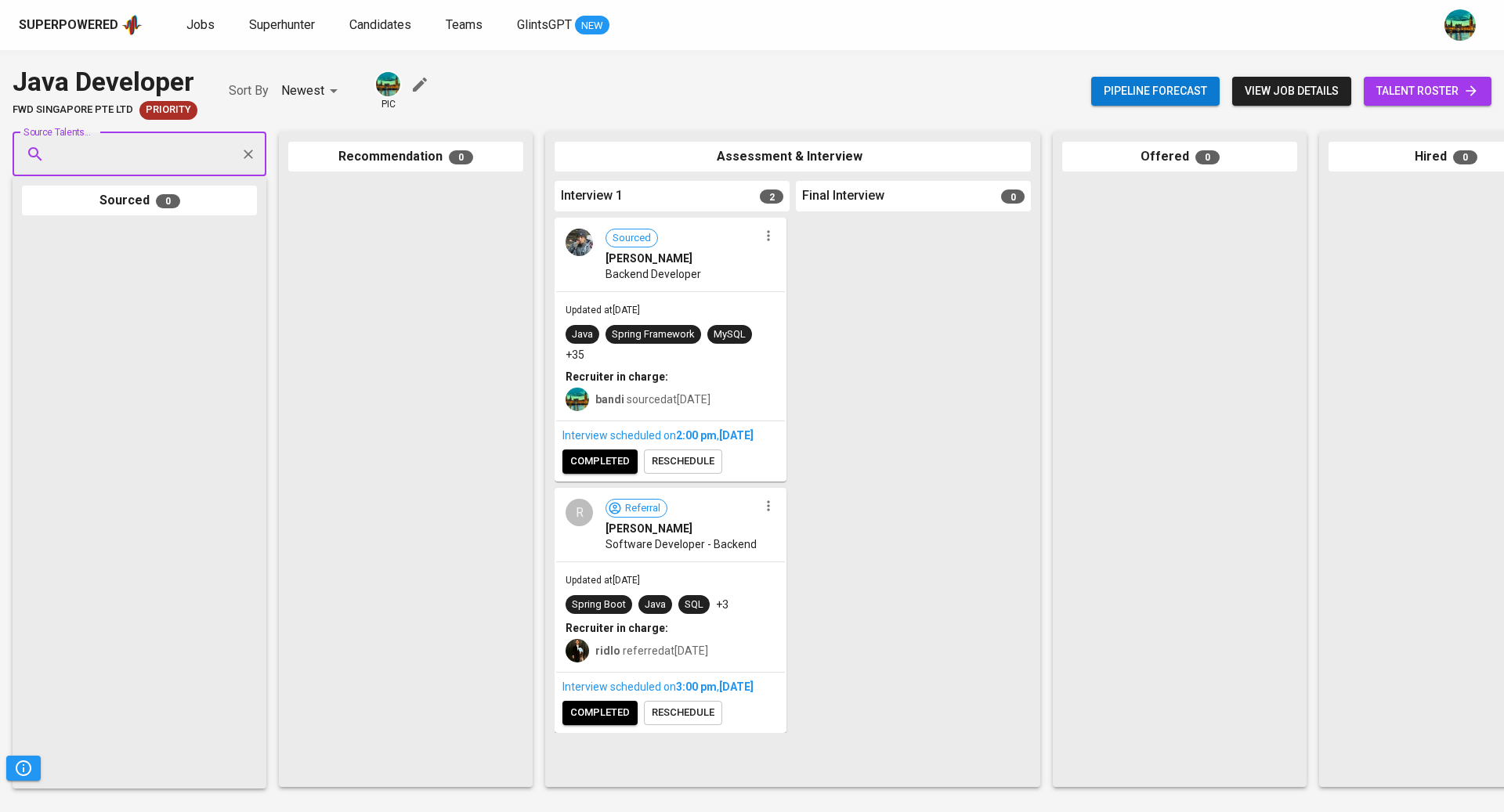
click at [207, 143] on input "Source Talents..." at bounding box center [132, 154] width 165 height 30
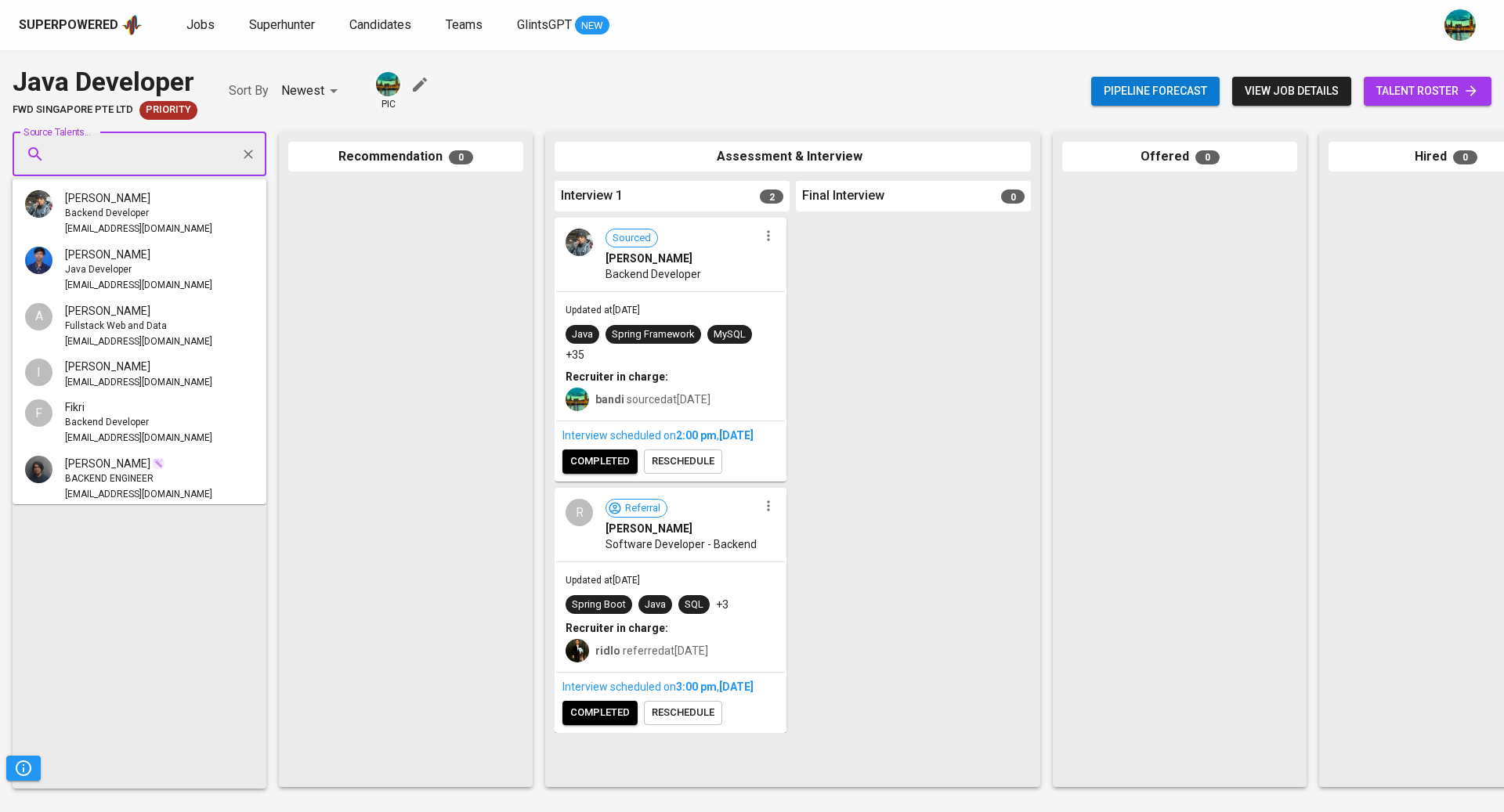
scroll to position [63, 0]
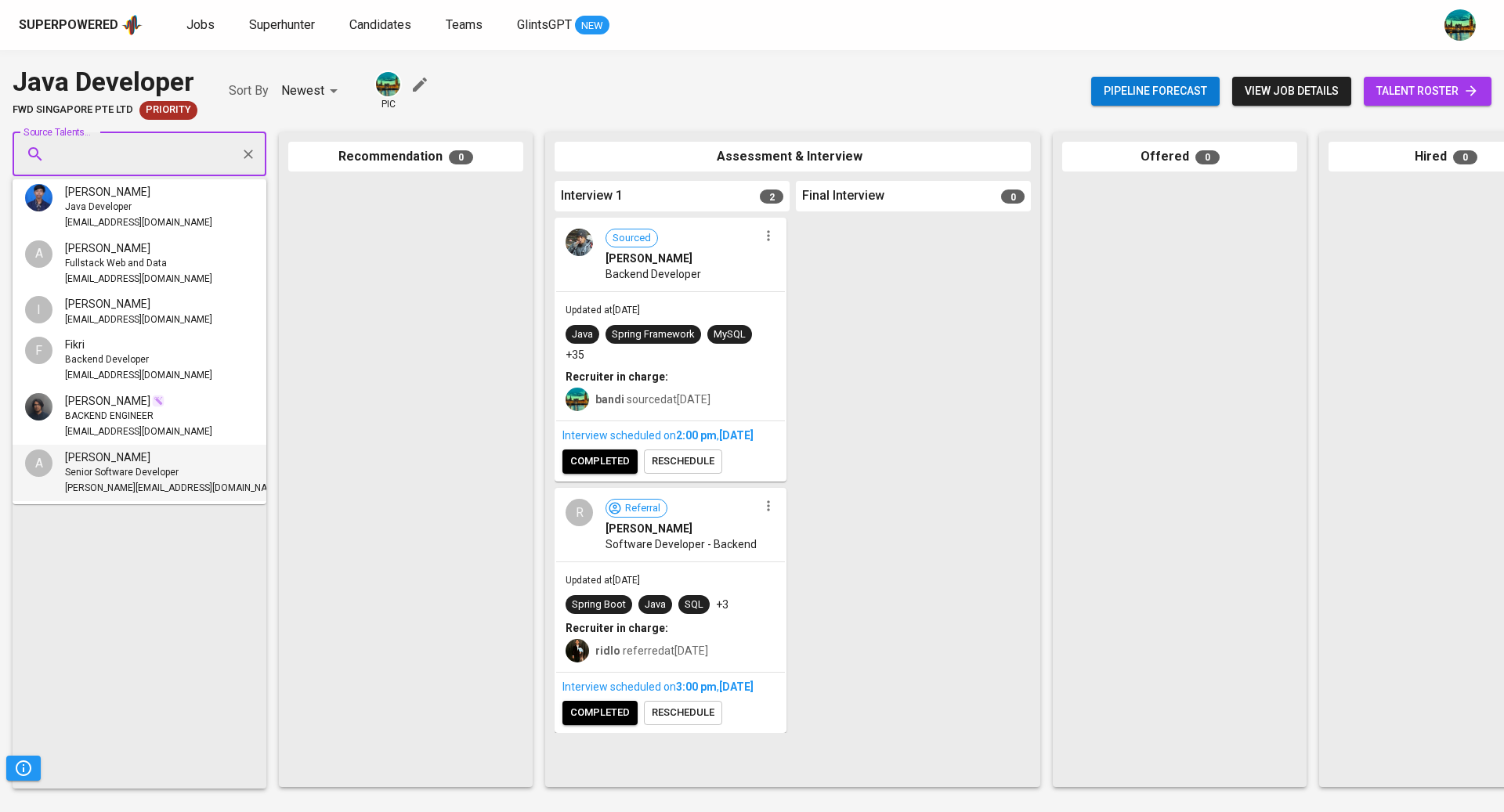
paste input "[DOMAIN_NAME][EMAIL_ADDRESS][DOMAIN_NAME]"
type input "[DOMAIN_NAME][EMAIL_ADDRESS][DOMAIN_NAME]"
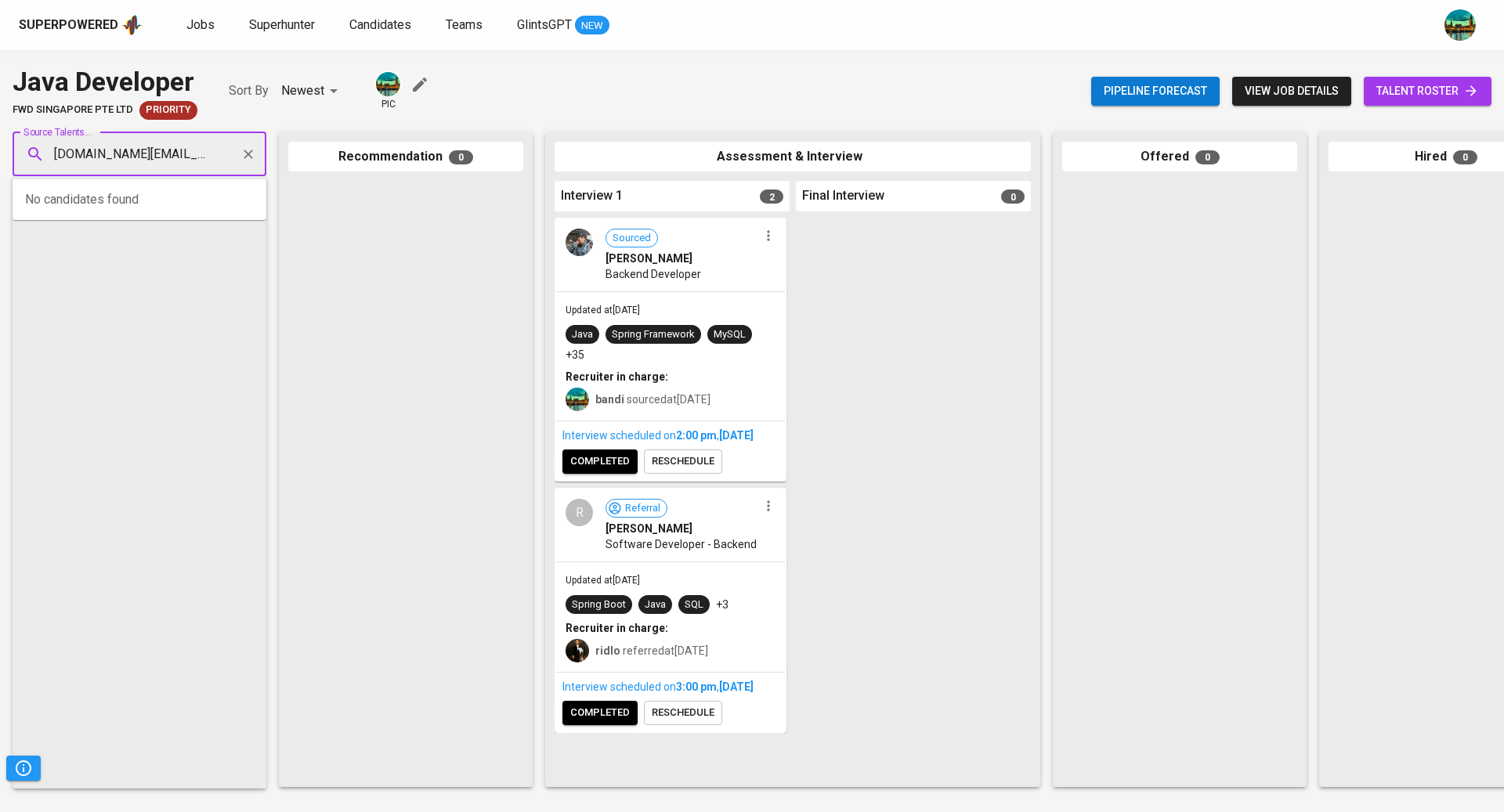
scroll to position [0, 1]
click at [182, 207] on div "Software Engineer" at bounding box center [174, 213] width 218 height 16
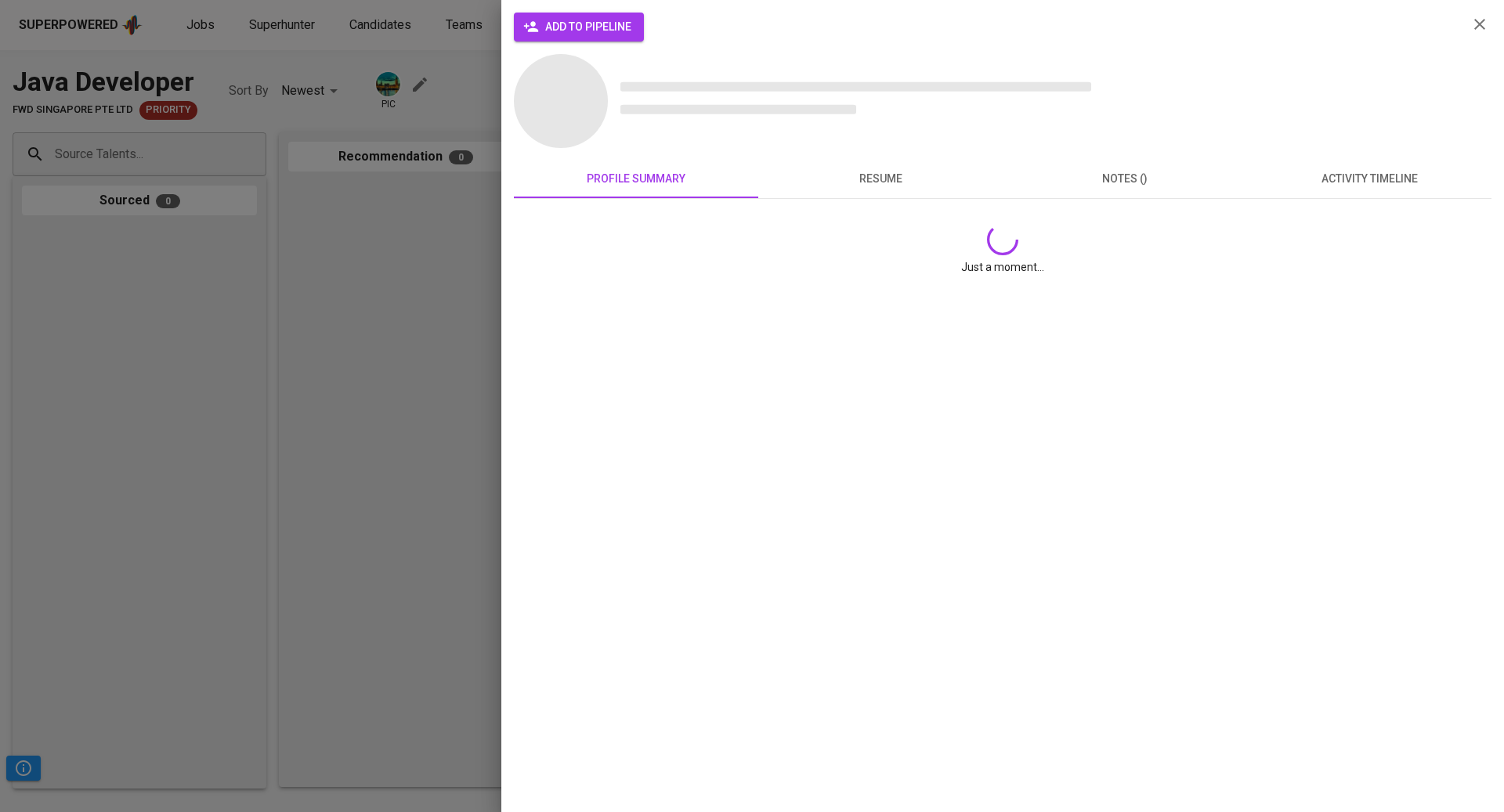
scroll to position [0, 0]
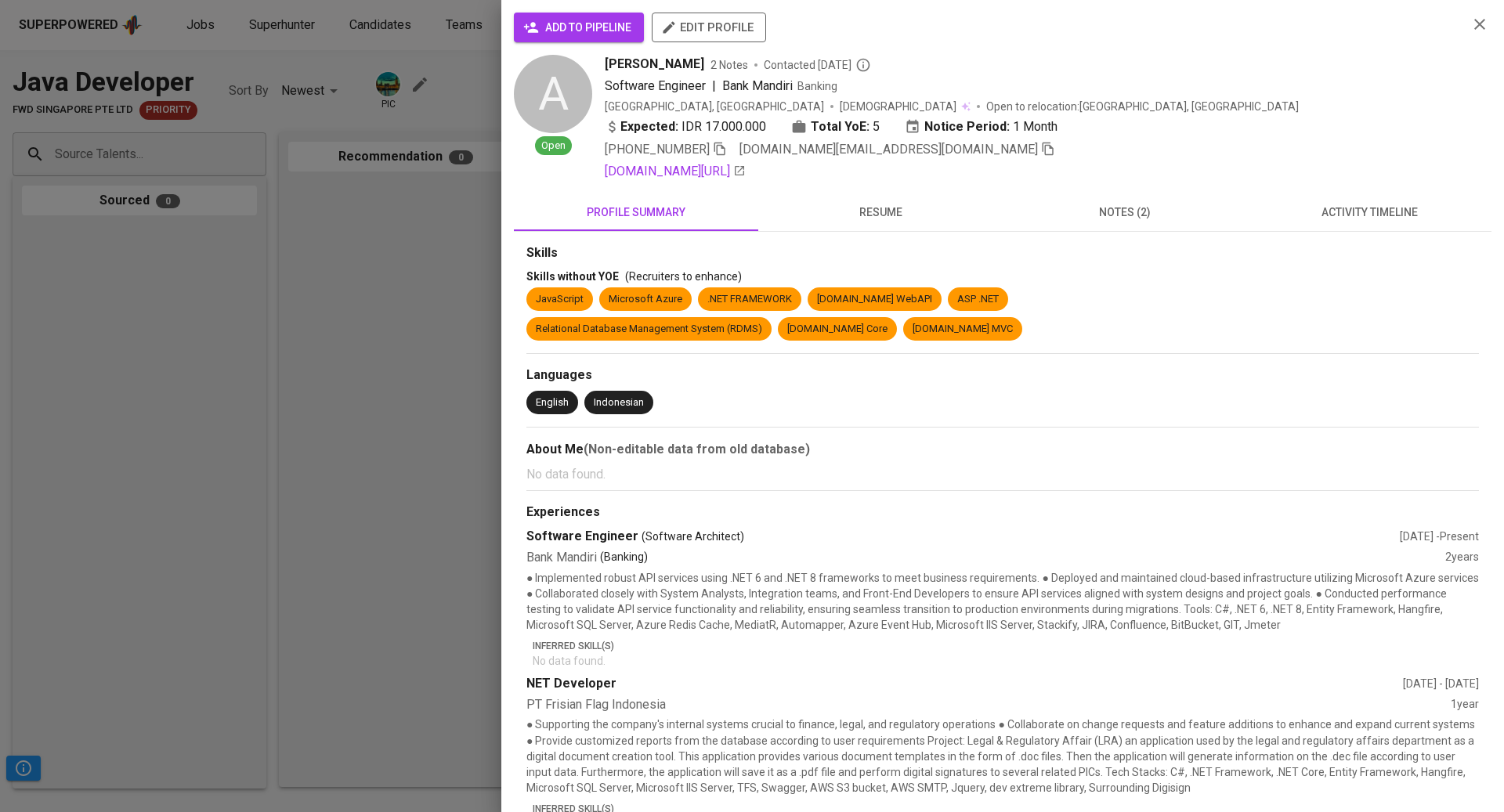
click at [894, 213] on span "resume" at bounding box center [880, 213] width 226 height 19
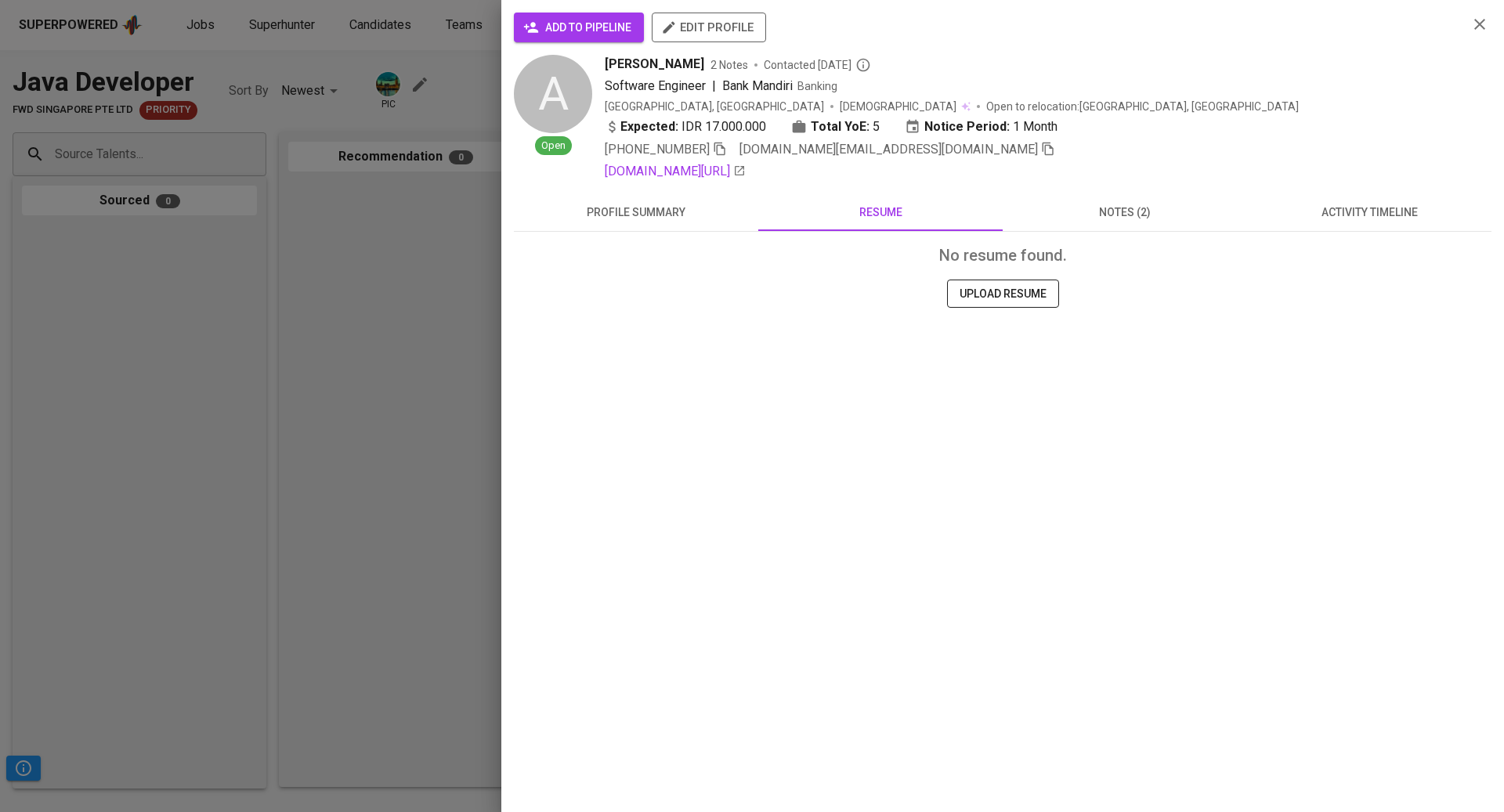
click at [1105, 220] on span "notes (2)" at bounding box center [1124, 213] width 226 height 19
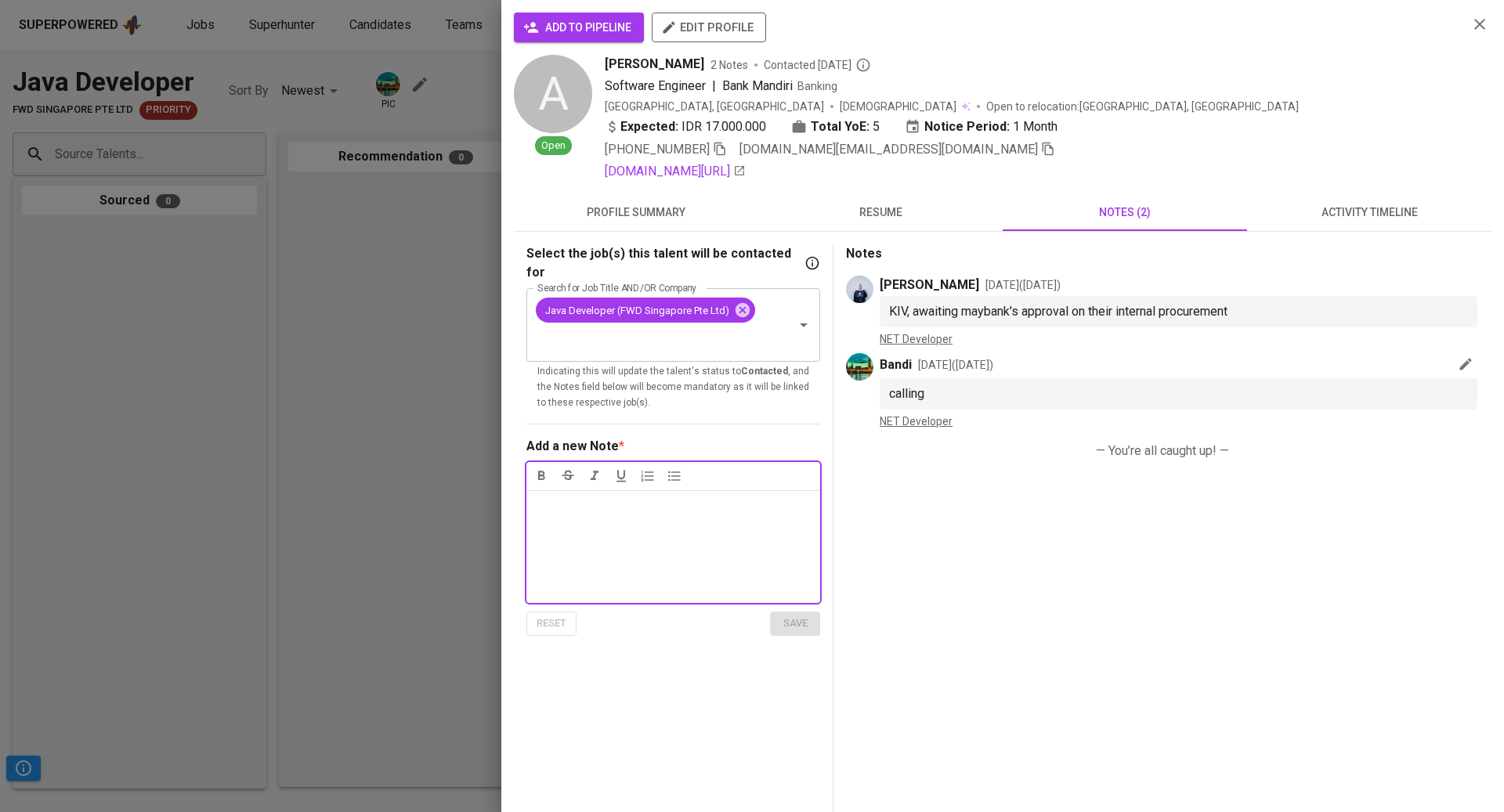
click at [1293, 220] on span "activity timeline" at bounding box center [1369, 213] width 226 height 19
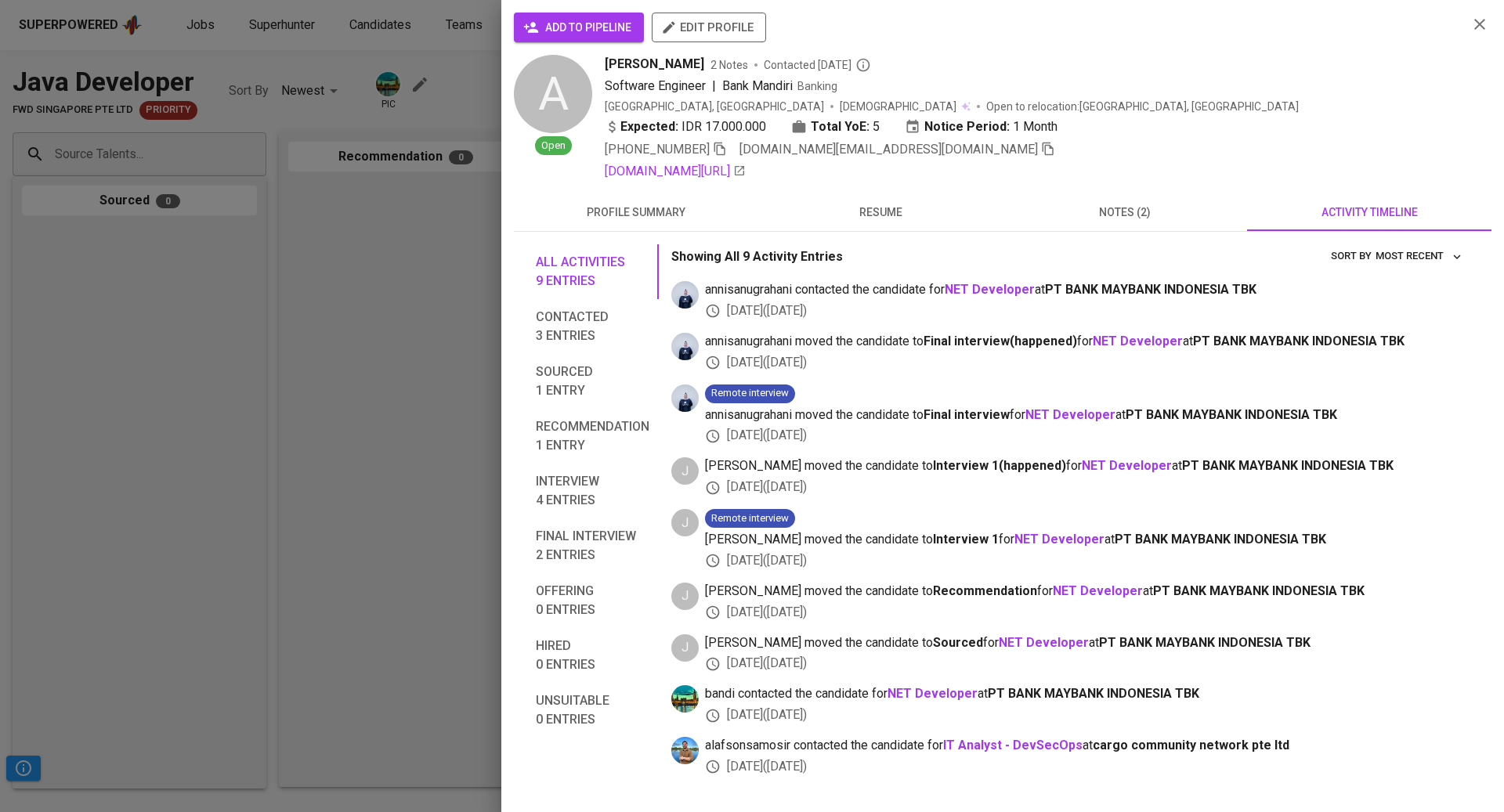
click at [286, 123] on div at bounding box center [752, 406] width 1504 height 812
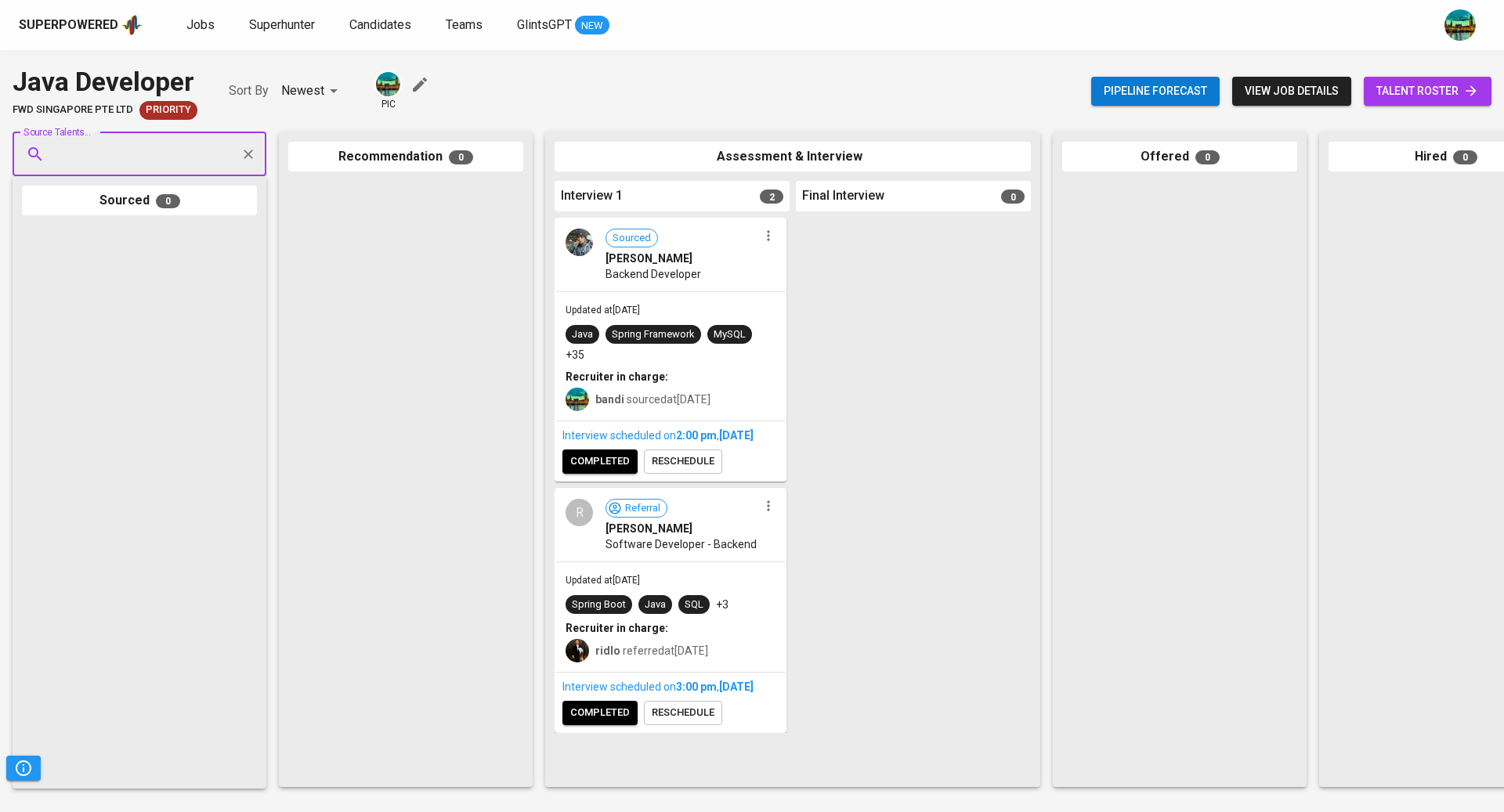
click at [195, 152] on input "Source Talents..." at bounding box center [132, 154] width 165 height 30
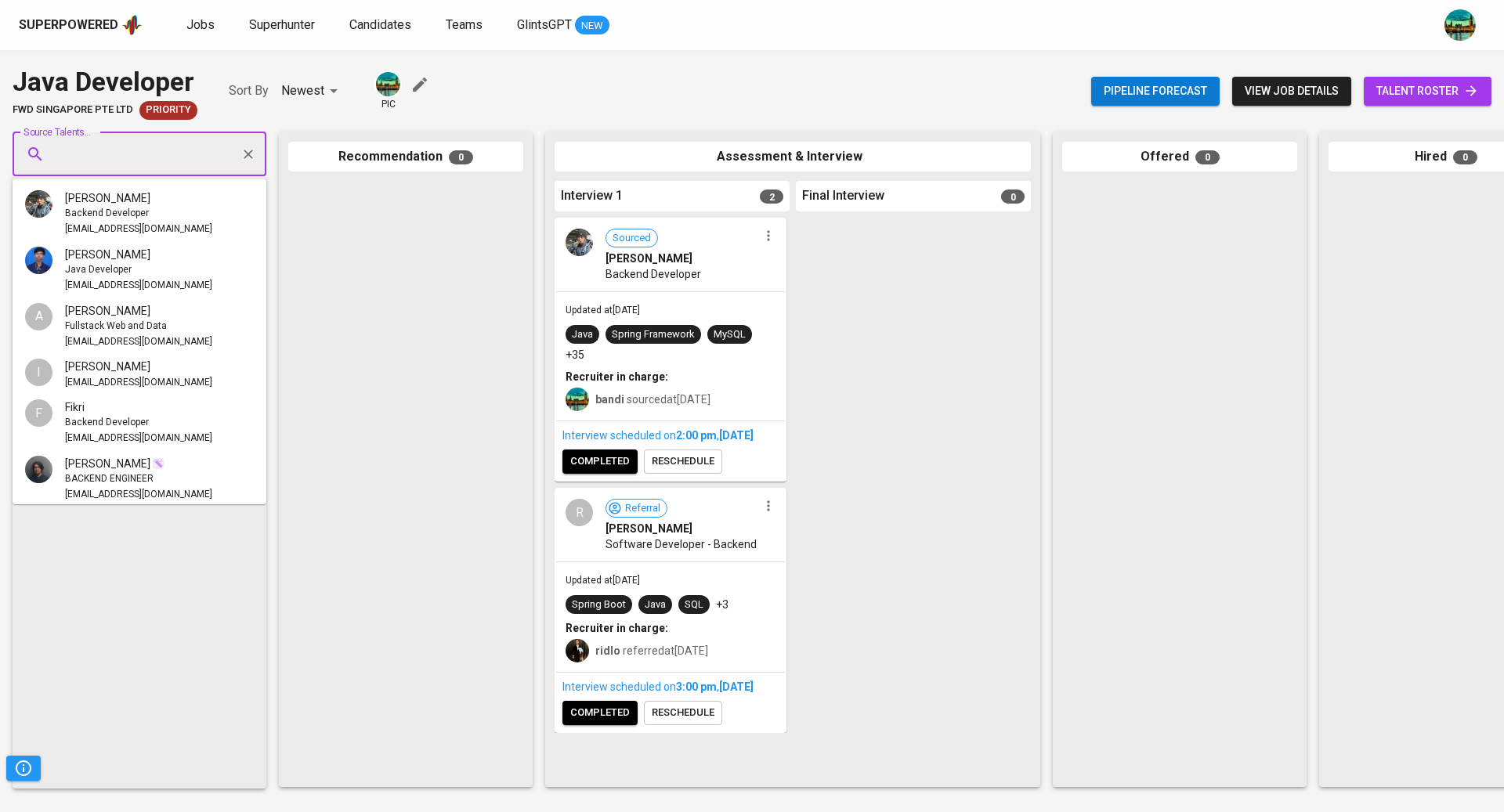
scroll to position [119, 0]
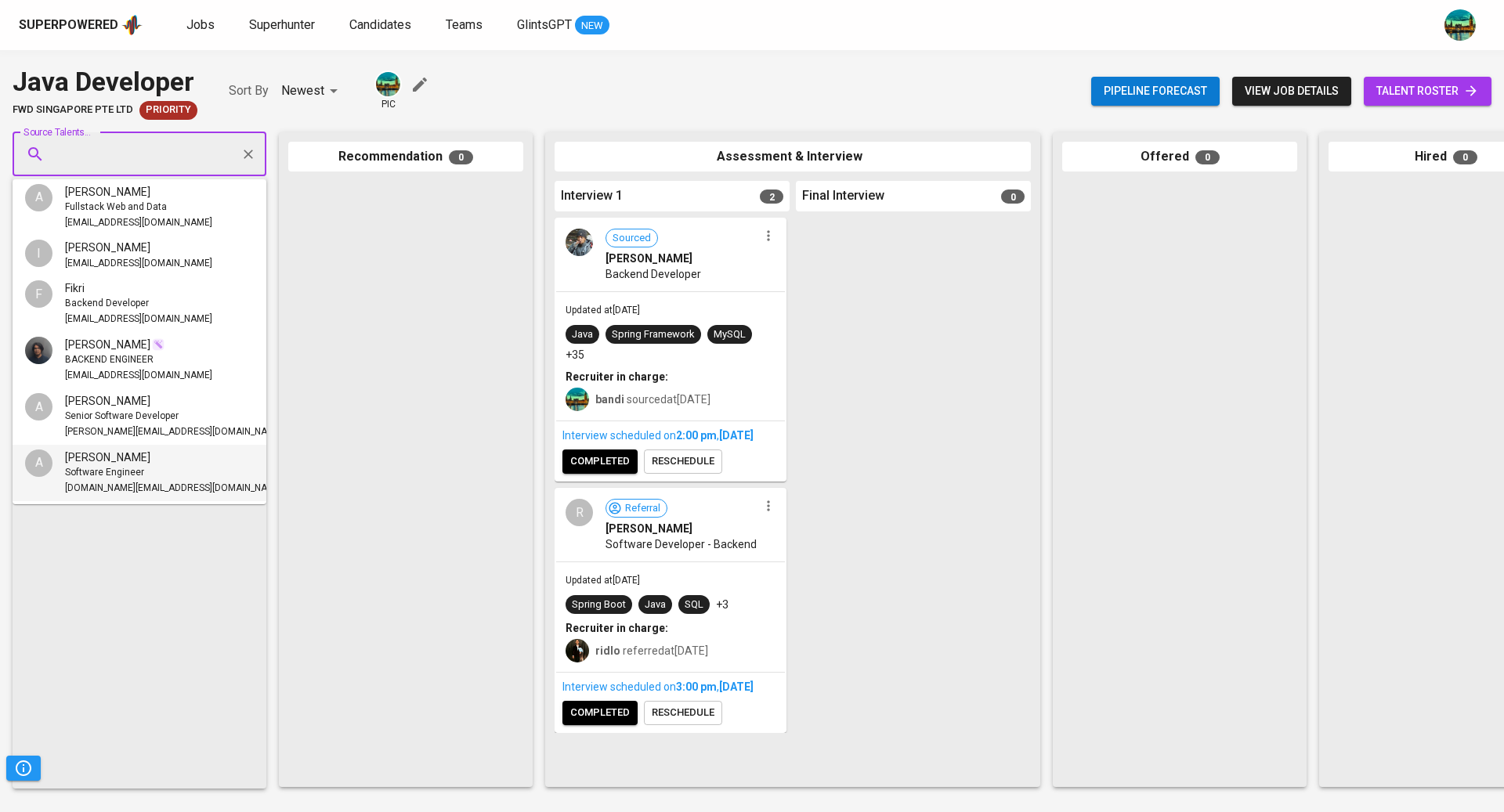
paste input "alveen.chriskofasius@gmail.com"
type input "alveen.chriskofasius@gmail.com"
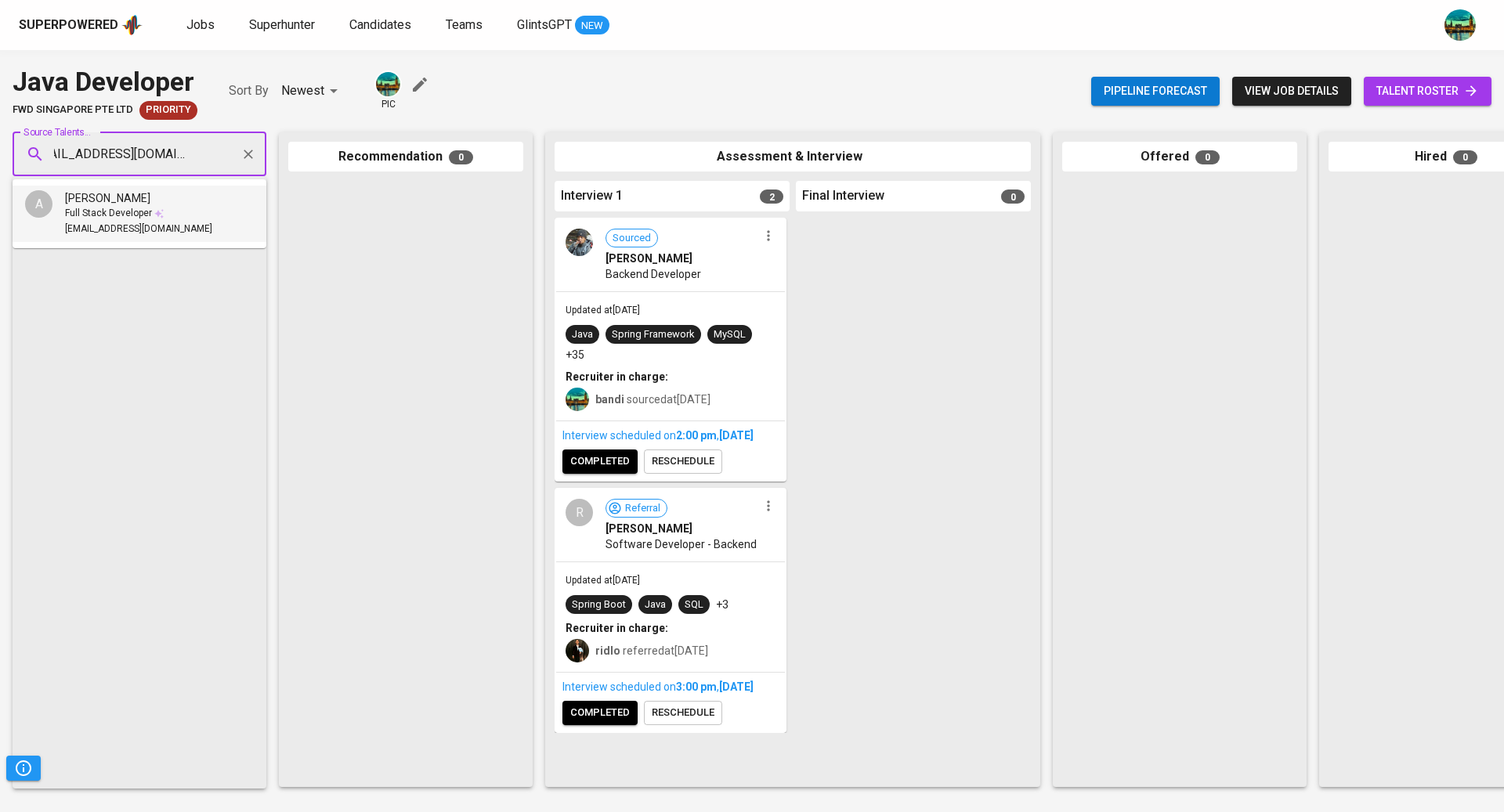
click at [170, 195] on div "Alveen Chriskofasius" at bounding box center [139, 198] width 147 height 16
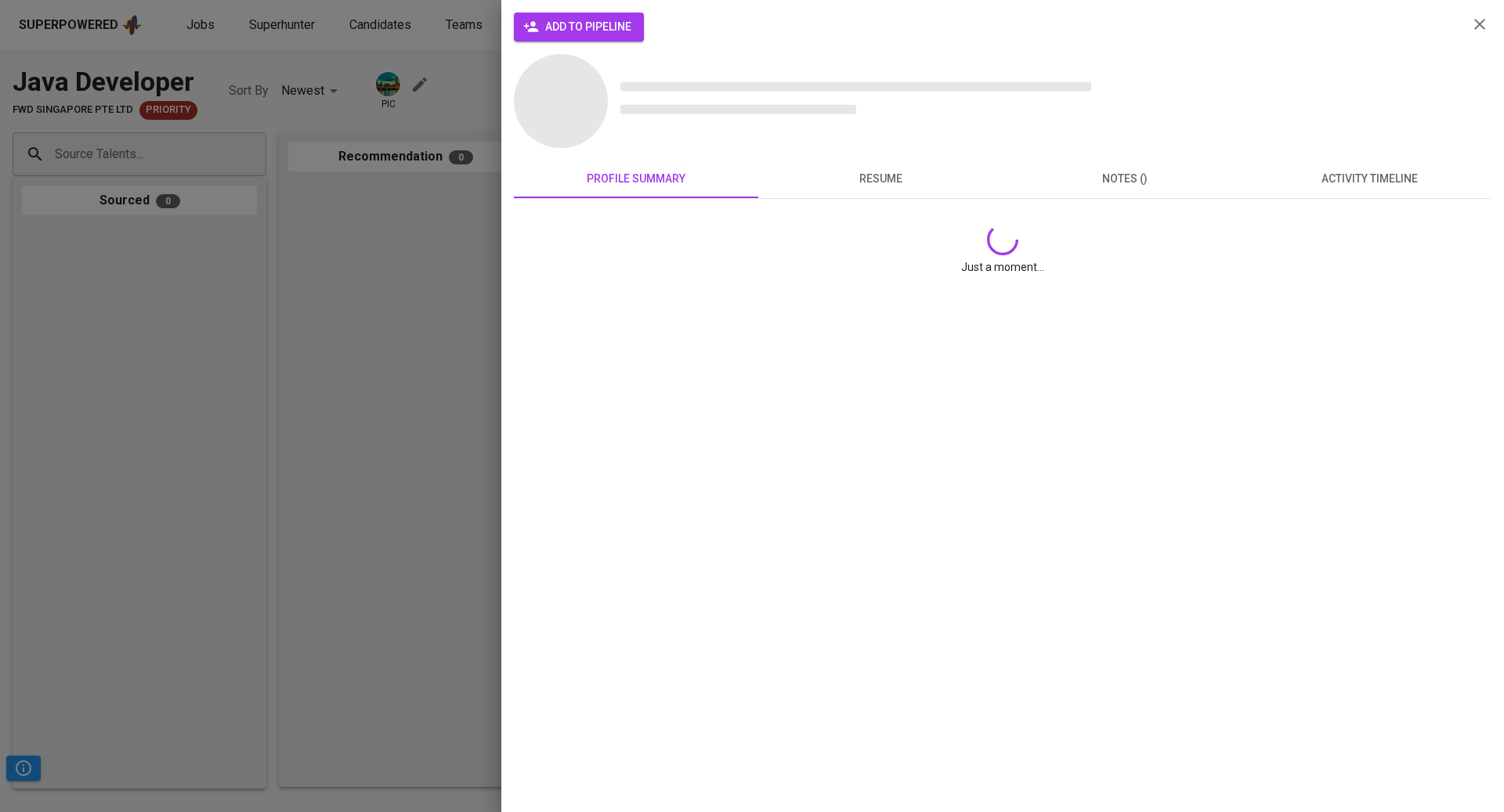
scroll to position [0, 0]
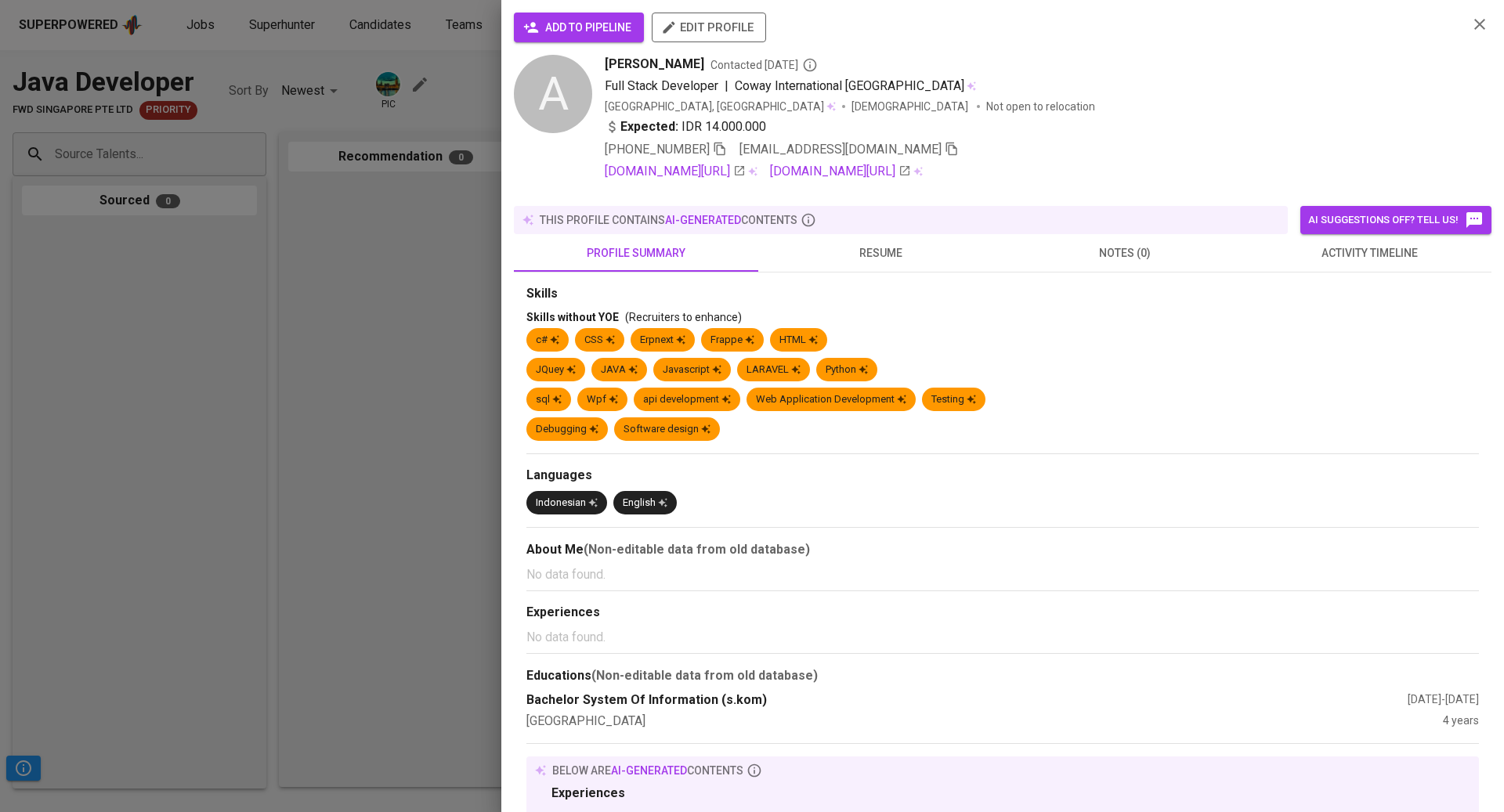
click at [1297, 247] on span "activity timeline" at bounding box center [1369, 254] width 226 height 19
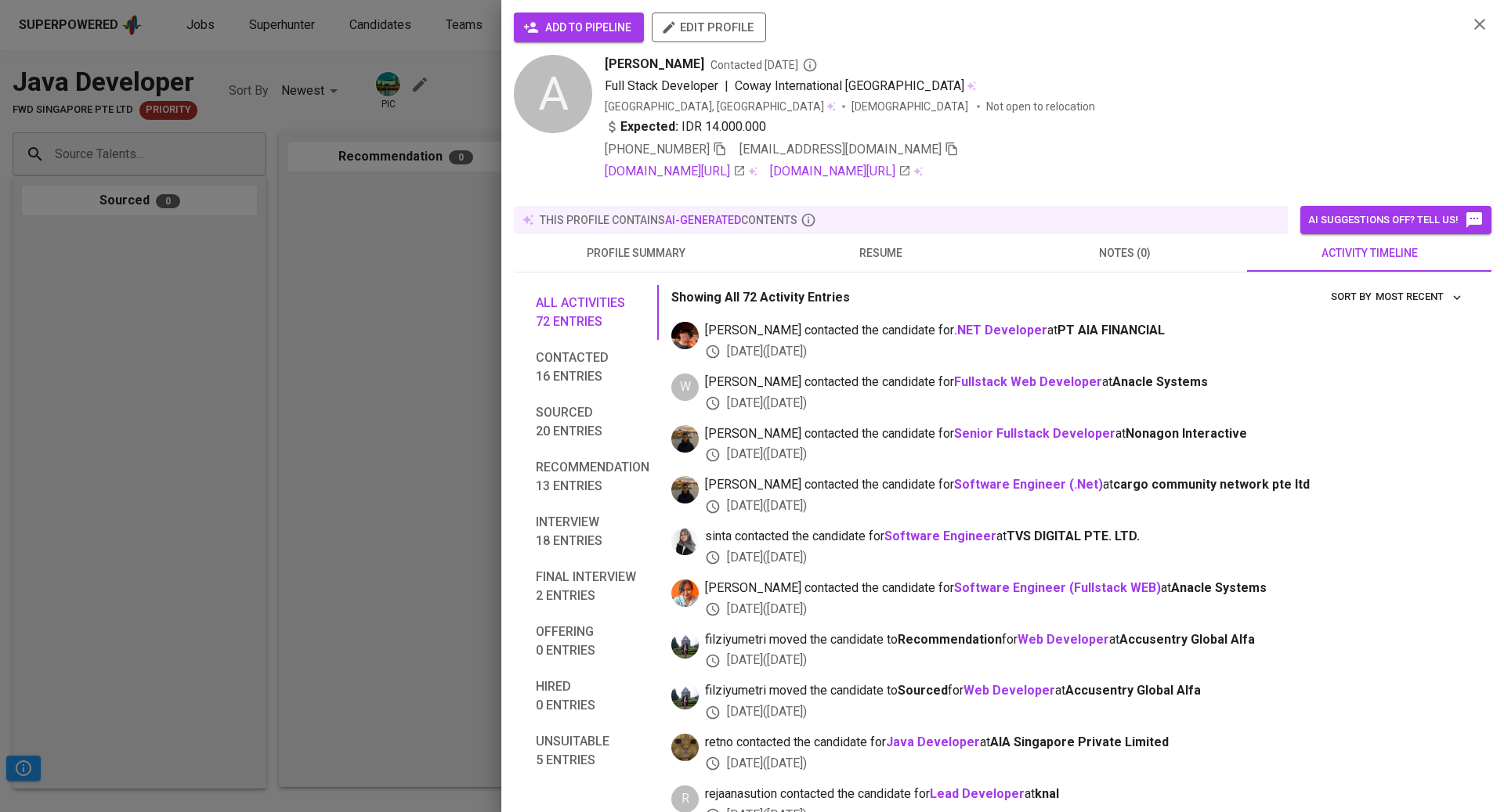
click at [284, 325] on div at bounding box center [752, 406] width 1504 height 812
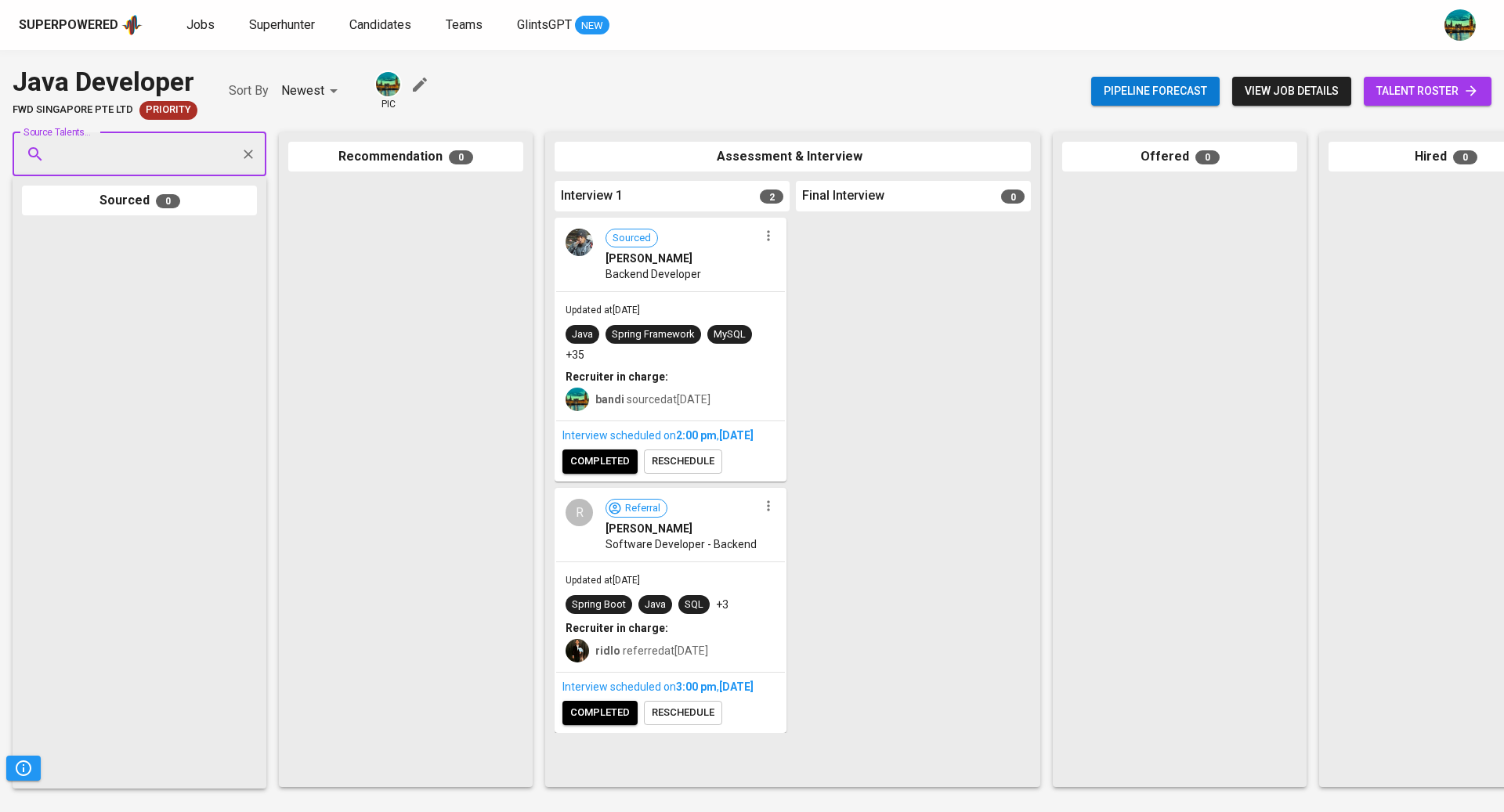
paste input "alveen.chriskofasius@gmail.com"
type input "alveen.chriskofasius@gmail.com"
click at [164, 224] on span "alveen.chriskofasius@gmail.com" at bounding box center [139, 229] width 147 height 16
